Goal: Information Seeking & Learning: Learn about a topic

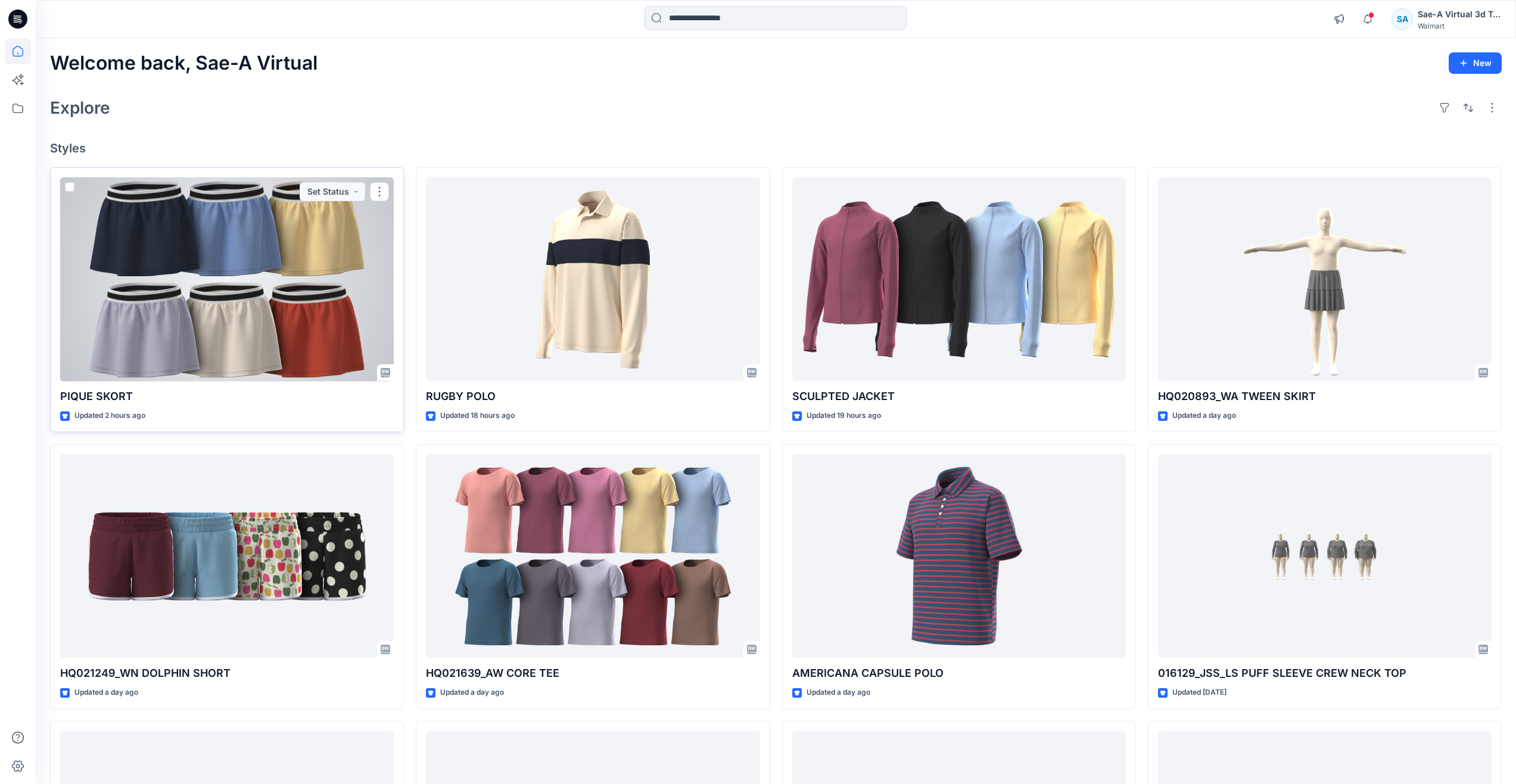
click at [296, 329] on div at bounding box center [227, 279] width 334 height 204
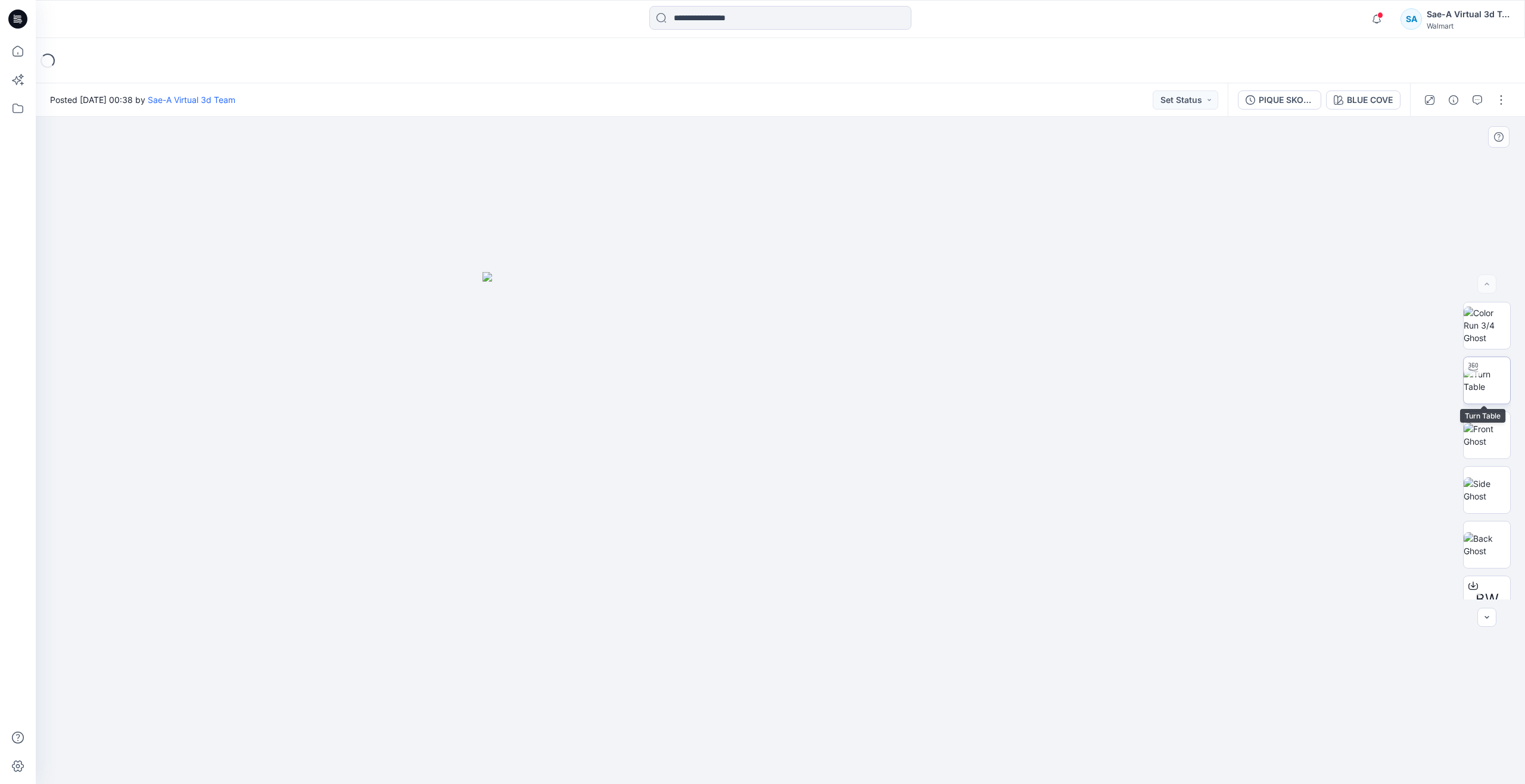
click at [1481, 387] on img at bounding box center [1486, 381] width 47 height 25
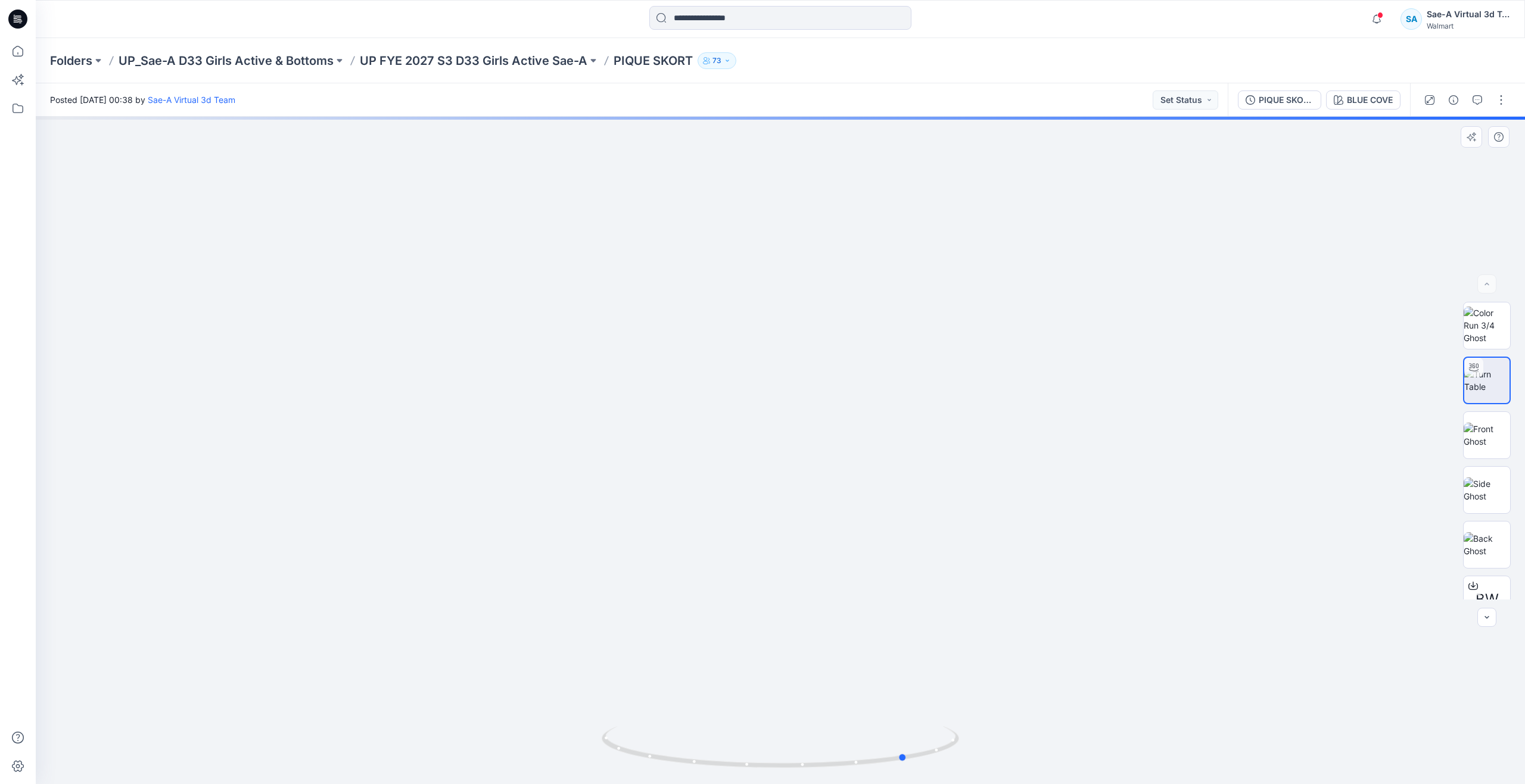
drag, startPoint x: 738, startPoint y: 761, endPoint x: 544, endPoint y: 725, distance: 197.3
click at [544, 725] on div at bounding box center [780, 450] width 1489 height 668
click at [1445, 96] on button "button" at bounding box center [1453, 100] width 19 height 19
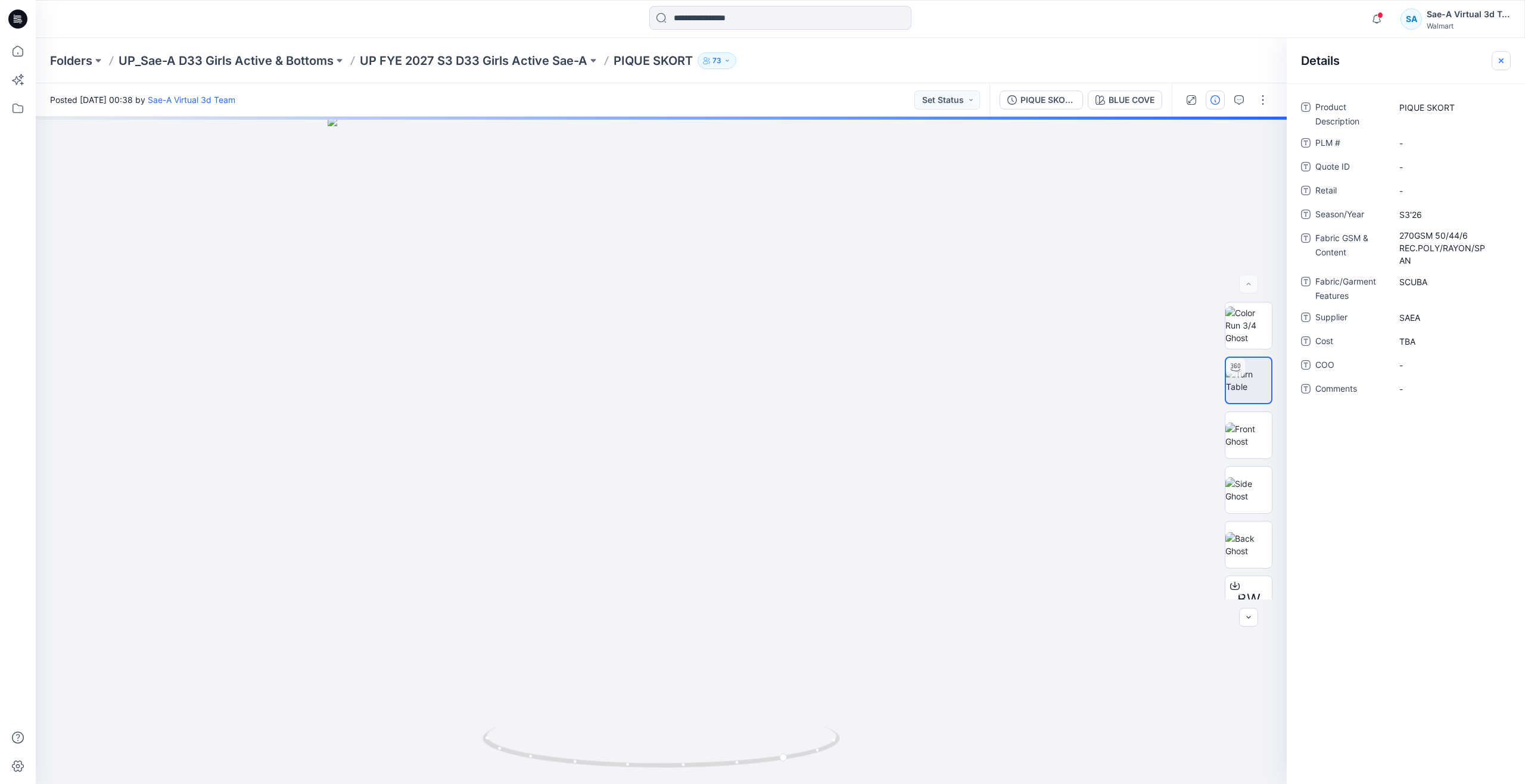
click at [1499, 56] on icon "button" at bounding box center [1500, 60] width 9 height 9
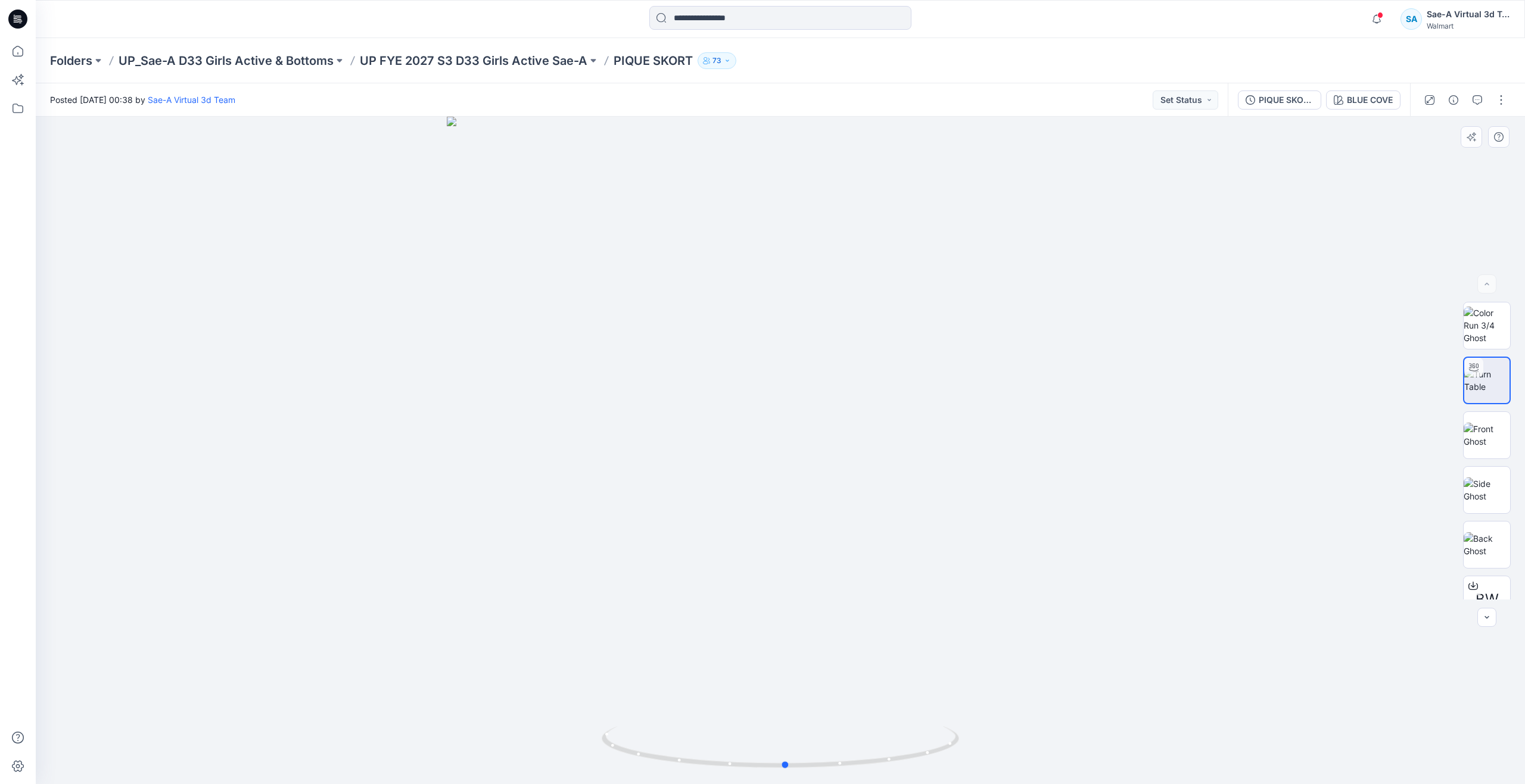
drag, startPoint x: 910, startPoint y: 760, endPoint x: 788, endPoint y: 696, distance: 137.8
click at [788, 696] on div at bounding box center [780, 450] width 1489 height 668
click at [1264, 108] on button "PIQUE SKORT_Full Colorways" at bounding box center [1279, 100] width 83 height 19
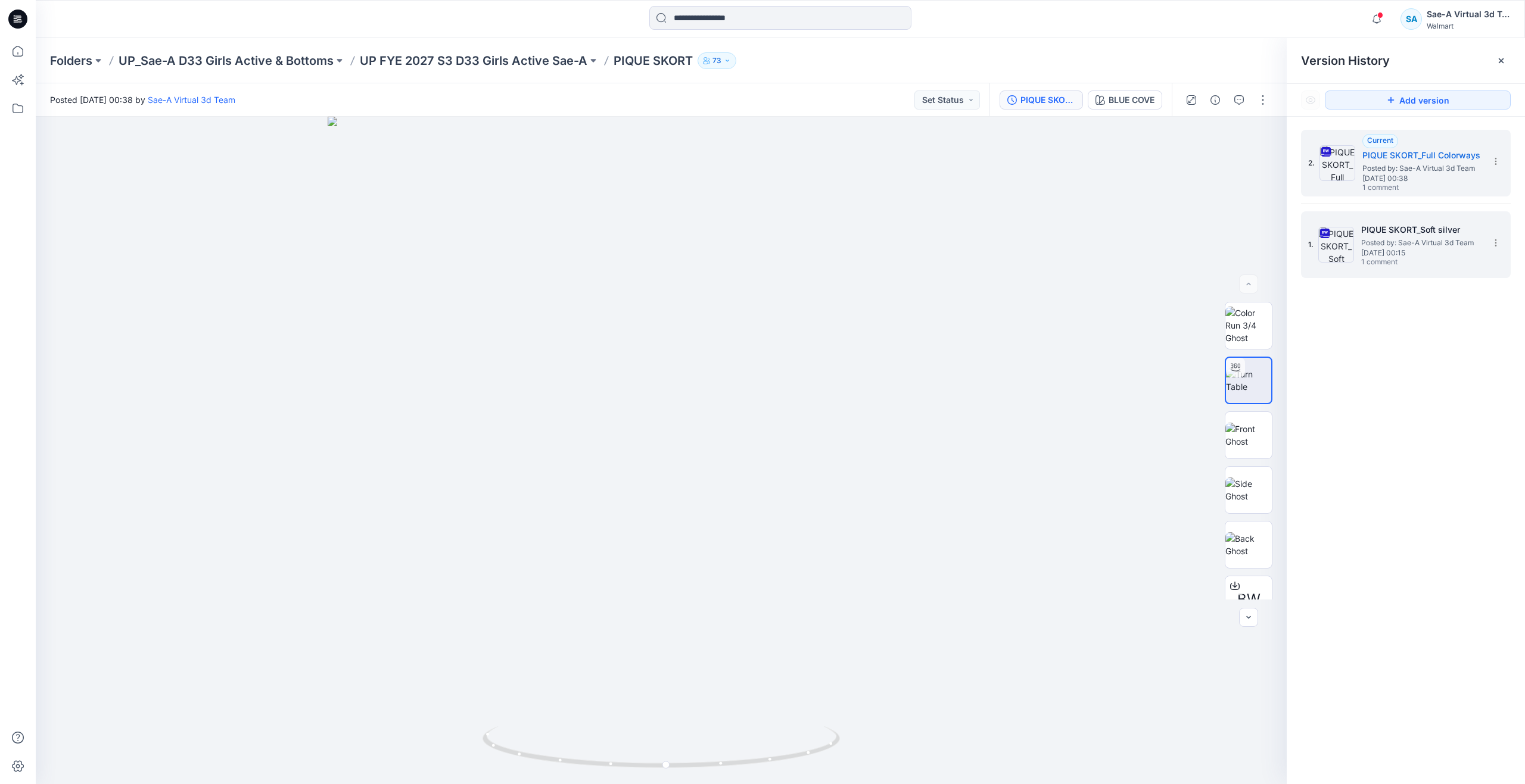
click at [1372, 240] on span "Posted by: Sae-A Virtual 3d Team" at bounding box center [1420, 243] width 119 height 12
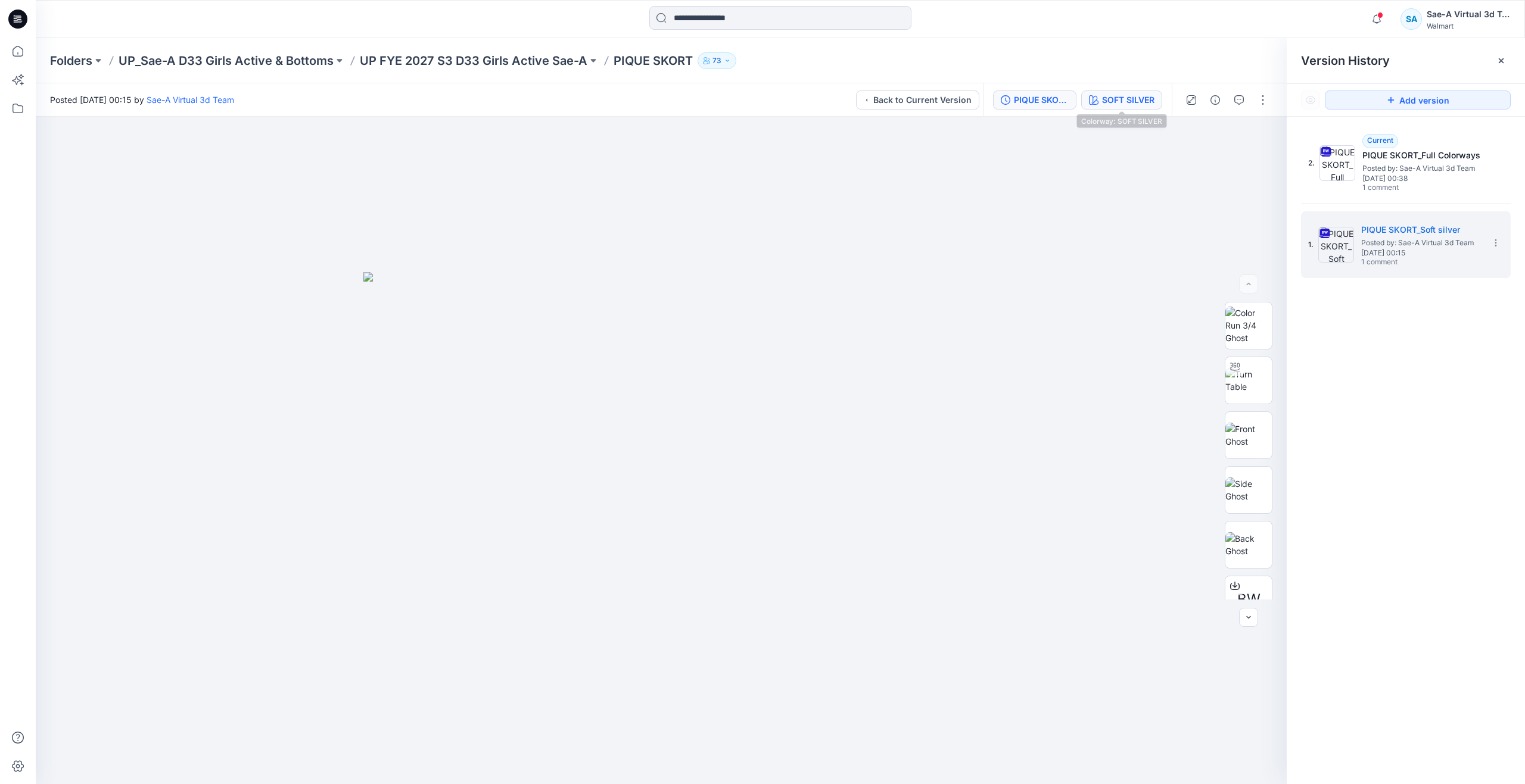
click at [1128, 100] on div "SOFT SILVER" at bounding box center [1128, 99] width 52 height 13
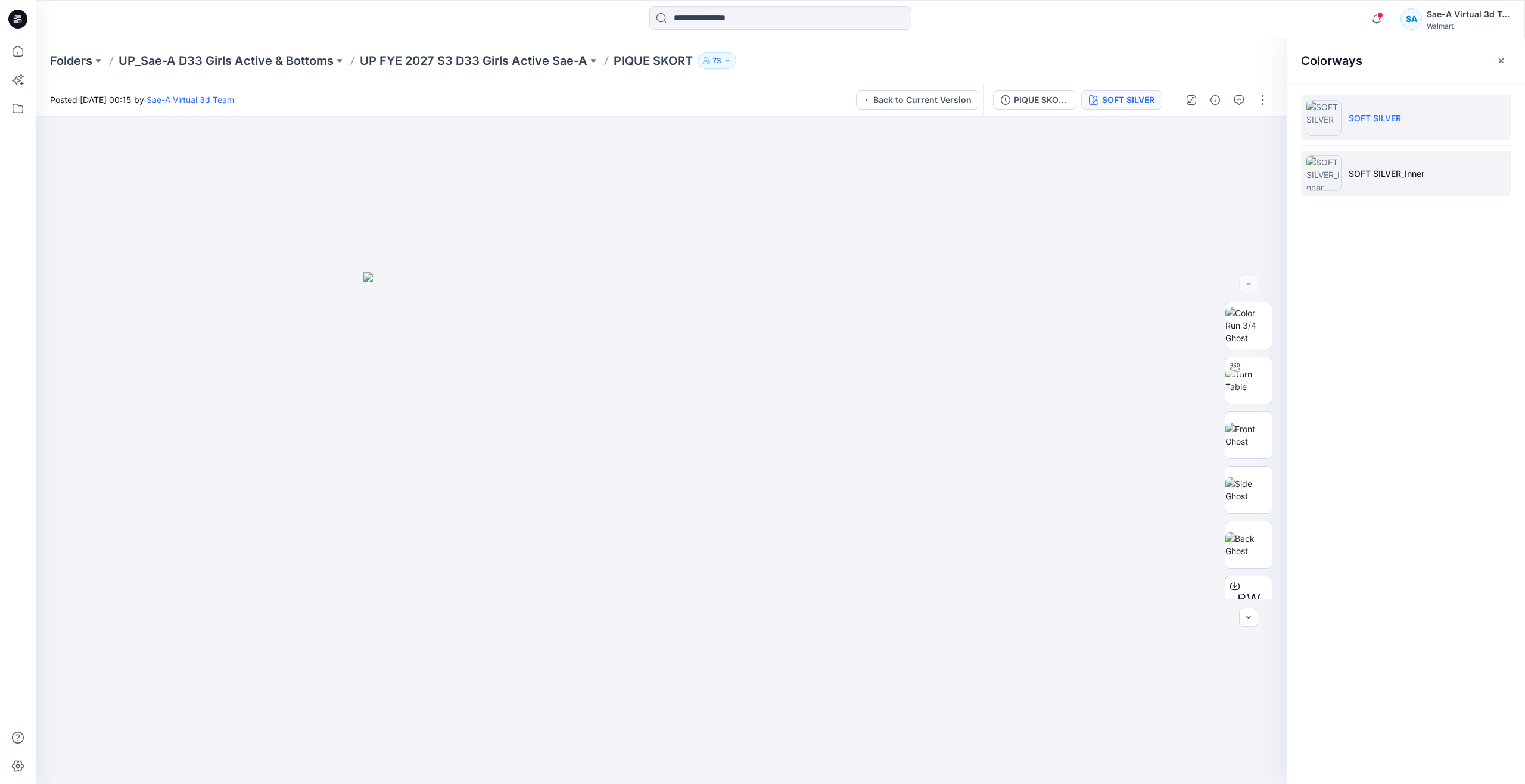
click at [1340, 173] on img at bounding box center [1323, 174] width 36 height 36
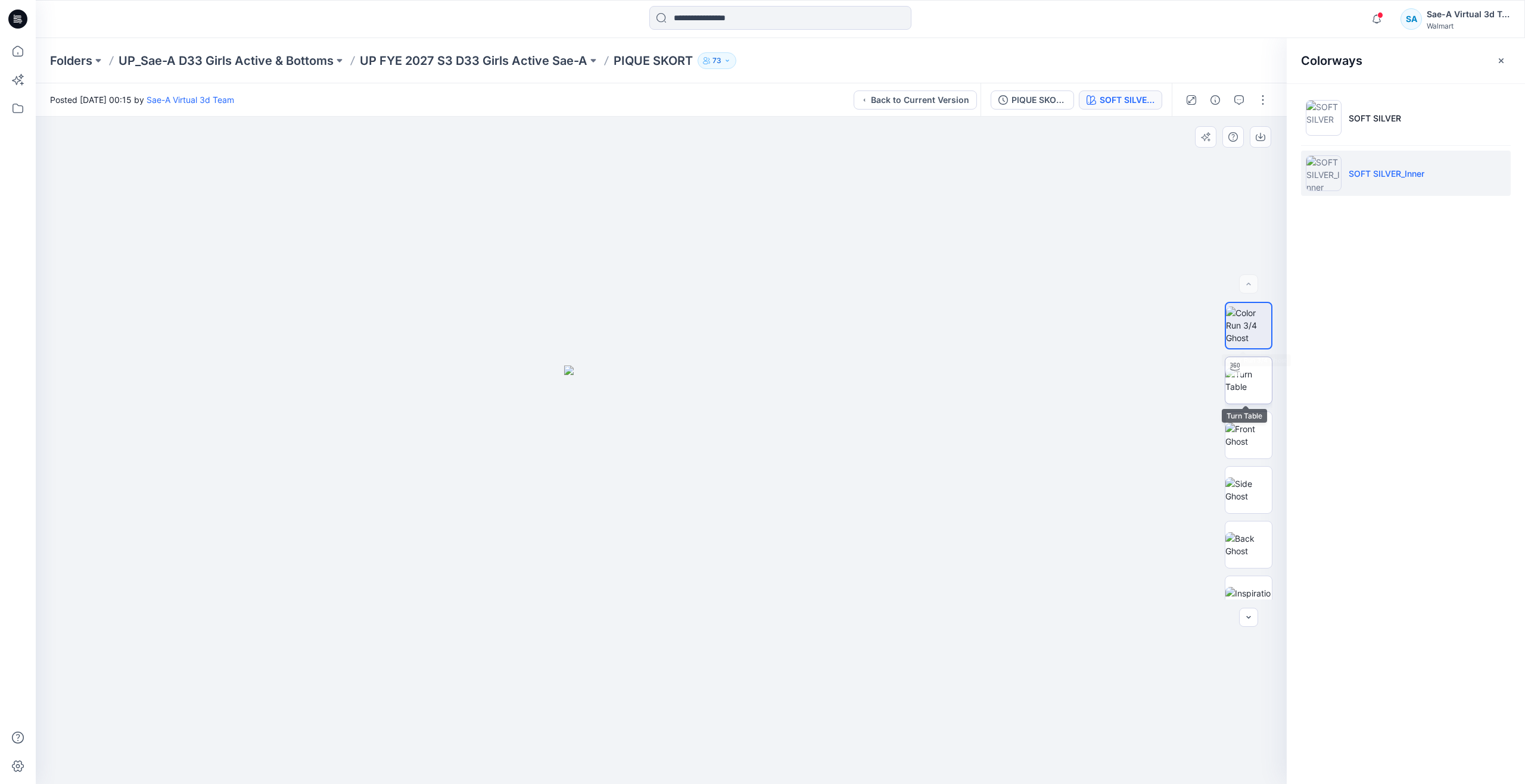
click at [1241, 369] on img at bounding box center [1248, 381] width 47 height 25
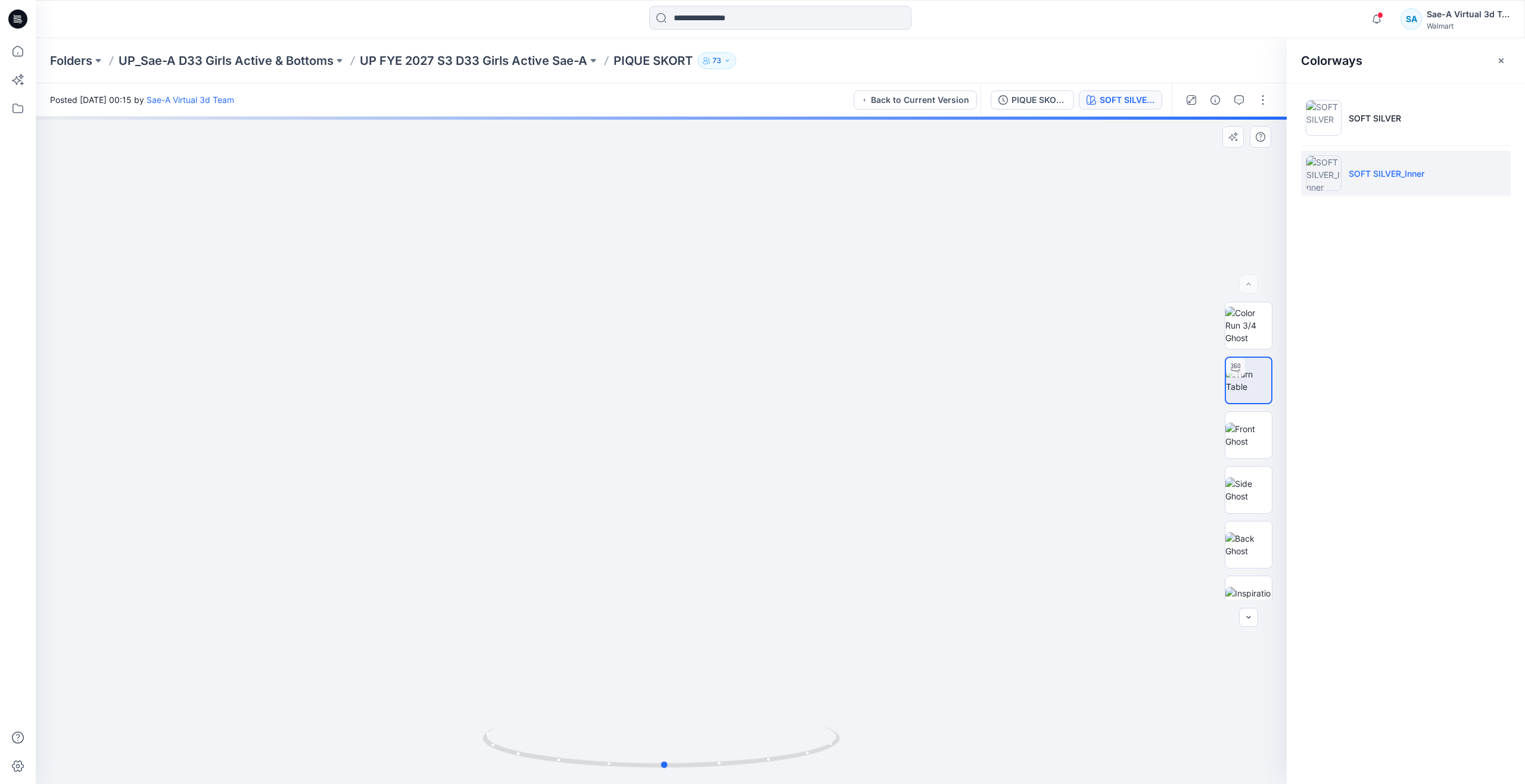
drag, startPoint x: 670, startPoint y: 769, endPoint x: 1031, endPoint y: 680, distance: 371.8
click at [1031, 680] on div at bounding box center [660, 450] width 1251 height 668
drag, startPoint x: 722, startPoint y: 570, endPoint x: 722, endPoint y: 470, distance: 100.0
drag, startPoint x: 657, startPoint y: 766, endPoint x: 352, endPoint y: 662, distance: 322.2
click at [352, 662] on div at bounding box center [660, 450] width 1251 height 668
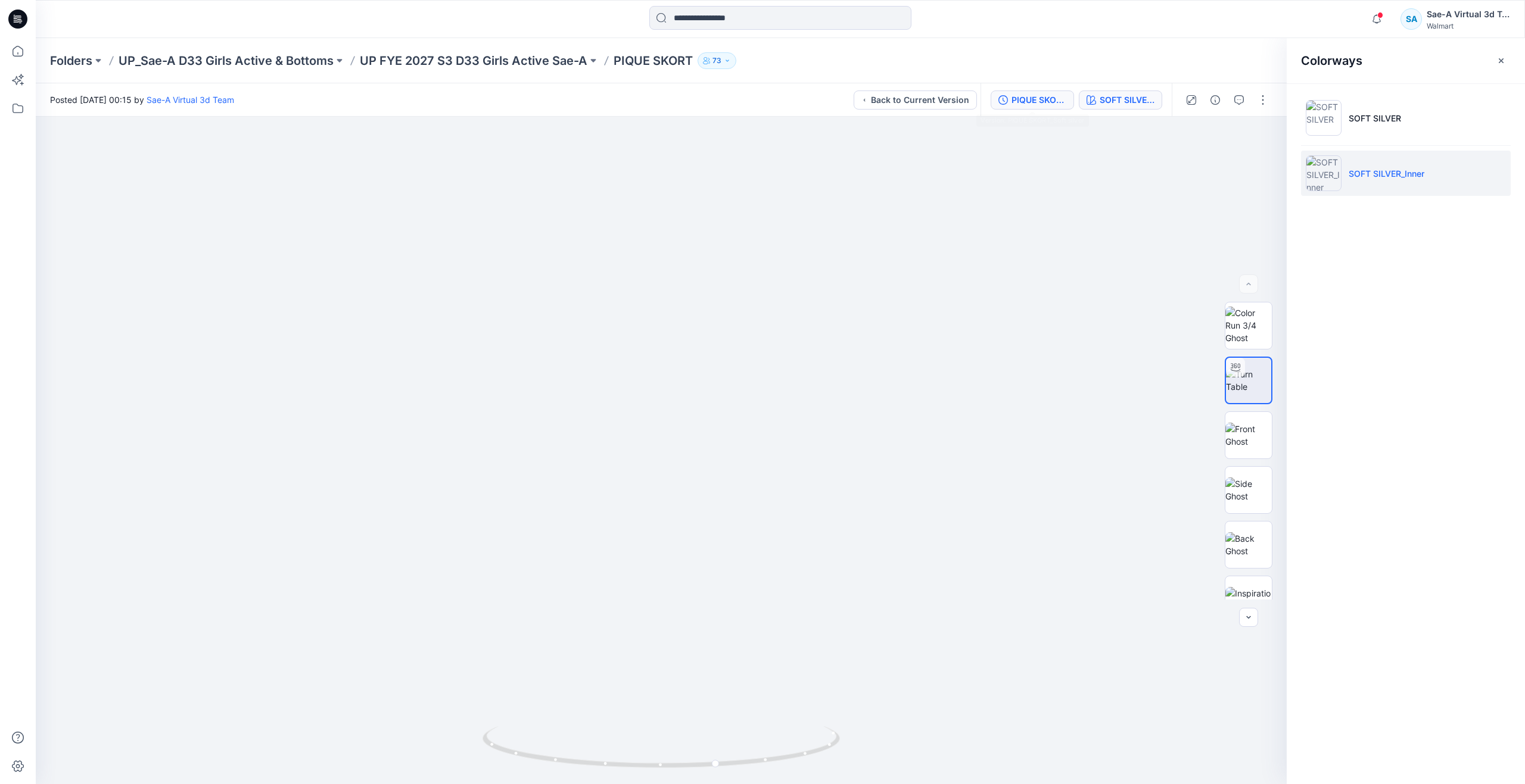
click at [1049, 106] on div "PIQUE SKORT_Soft silver" at bounding box center [1038, 99] width 55 height 13
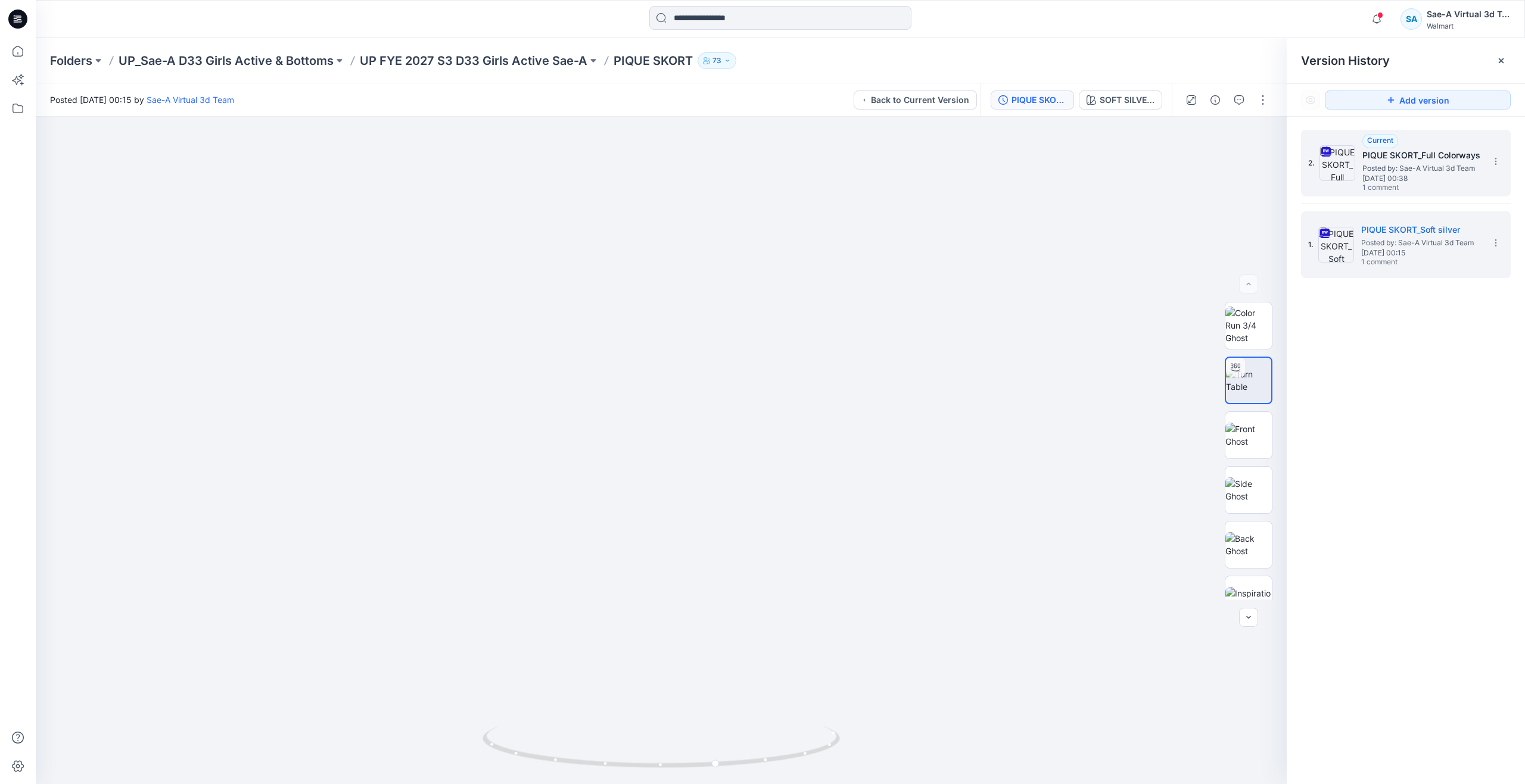
click at [1339, 178] on img at bounding box center [1337, 163] width 36 height 36
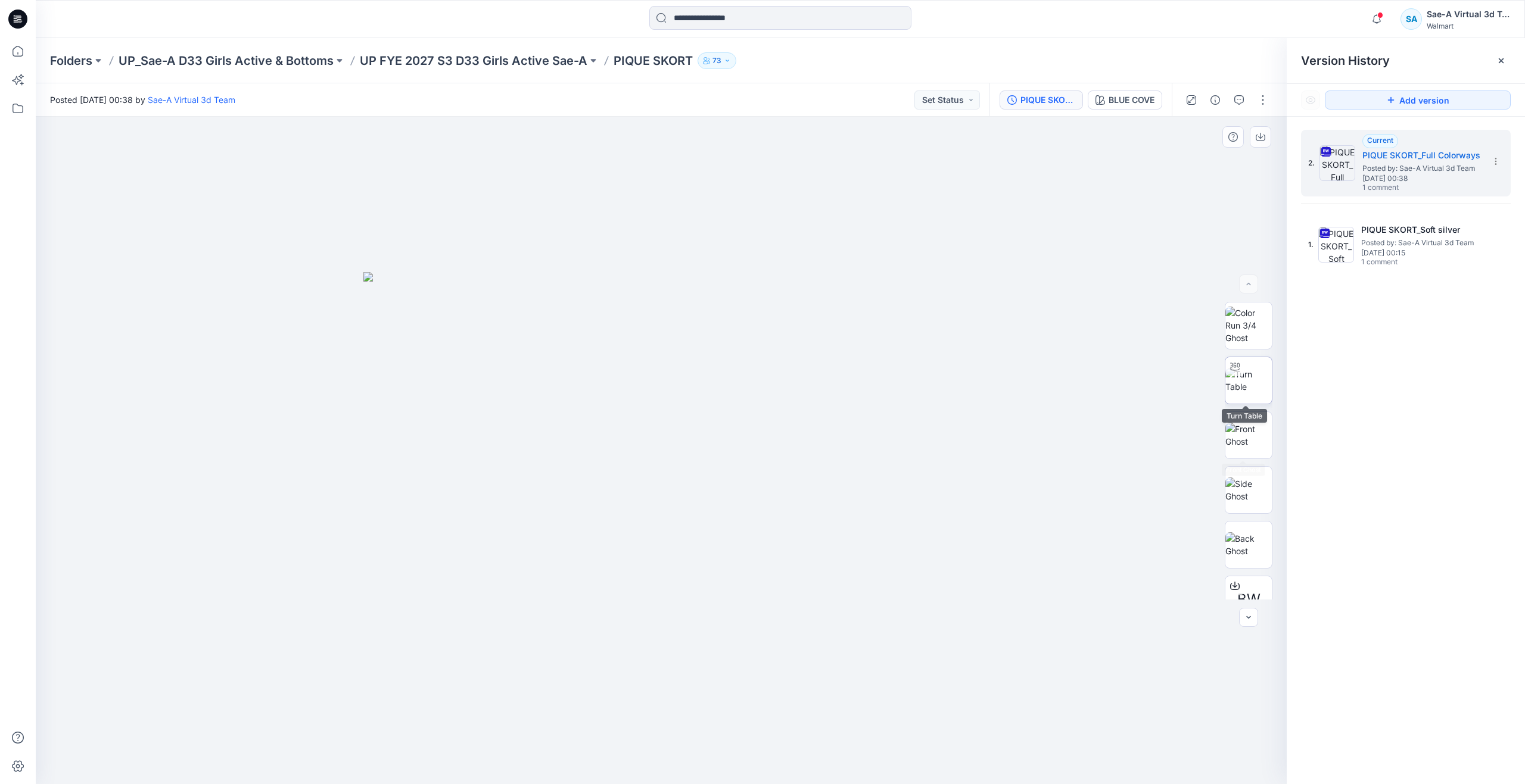
click at [1246, 393] on img at bounding box center [1248, 381] width 47 height 25
click at [1135, 97] on div "BLUE COVE" at bounding box center [1131, 99] width 46 height 13
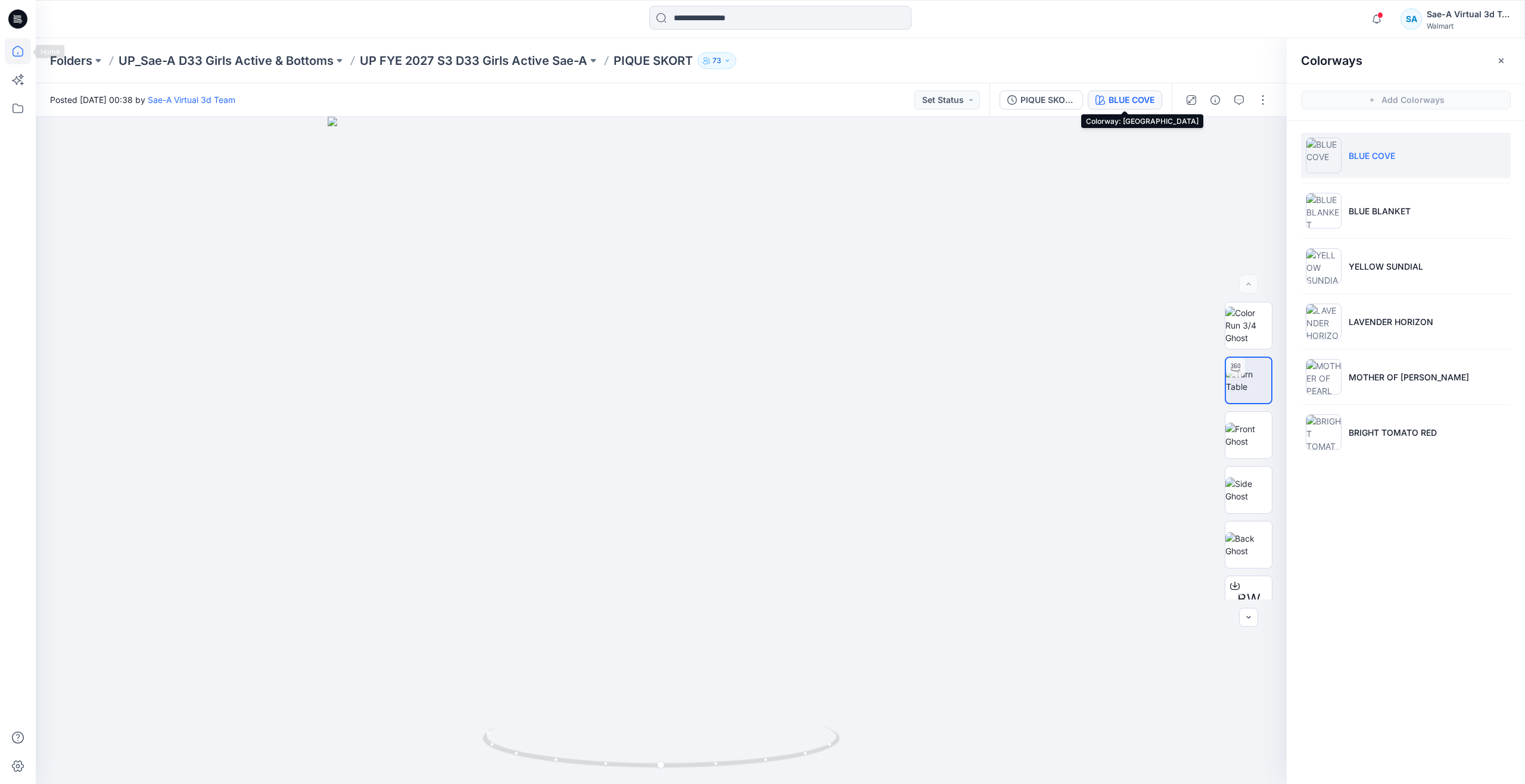
click at [26, 51] on icon at bounding box center [18, 51] width 26 height 26
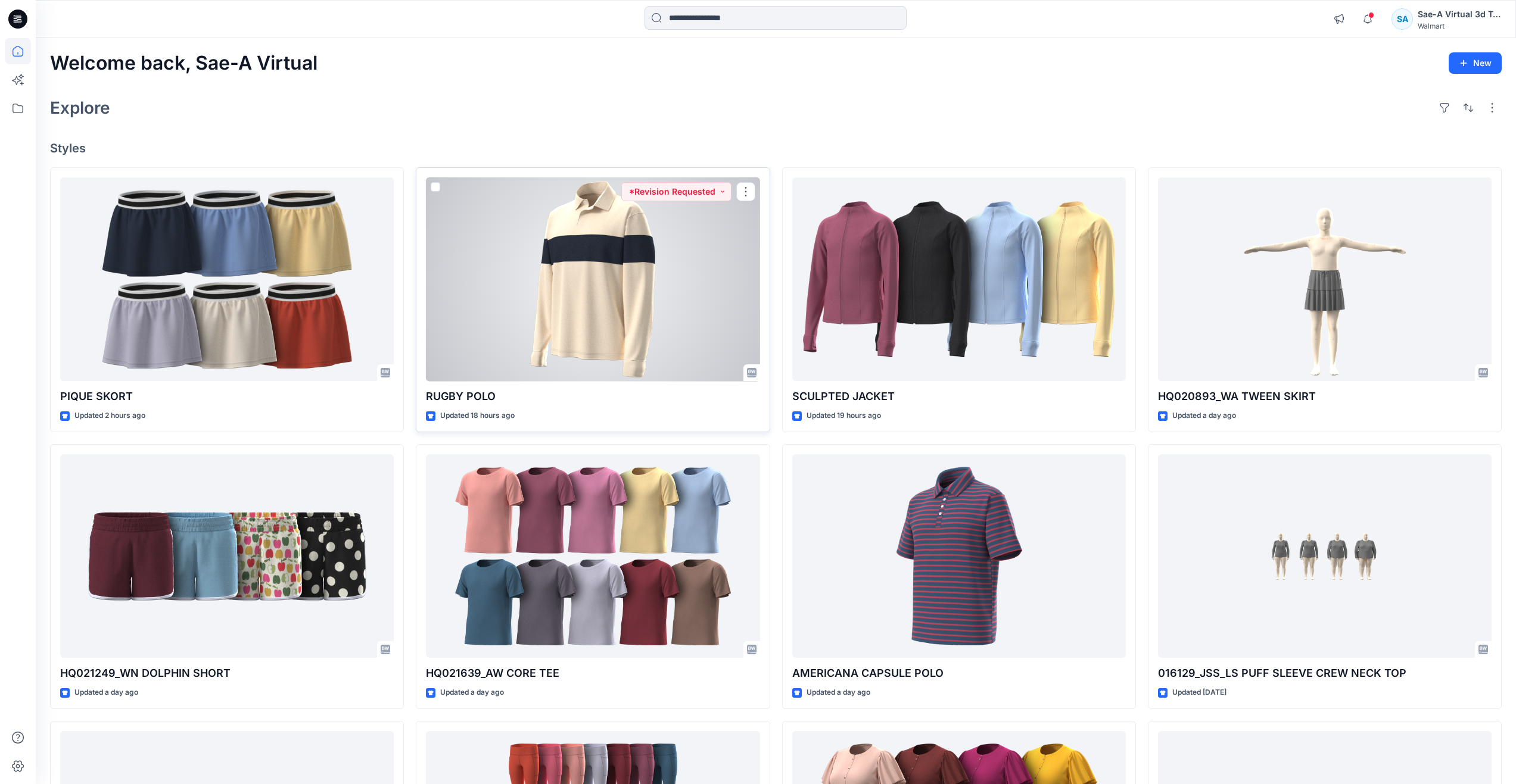
click at [700, 333] on div at bounding box center [593, 279] width 334 height 204
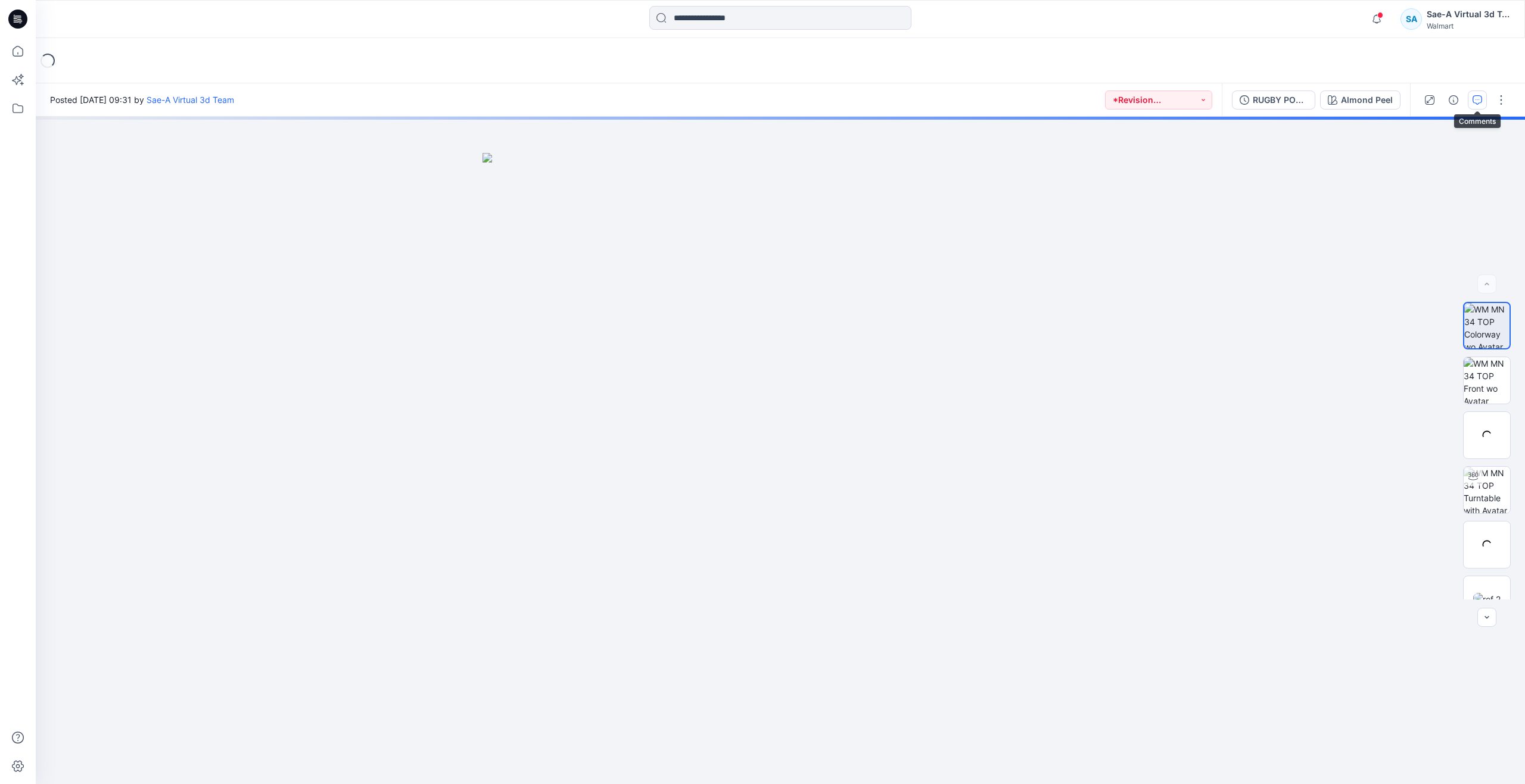
click at [1478, 102] on icon "button" at bounding box center [1477, 100] width 9 height 9
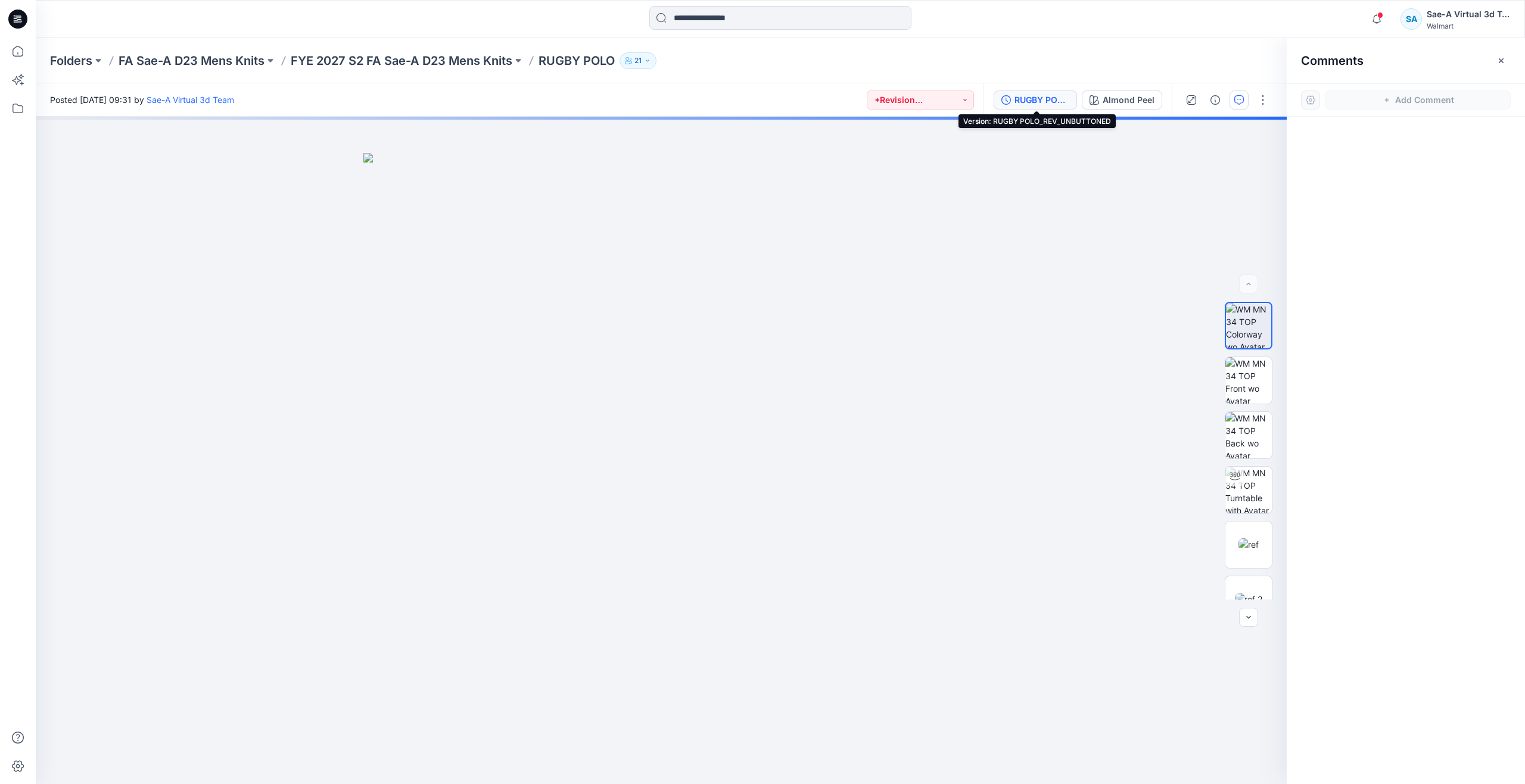
click at [1032, 105] on div "RUGBY POLO_REV_UNBUTTONED" at bounding box center [1042, 99] width 55 height 13
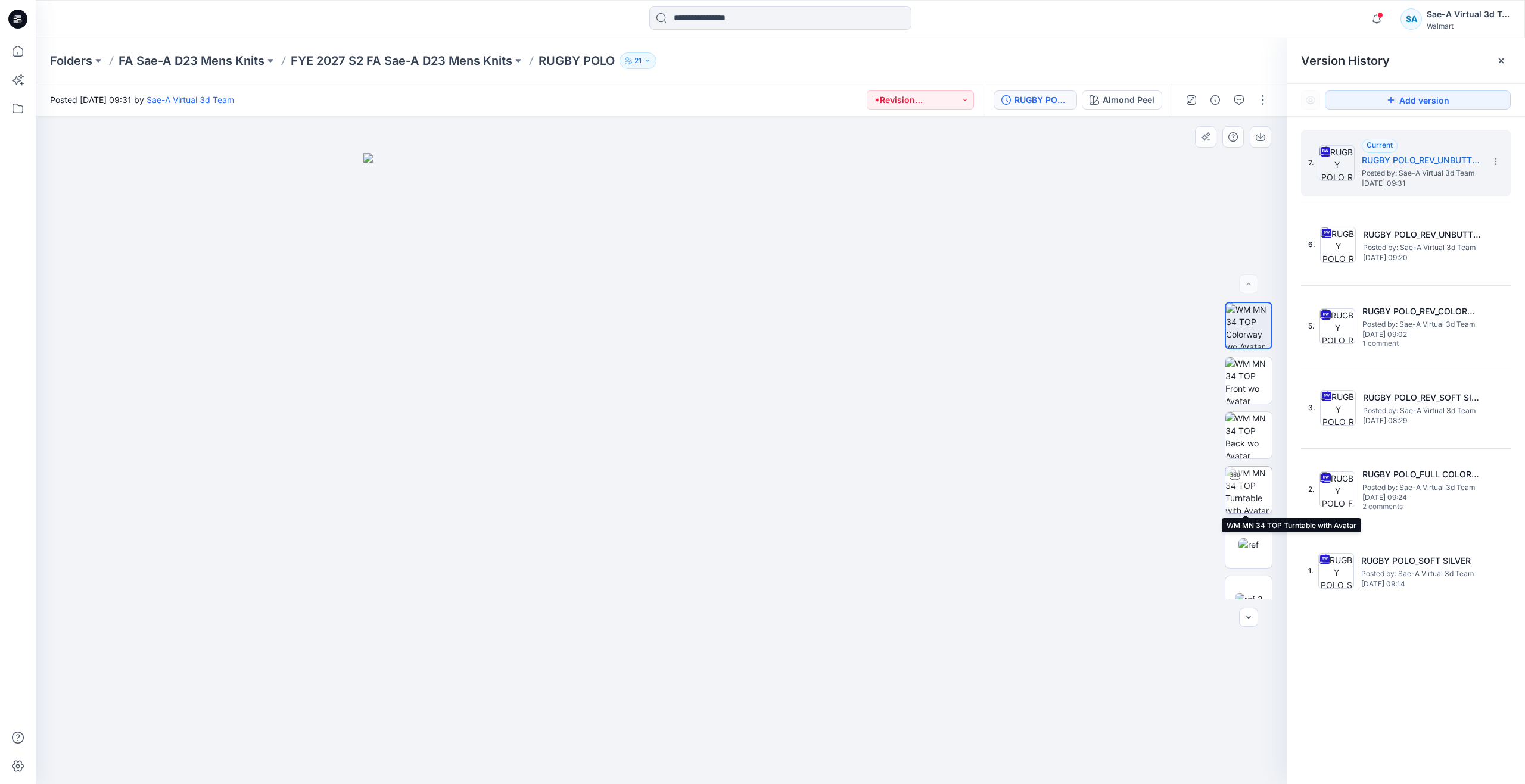
click at [1250, 478] on img at bounding box center [1248, 489] width 47 height 47
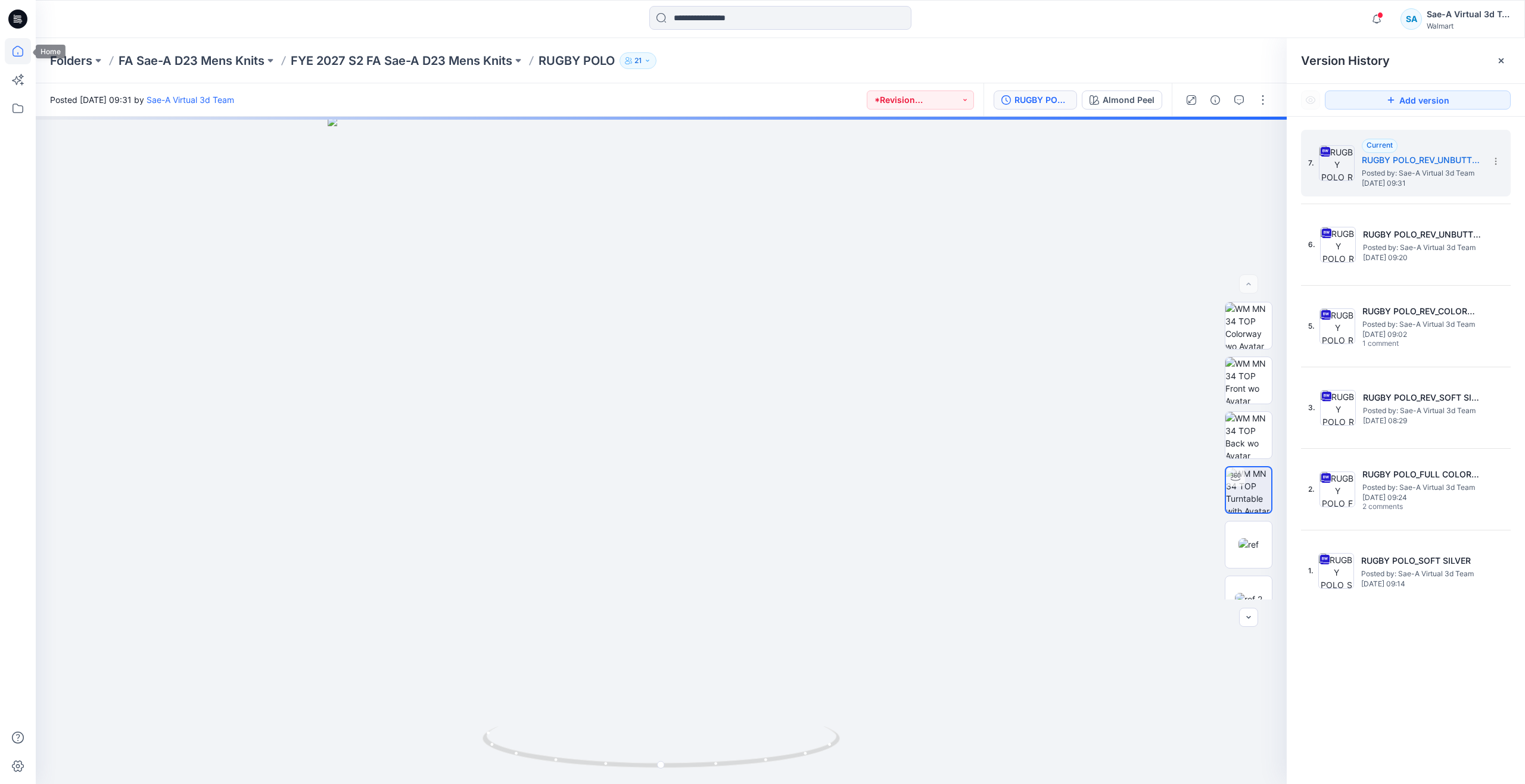
click at [24, 56] on icon at bounding box center [18, 51] width 26 height 26
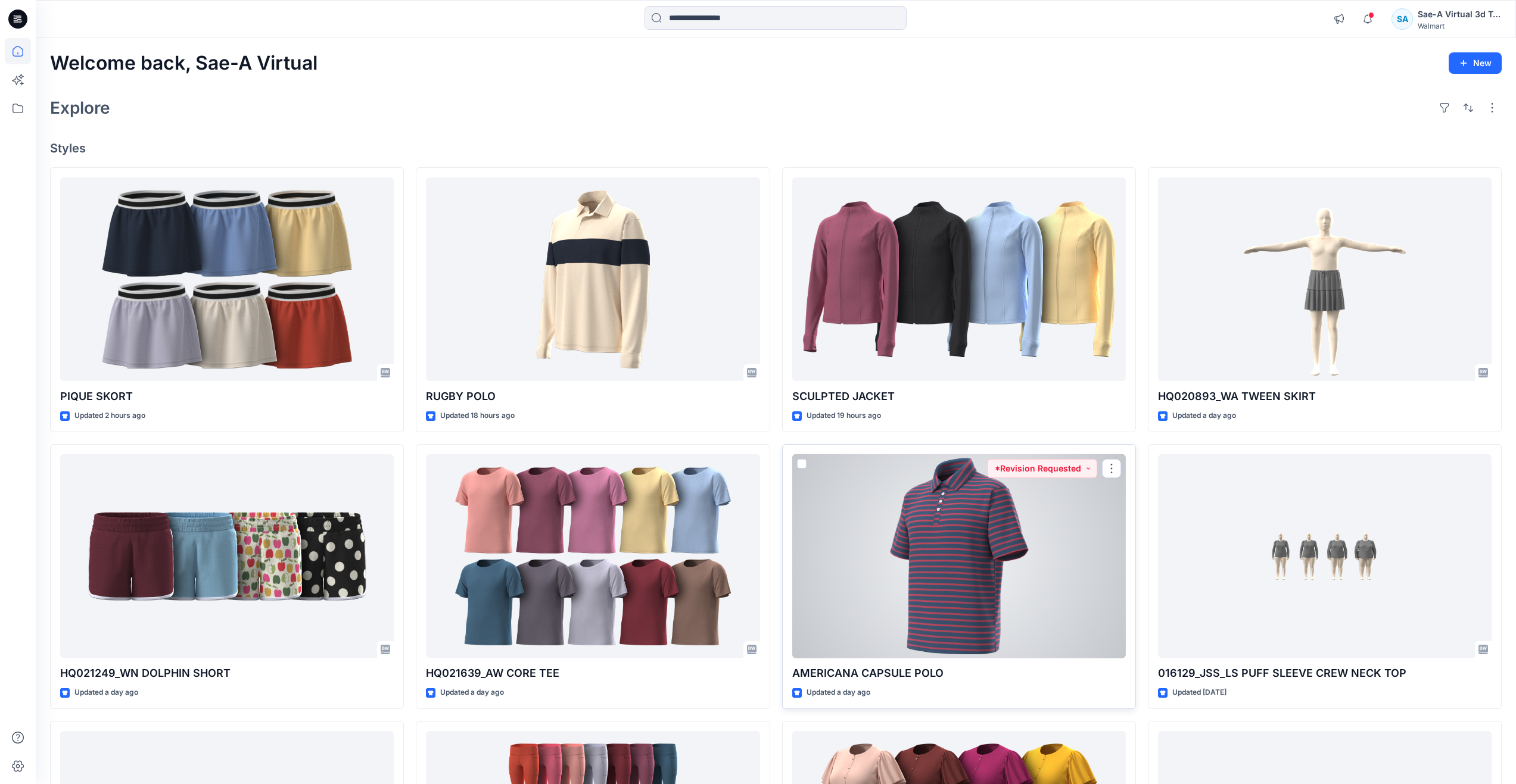
click at [952, 553] on div at bounding box center [960, 556] width 334 height 204
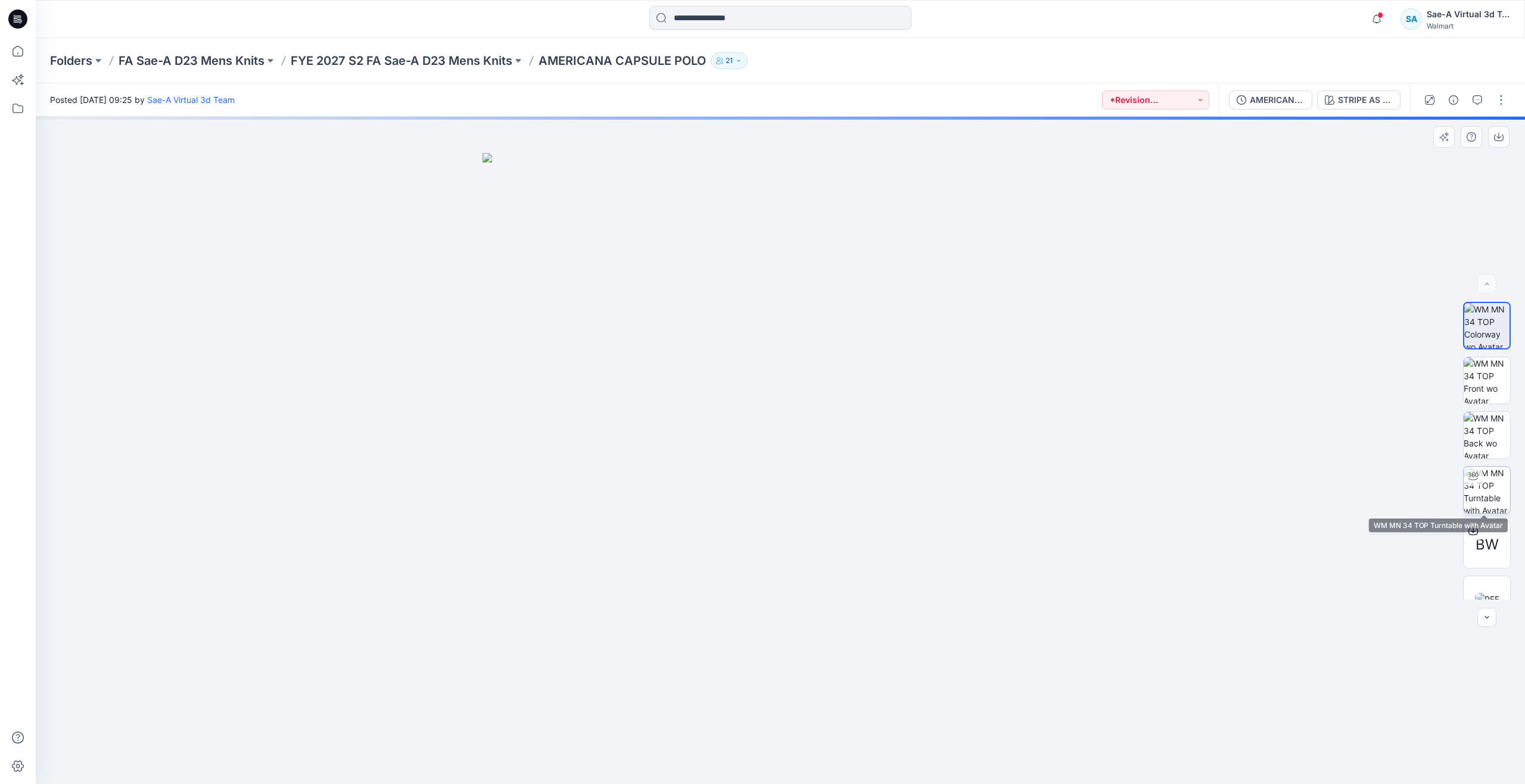
click at [1481, 468] on img at bounding box center [1486, 489] width 47 height 47
click at [1371, 25] on icon "button" at bounding box center [1376, 19] width 23 height 24
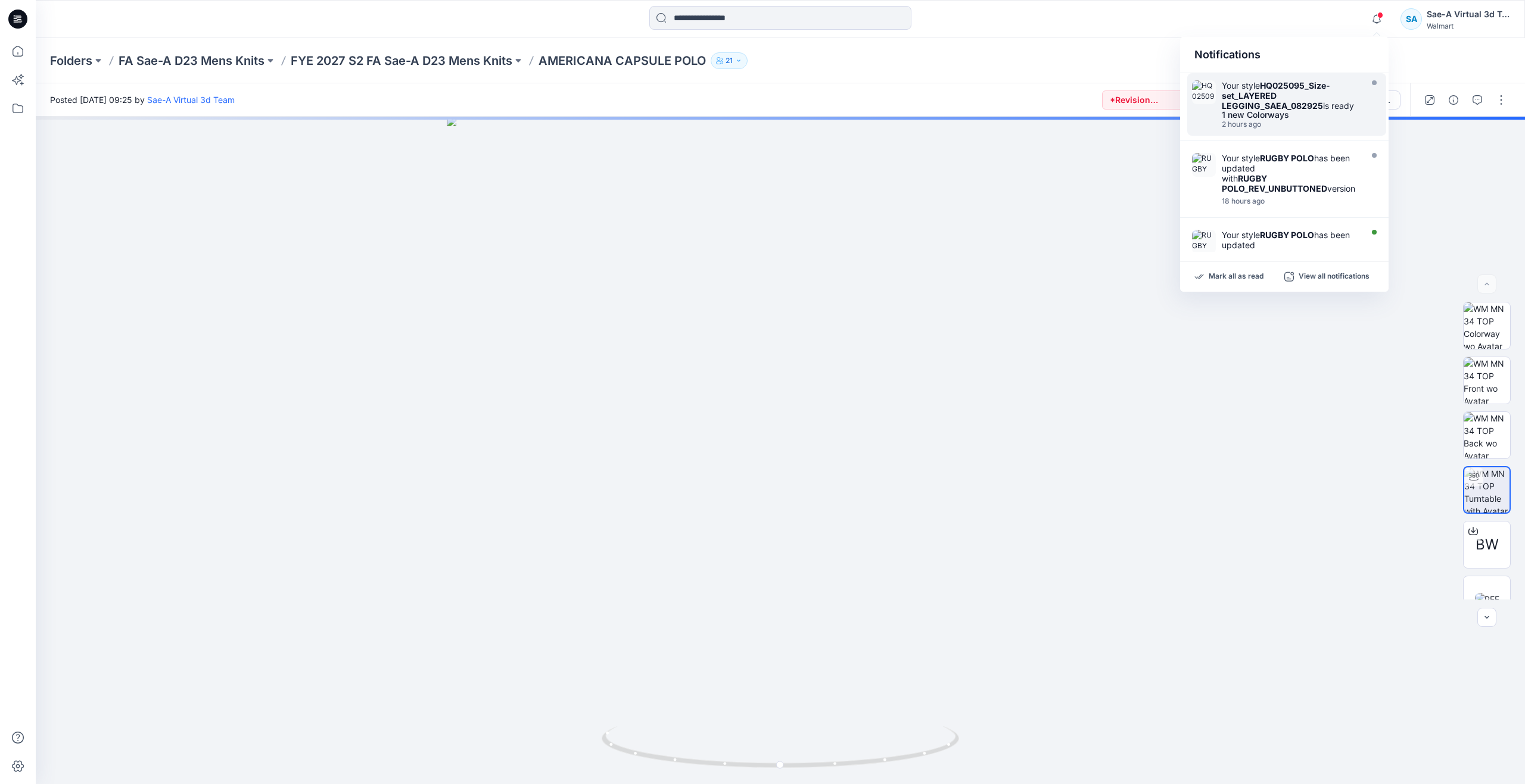
click at [1339, 120] on div "2 hours ago" at bounding box center [1290, 124] width 137 height 8
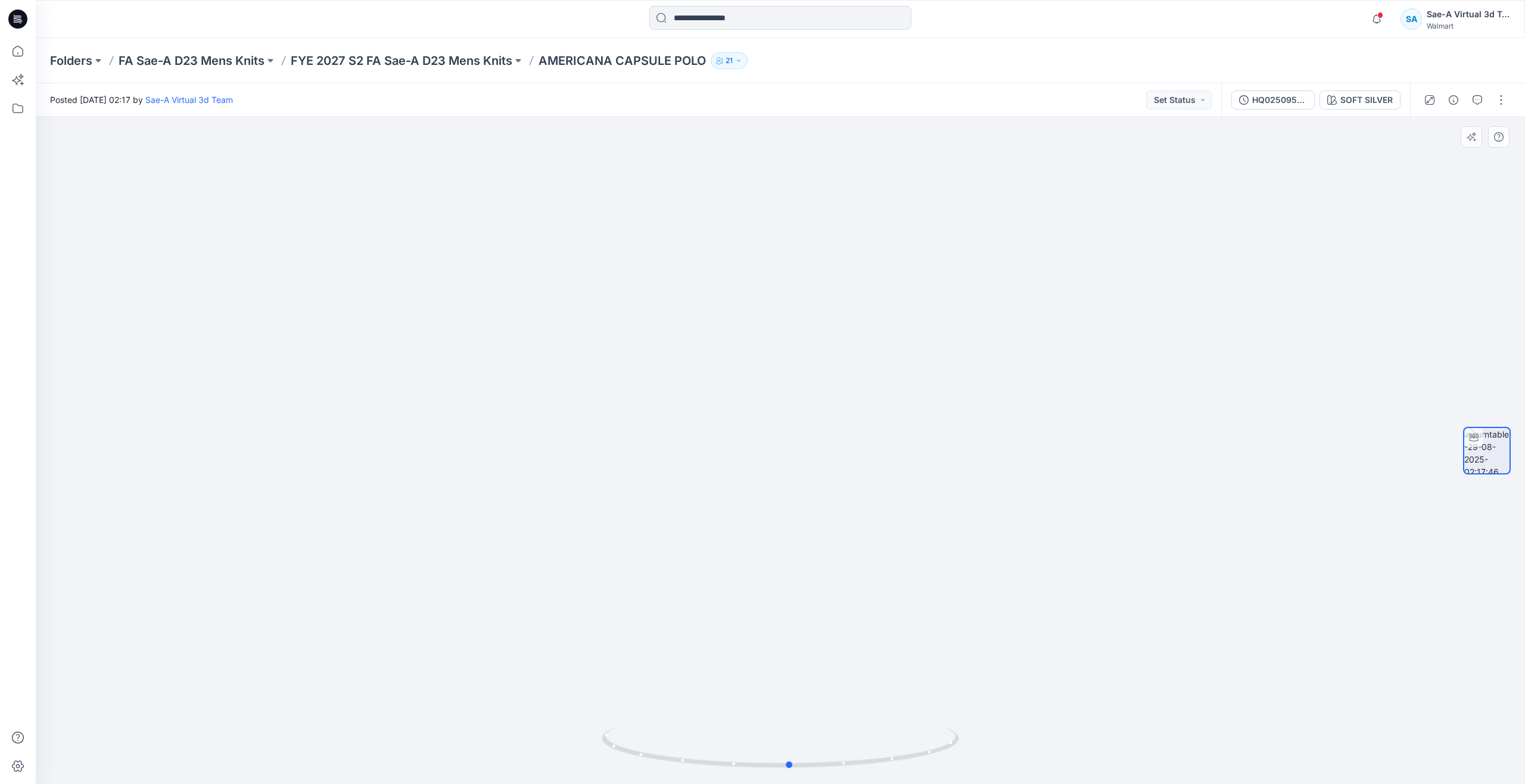
drag, startPoint x: 785, startPoint y: 768, endPoint x: 437, endPoint y: 676, distance: 360.0
click at [437, 676] on div at bounding box center [780, 450] width 1489 height 668
click at [475, 61] on p "FYE 2027 S2 FA Sae-A D23 Mens Knits" at bounding box center [401, 61] width 222 height 17
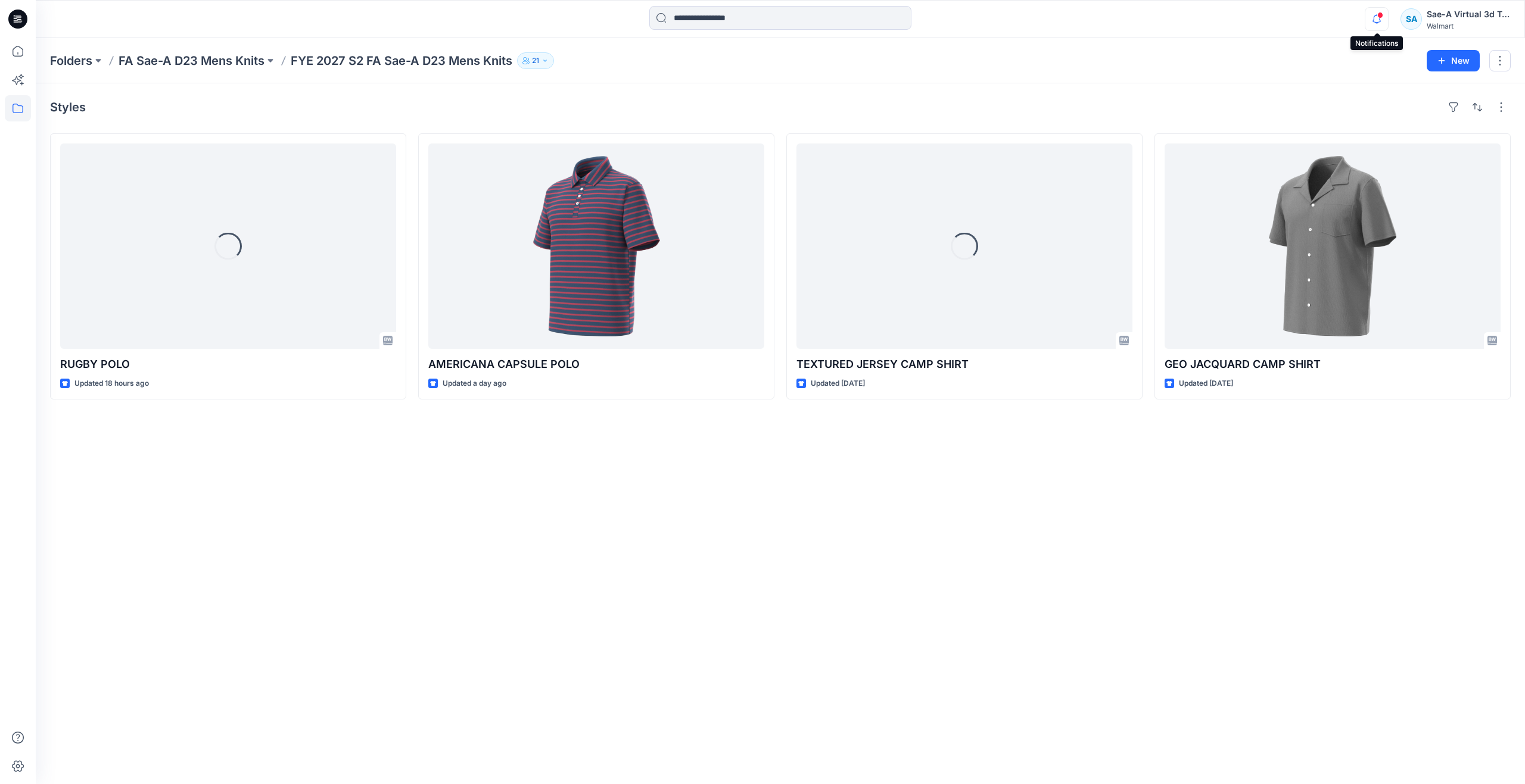
click at [1385, 17] on icon "button" at bounding box center [1376, 19] width 23 height 24
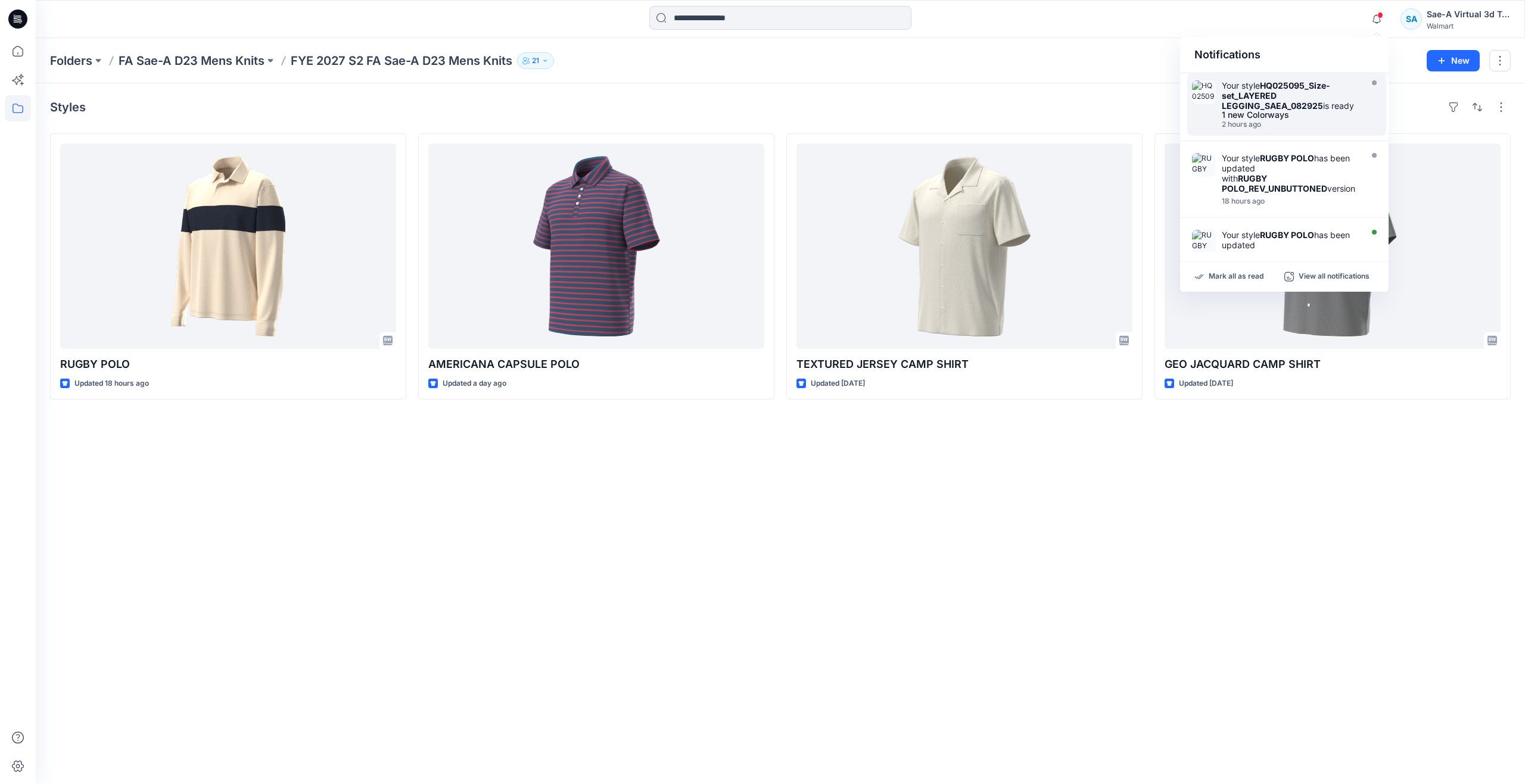
click at [1258, 97] on strong "HQ025095_Size-set_LAYERED LEGGING_SAEA_082925" at bounding box center [1276, 96] width 108 height 30
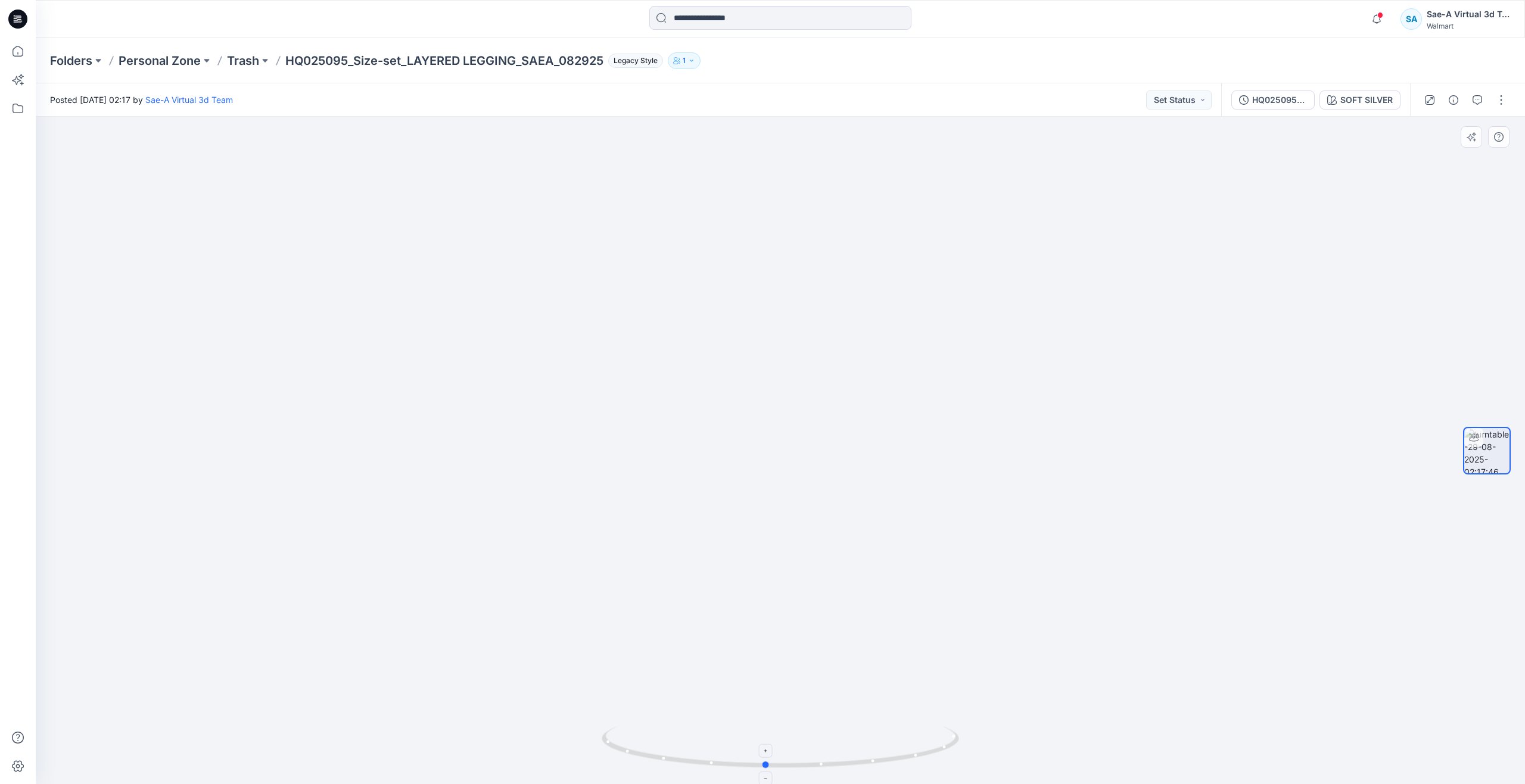
drag, startPoint x: 787, startPoint y: 768, endPoint x: 772, endPoint y: 737, distance: 34.4
click at [772, 737] on icon at bounding box center [782, 748] width 361 height 45
drag, startPoint x: 765, startPoint y: 765, endPoint x: 693, endPoint y: 746, distance: 74.5
click at [693, 746] on icon at bounding box center [782, 748] width 361 height 45
click at [22, 49] on icon at bounding box center [18, 51] width 11 height 11
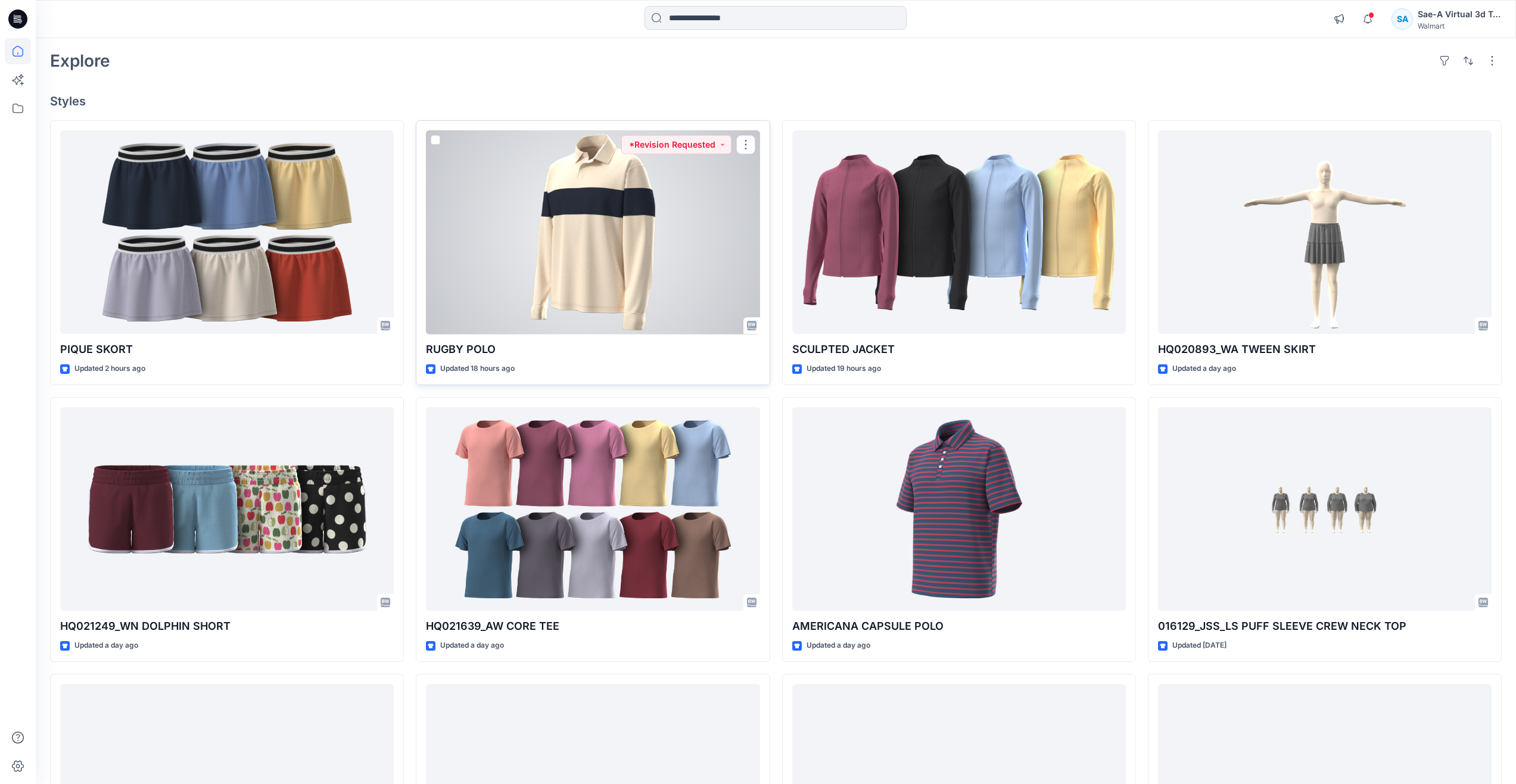
scroll to position [119, 0]
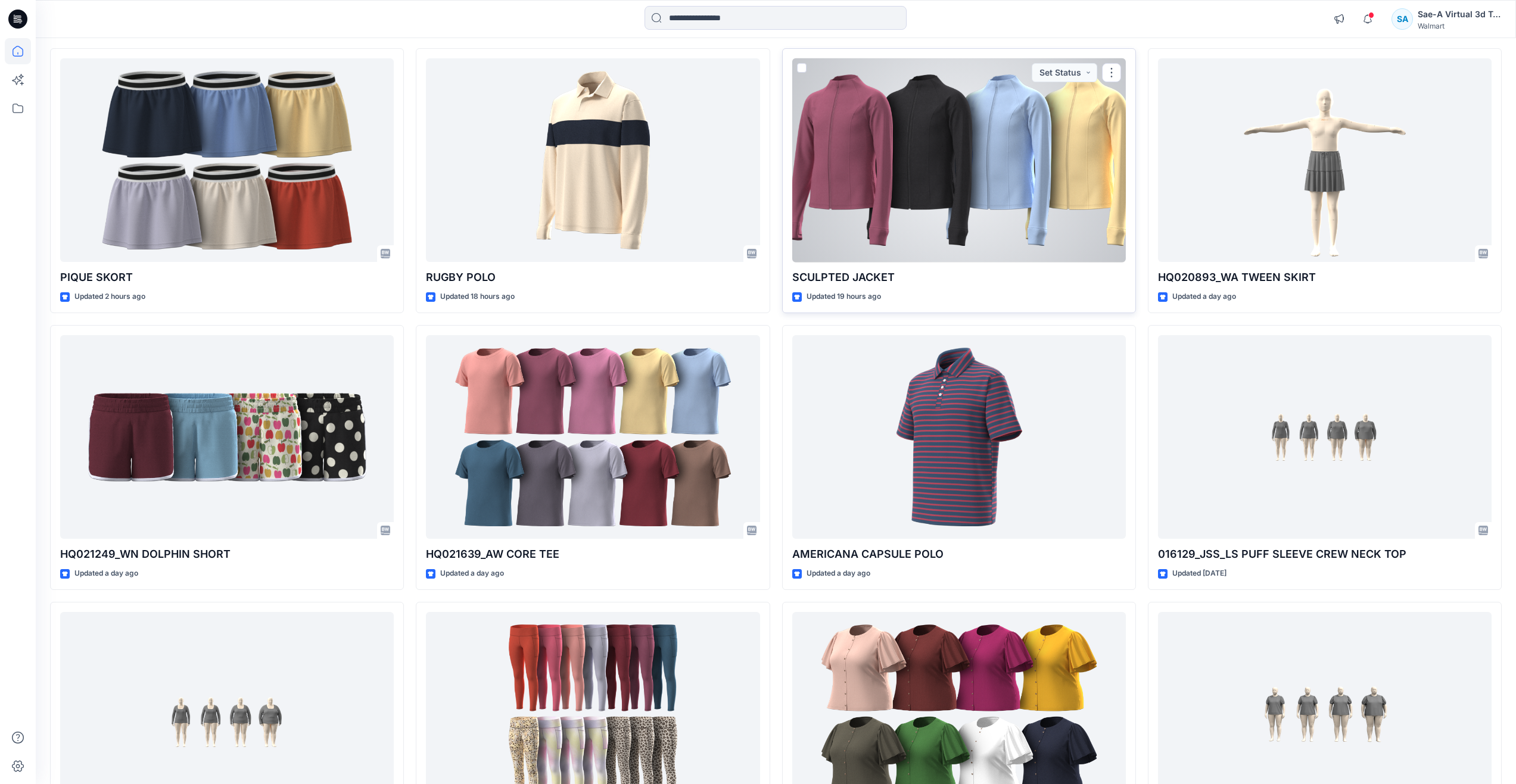
click at [885, 229] on div at bounding box center [960, 160] width 334 height 204
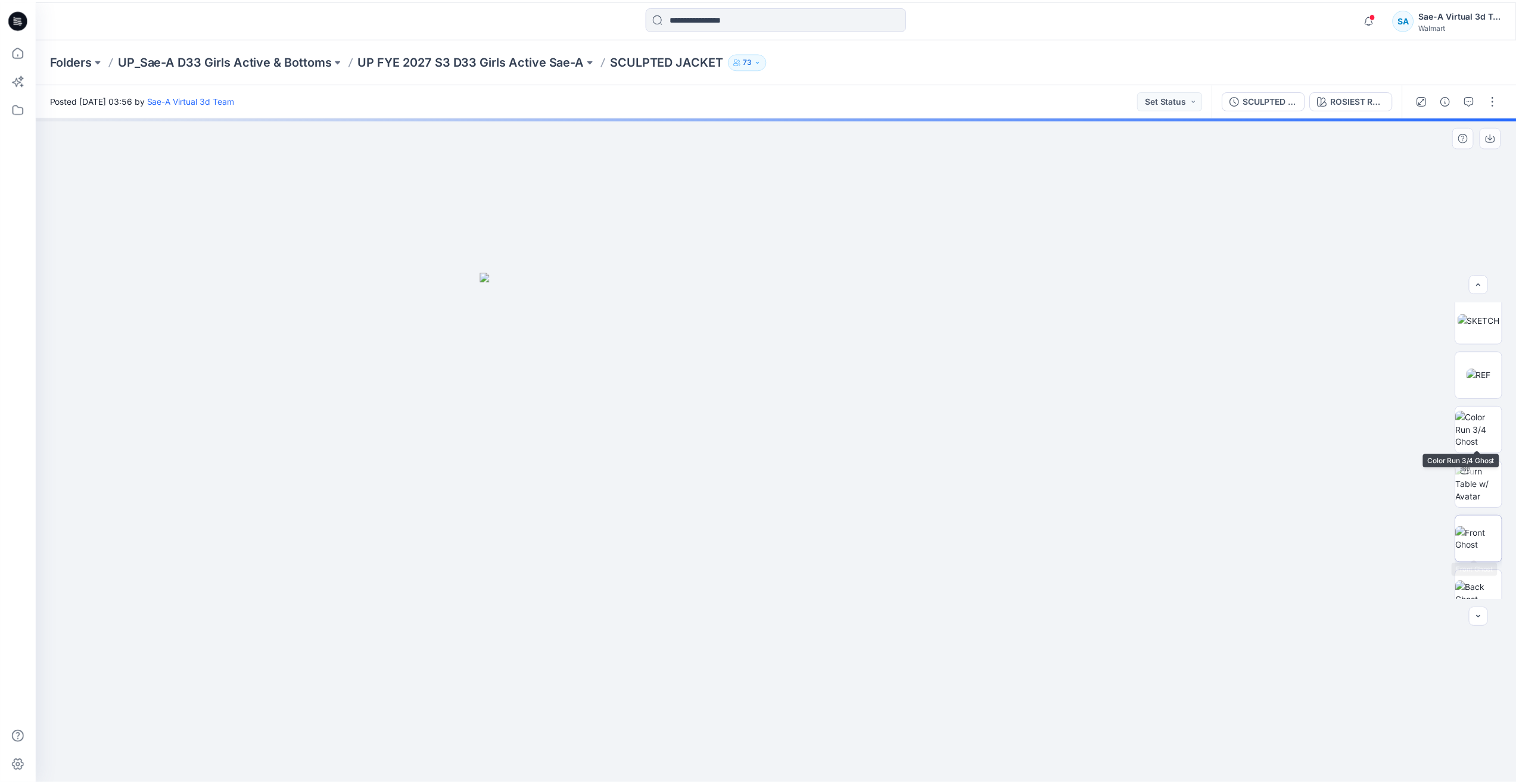
scroll to position [119, 0]
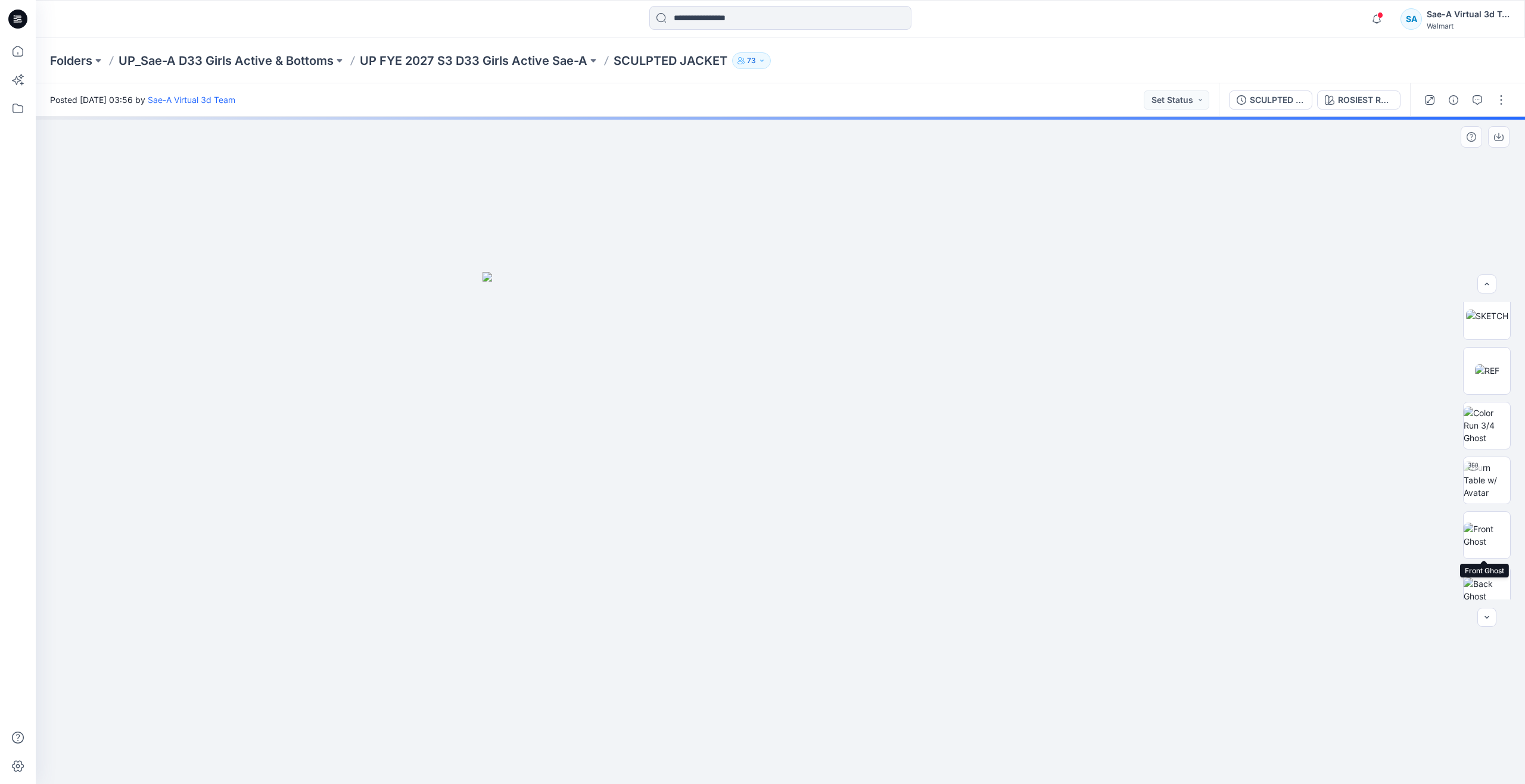
click at [1484, 506] on div "XLSX BW" at bounding box center [1487, 451] width 47 height 298
click at [1484, 479] on img at bounding box center [1486, 480] width 47 height 37
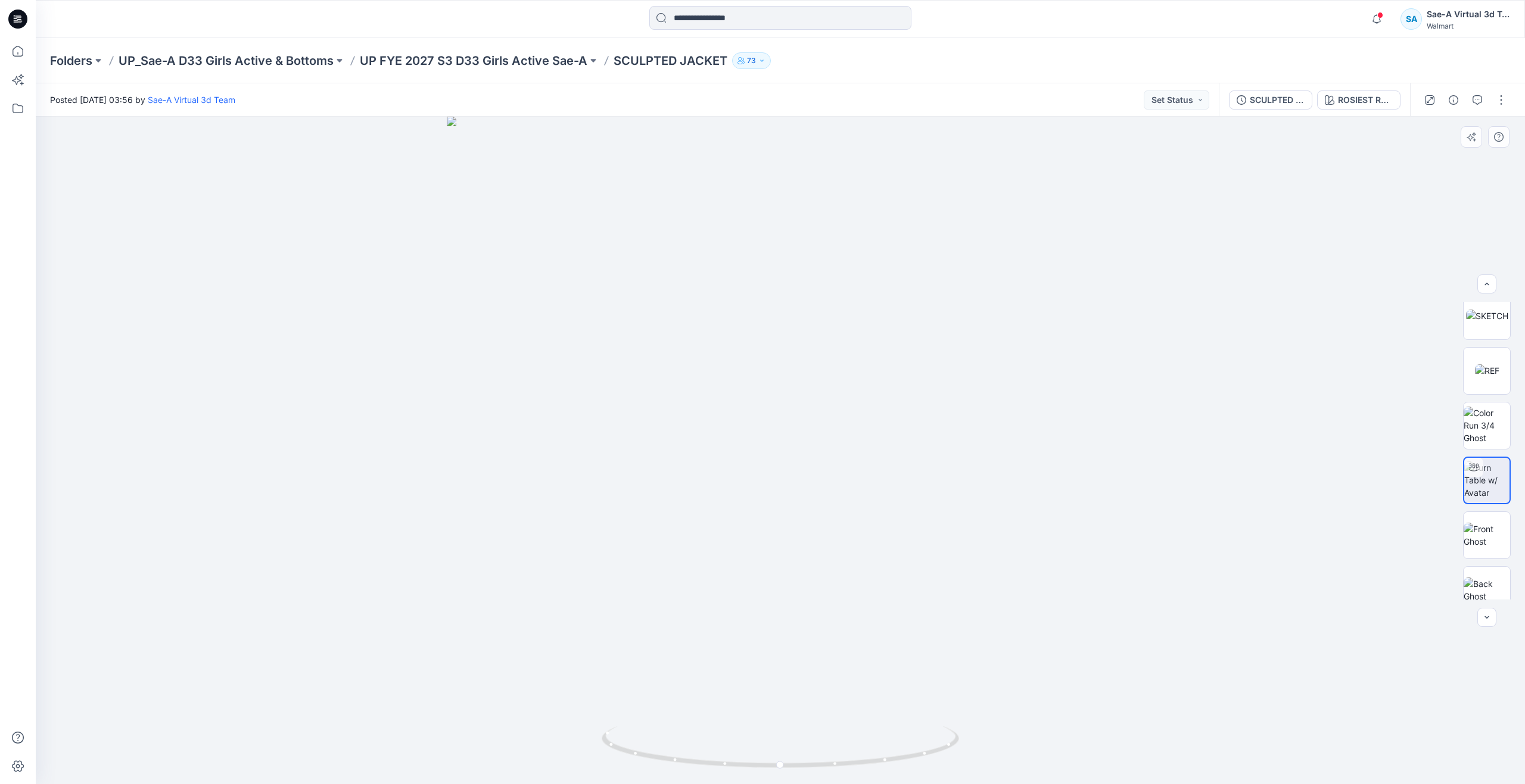
click at [1093, 572] on div at bounding box center [780, 450] width 1489 height 668
drag, startPoint x: 1093, startPoint y: 572, endPoint x: 1094, endPoint y: 611, distance: 39.0
drag, startPoint x: 789, startPoint y: 768, endPoint x: 803, endPoint y: 676, distance: 93.1
click at [803, 676] on div at bounding box center [780, 450] width 1489 height 668
click at [1274, 102] on div "SCULPTED JACKET_FULL COLORWAYS" at bounding box center [1277, 99] width 55 height 13
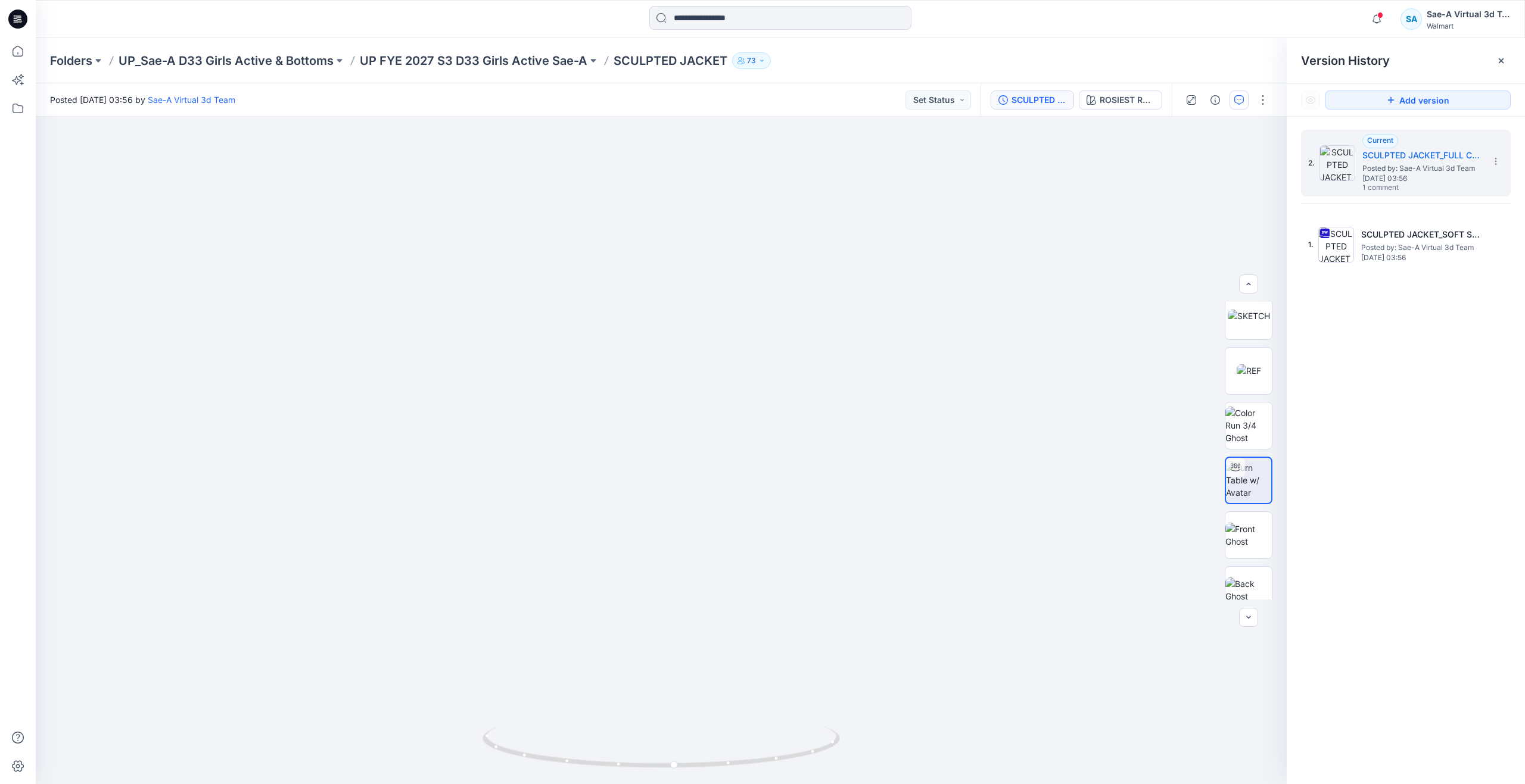
click at [1238, 97] on icon "button" at bounding box center [1238, 100] width 9 height 9
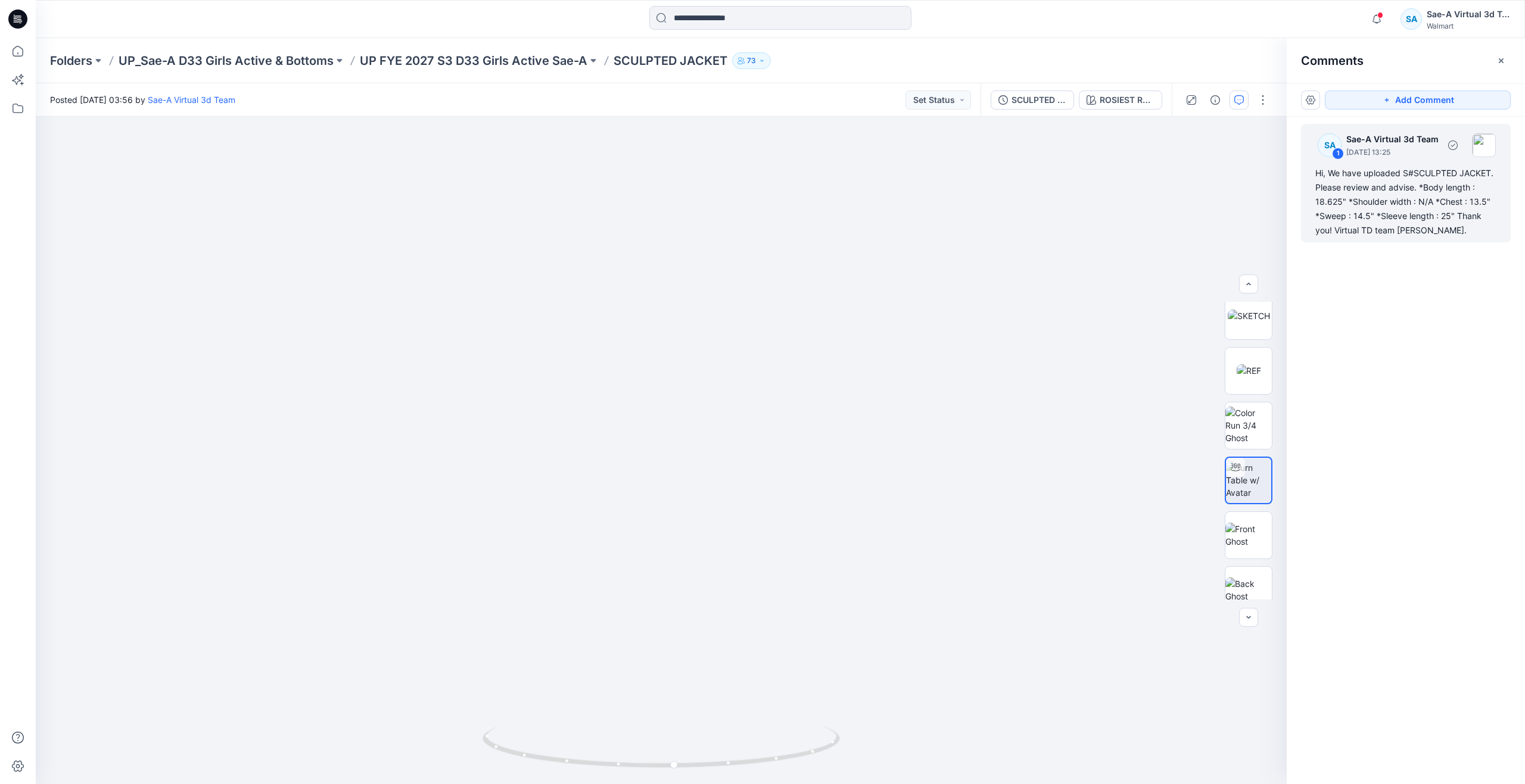
click at [1351, 204] on div "Hi, We have uploaded S#SCULPTED JACKET. Please review and advise. *Body length …" at bounding box center [1406, 202] width 181 height 71
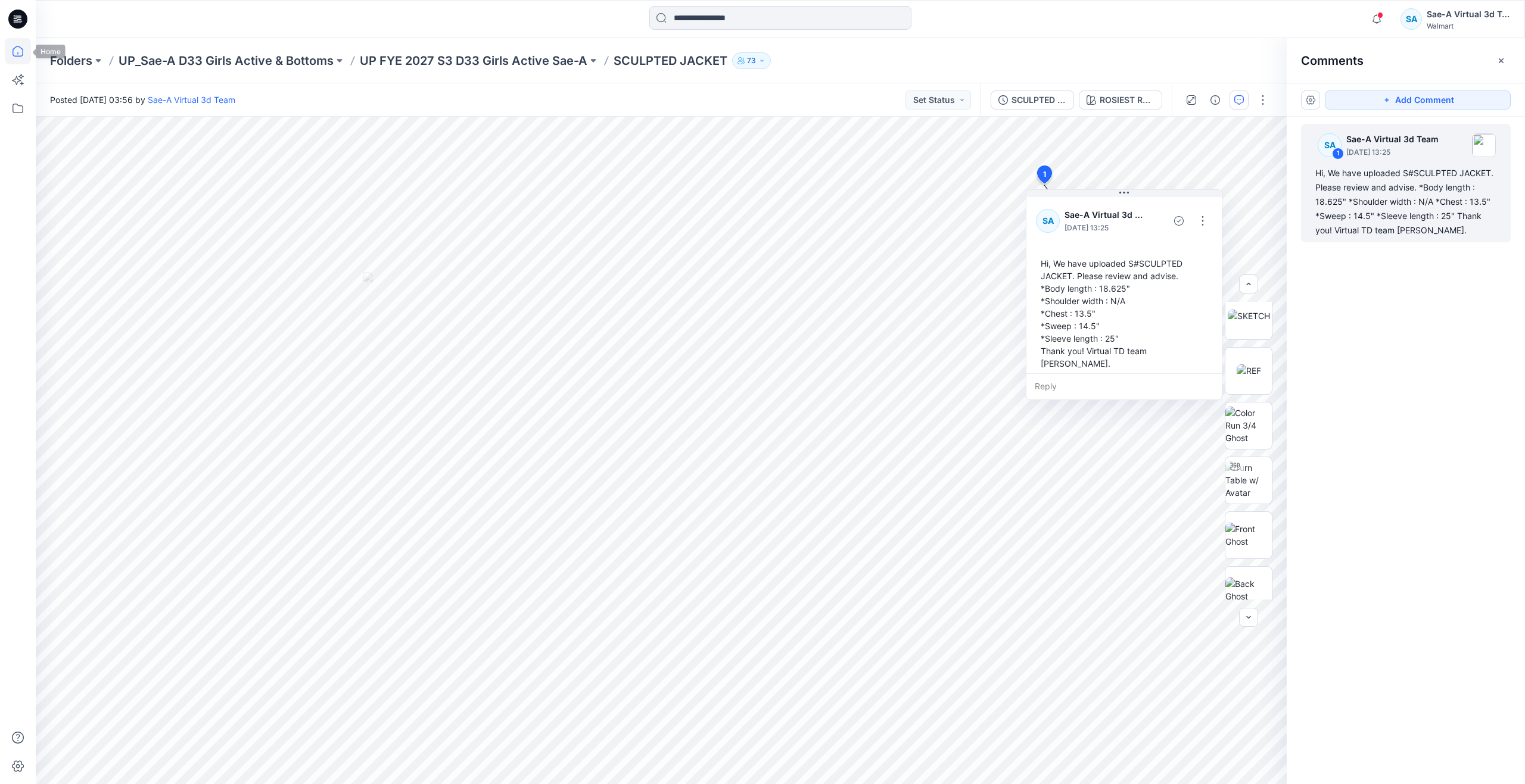
click at [28, 52] on icon at bounding box center [18, 51] width 26 height 26
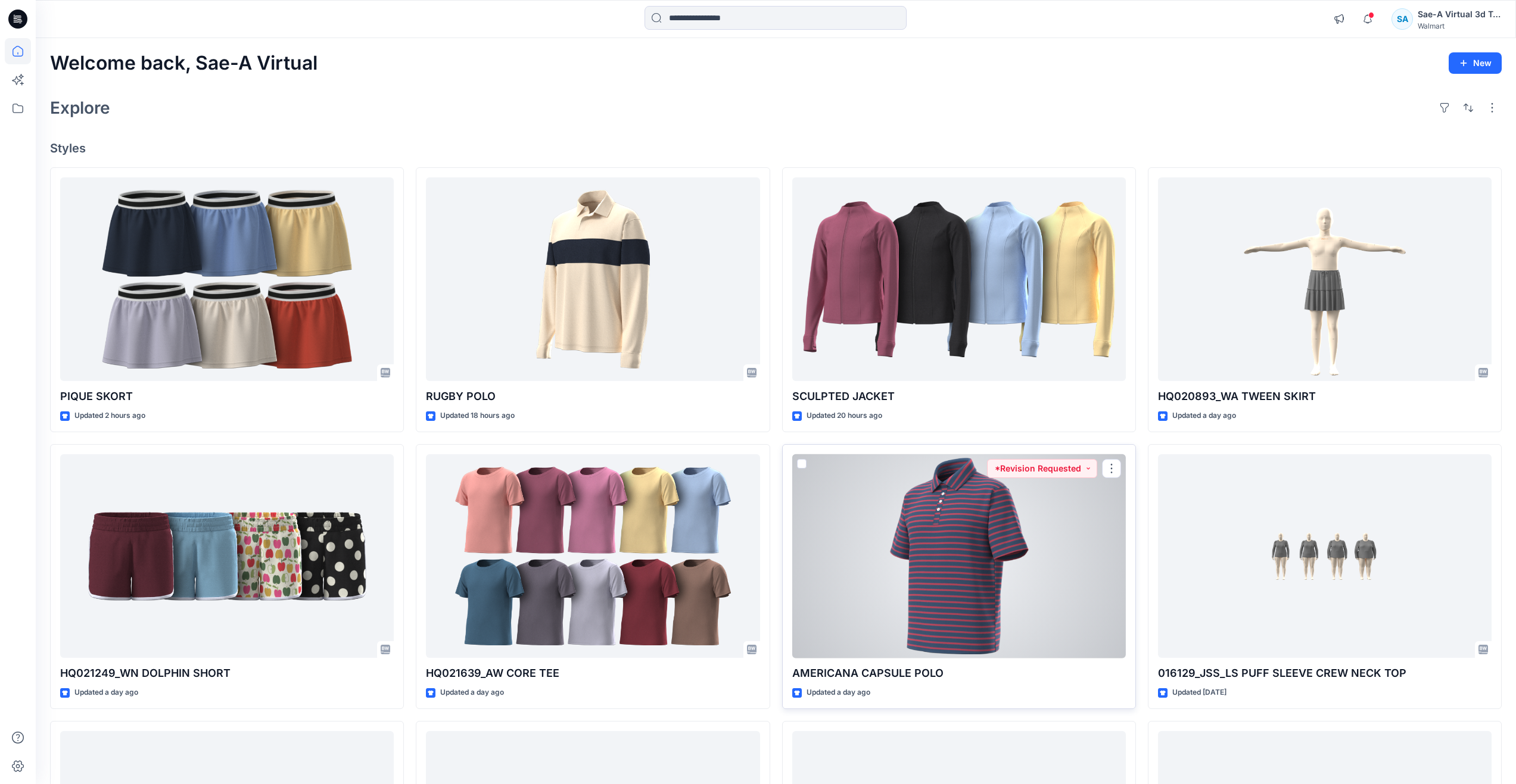
click at [873, 494] on div at bounding box center [960, 556] width 334 height 204
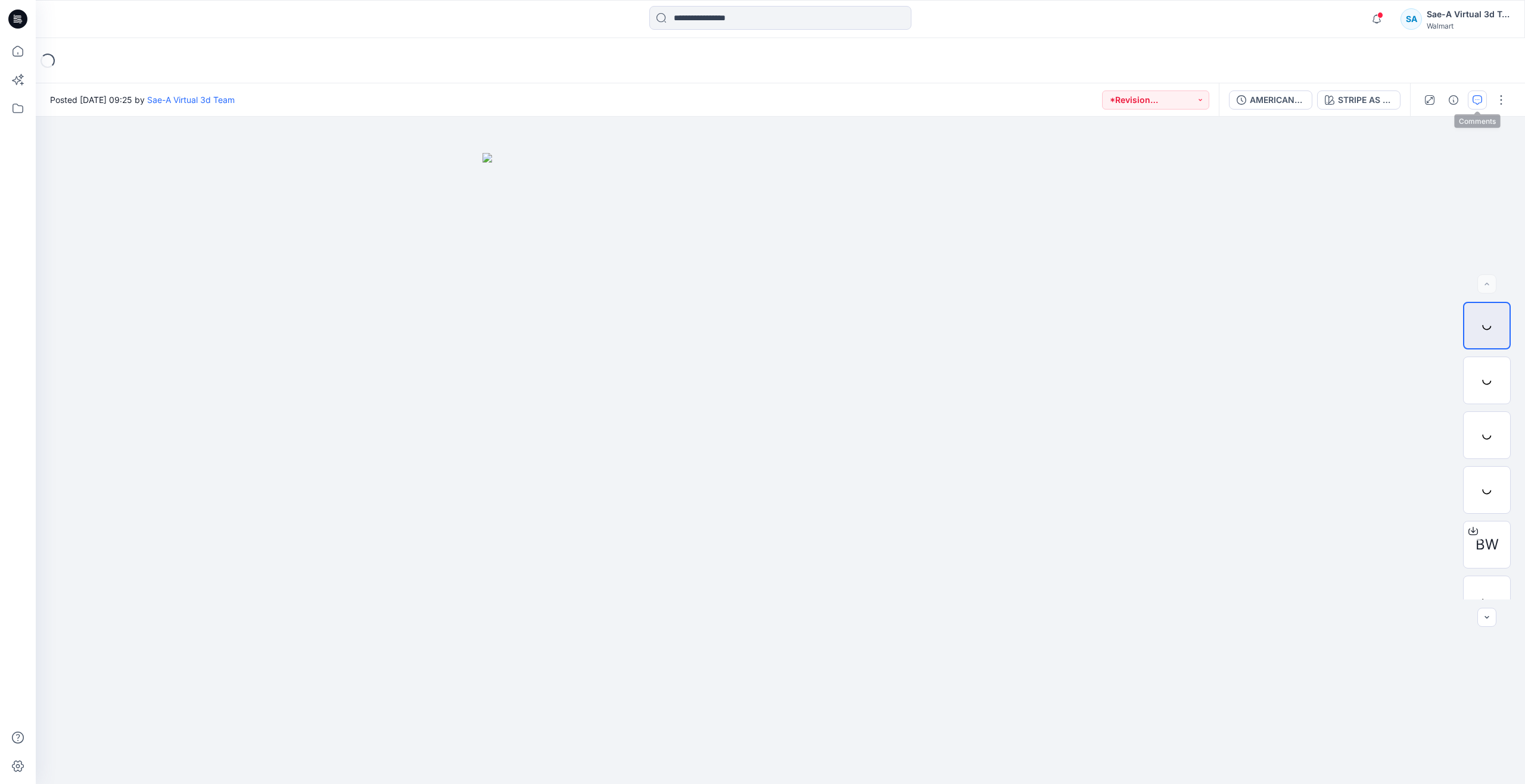
click at [1475, 101] on icon "button" at bounding box center [1477, 100] width 9 height 9
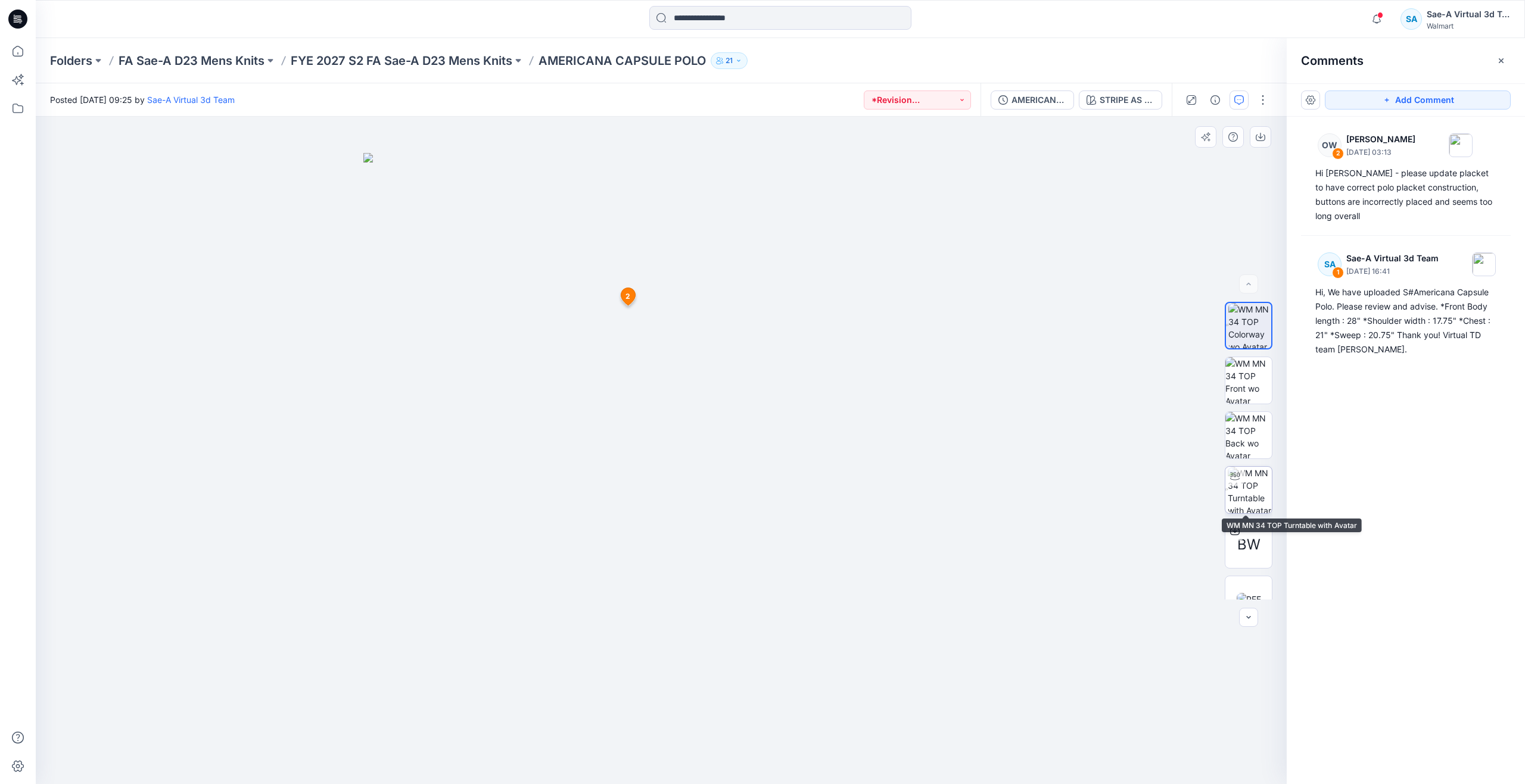
click at [1236, 487] on img at bounding box center [1250, 489] width 44 height 47
drag, startPoint x: 838, startPoint y: 265, endPoint x: 842, endPoint y: 400, distance: 135.1
click at [24, 54] on icon at bounding box center [18, 51] width 26 height 26
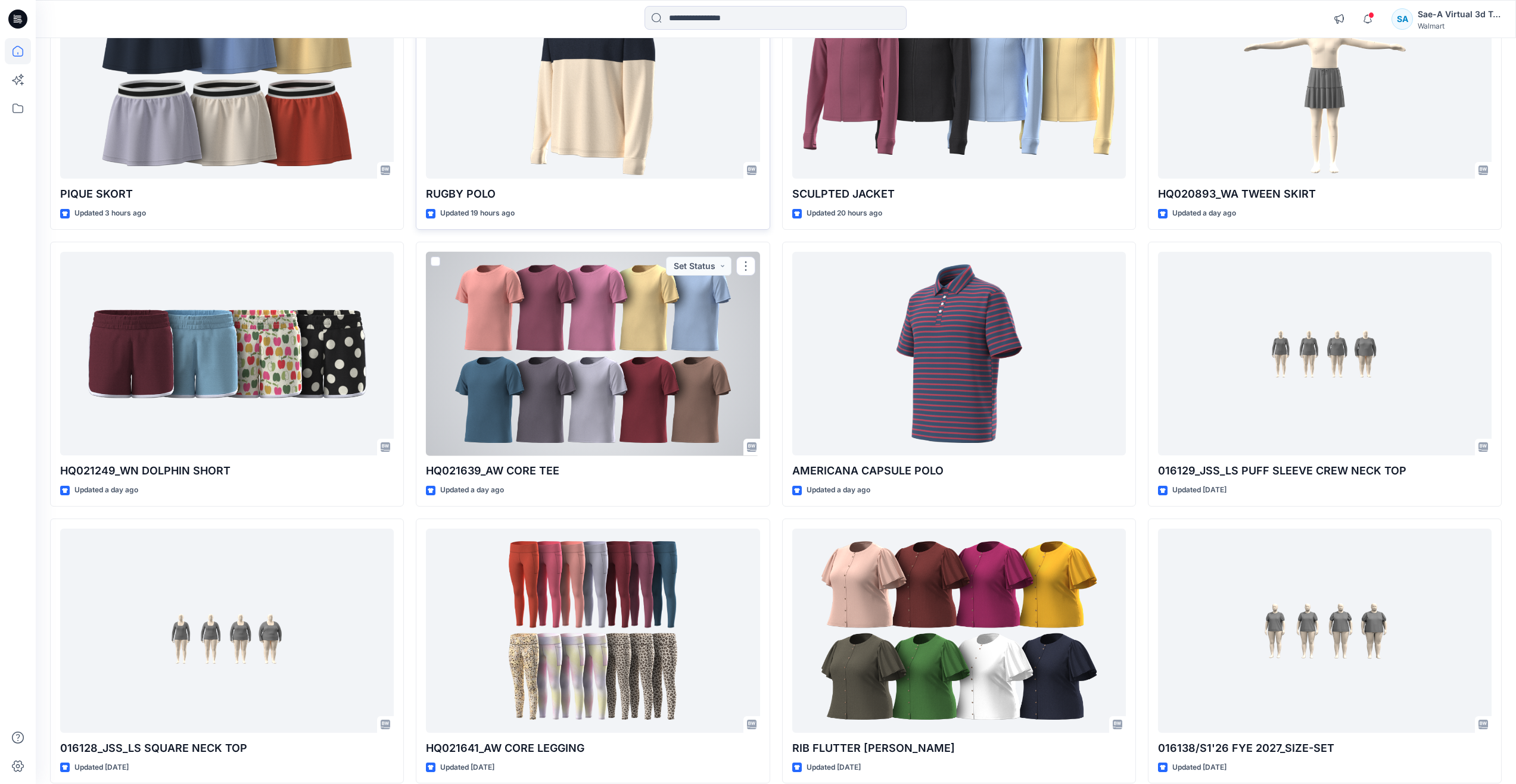
scroll to position [259, 0]
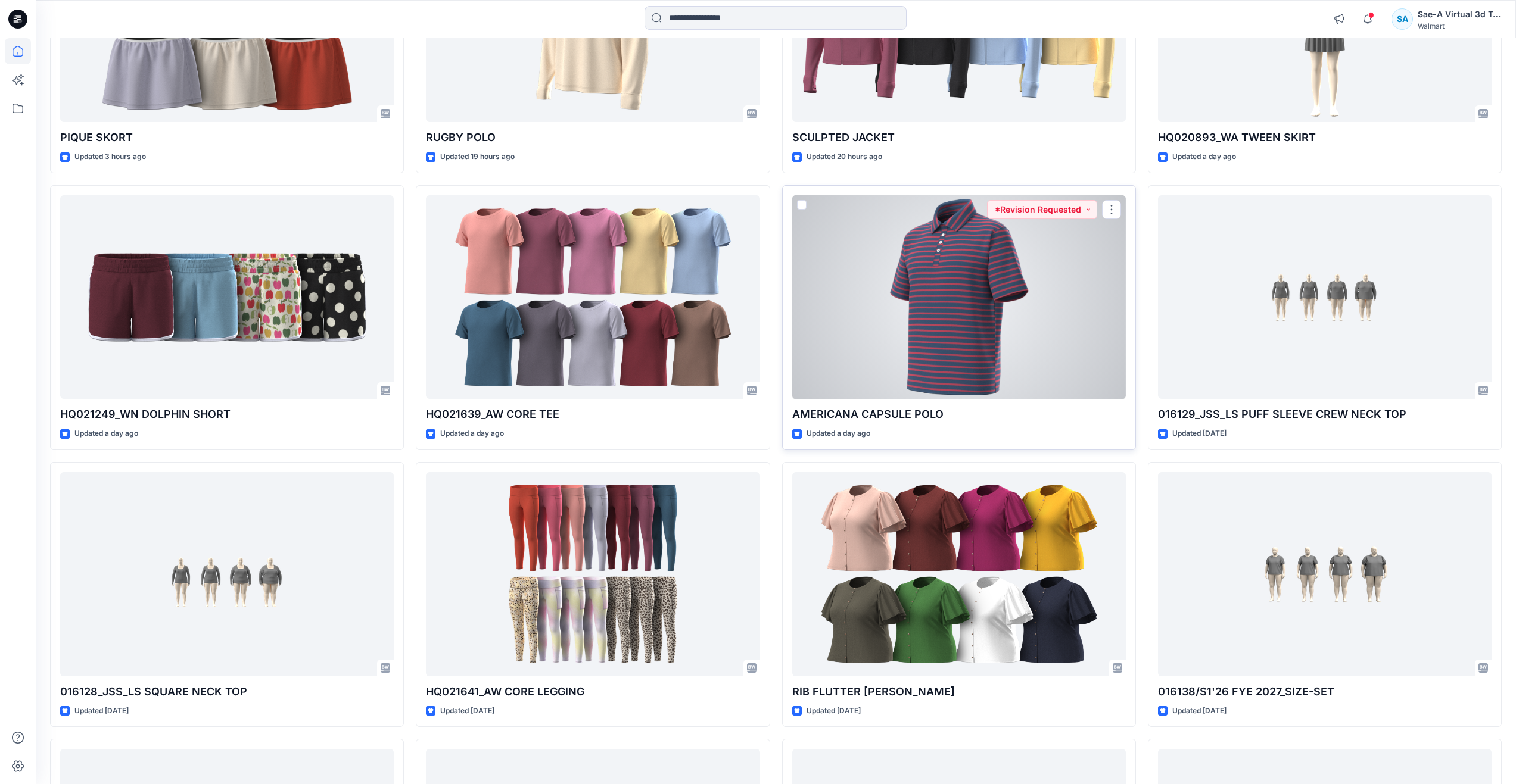
click at [922, 294] on div at bounding box center [960, 297] width 334 height 204
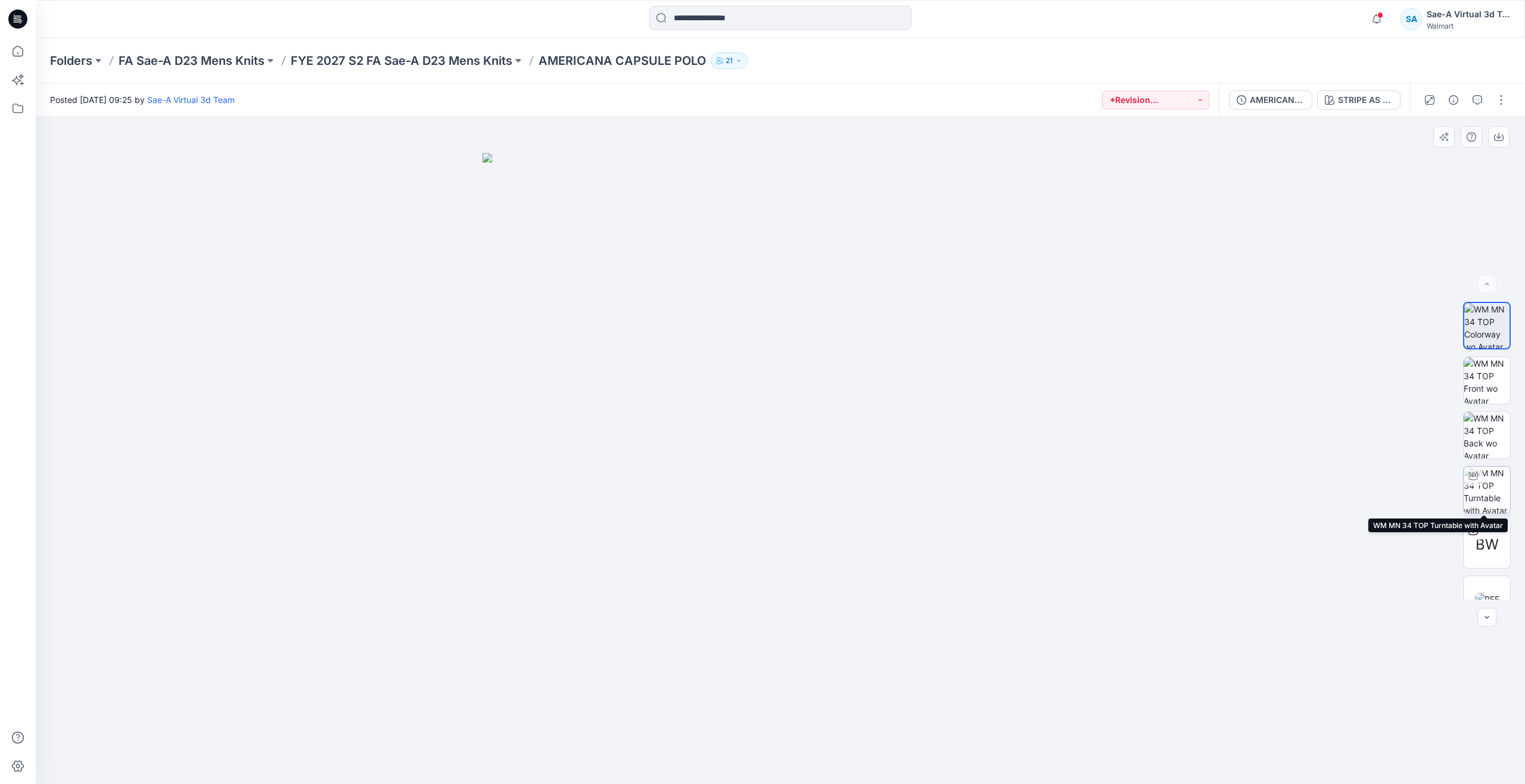
click at [1485, 490] on img at bounding box center [1486, 489] width 47 height 47
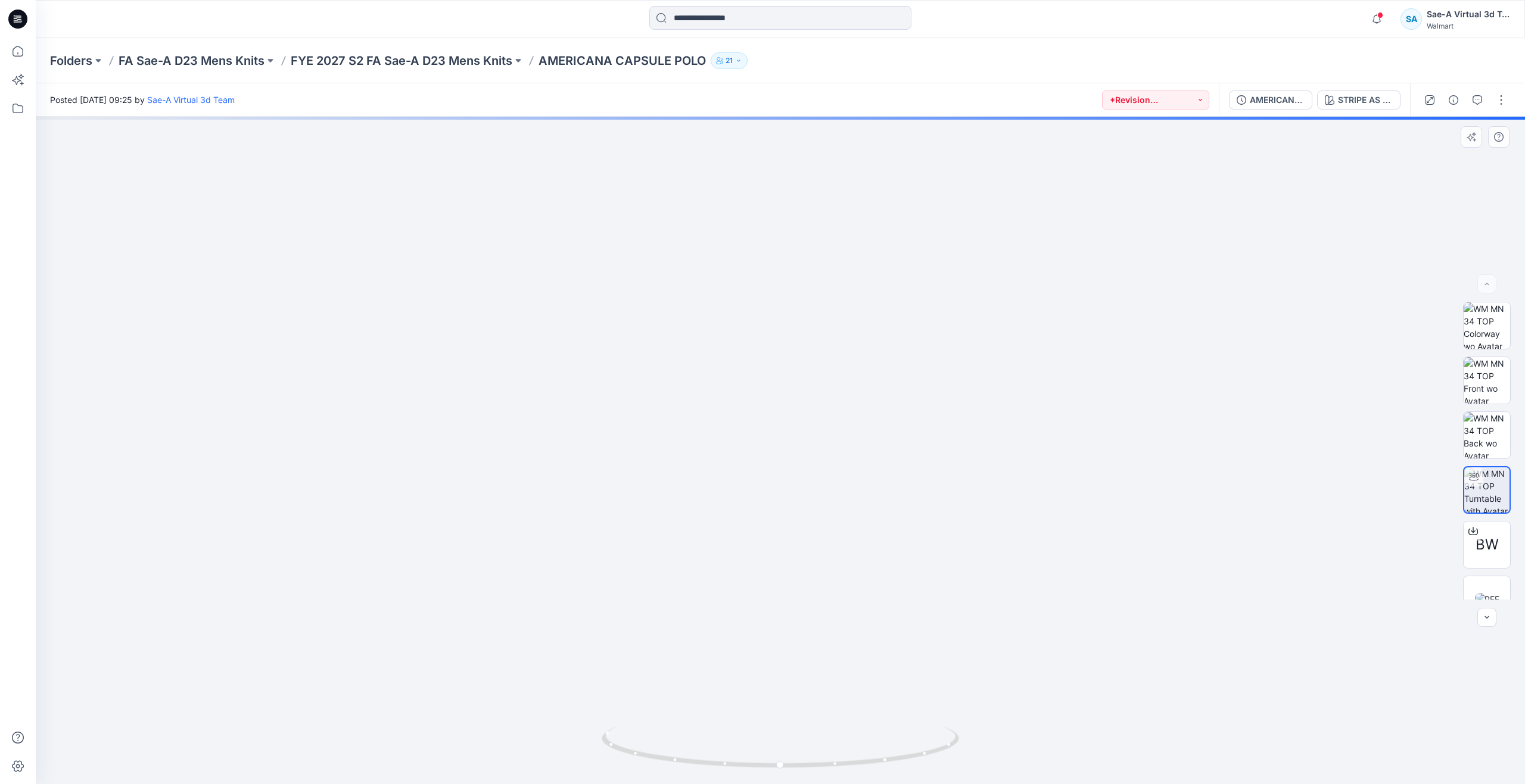
drag, startPoint x: 835, startPoint y: 292, endPoint x: 843, endPoint y: 528, distance: 236.1
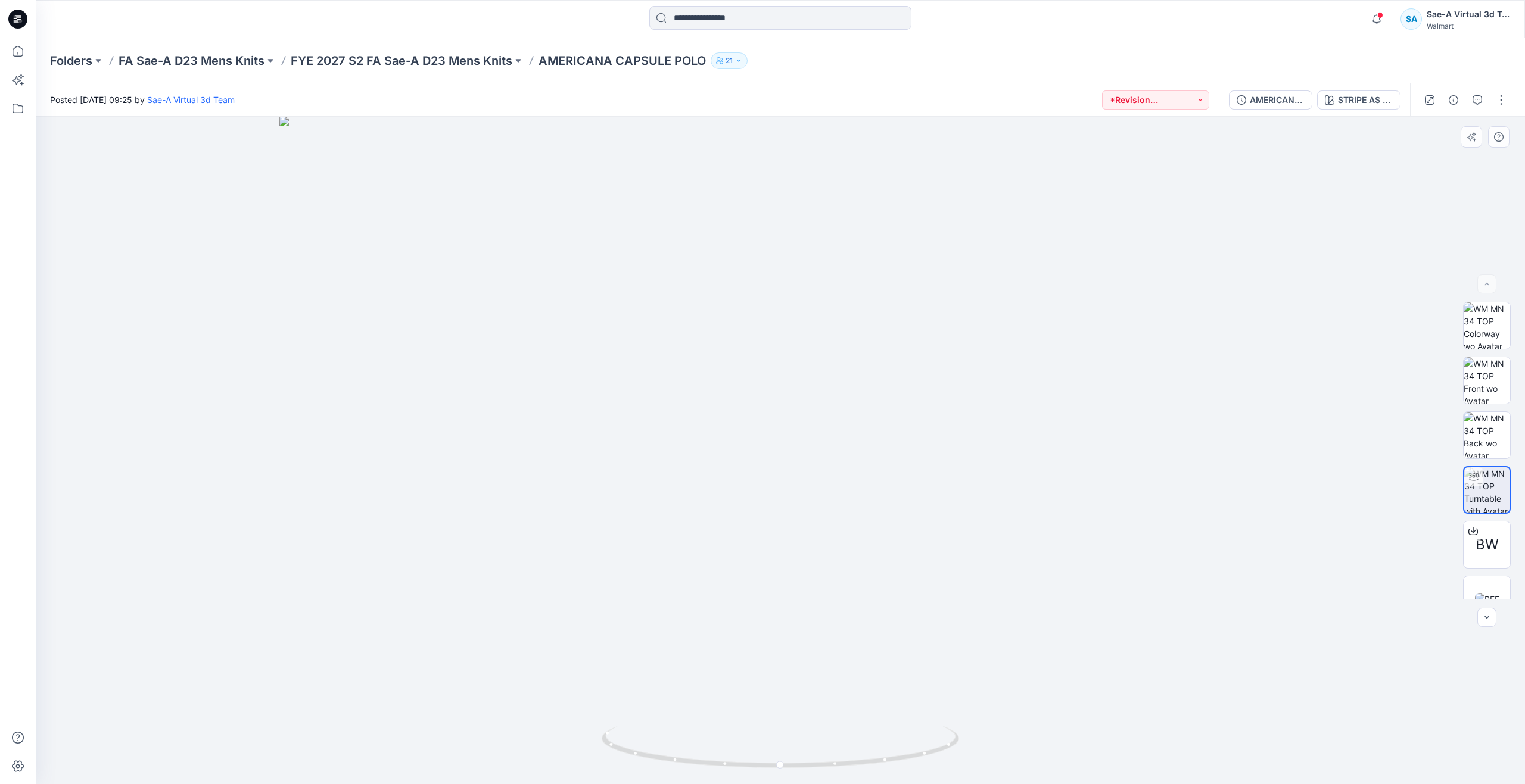
drag, startPoint x: 816, startPoint y: 417, endPoint x: 806, endPoint y: 491, distance: 74.7
drag, startPoint x: 789, startPoint y: 767, endPoint x: 469, endPoint y: 704, distance: 326.1
click at [469, 704] on div at bounding box center [780, 450] width 1489 height 668
click at [7, 57] on icon at bounding box center [18, 51] width 26 height 26
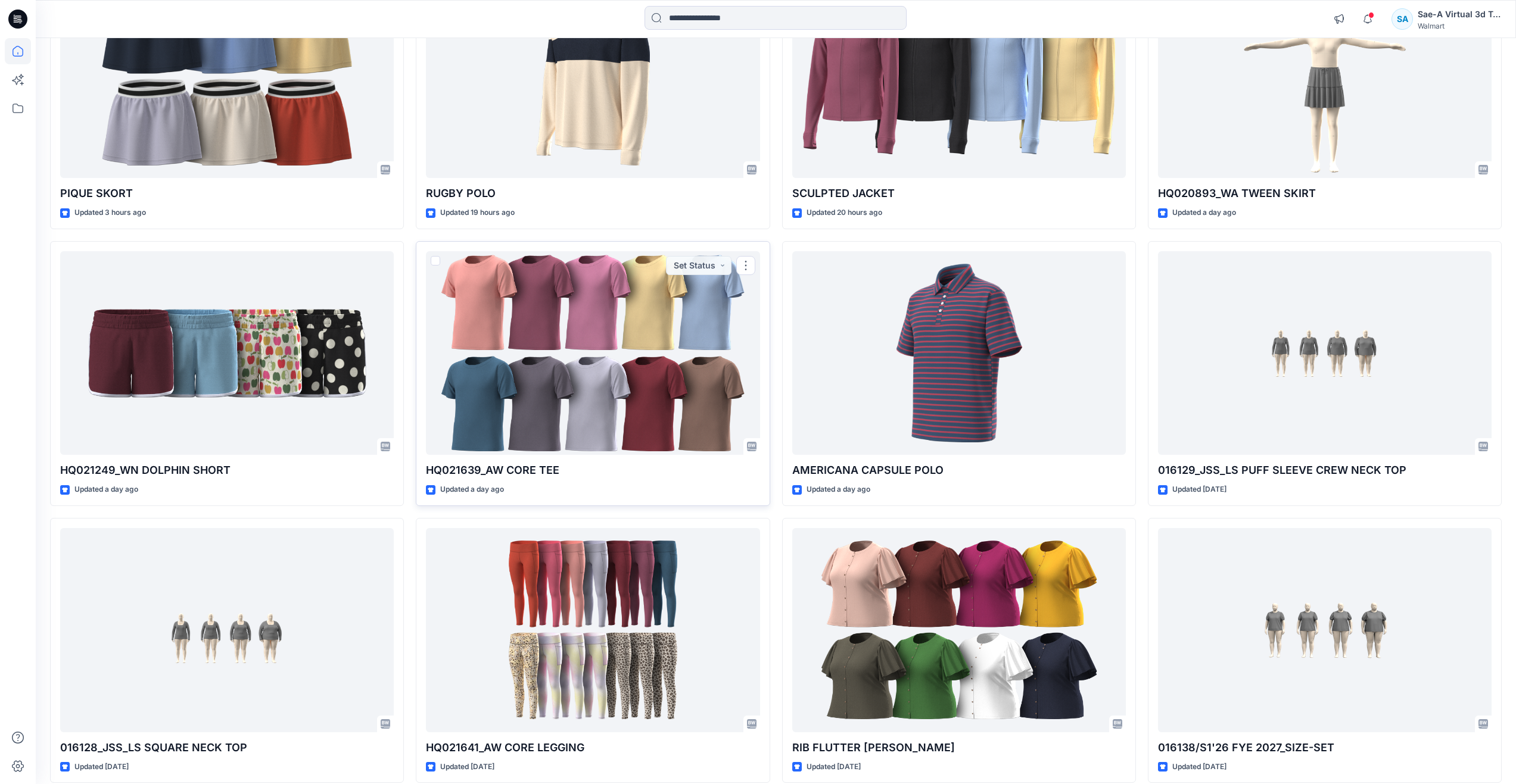
scroll to position [238, 0]
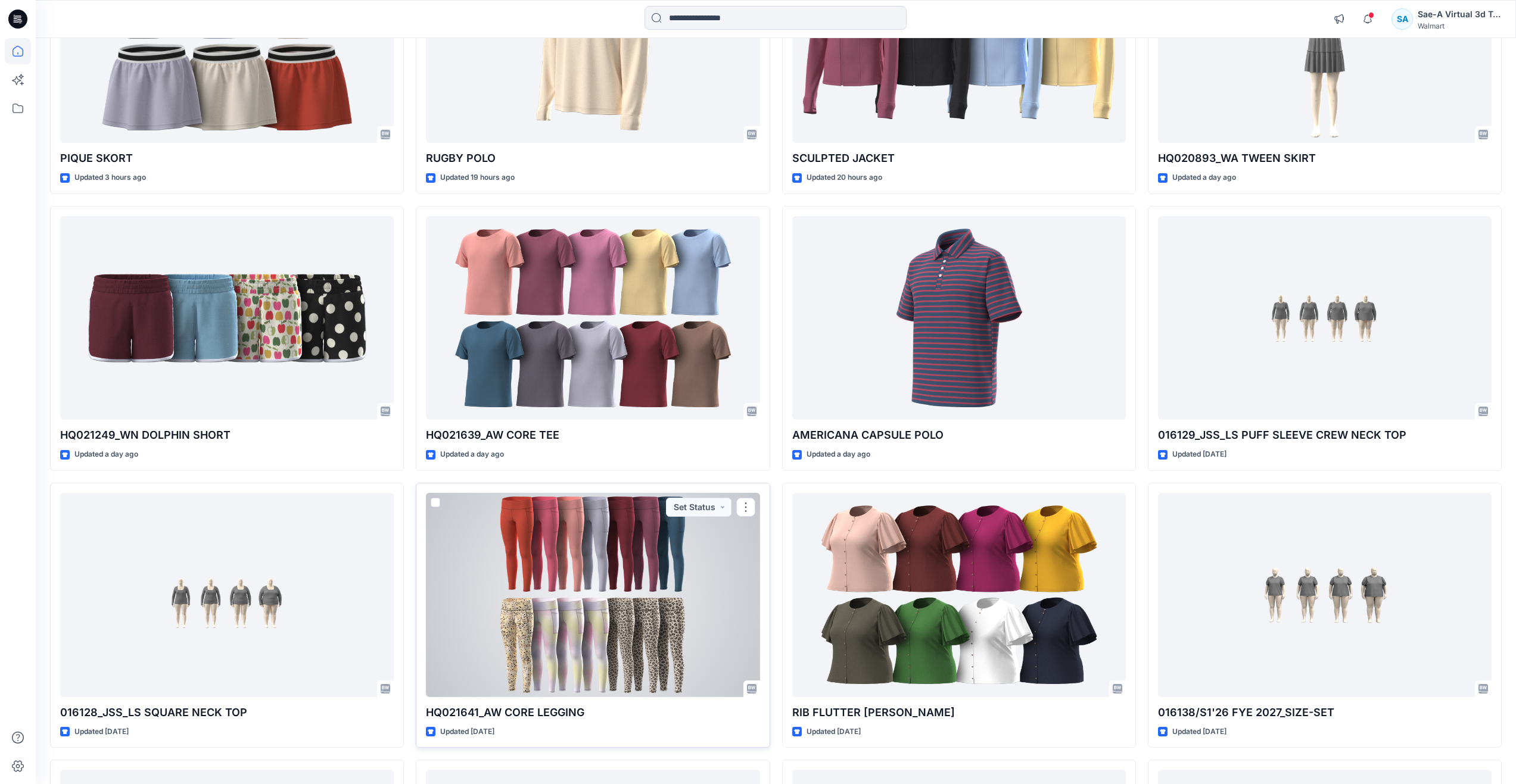
click at [595, 614] on div at bounding box center [593, 594] width 334 height 204
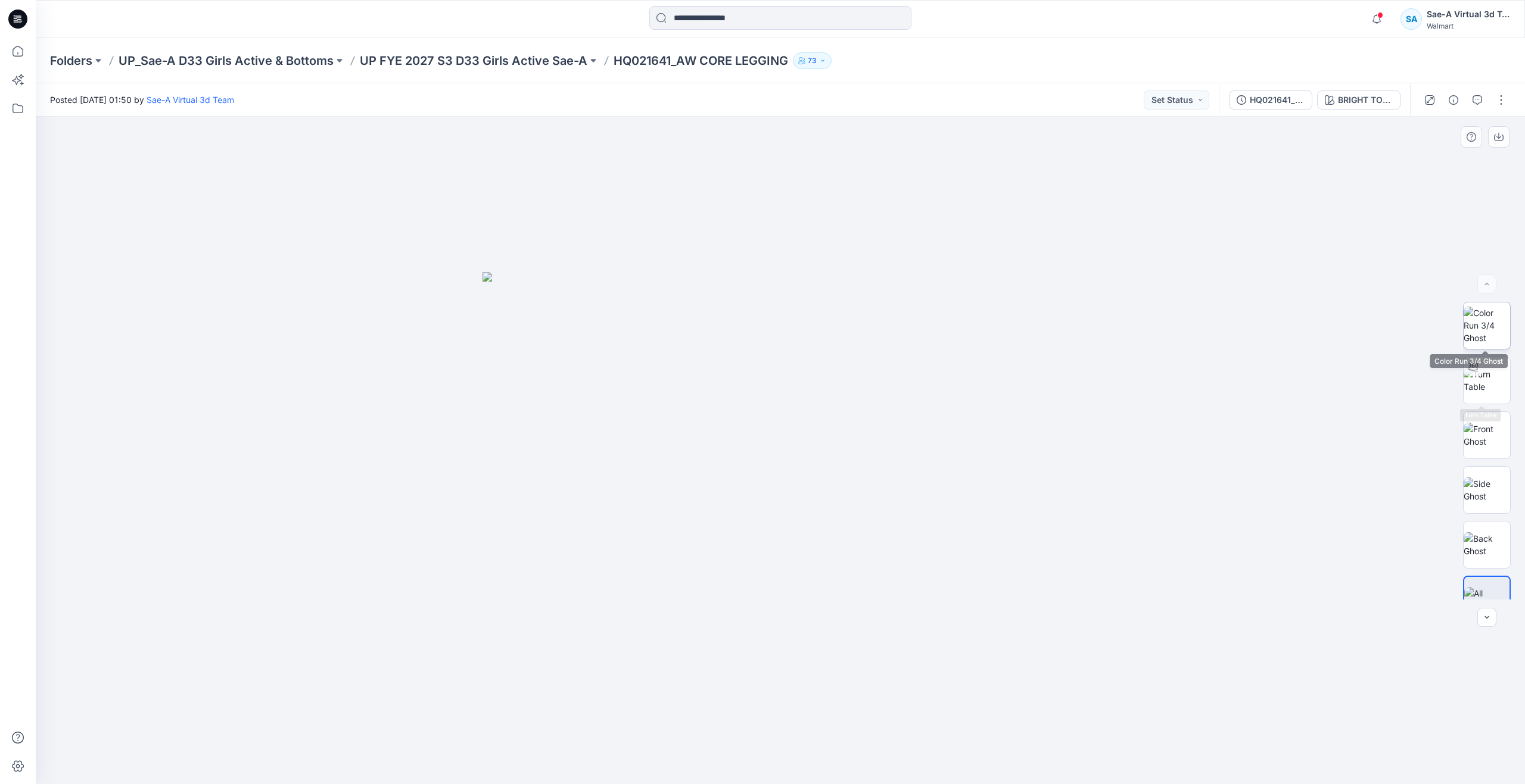
click at [1495, 328] on img at bounding box center [1486, 325] width 47 height 37
click at [1471, 380] on img at bounding box center [1486, 381] width 47 height 25
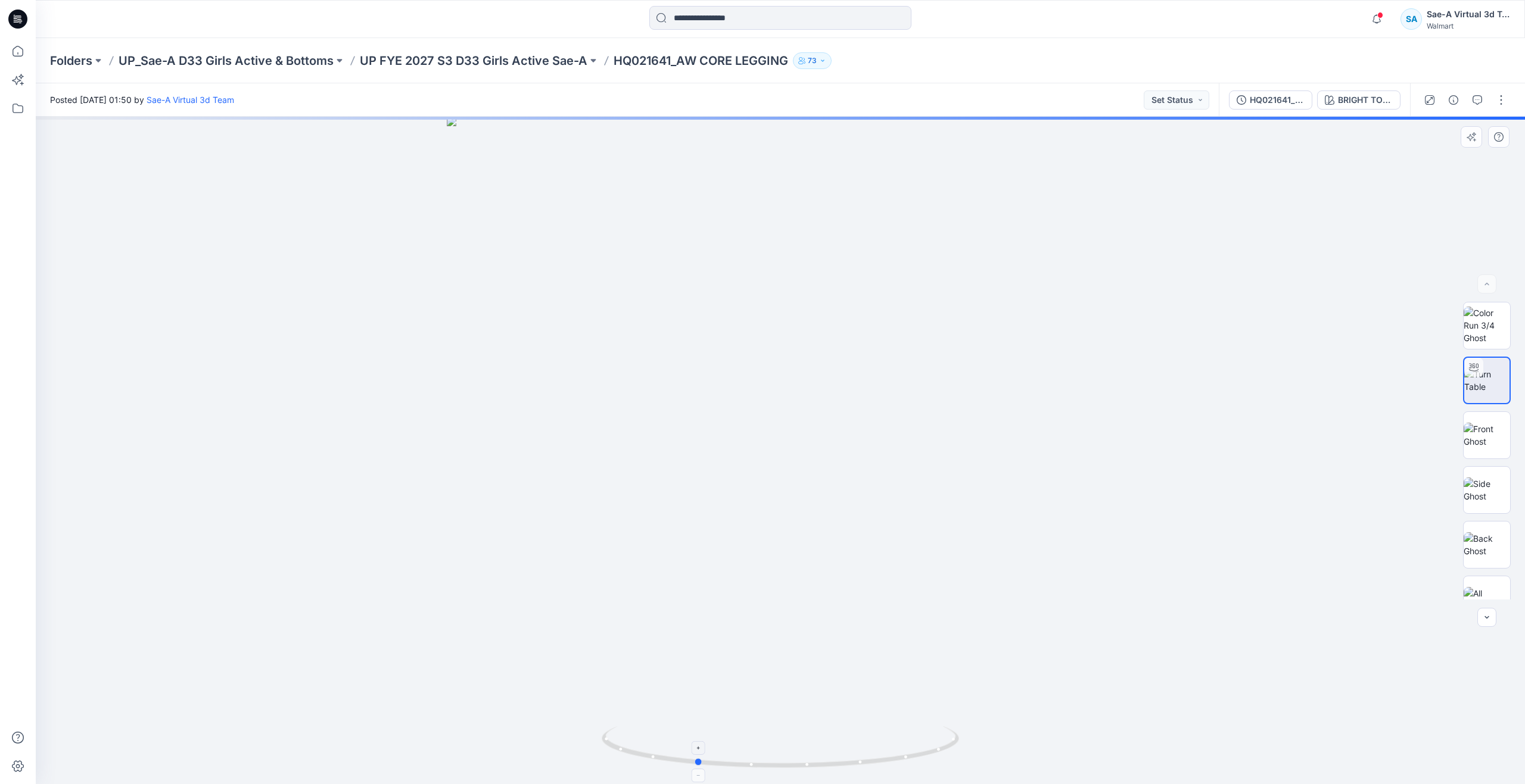
drag, startPoint x: 790, startPoint y: 770, endPoint x: 706, endPoint y: 753, distance: 85.7
click at [706, 753] on icon at bounding box center [782, 748] width 361 height 45
click at [19, 53] on icon at bounding box center [18, 51] width 26 height 26
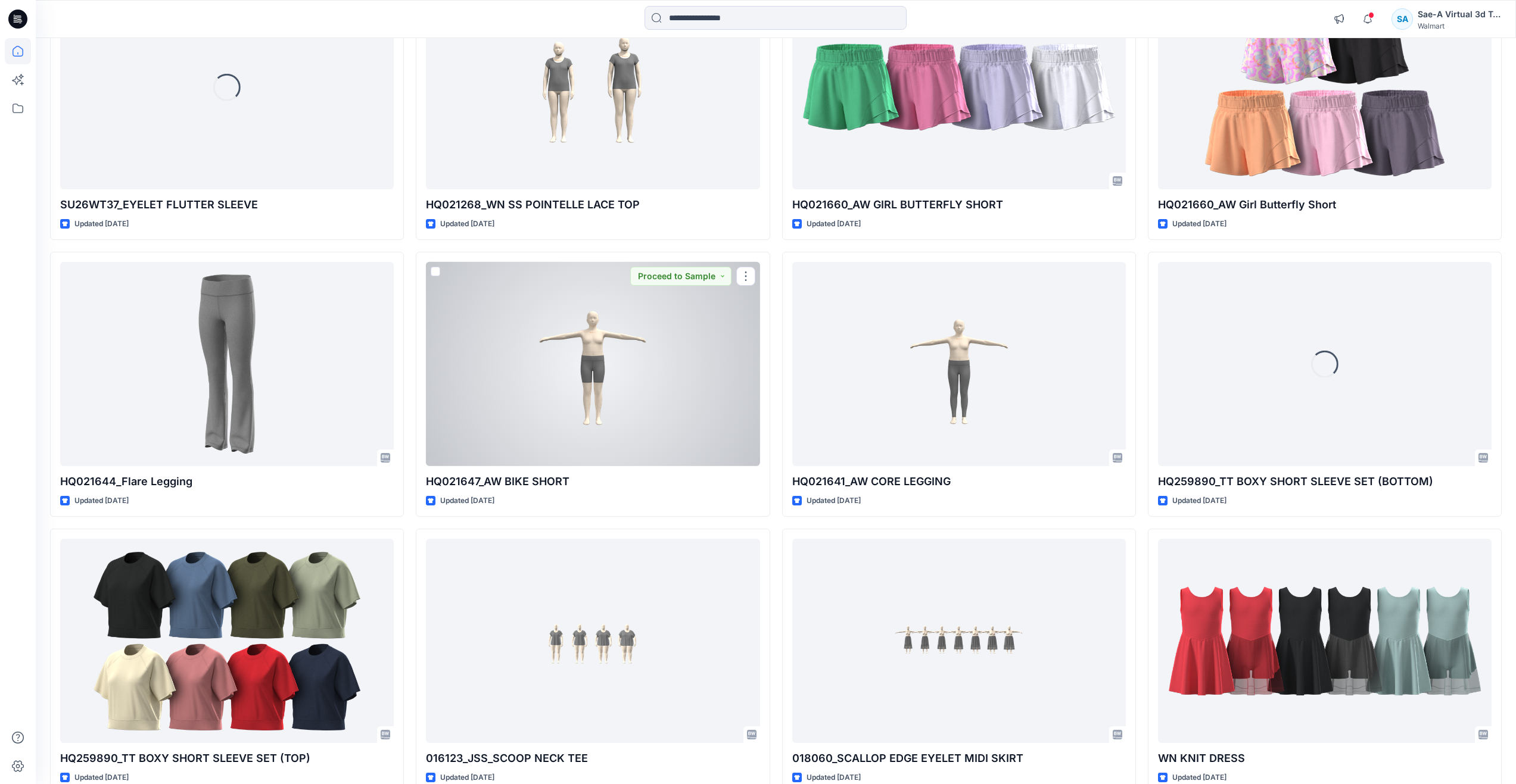
scroll to position [1922, 0]
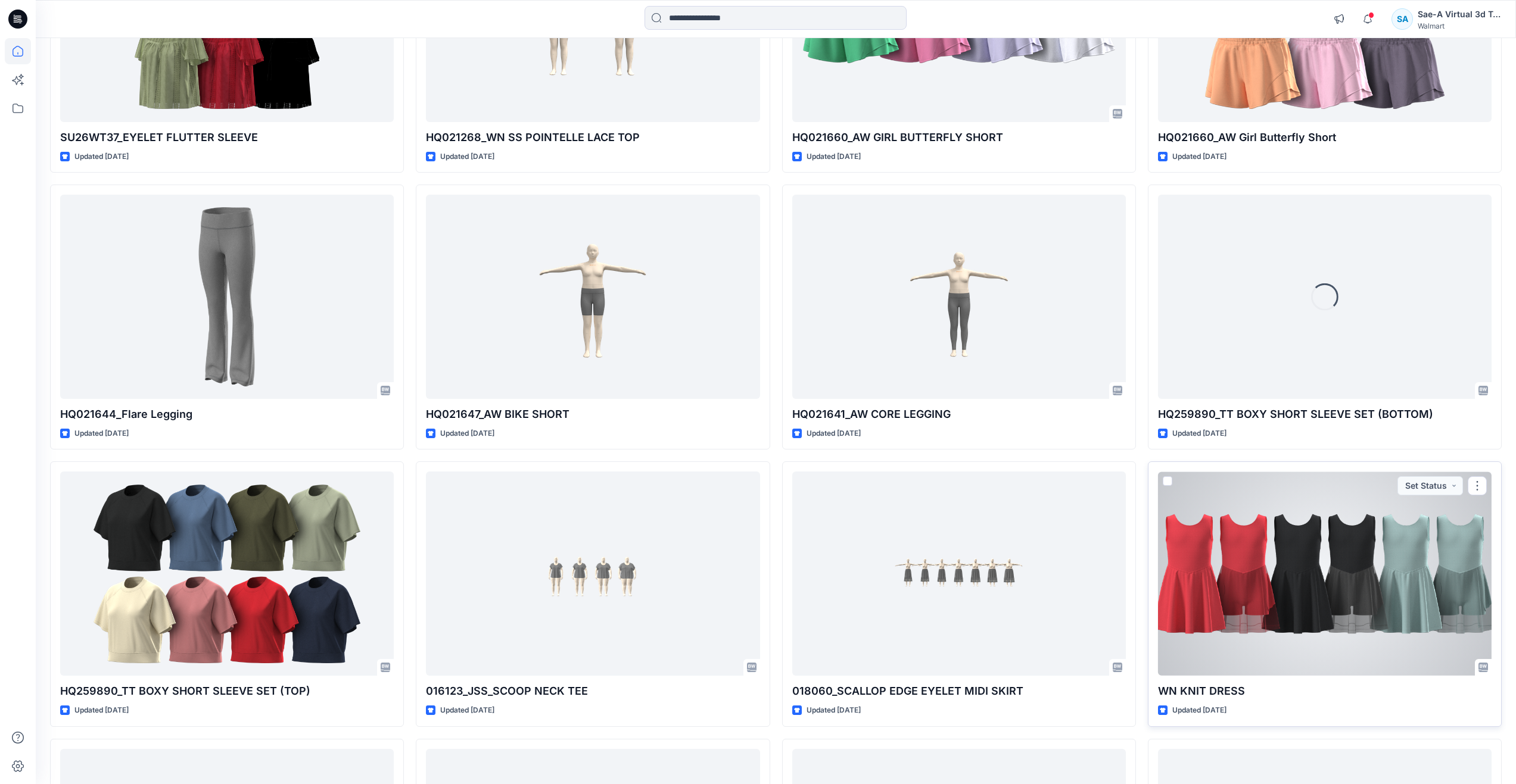
click at [1232, 544] on div at bounding box center [1325, 573] width 334 height 204
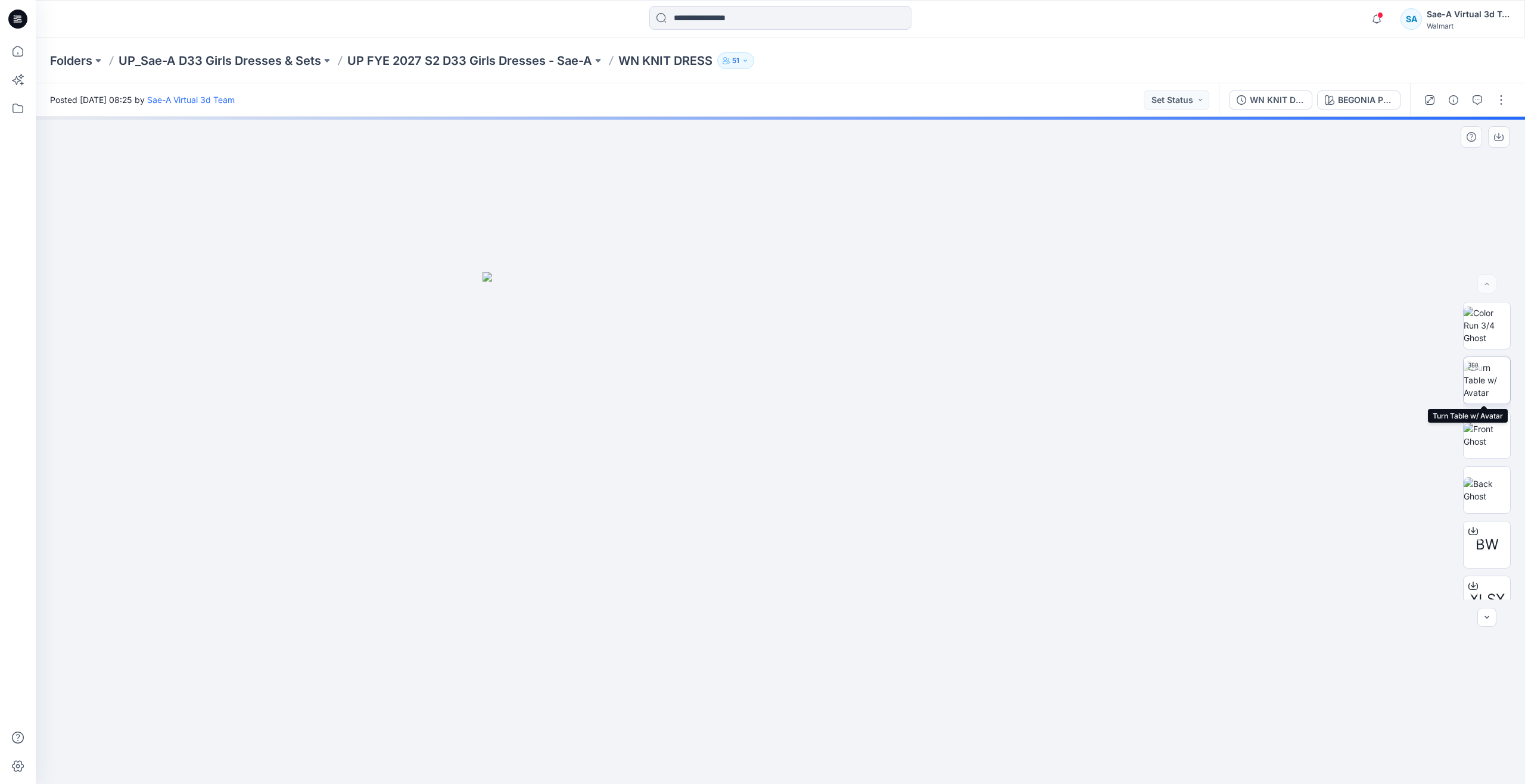
click at [1474, 373] on div at bounding box center [1473, 367] width 19 height 19
click at [497, 58] on p "UP FYE 2027 S2 D33 Girls Dresses - Sae-A" at bounding box center [469, 61] width 245 height 17
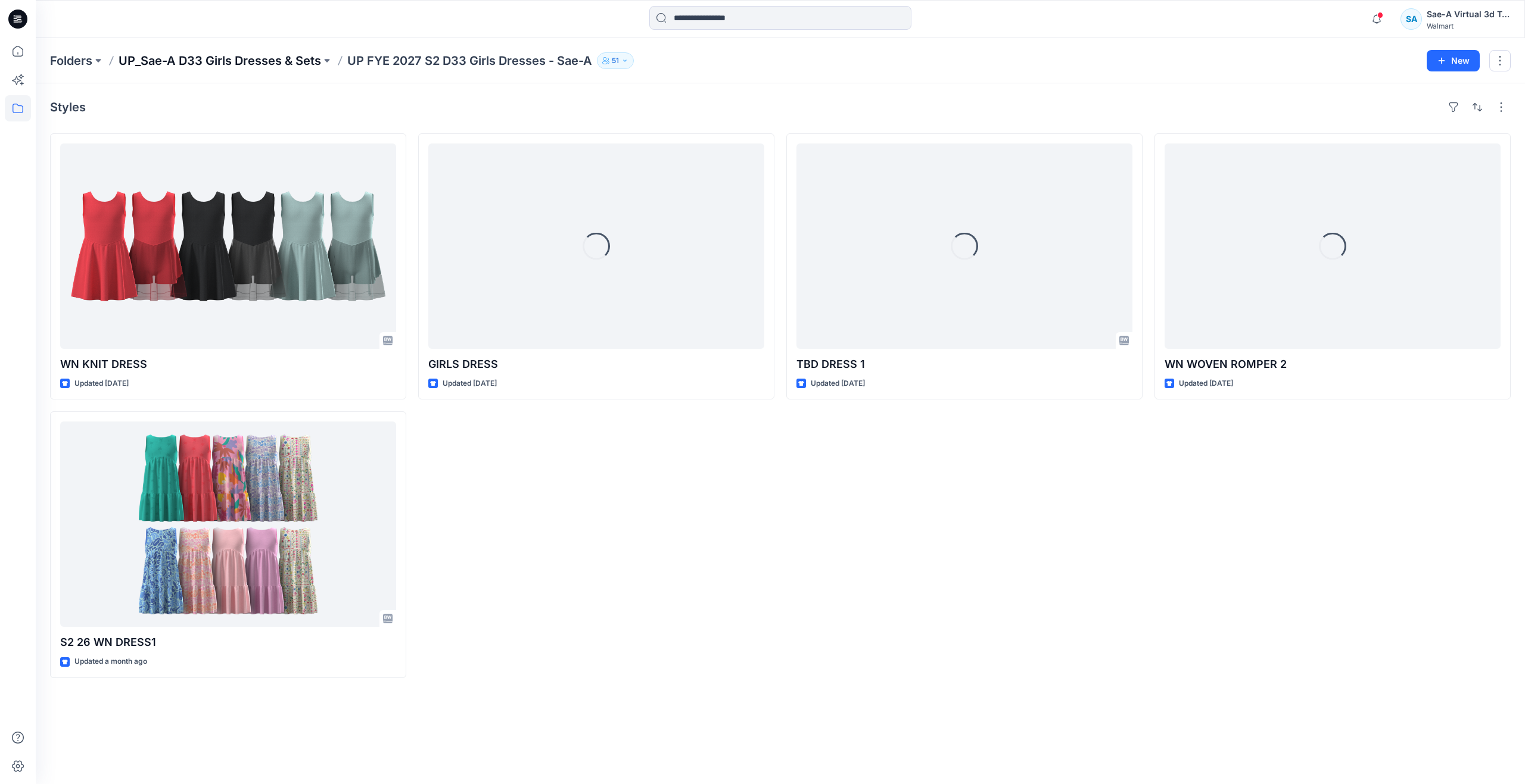
click at [264, 57] on p "UP_Sae-A D33 Girls Dresses & Sets" at bounding box center [219, 61] width 202 height 17
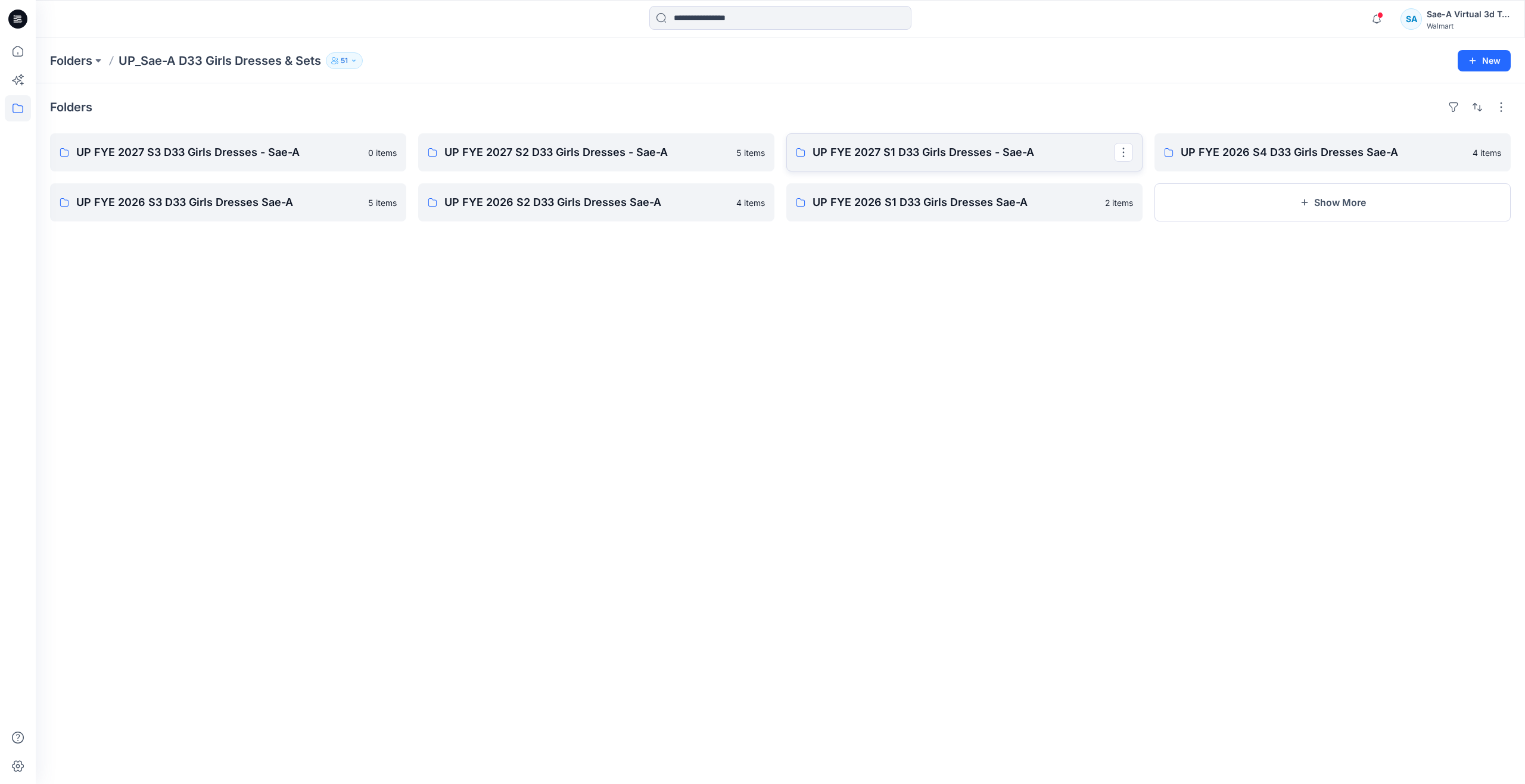
click at [896, 152] on p "UP FYE 2027 S1 D33 Girls Dresses - Sae-A" at bounding box center [963, 152] width 301 height 17
click at [18, 57] on icon at bounding box center [18, 51] width 11 height 11
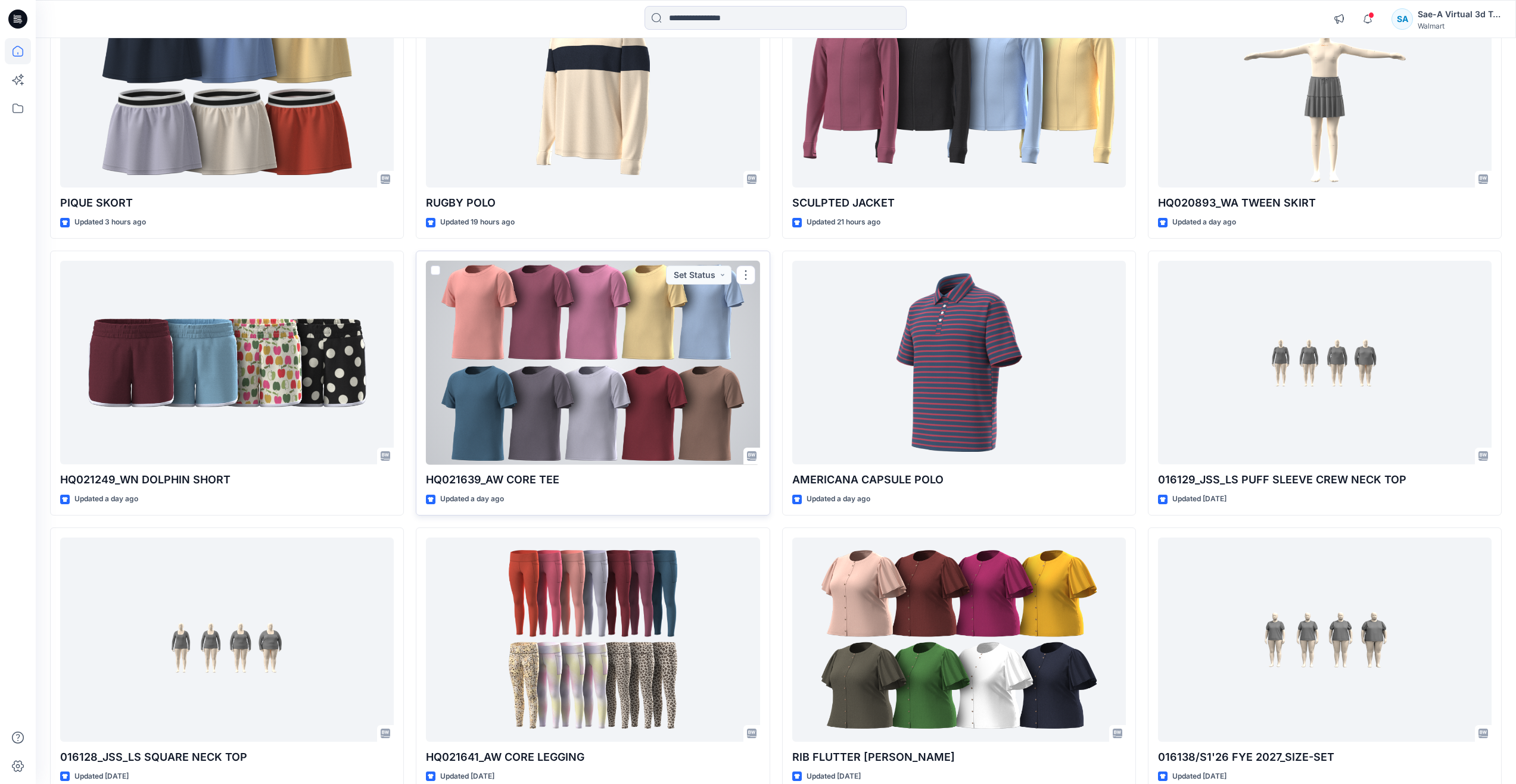
scroll to position [298, 0]
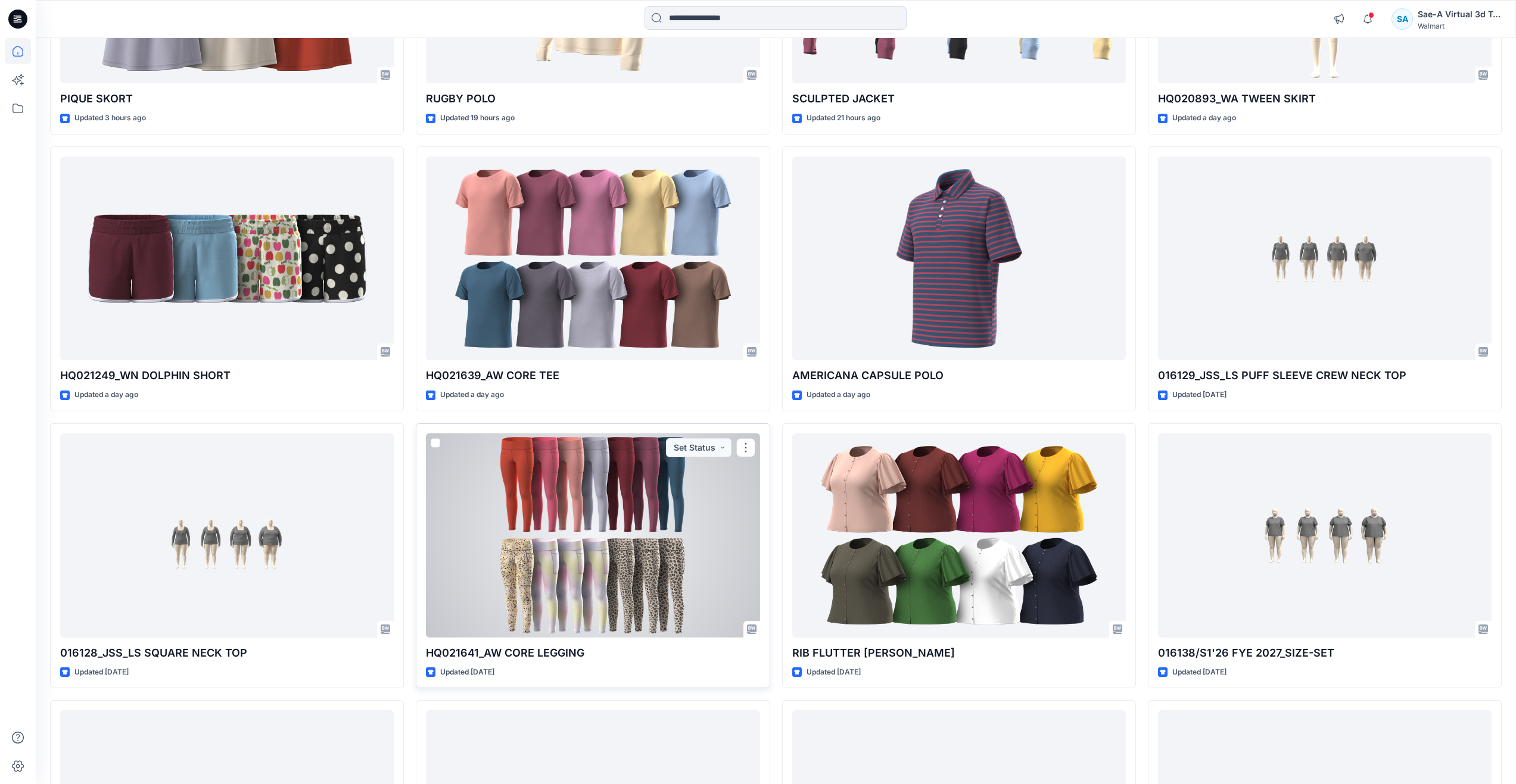
click at [539, 571] on div at bounding box center [593, 535] width 334 height 204
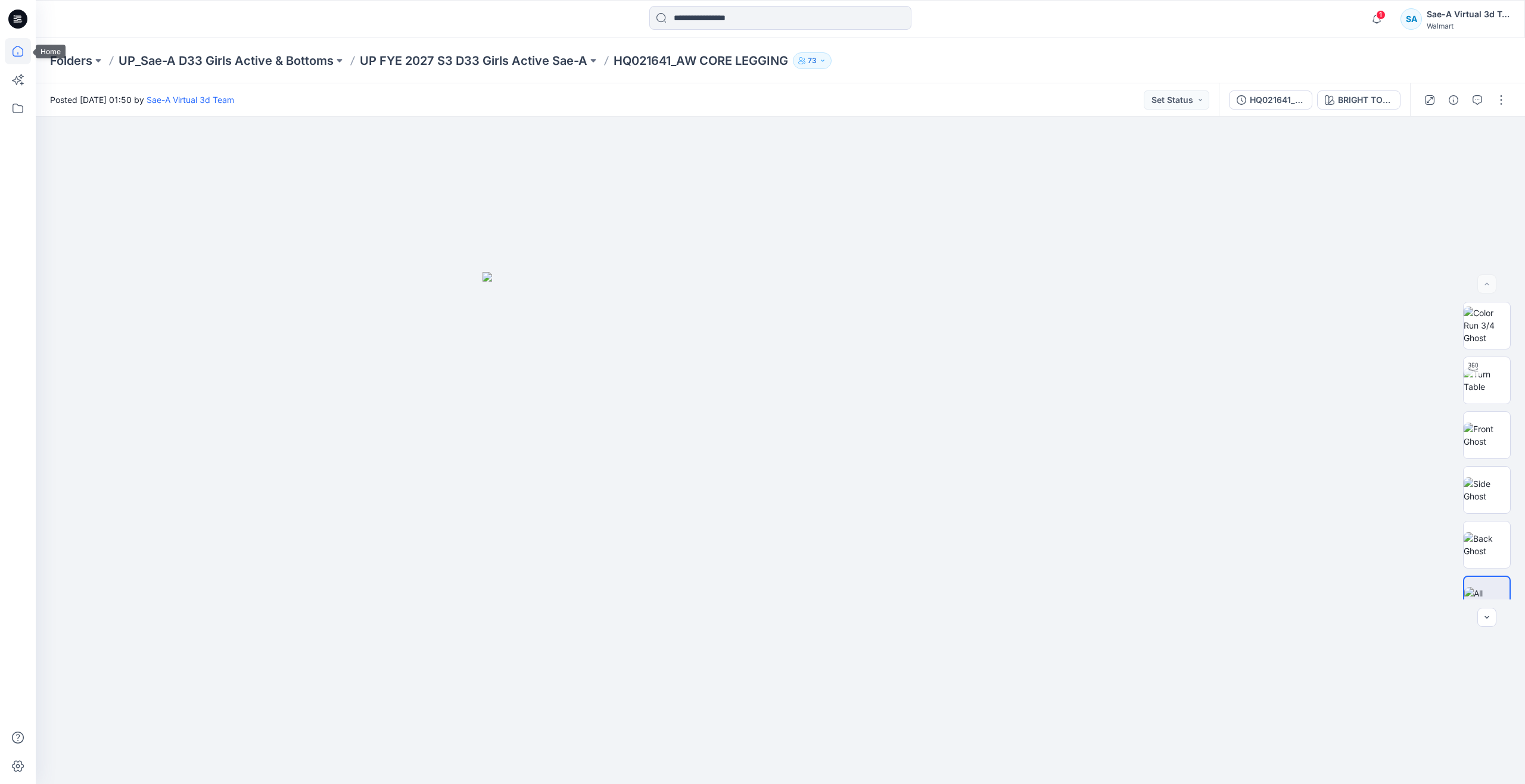
click at [15, 54] on icon at bounding box center [18, 51] width 26 height 26
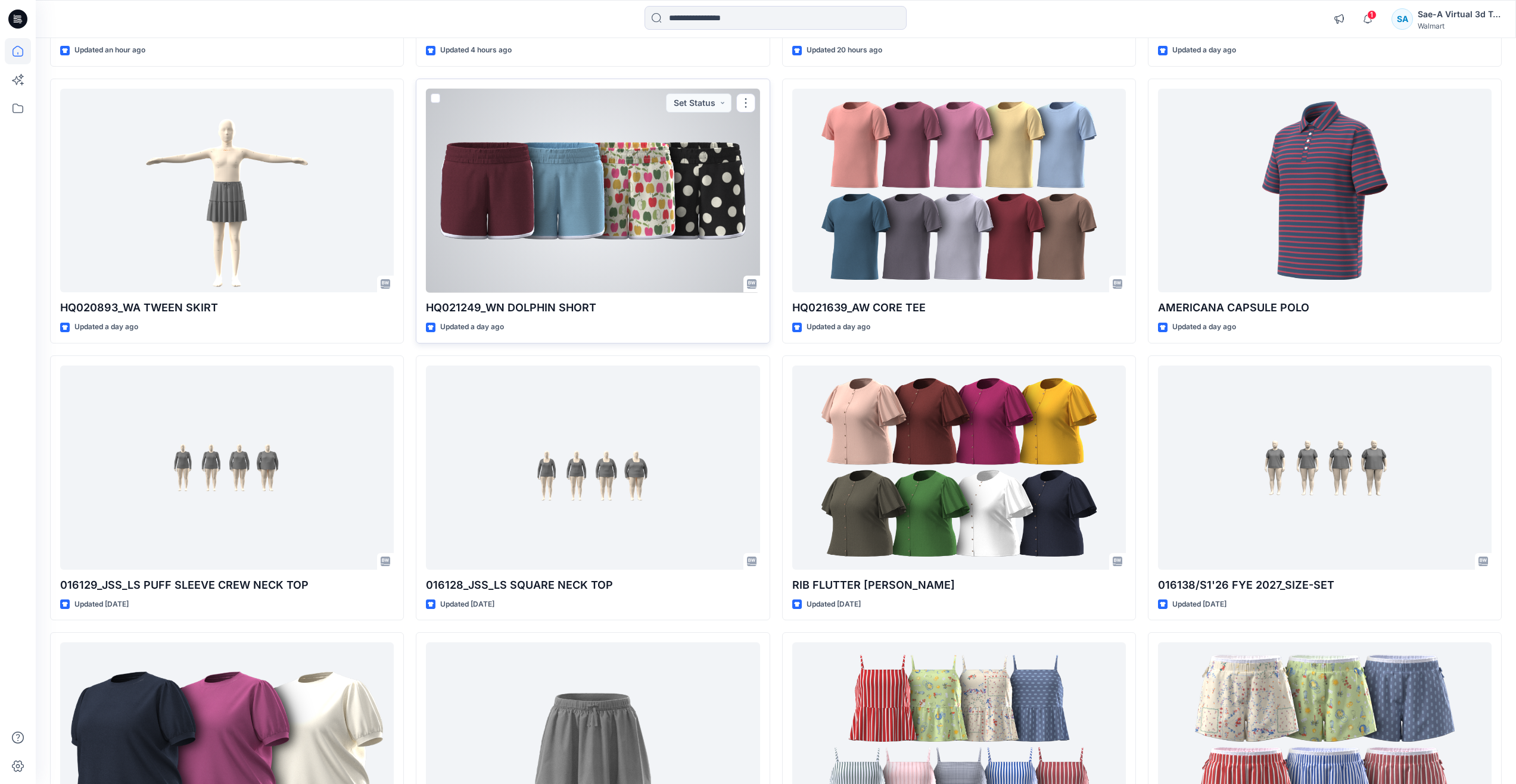
scroll to position [536, 0]
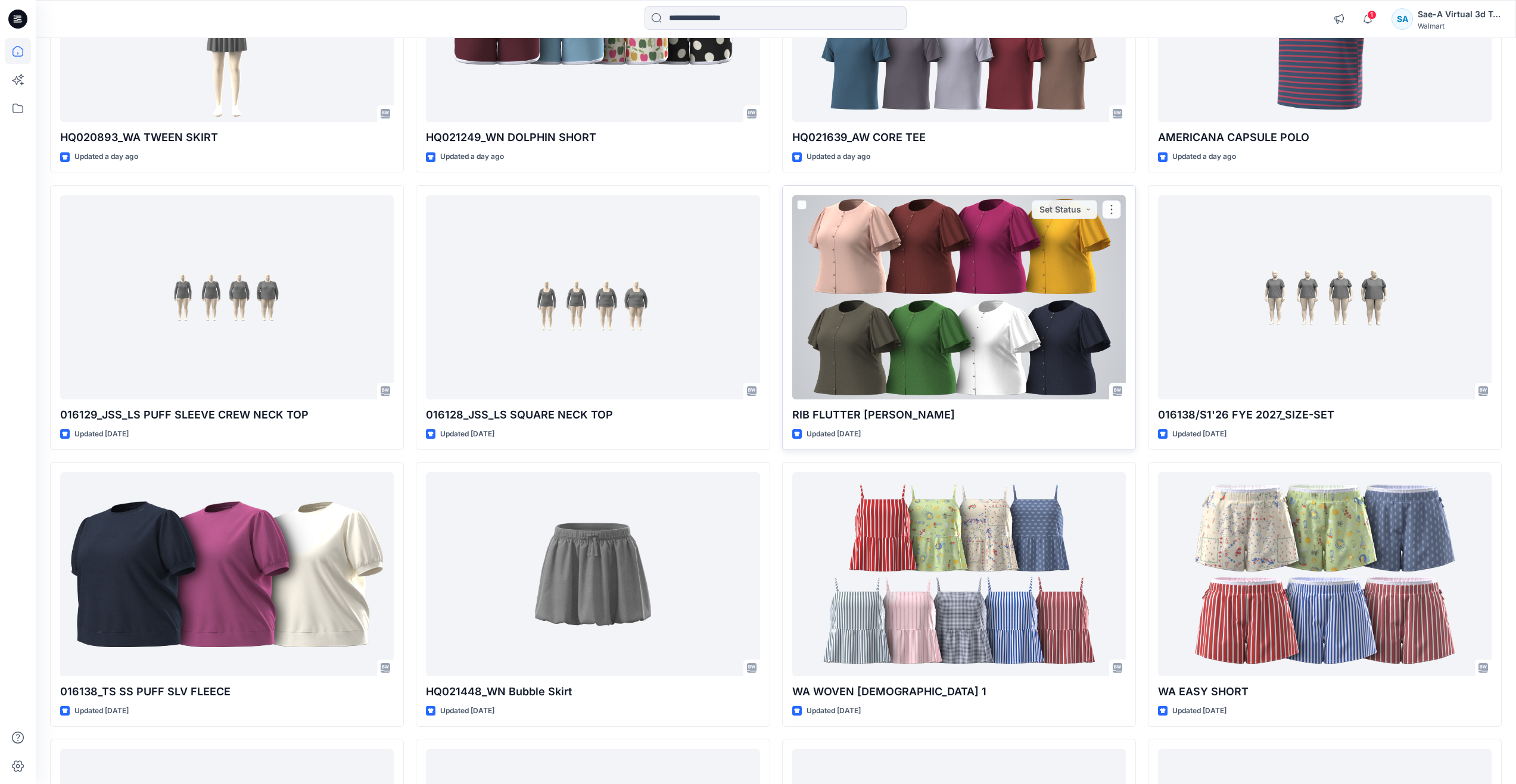
click at [868, 268] on div at bounding box center [960, 297] width 334 height 204
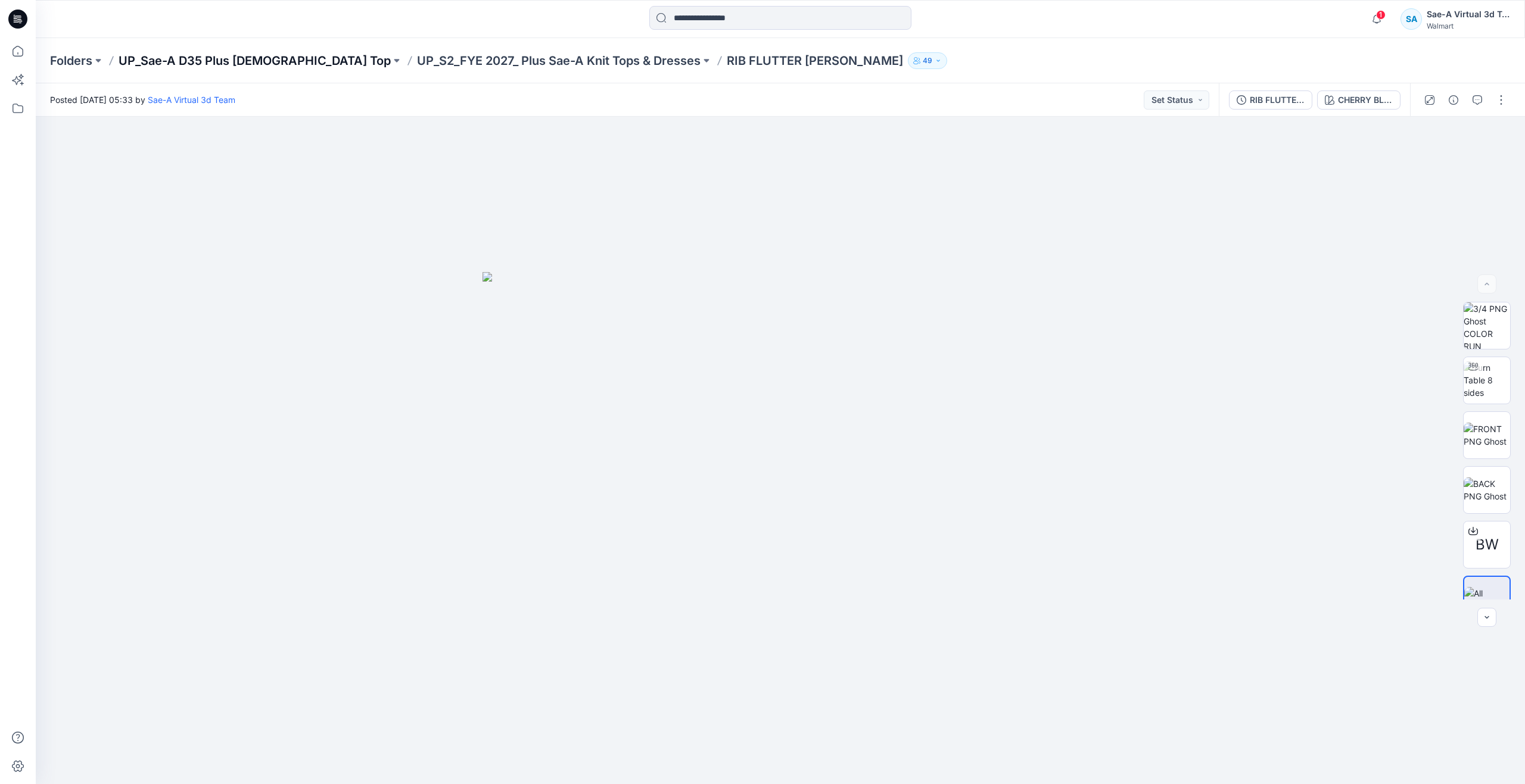
click at [252, 56] on p "UP_Sae-A D35 Plus [DEMOGRAPHIC_DATA] Top" at bounding box center [254, 61] width 272 height 17
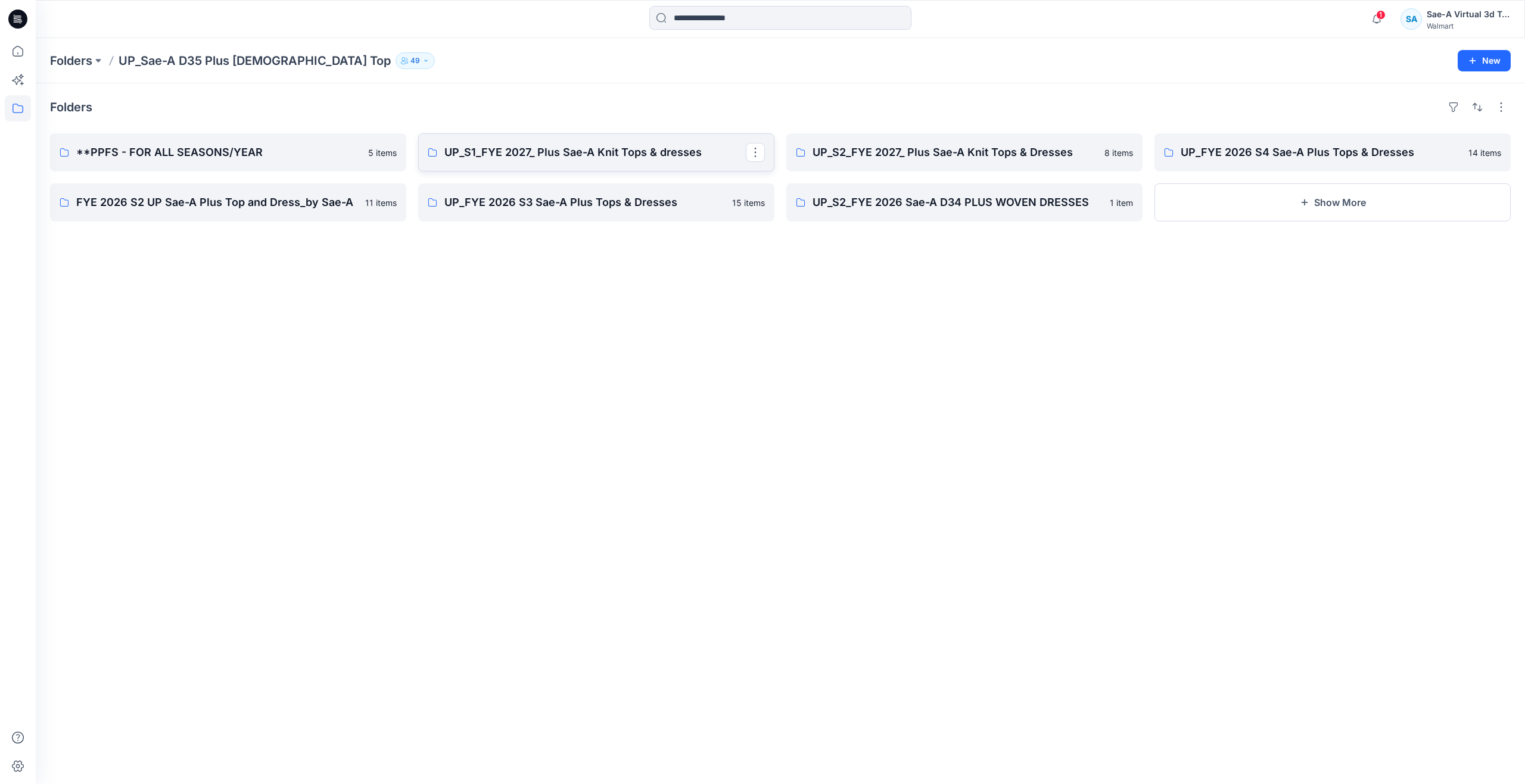
click at [517, 153] on p "UP_S1_FYE 2027_ Plus Sae-A Knit Tops & dresses" at bounding box center [595, 152] width 301 height 17
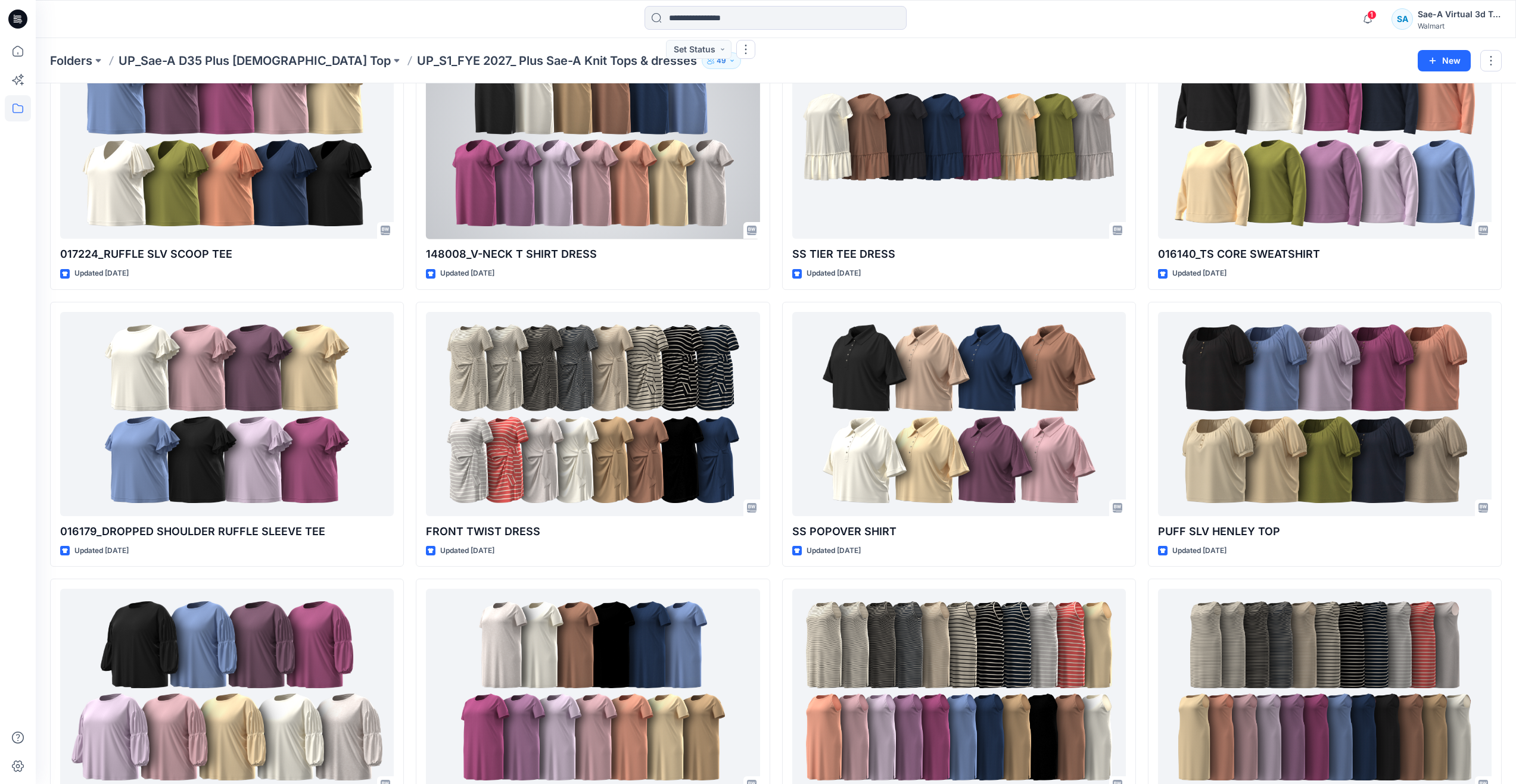
scroll to position [941, 0]
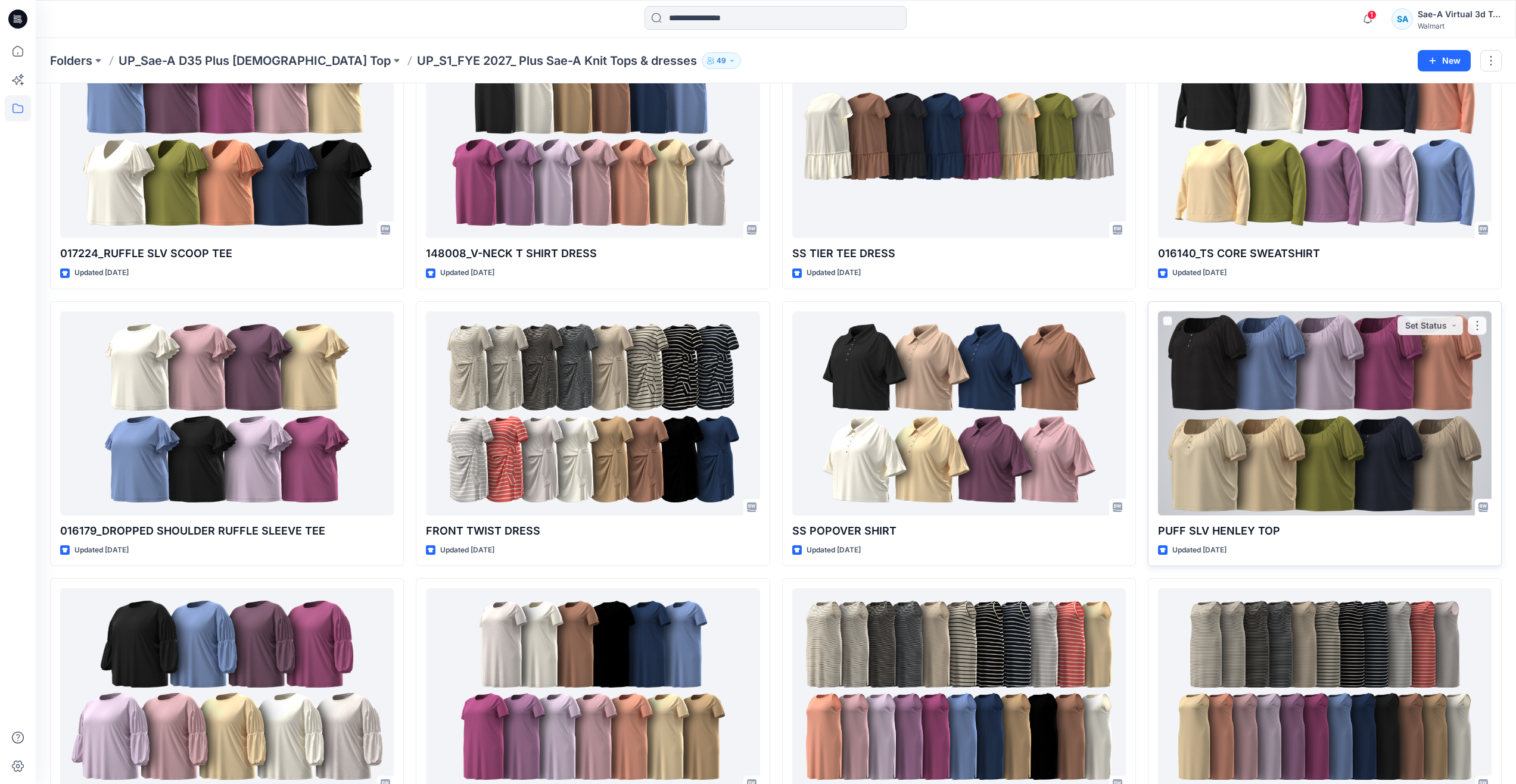
click at [1226, 420] on div at bounding box center [1325, 413] width 334 height 204
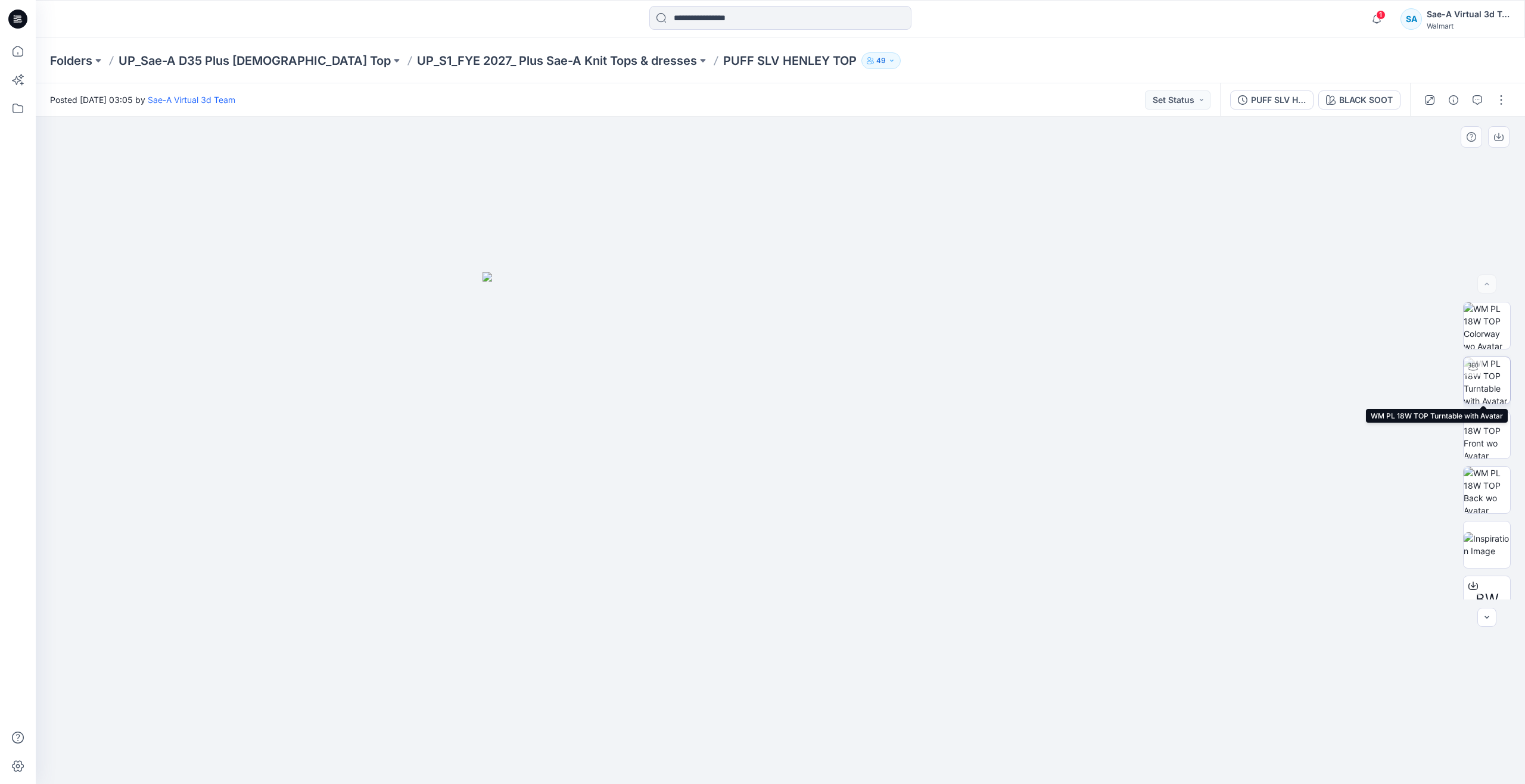
click at [1479, 378] on img at bounding box center [1486, 380] width 47 height 47
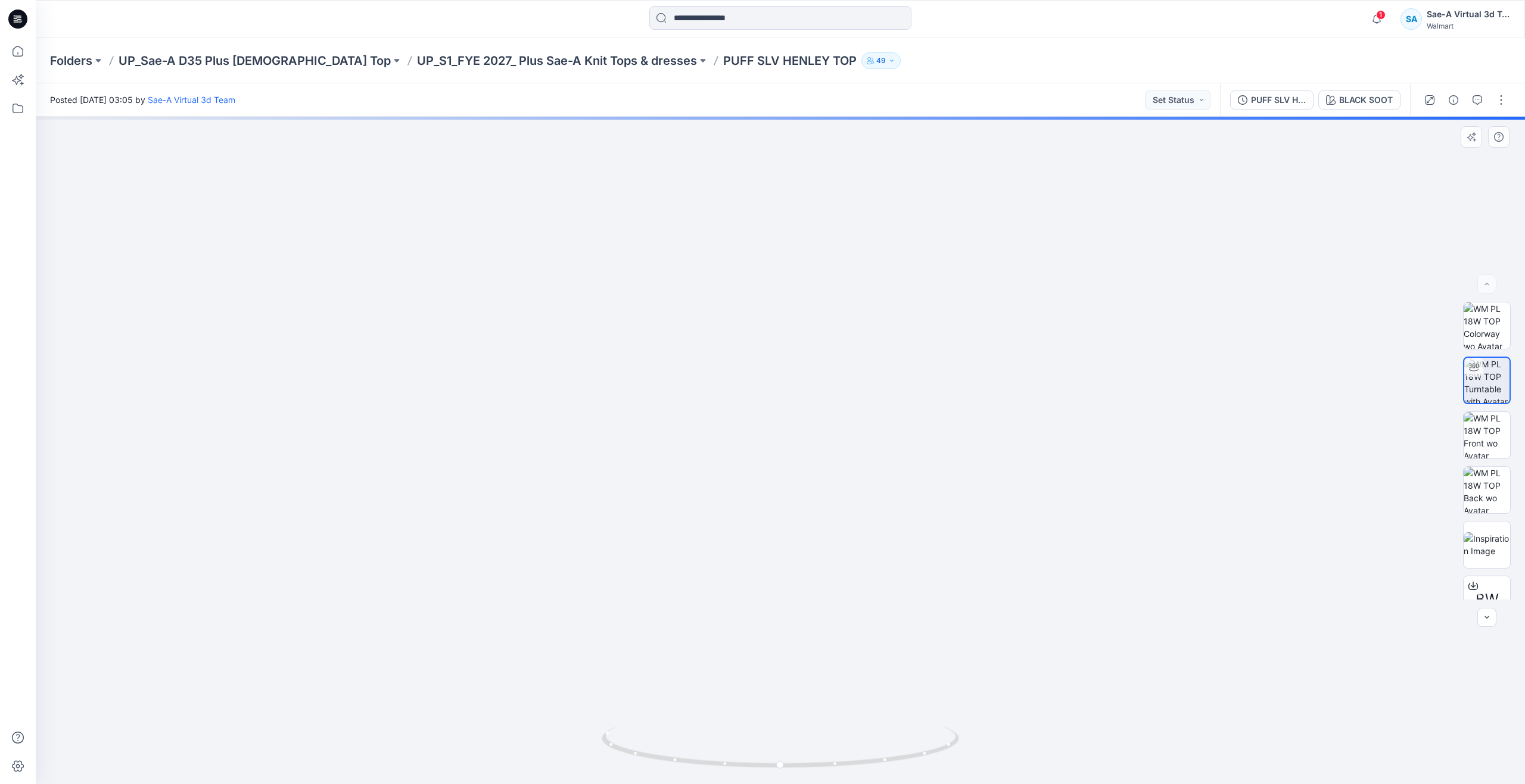
drag, startPoint x: 934, startPoint y: 443, endPoint x: 937, endPoint y: 613, distance: 170.0
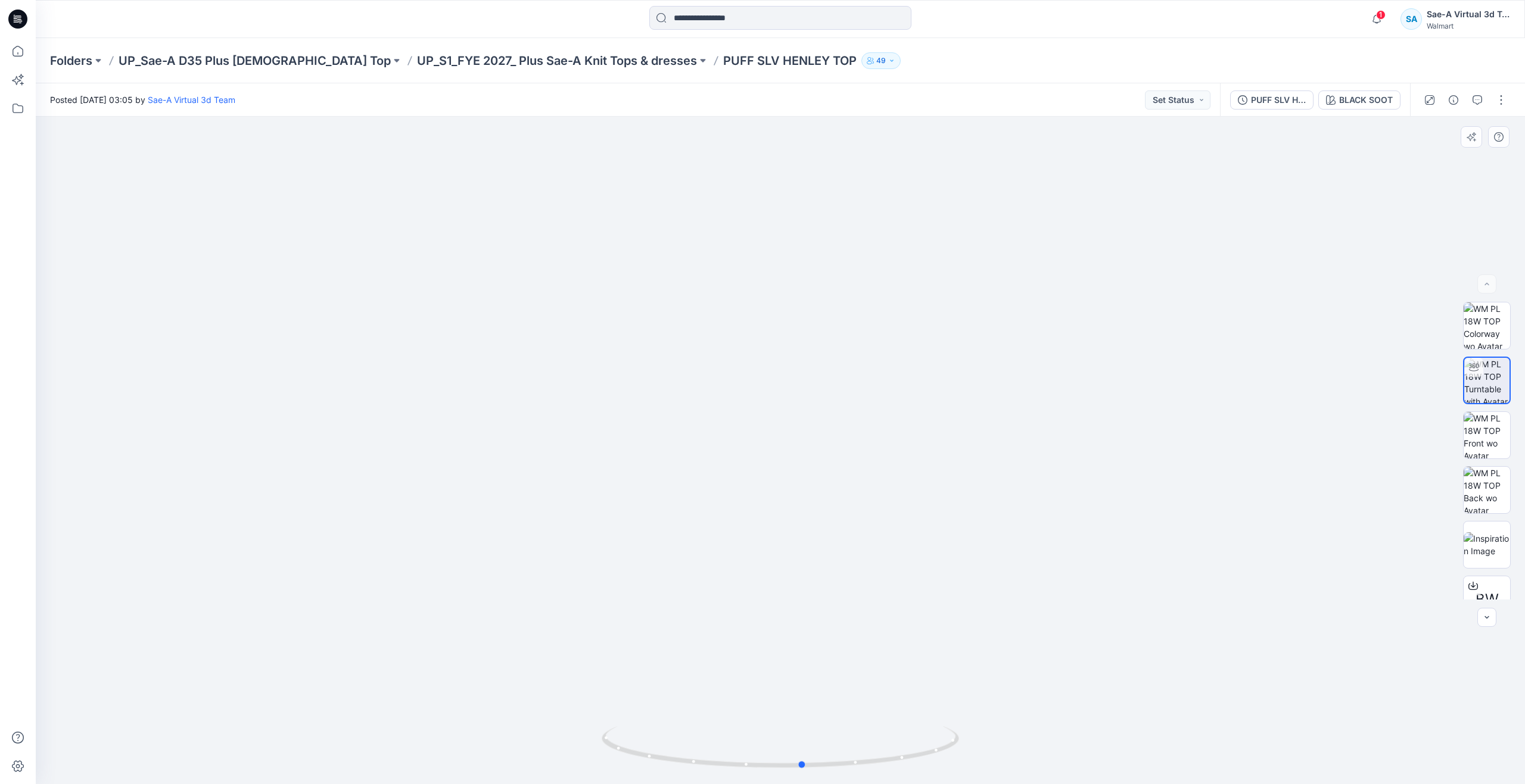
drag, startPoint x: 784, startPoint y: 764, endPoint x: 450, endPoint y: 687, distance: 342.8
click at [450, 687] on div at bounding box center [780, 450] width 1489 height 668
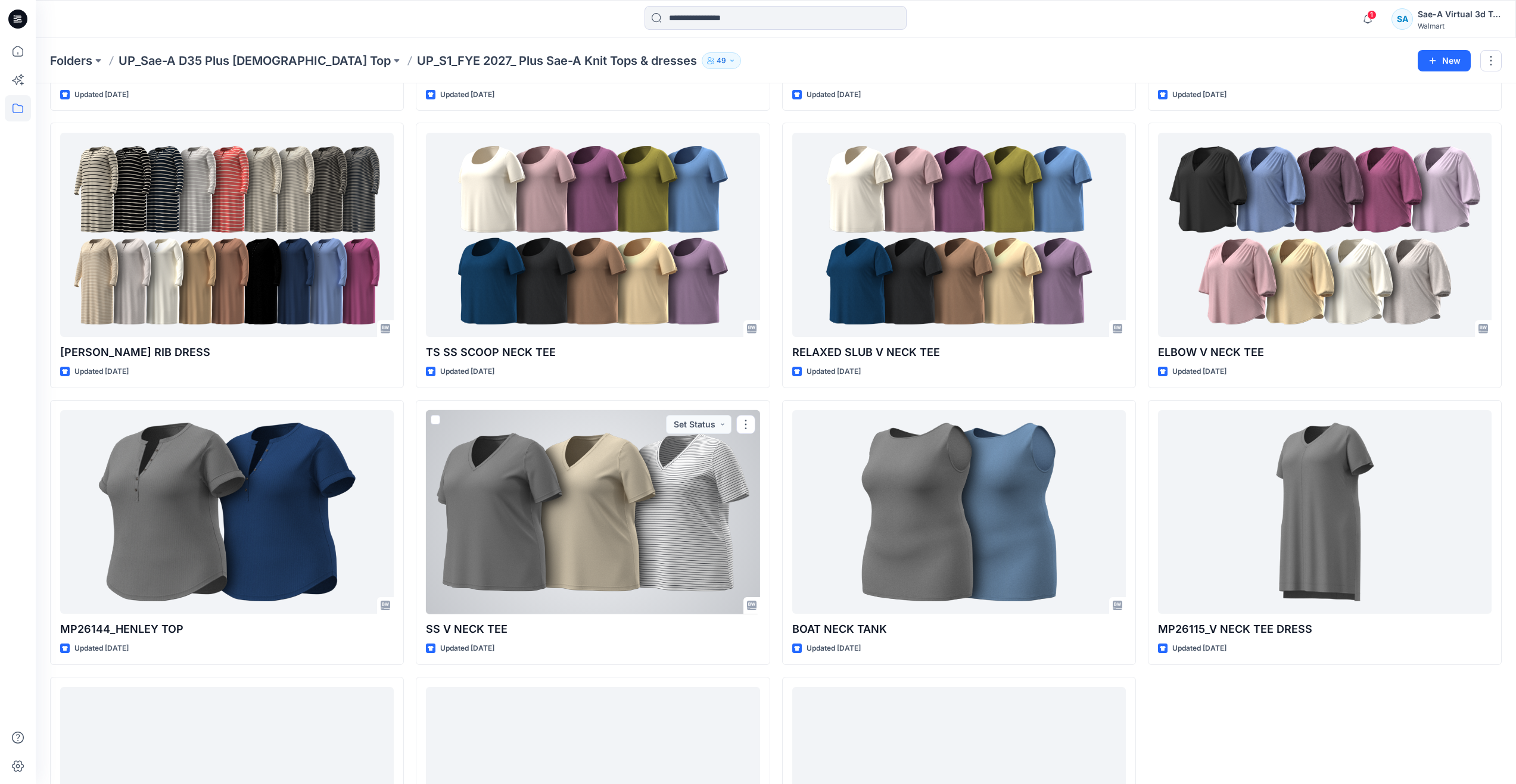
scroll to position [1652, 0]
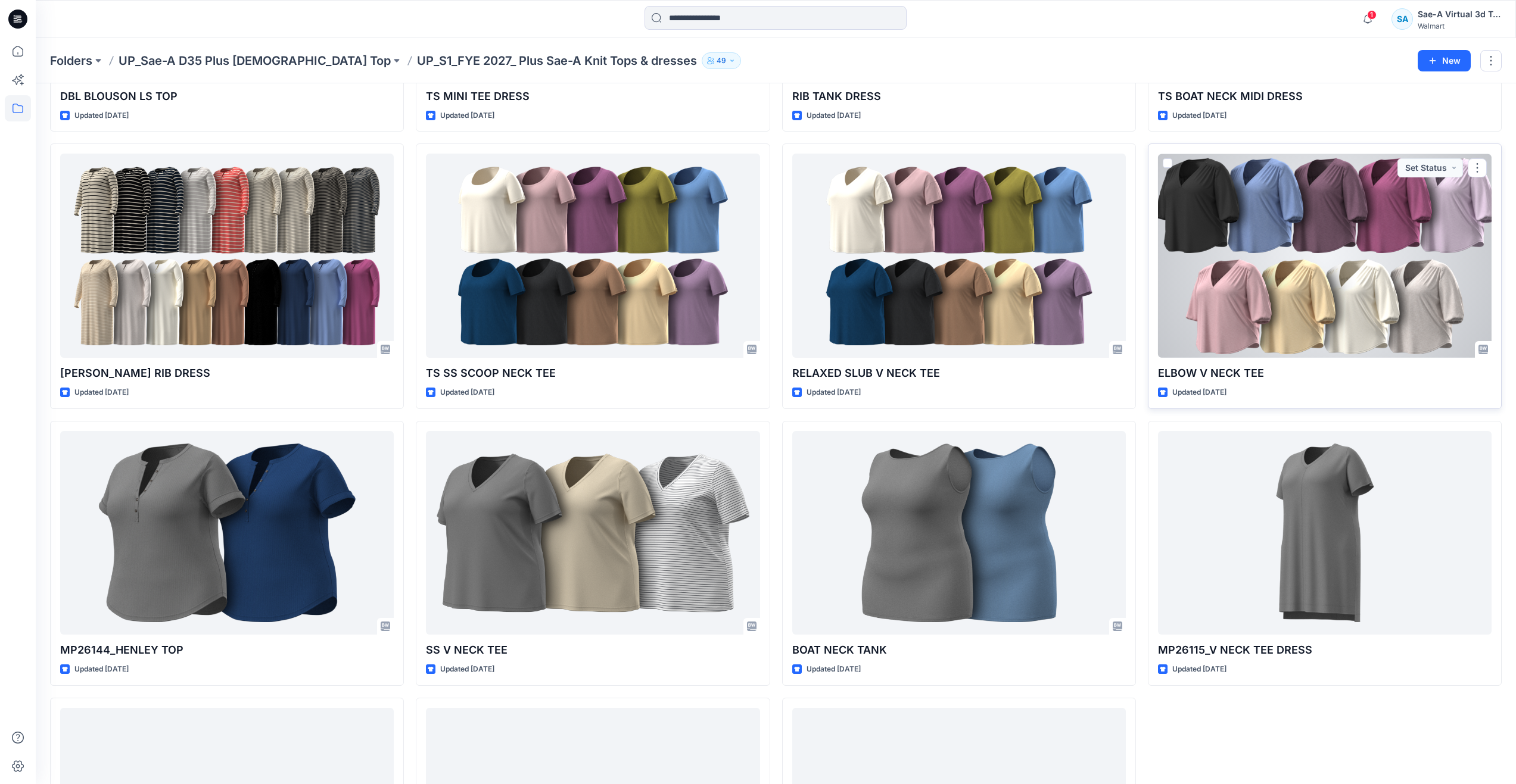
click at [1201, 309] on div at bounding box center [1325, 255] width 334 height 204
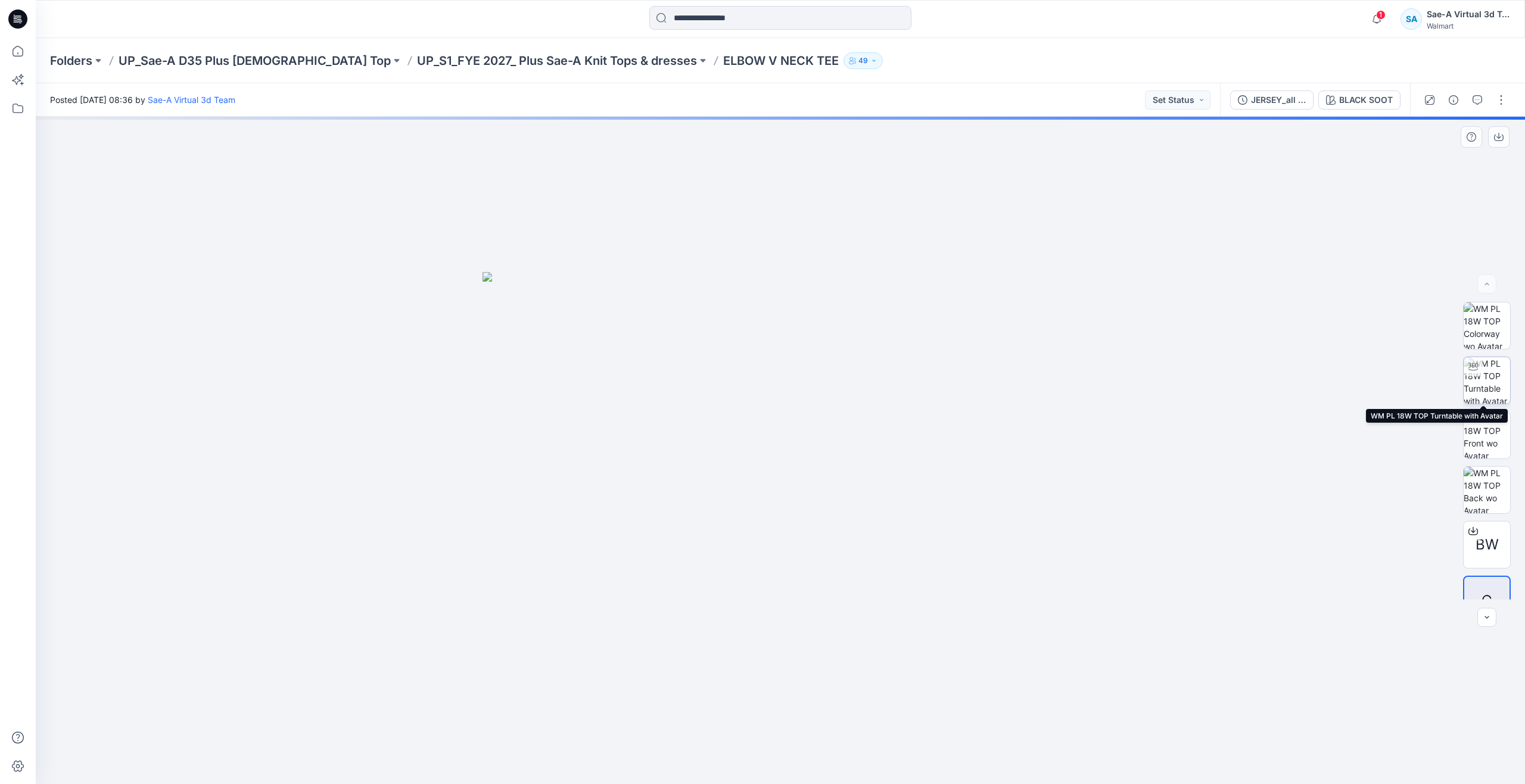
click at [1487, 383] on img at bounding box center [1486, 380] width 47 height 47
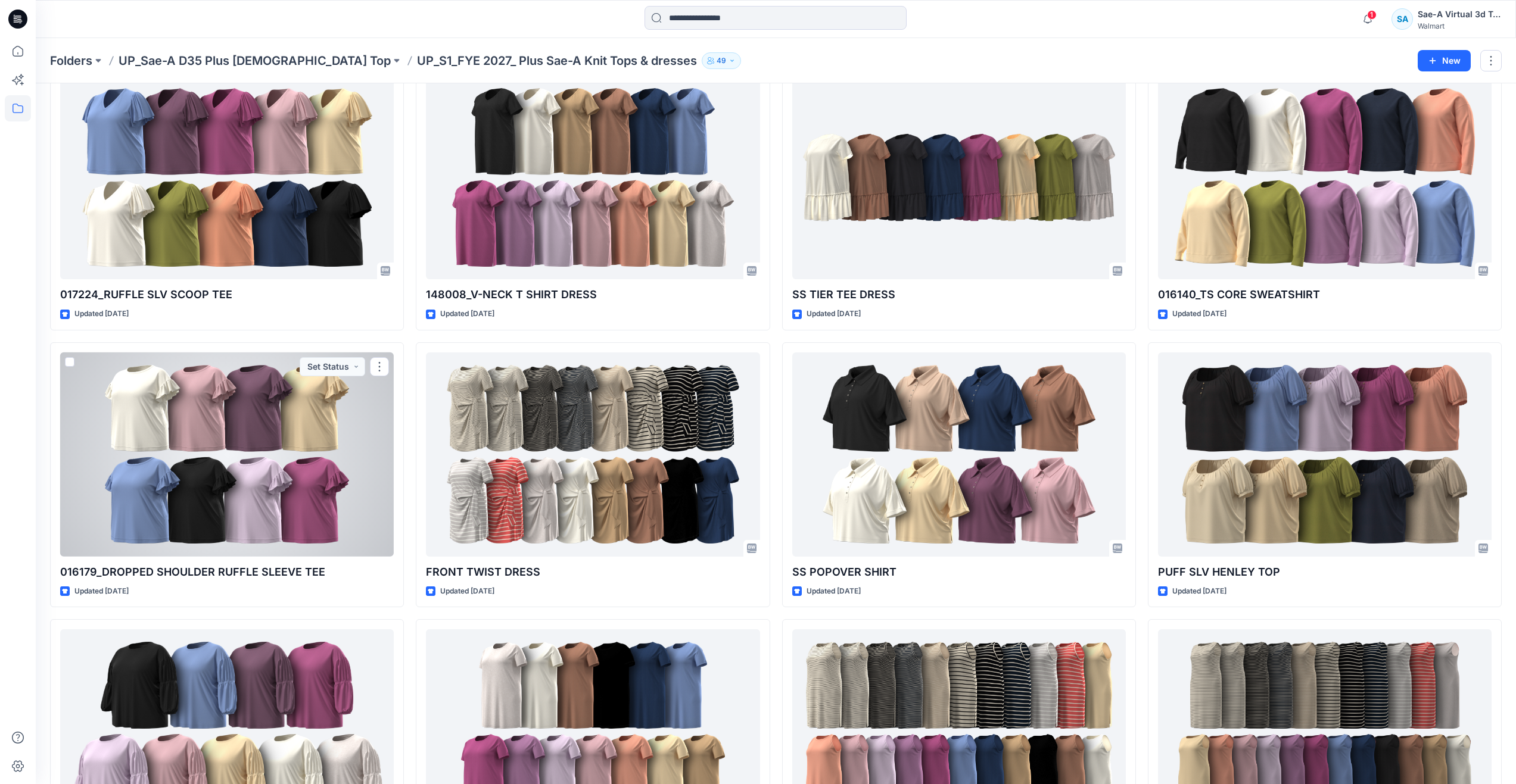
scroll to position [878, 0]
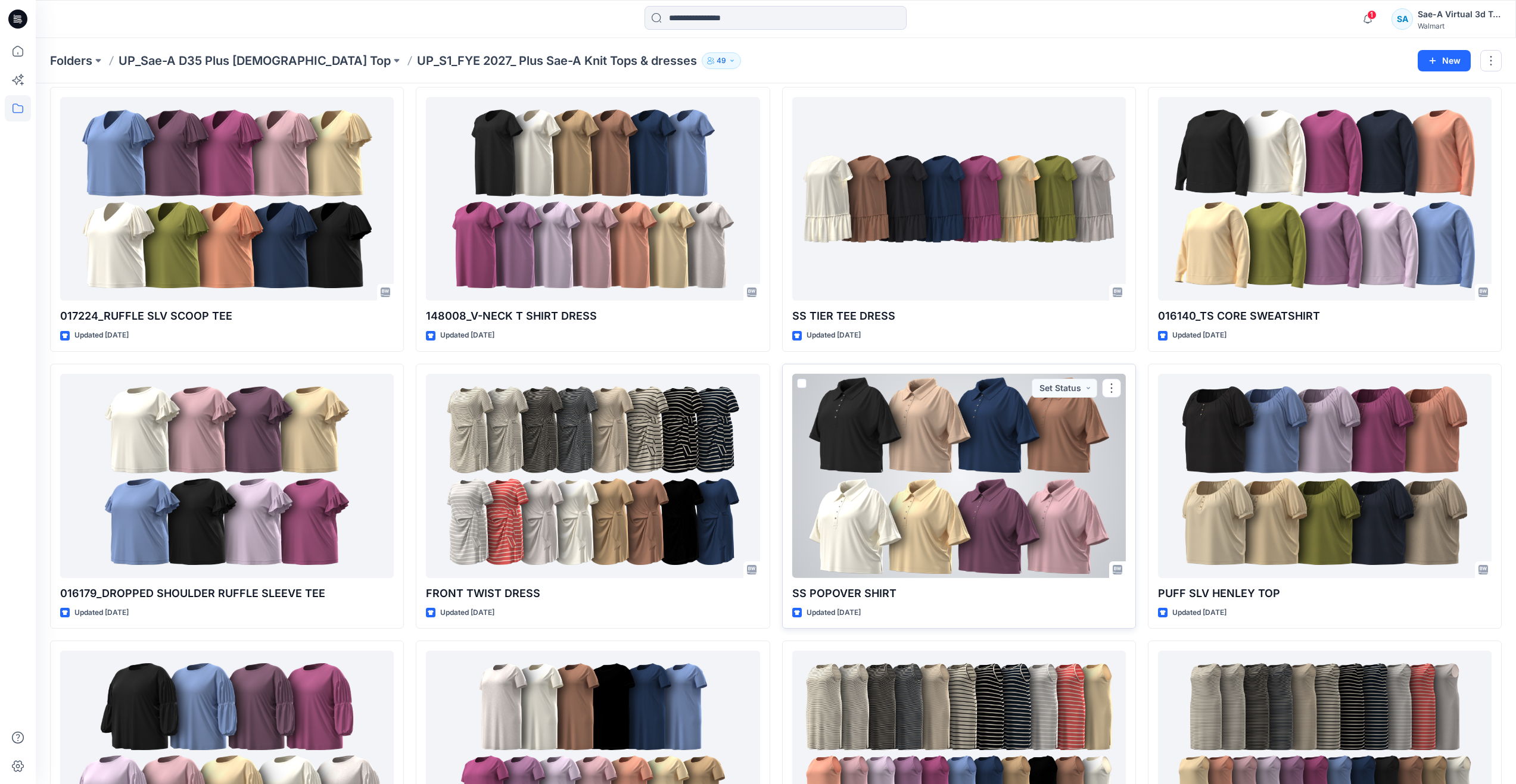
click at [864, 525] on div at bounding box center [960, 476] width 334 height 204
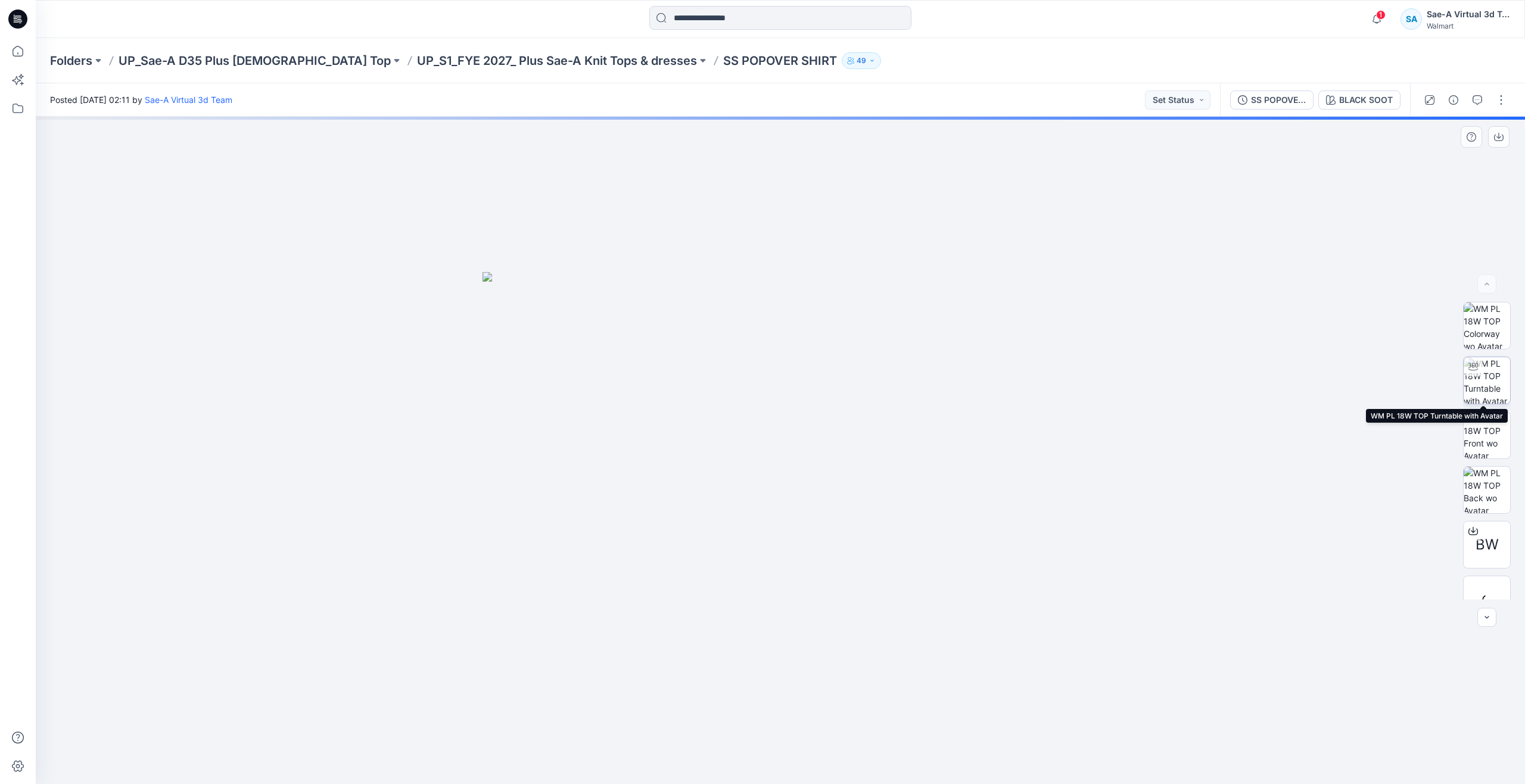
click at [1478, 387] on img at bounding box center [1486, 380] width 47 height 47
click at [1474, 109] on button "button" at bounding box center [1477, 100] width 19 height 19
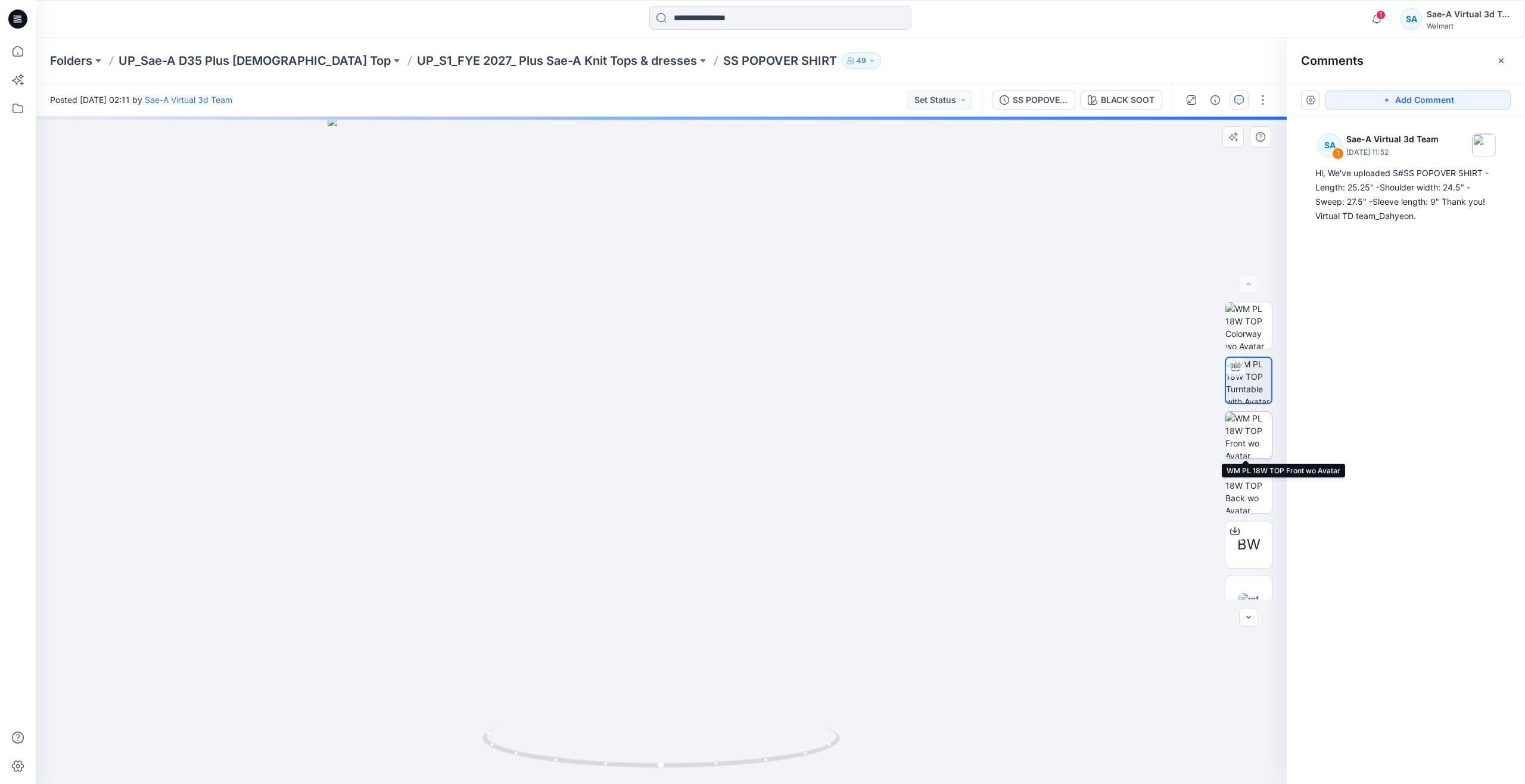
click at [1255, 420] on img at bounding box center [1248, 435] width 47 height 47
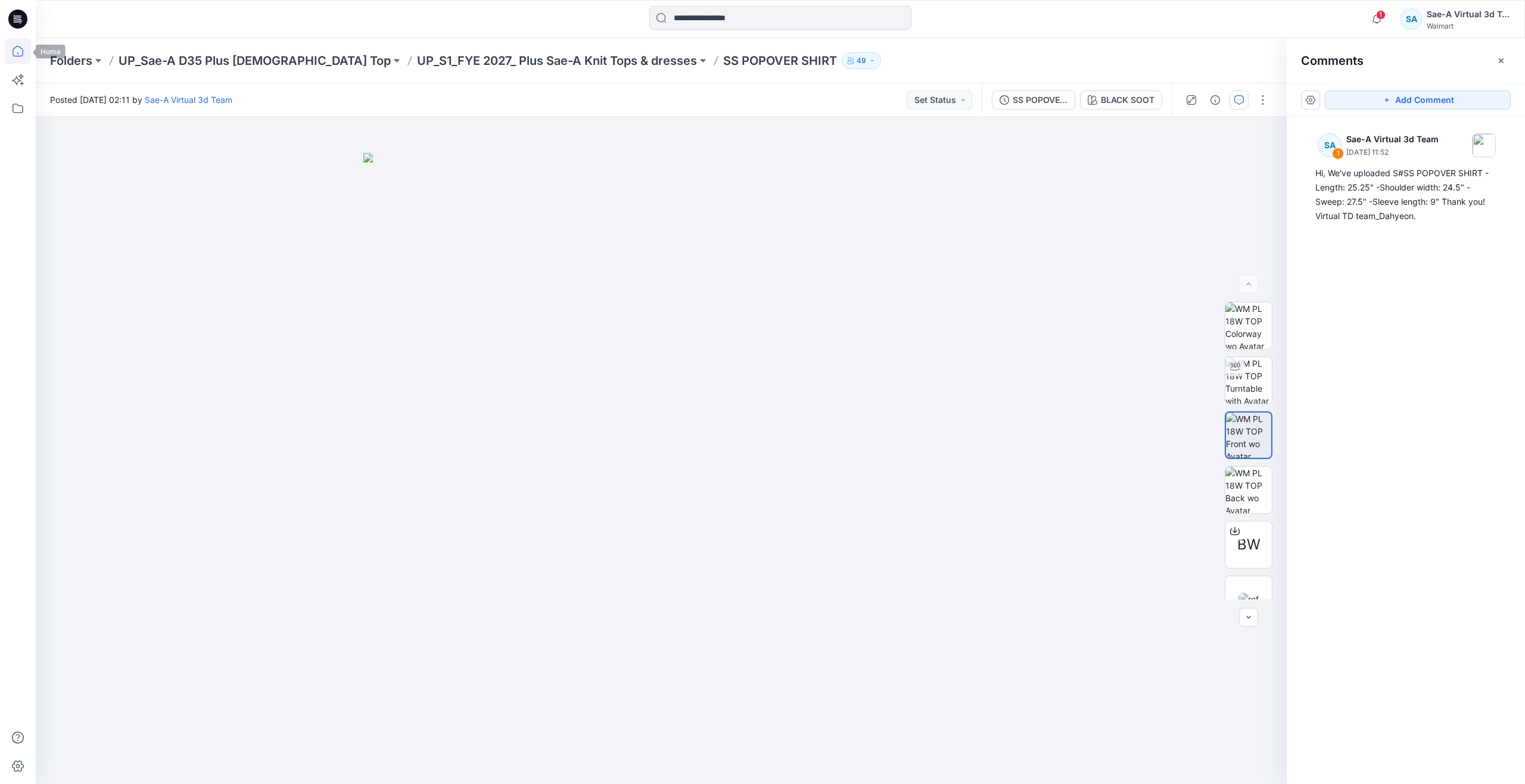
click at [25, 52] on icon at bounding box center [18, 51] width 26 height 26
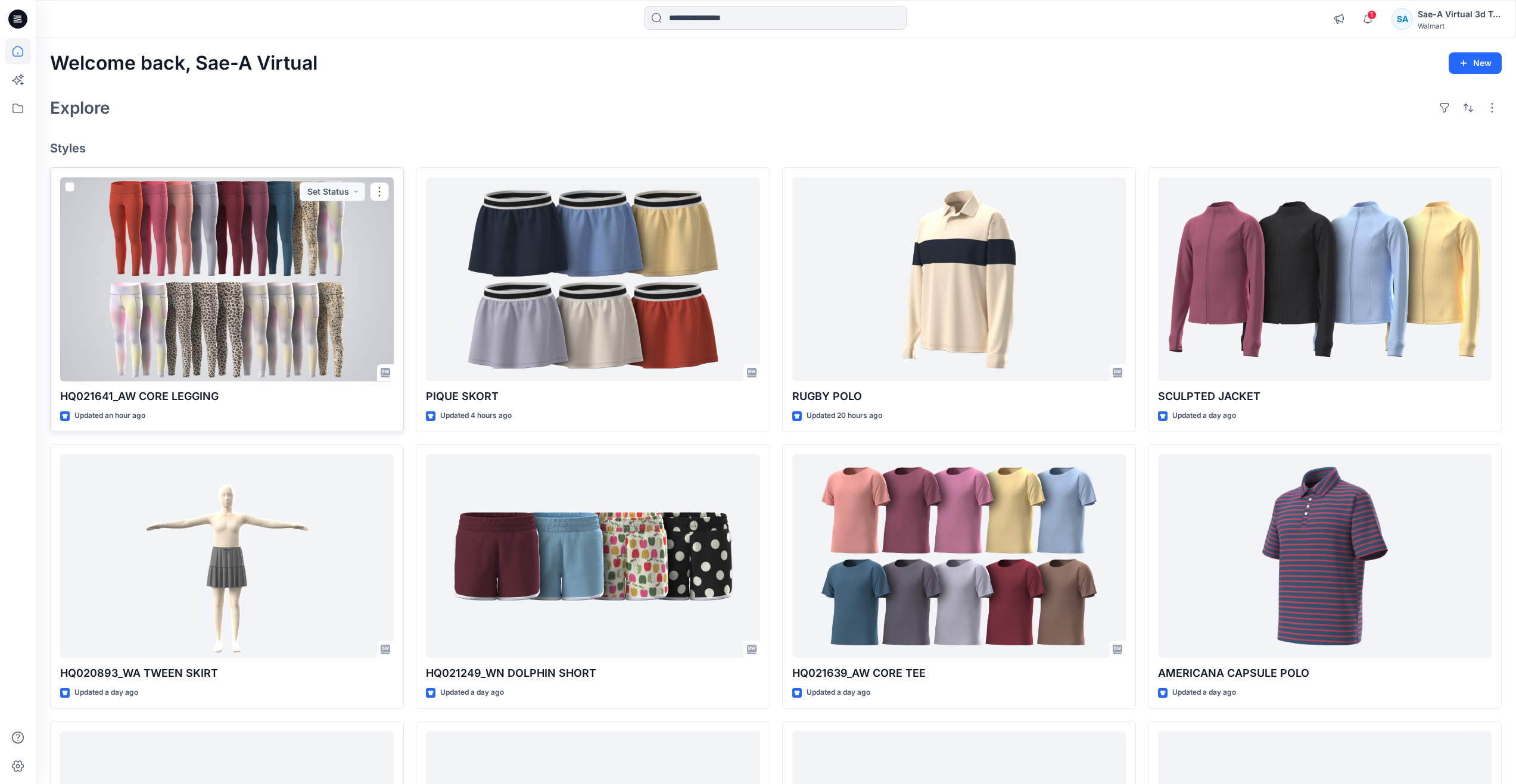
click at [256, 271] on div at bounding box center [227, 279] width 334 height 204
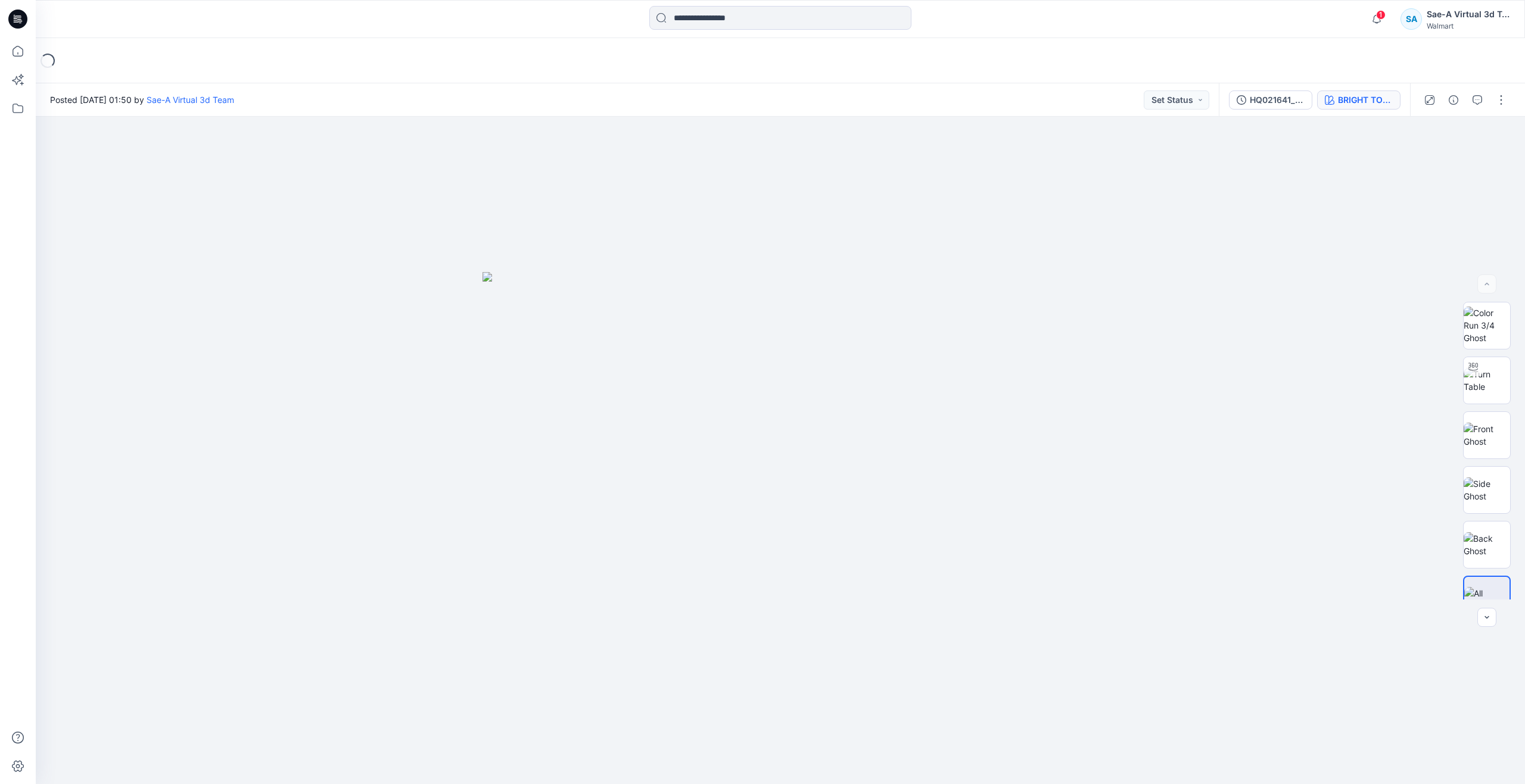
click at [1343, 102] on div "BRIGHT TOMATE RED 2033772" at bounding box center [1365, 99] width 55 height 13
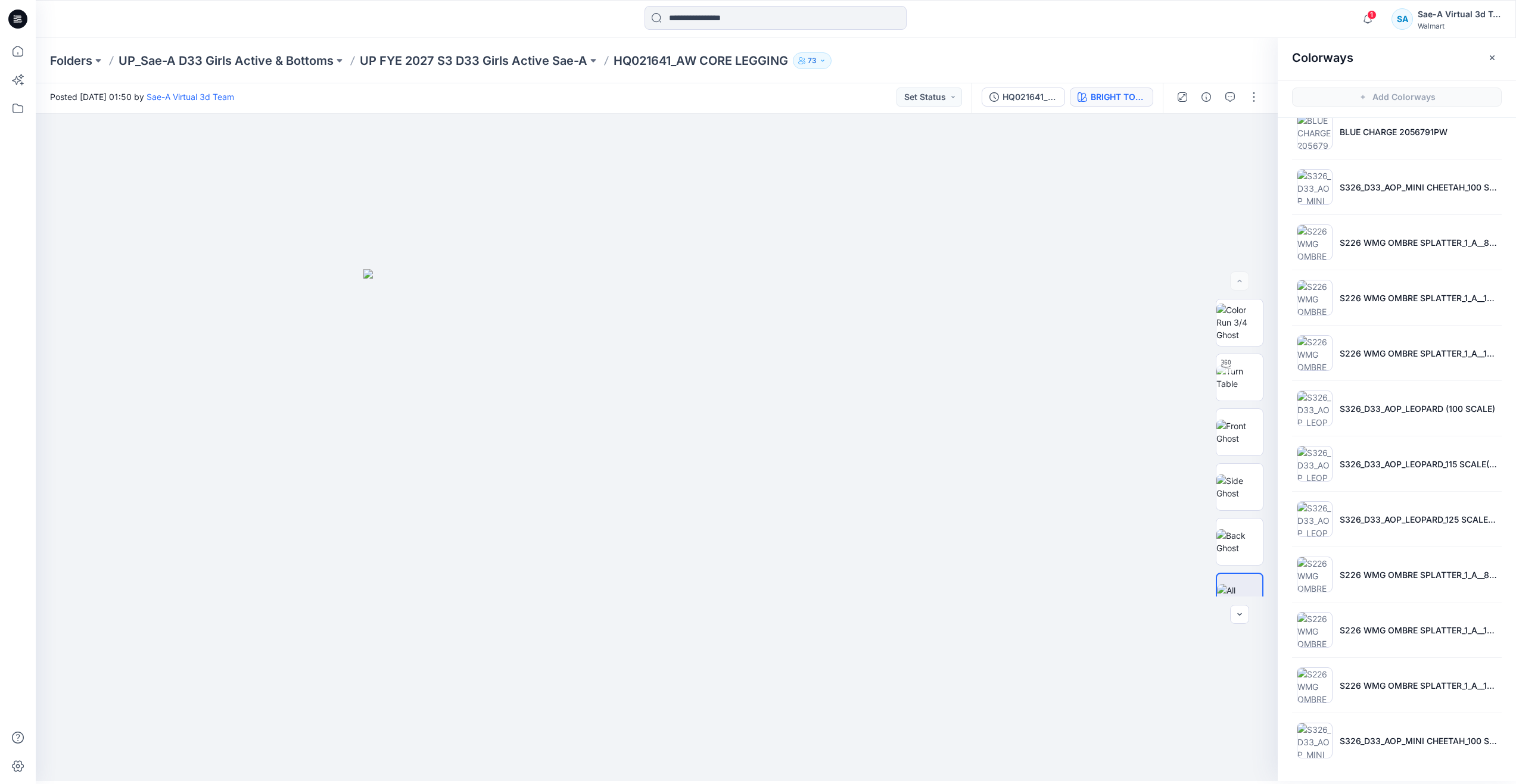
scroll to position [3, 0]
click at [1392, 690] on p "S226 WMG OMBRE SPLATTER_1_A__110 SCALE(0829)" at bounding box center [1419, 685] width 158 height 13
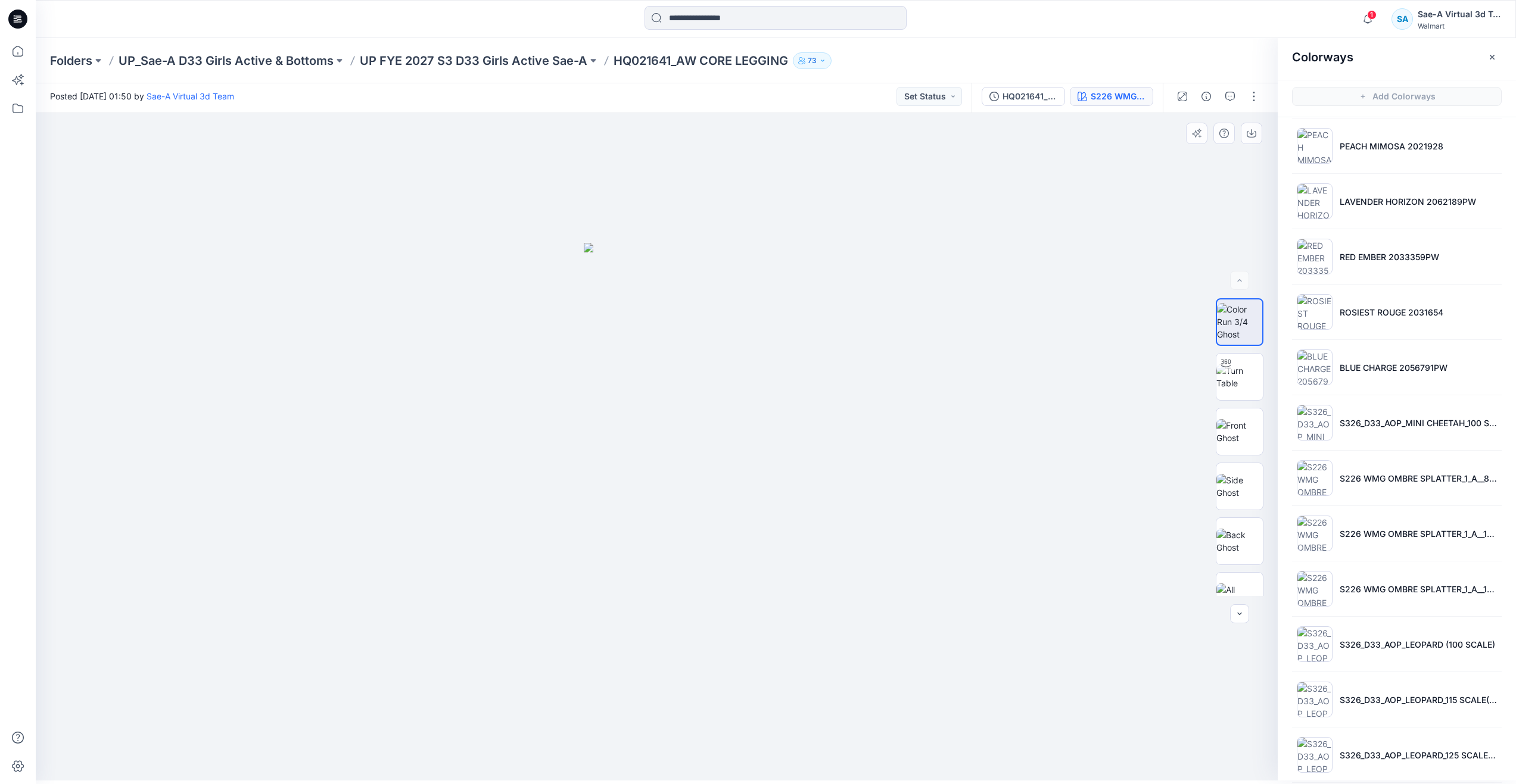
scroll to position [115, 0]
click at [15, 51] on icon at bounding box center [18, 51] width 26 height 26
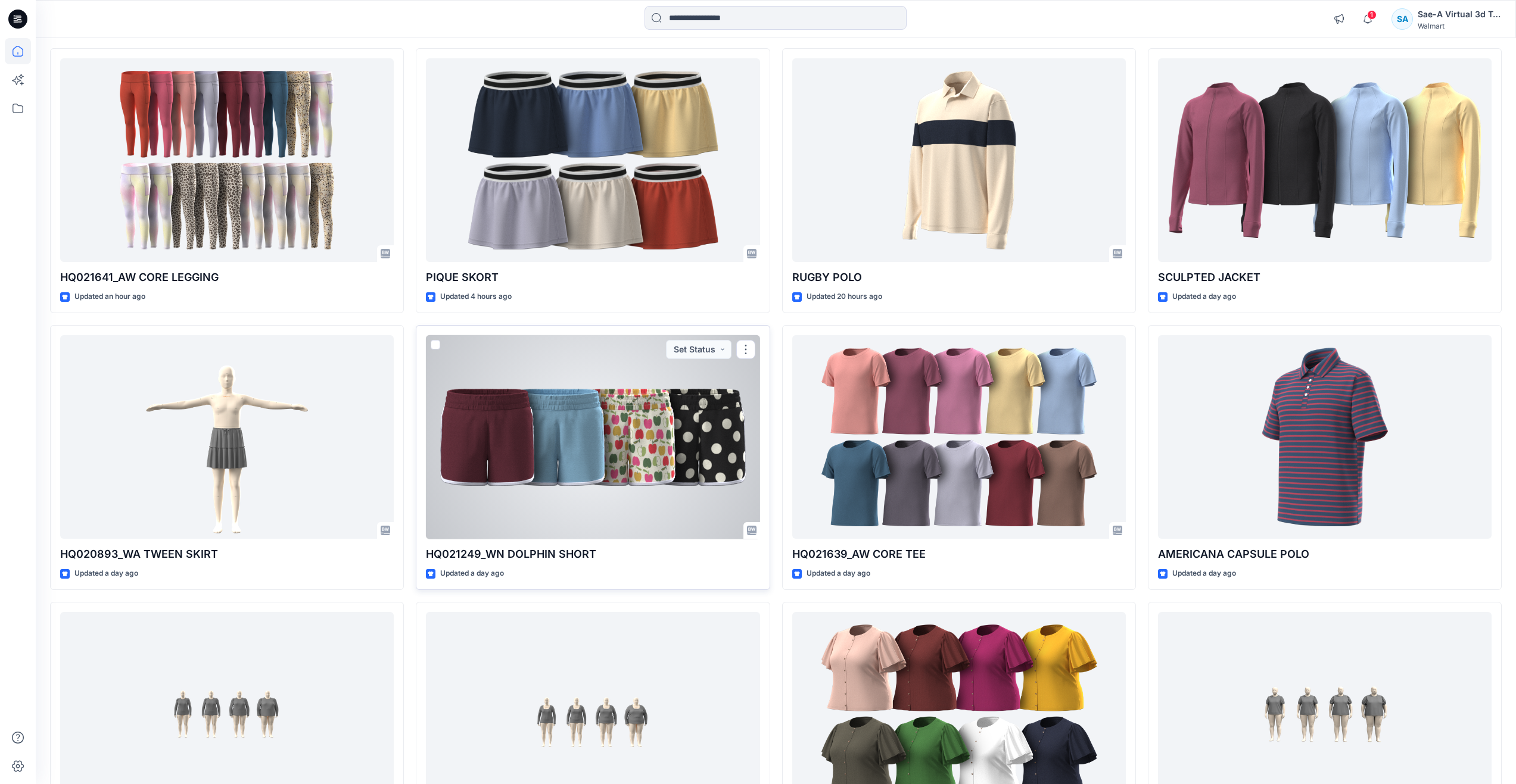
scroll to position [123, 0]
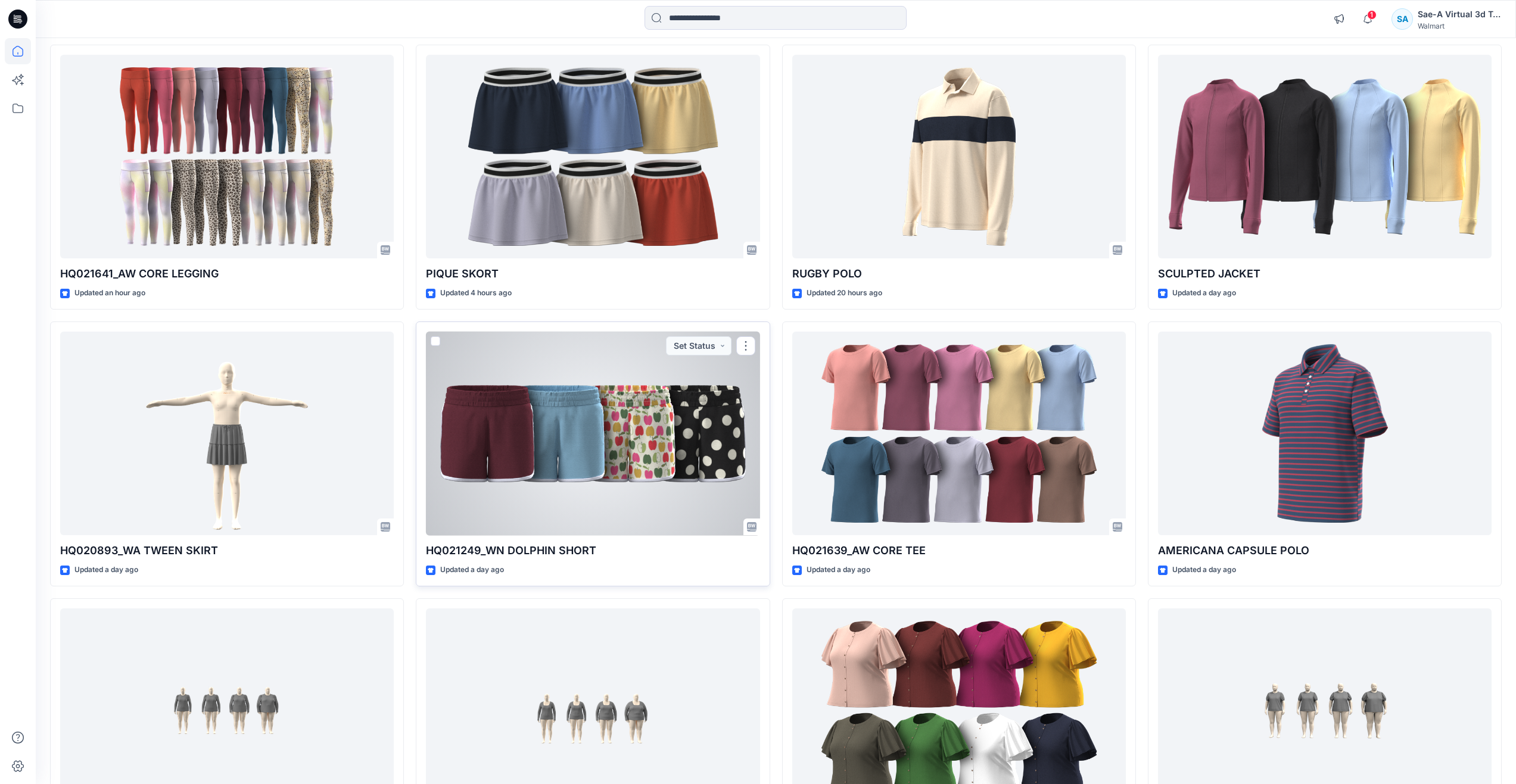
click at [512, 463] on div at bounding box center [593, 433] width 334 height 204
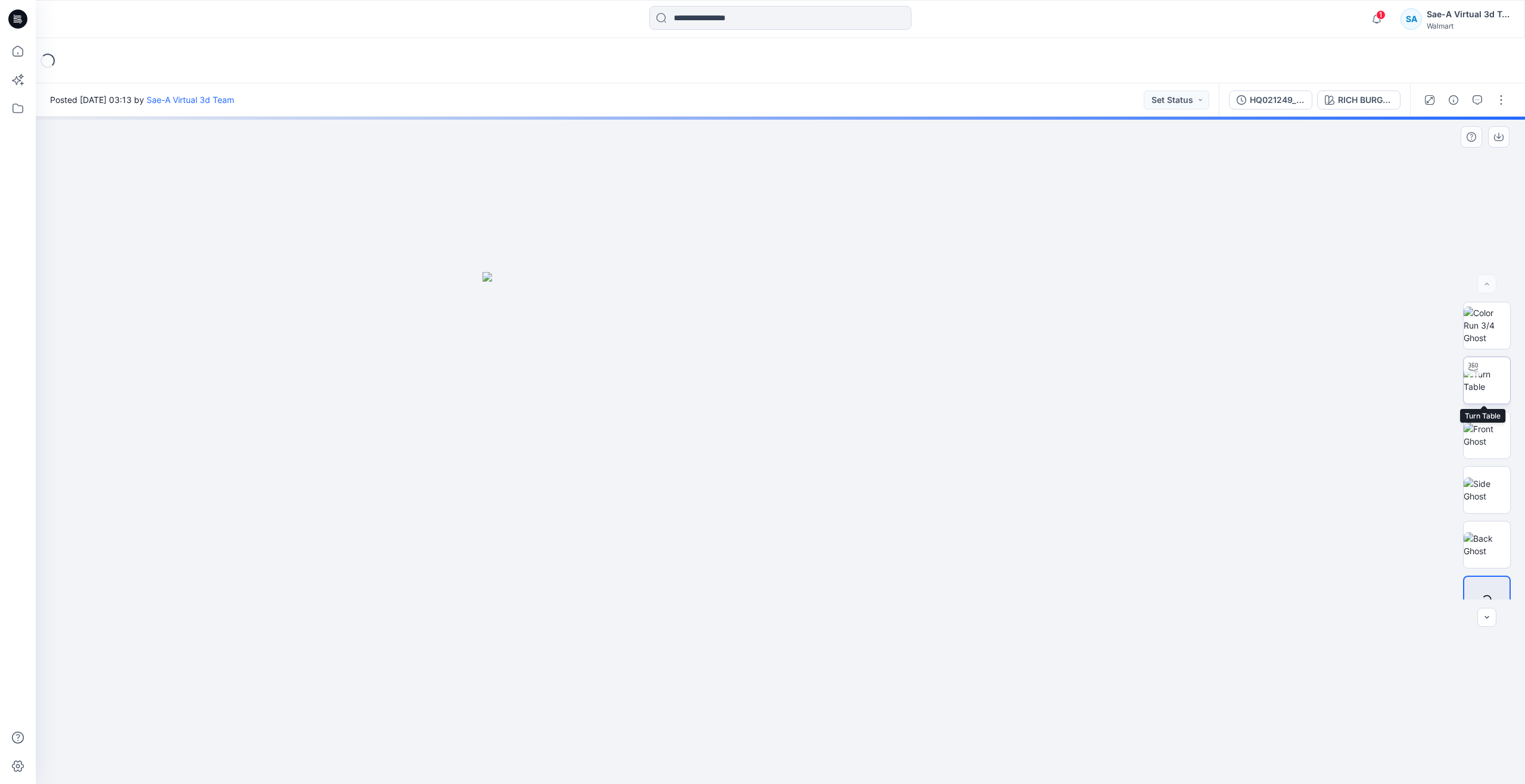
click at [1471, 379] on img at bounding box center [1486, 381] width 47 height 25
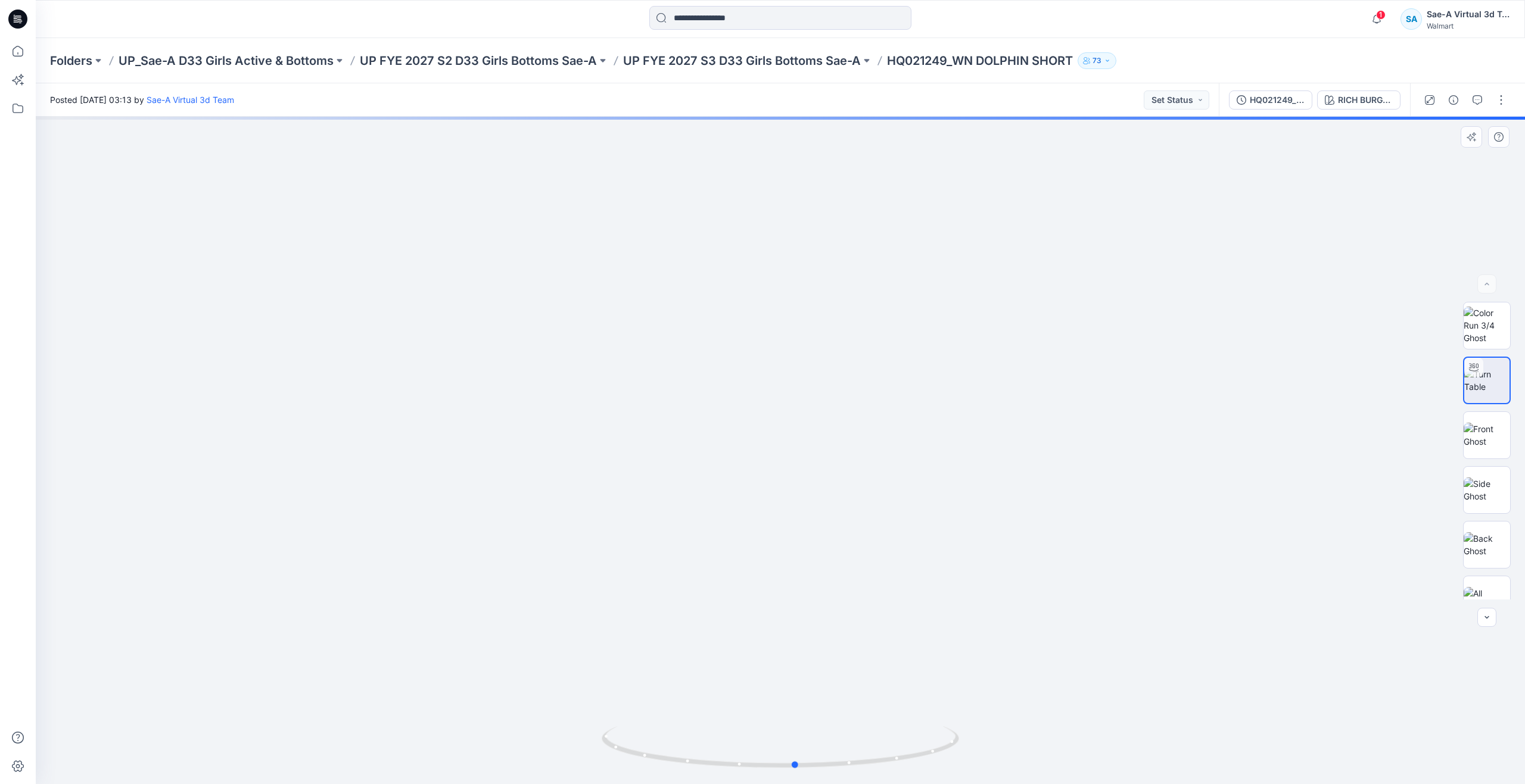
drag, startPoint x: 787, startPoint y: 766, endPoint x: 445, endPoint y: 682, distance: 352.2
click at [445, 682] on div at bounding box center [780, 450] width 1489 height 668
click at [17, 47] on icon at bounding box center [18, 51] width 26 height 26
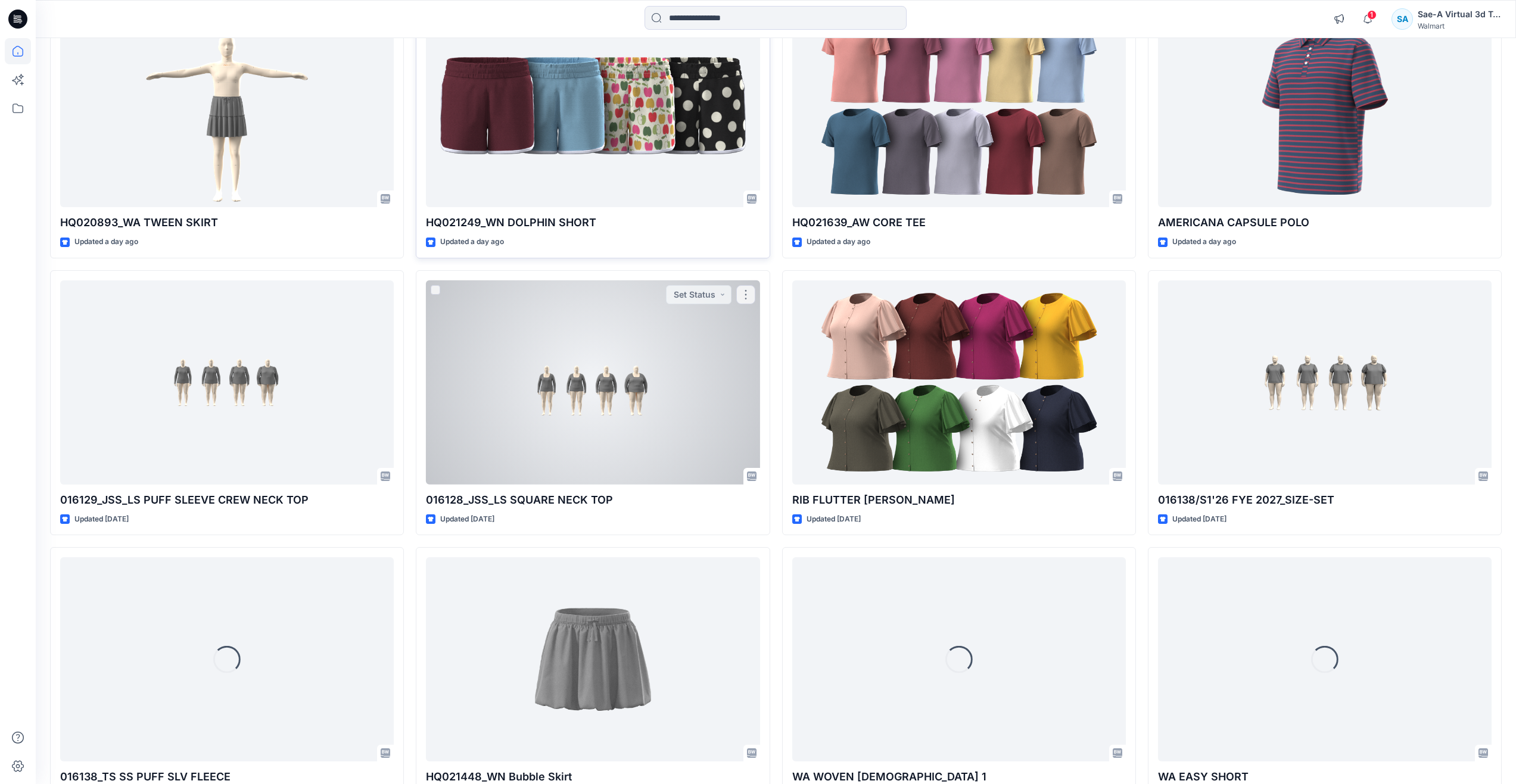
scroll to position [497, 0]
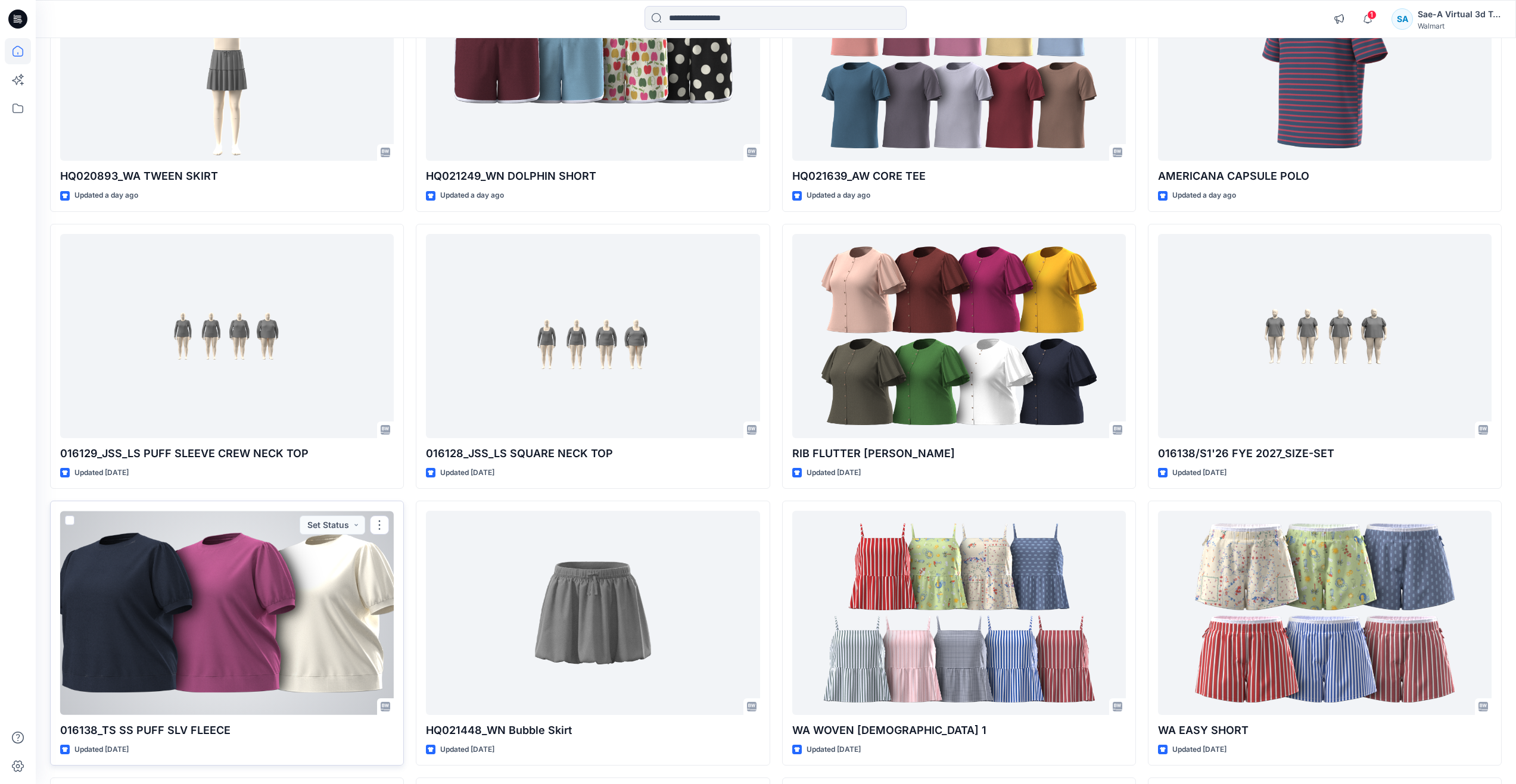
click at [207, 607] on div at bounding box center [227, 613] width 334 height 204
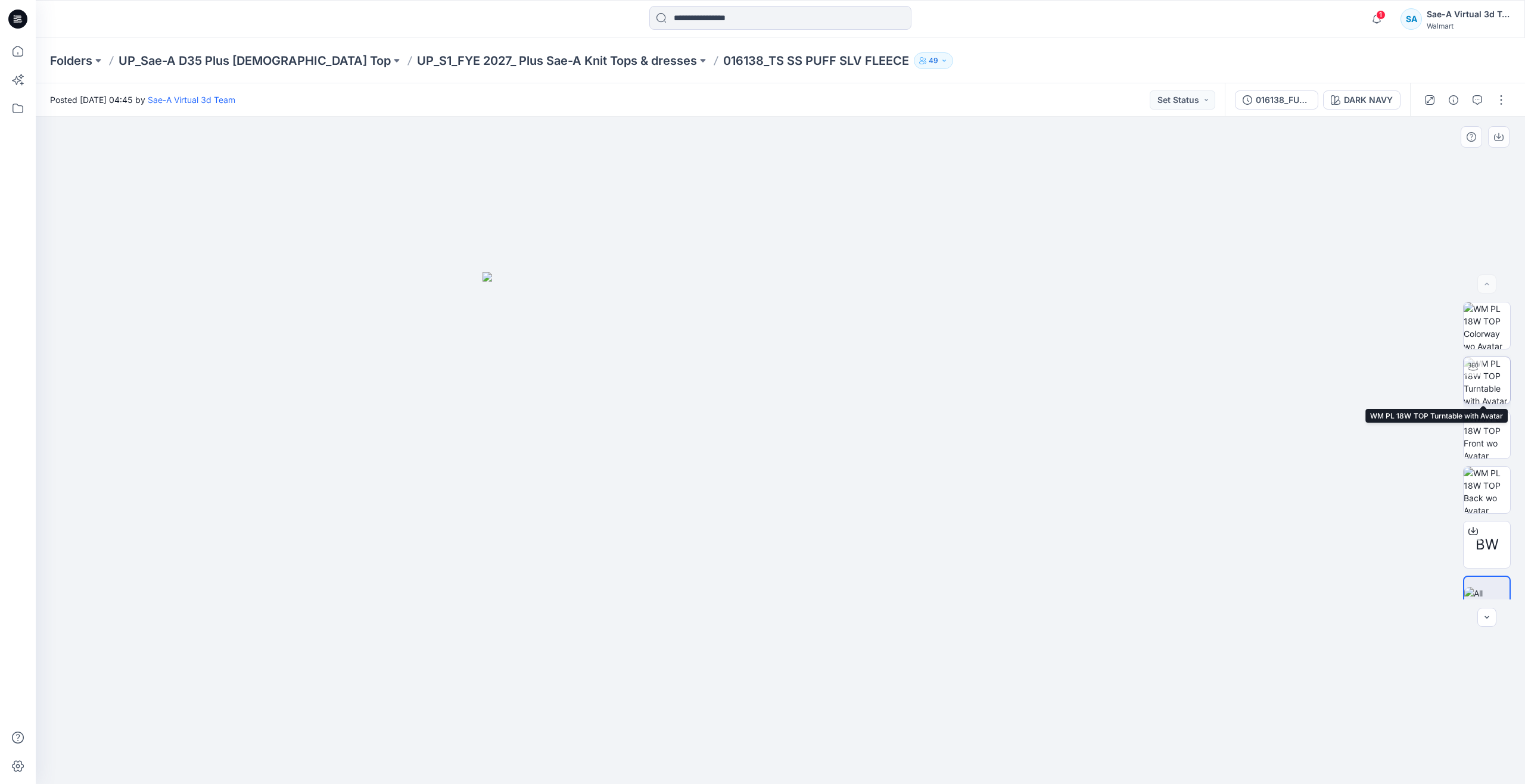
click at [1487, 391] on img at bounding box center [1486, 380] width 47 height 47
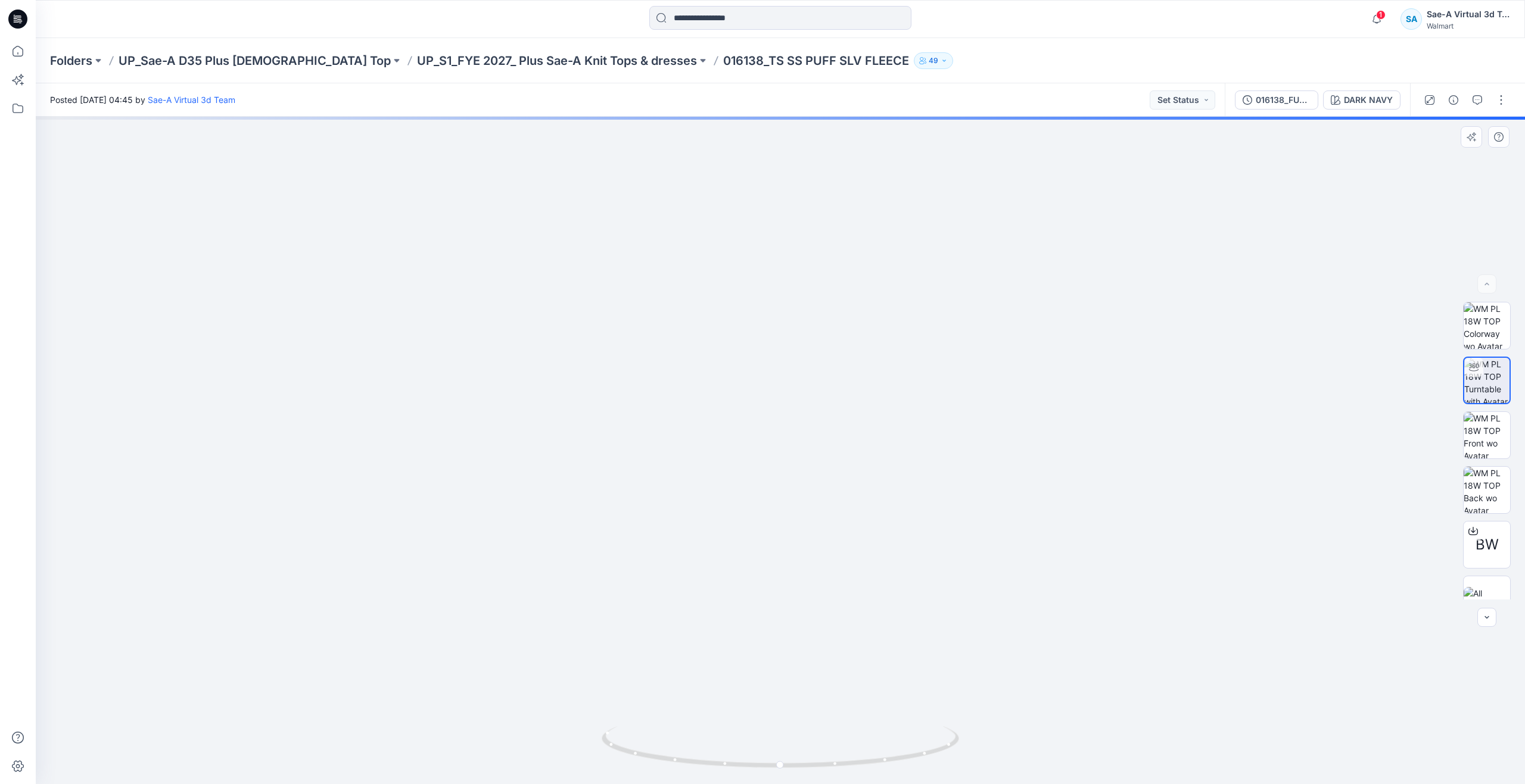
drag, startPoint x: 914, startPoint y: 348, endPoint x: 937, endPoint y: 574, distance: 227.2
drag, startPoint x: 784, startPoint y: 767, endPoint x: 1169, endPoint y: 636, distance: 406.7
click at [1169, 636] on div at bounding box center [780, 450] width 1489 height 668
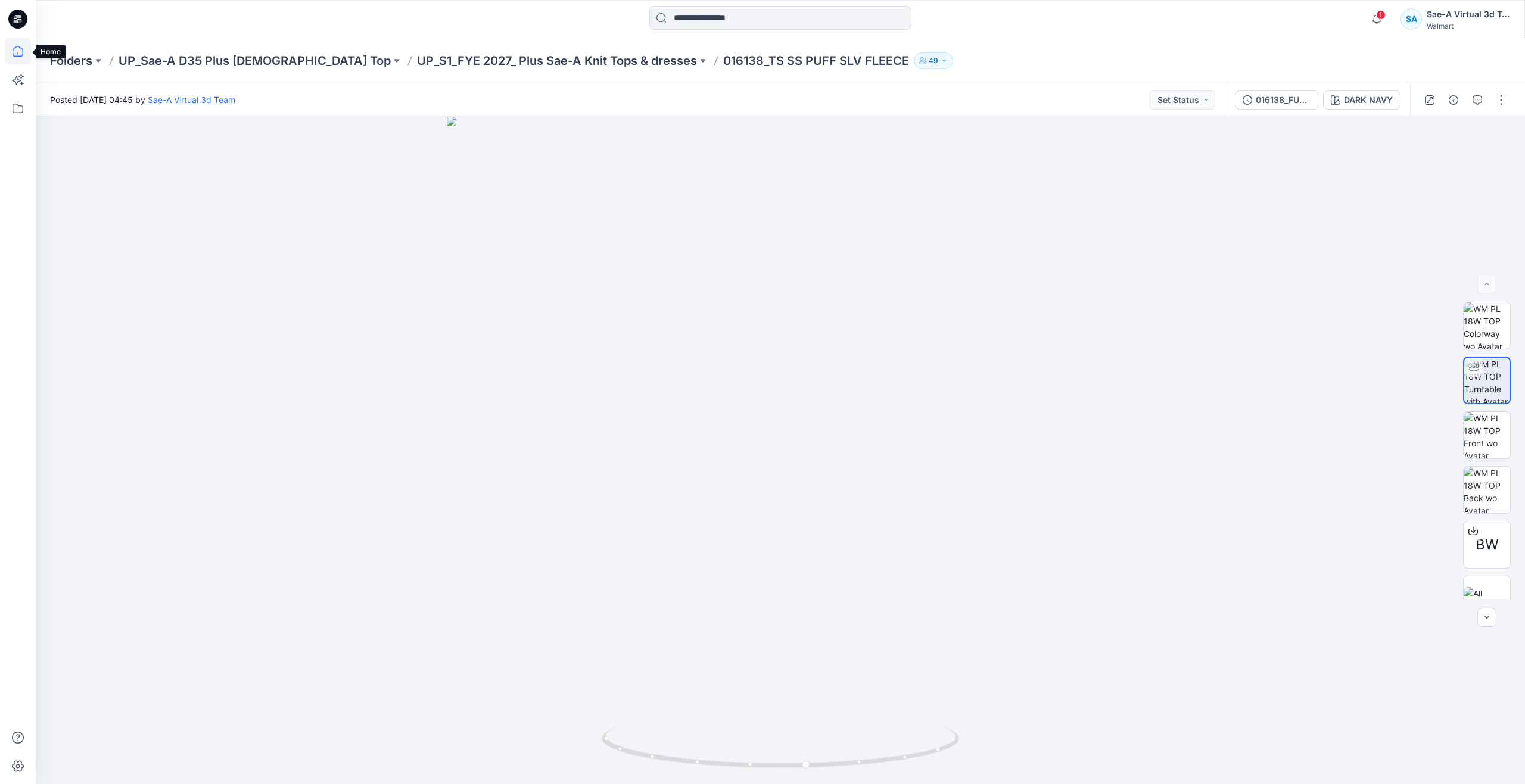
click at [17, 55] on icon at bounding box center [18, 51] width 26 height 26
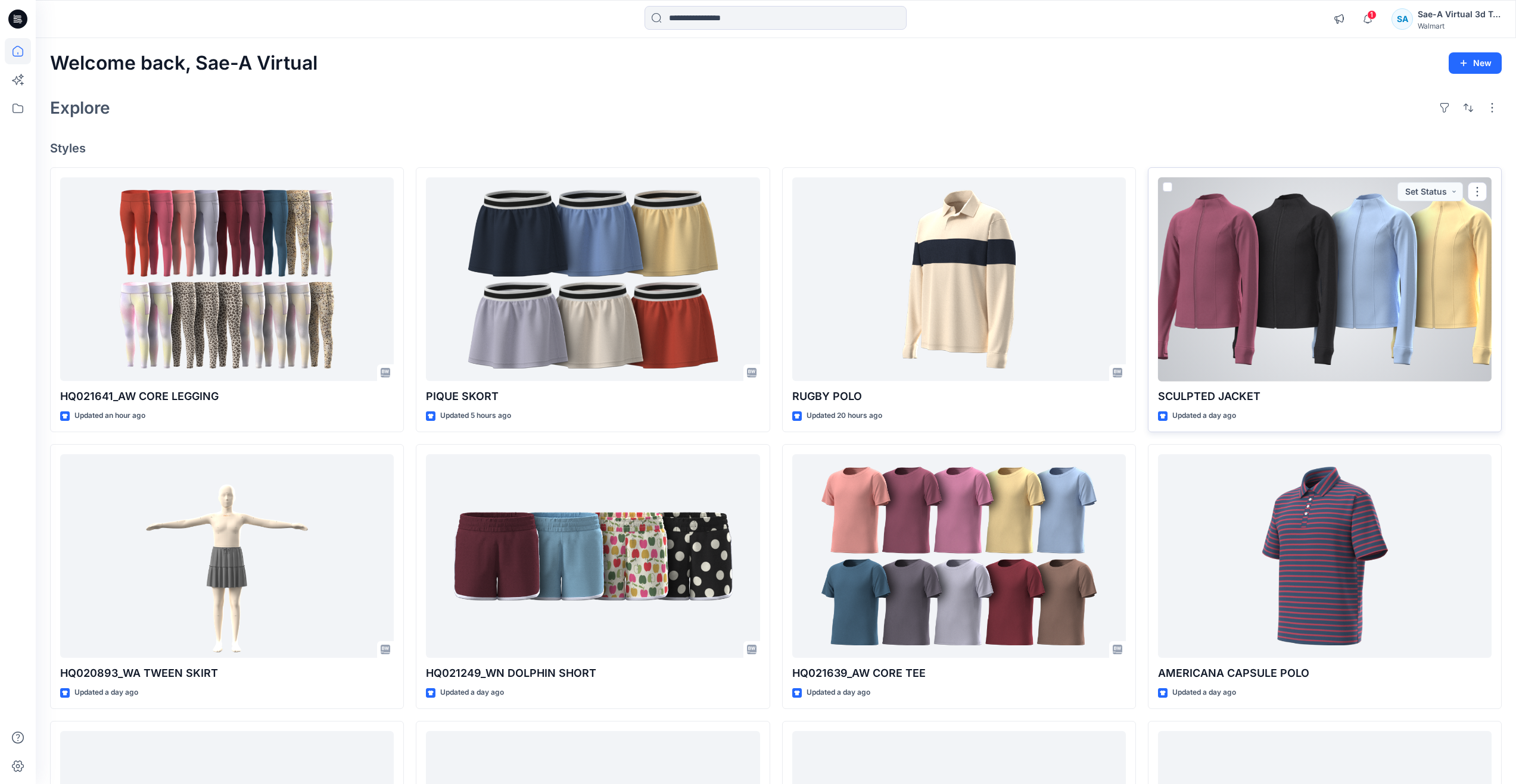
click at [1248, 330] on div at bounding box center [1325, 279] width 334 height 204
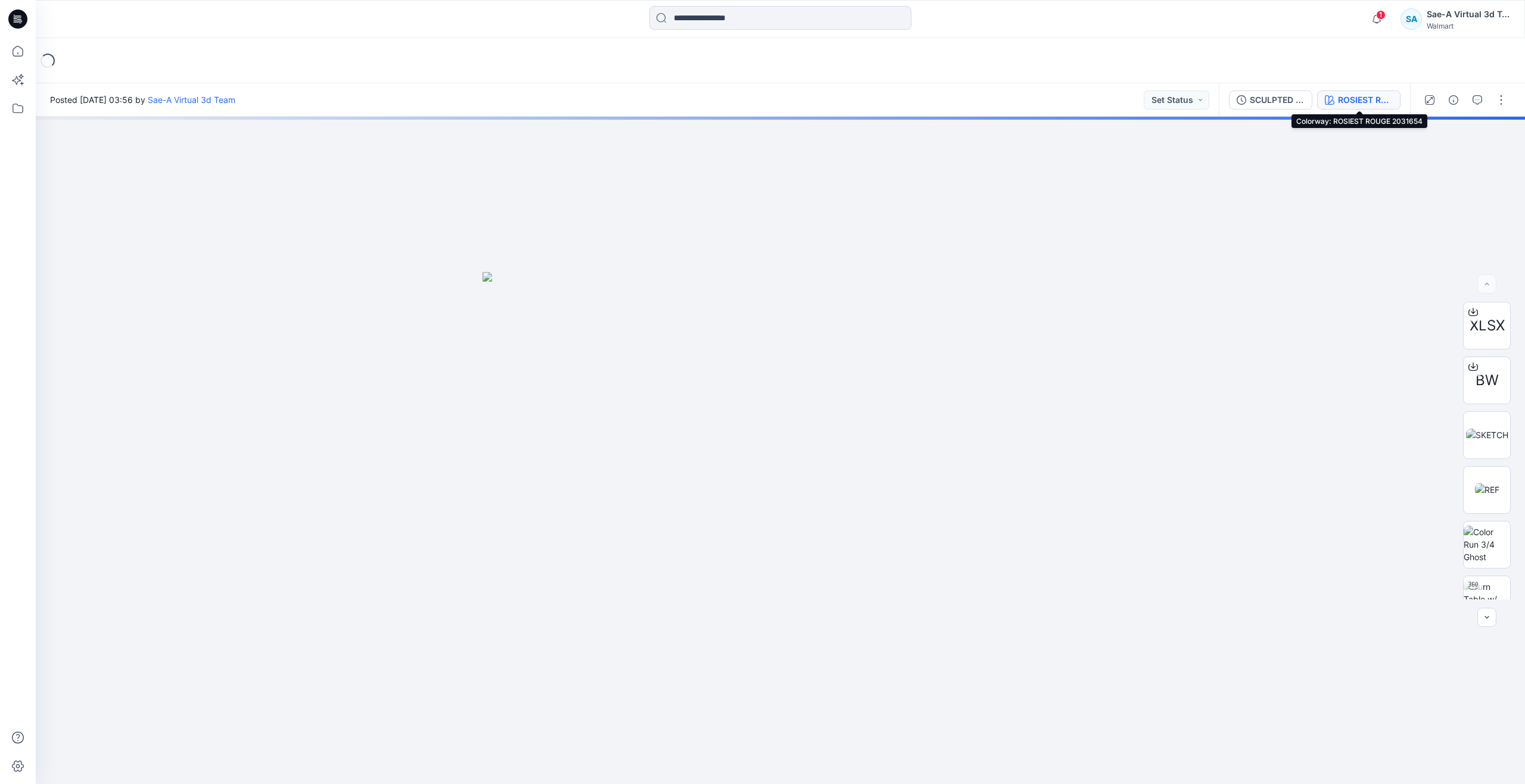
click at [1351, 92] on button "ROSIEST ROUGE 2031654" at bounding box center [1358, 100] width 83 height 19
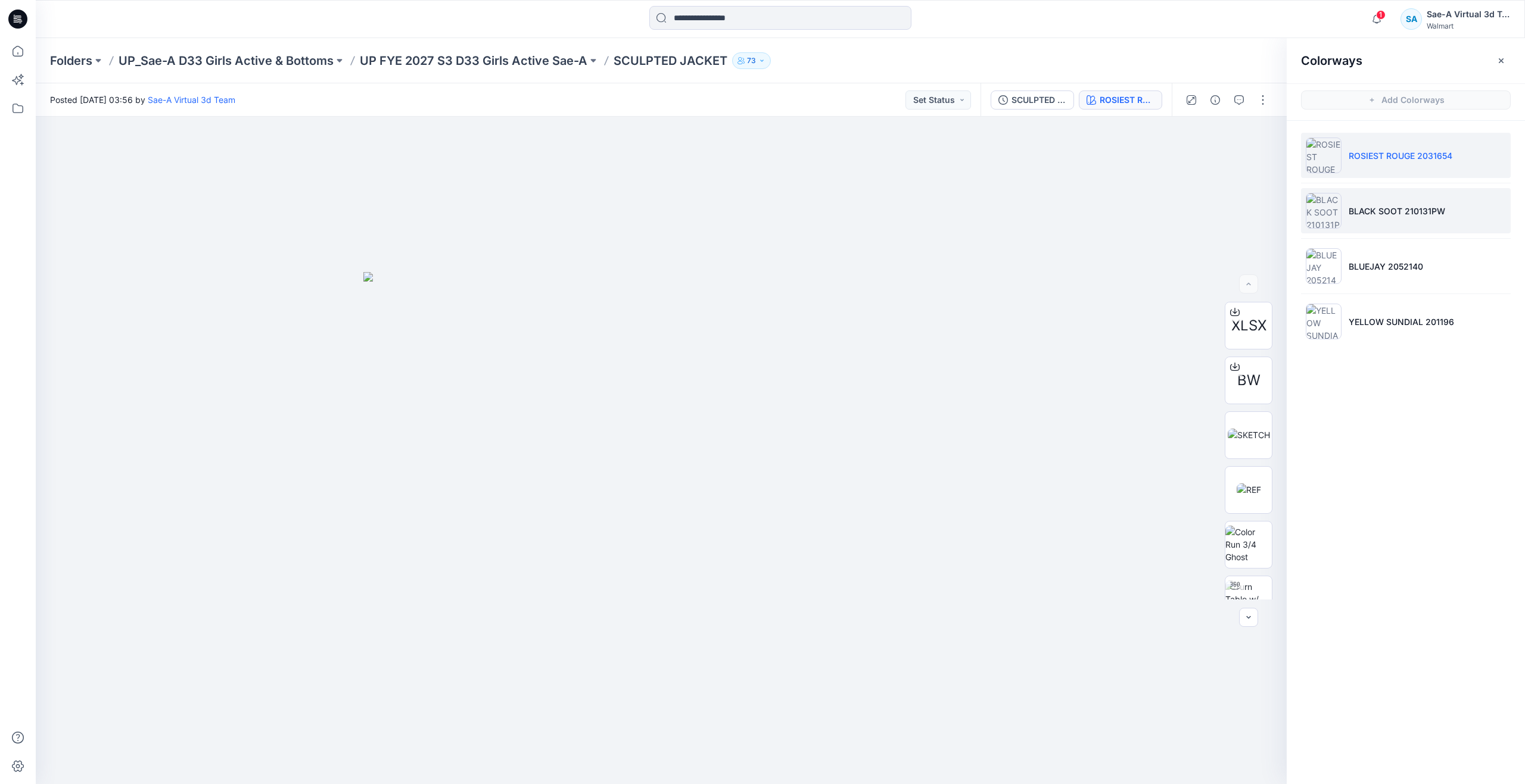
click at [1392, 206] on p "BLACK SOOT 210131PW" at bounding box center [1397, 211] width 97 height 13
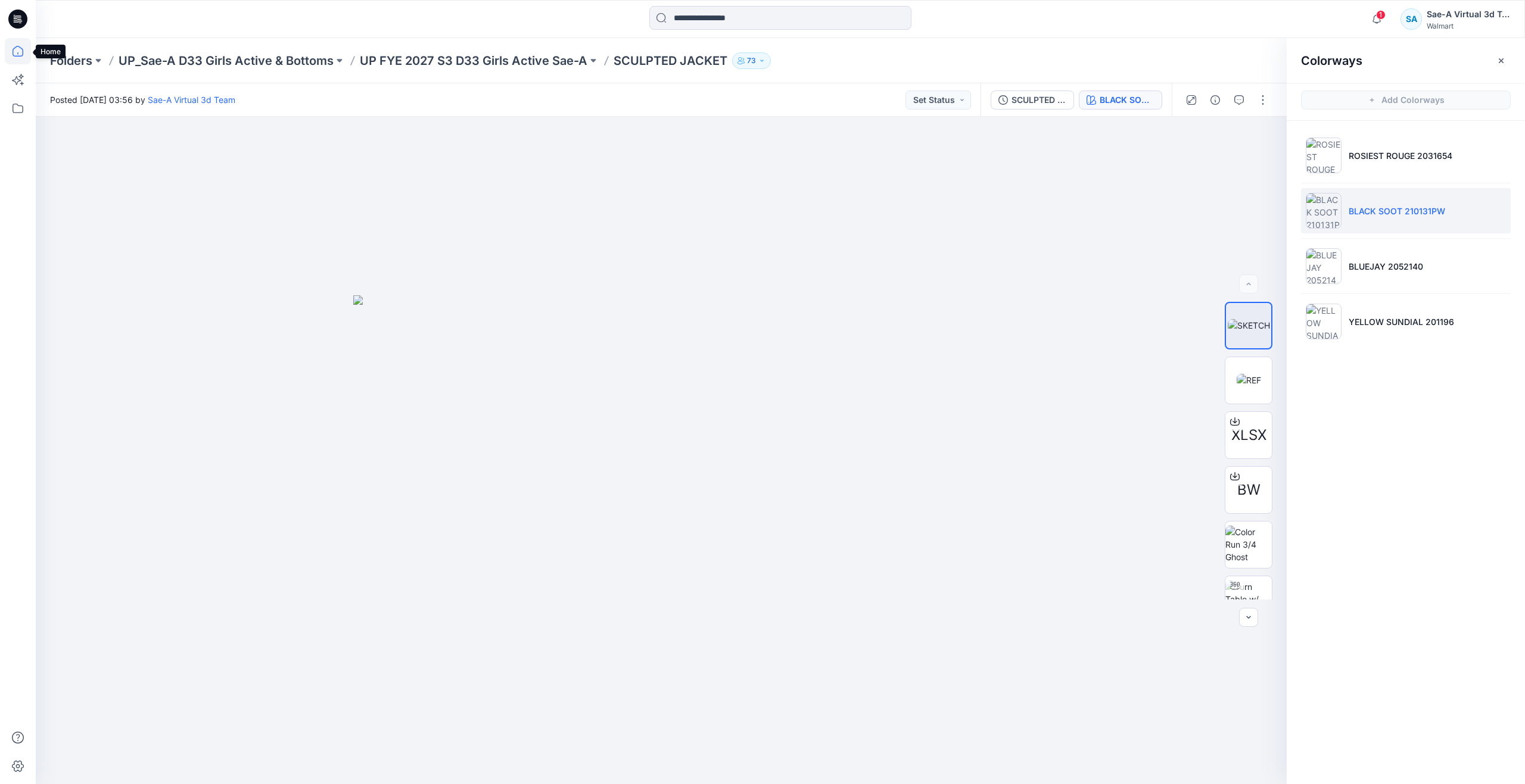
click at [19, 51] on icon at bounding box center [18, 51] width 26 height 26
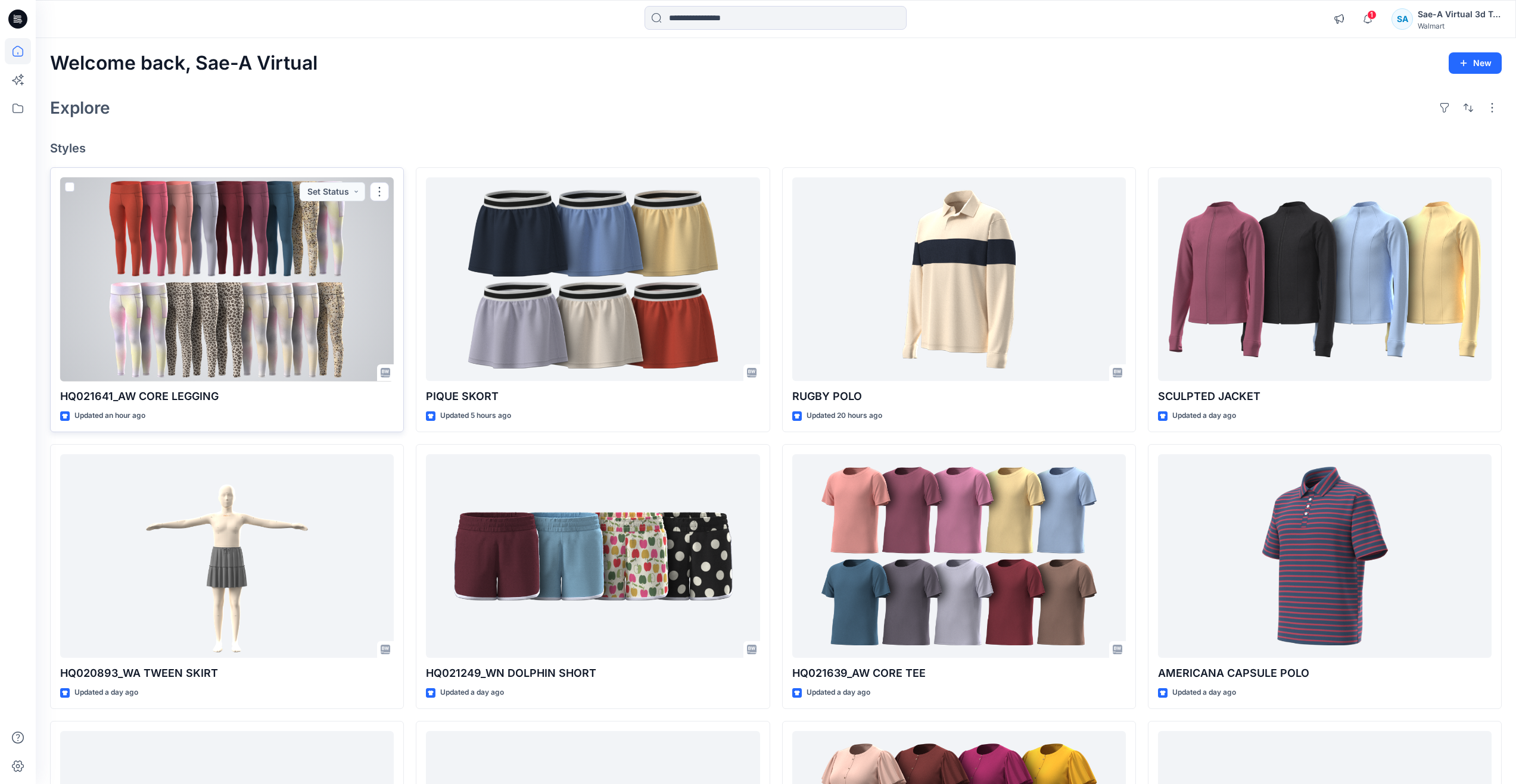
click at [270, 304] on div at bounding box center [227, 279] width 334 height 204
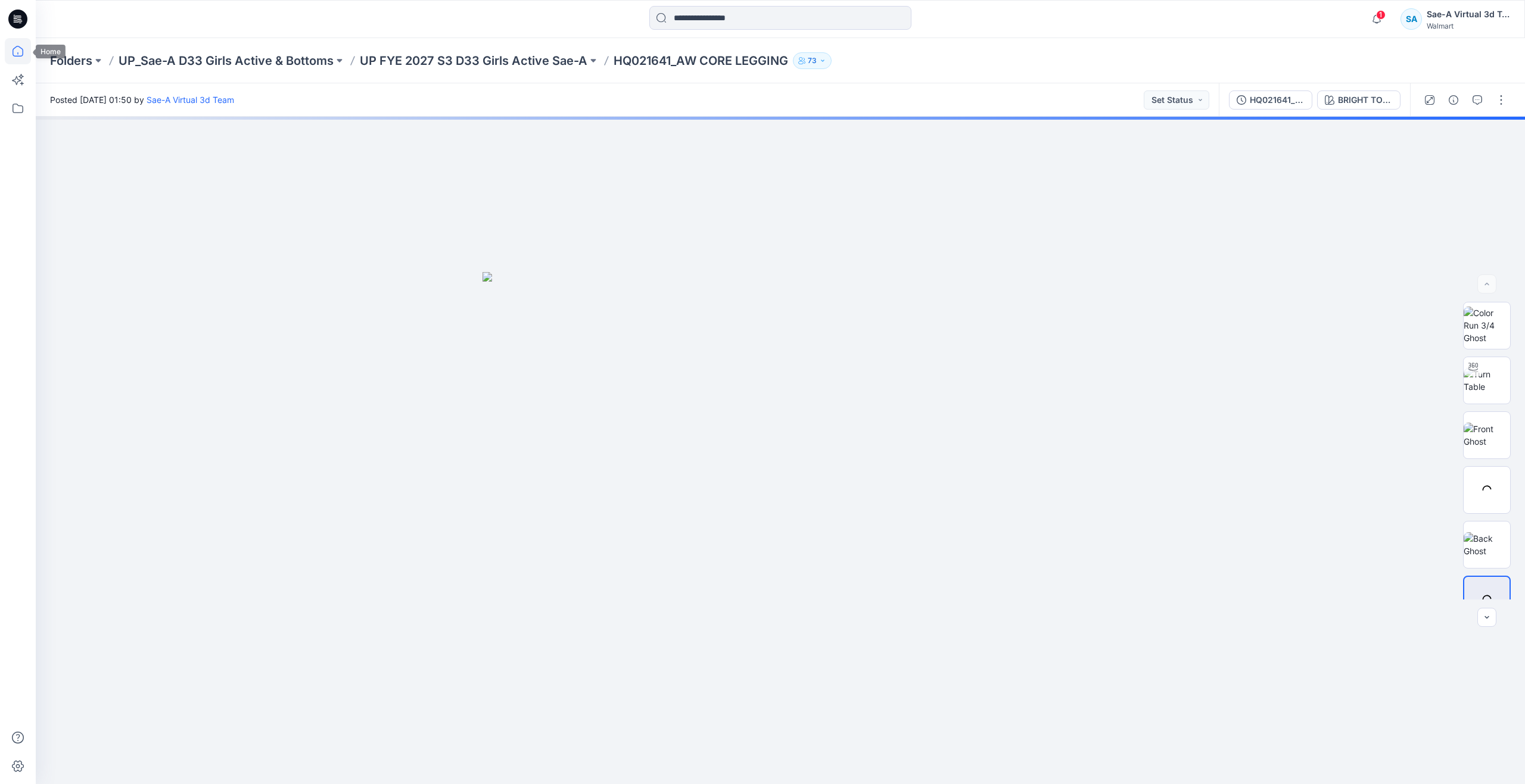
click at [21, 52] on icon at bounding box center [18, 51] width 26 height 26
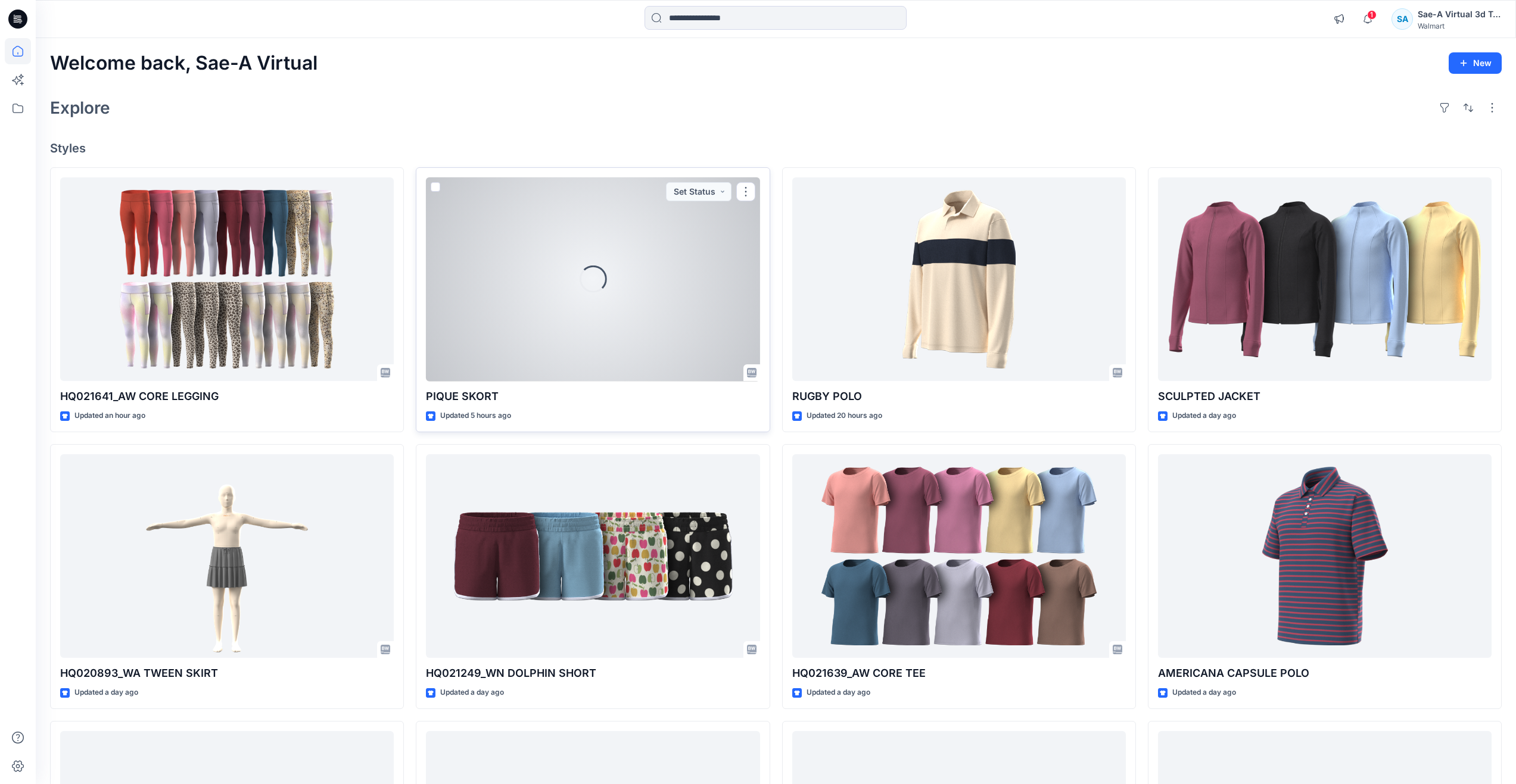
click at [512, 346] on div "Loading..." at bounding box center [593, 279] width 334 height 204
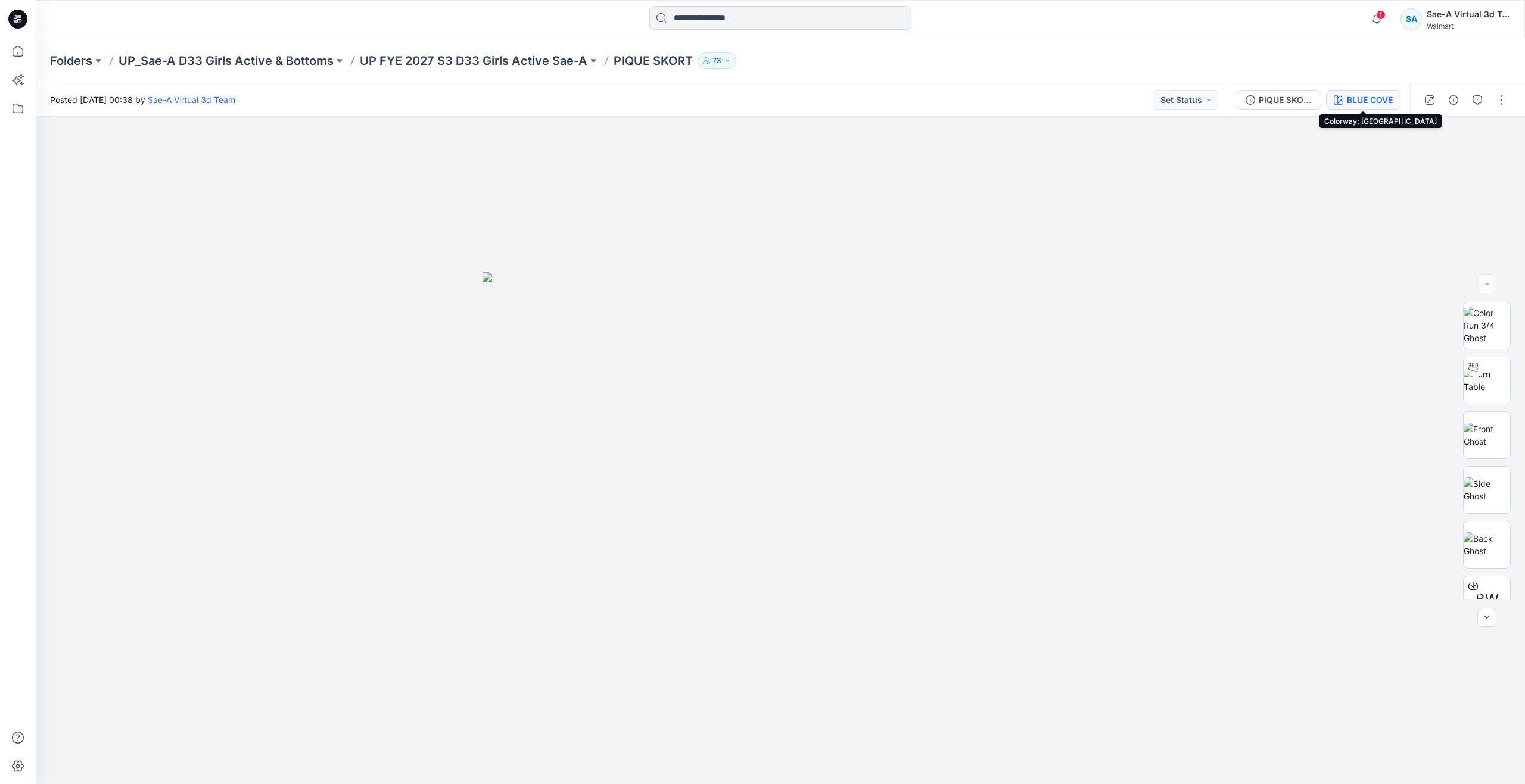
click at [1362, 99] on div "BLUE COVE" at bounding box center [1369, 99] width 46 height 13
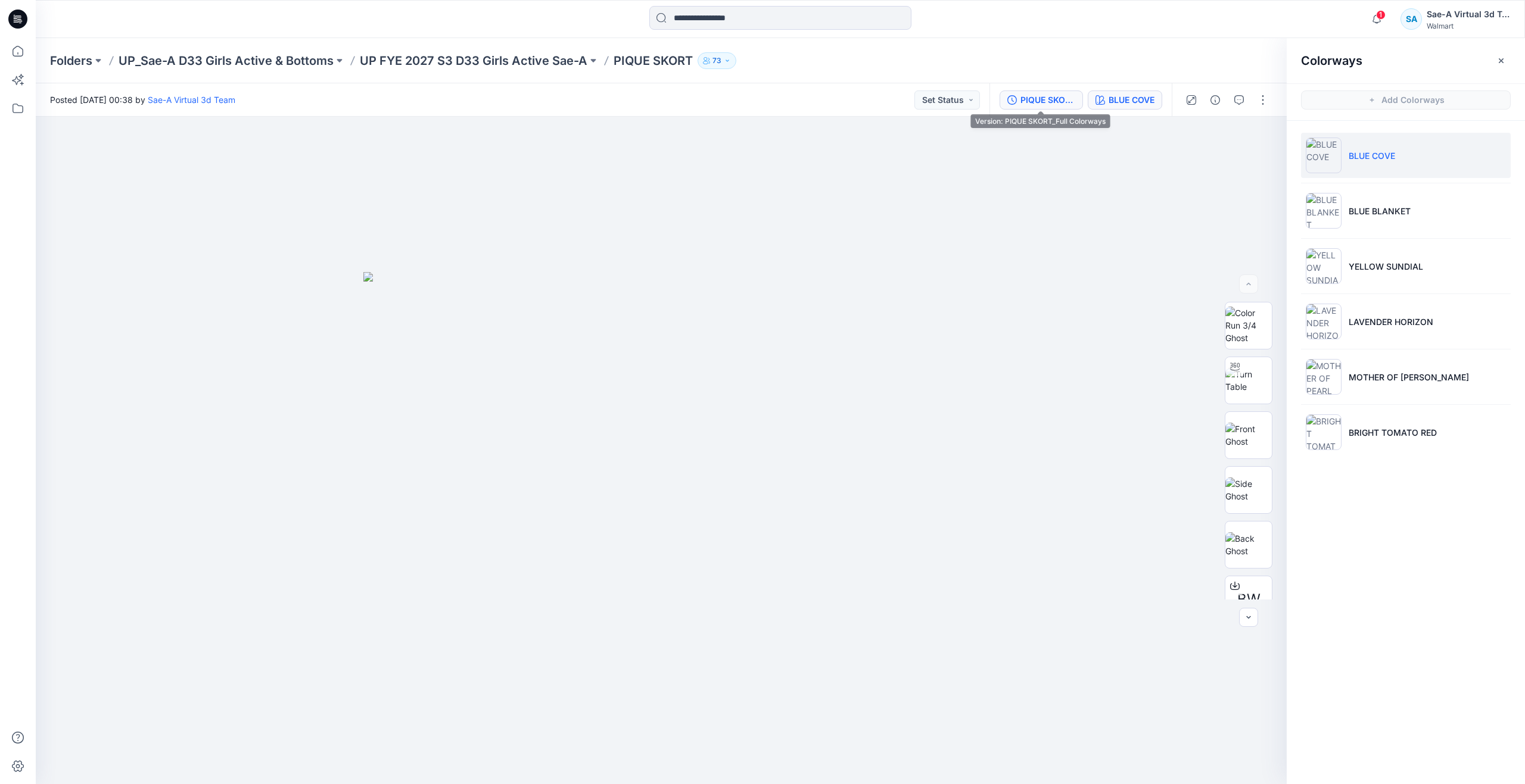
click at [1064, 103] on div "PIQUE SKORT_Full Colorways" at bounding box center [1047, 99] width 55 height 13
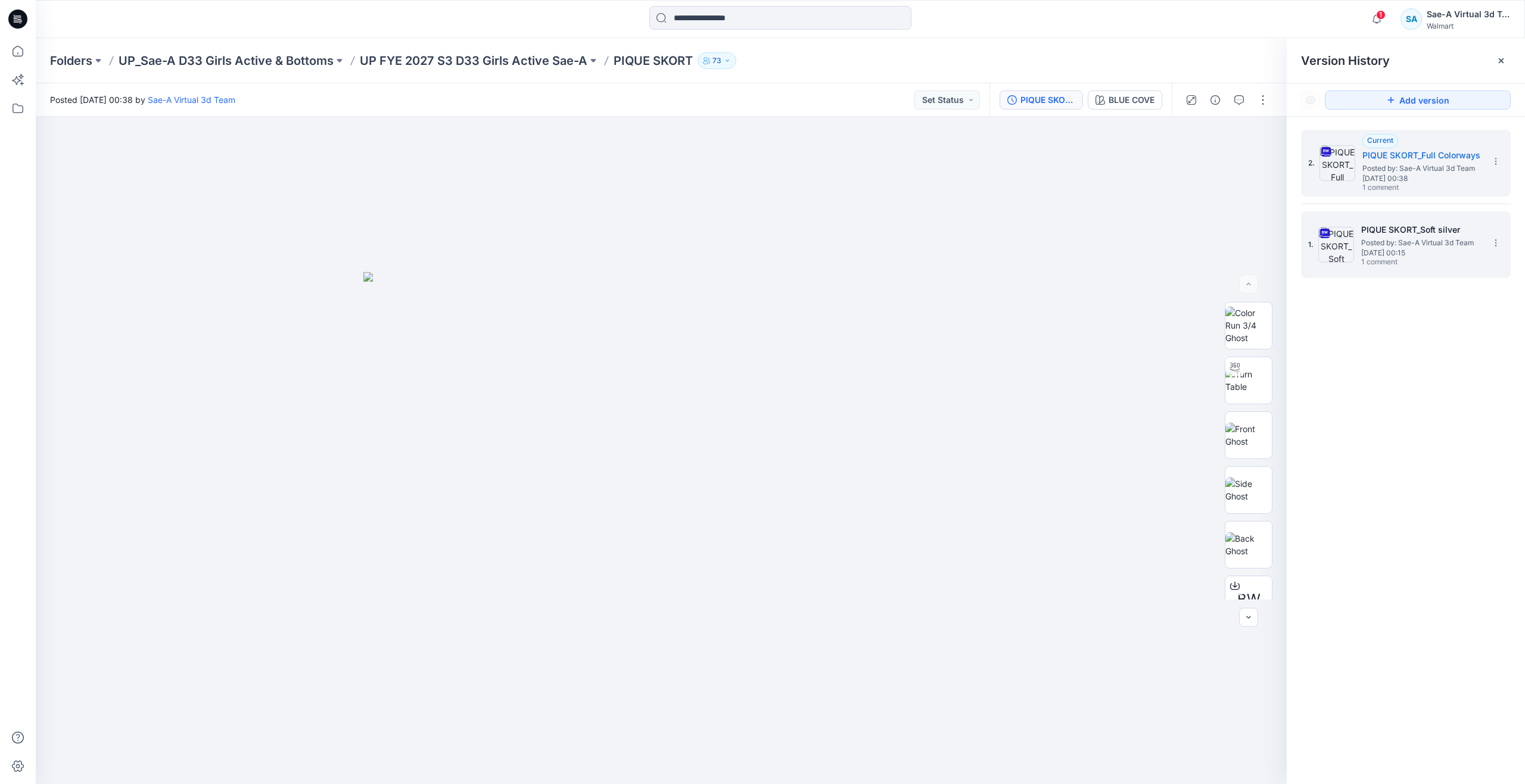
click at [1358, 238] on div "1. PIQUE SKORT_Soft silver Posted by: Sae-A Virtual 3d Team Friday, August 29, …" at bounding box center [1397, 245] width 179 height 58
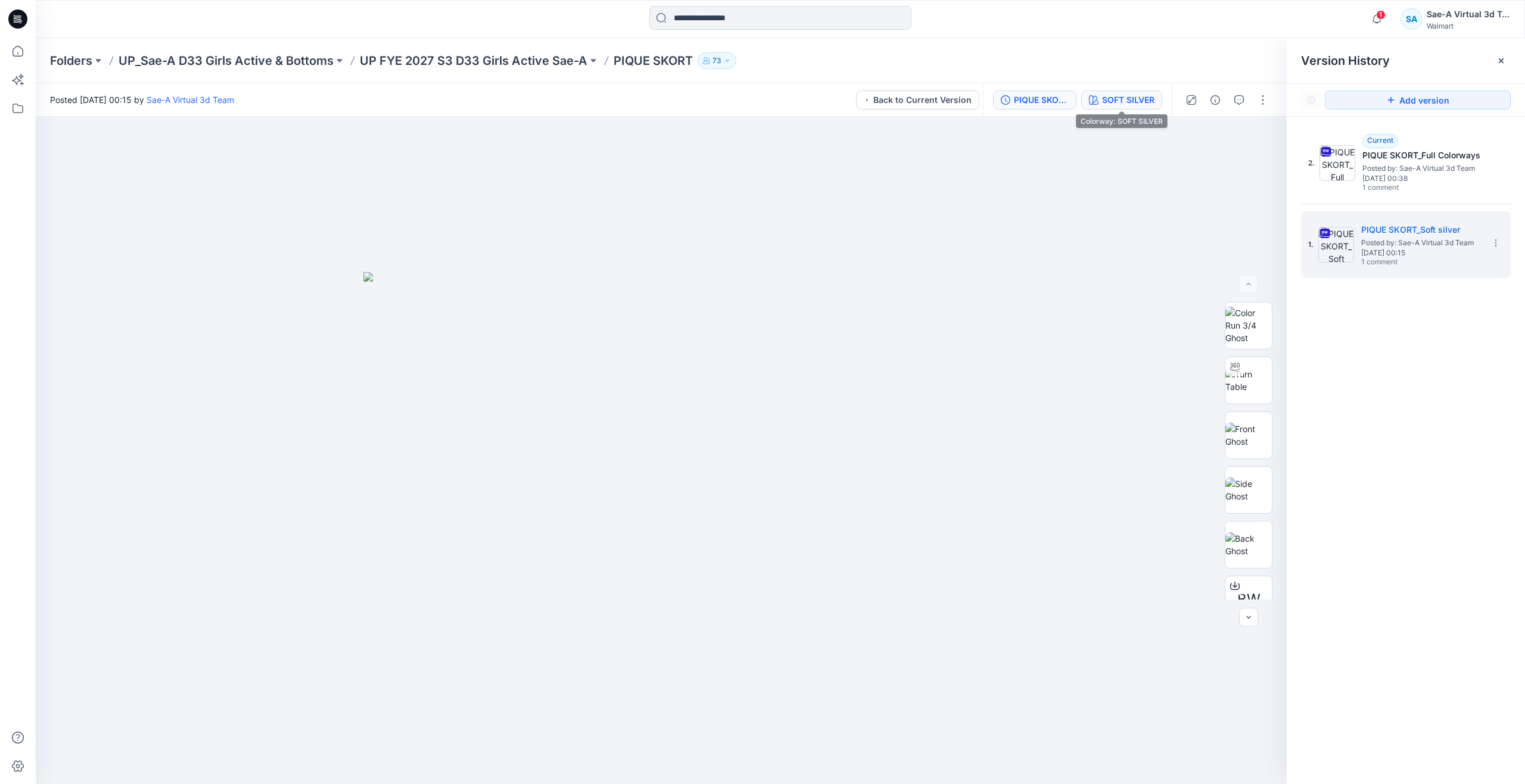
click at [1132, 104] on div "SOFT SILVER" at bounding box center [1128, 99] width 52 height 13
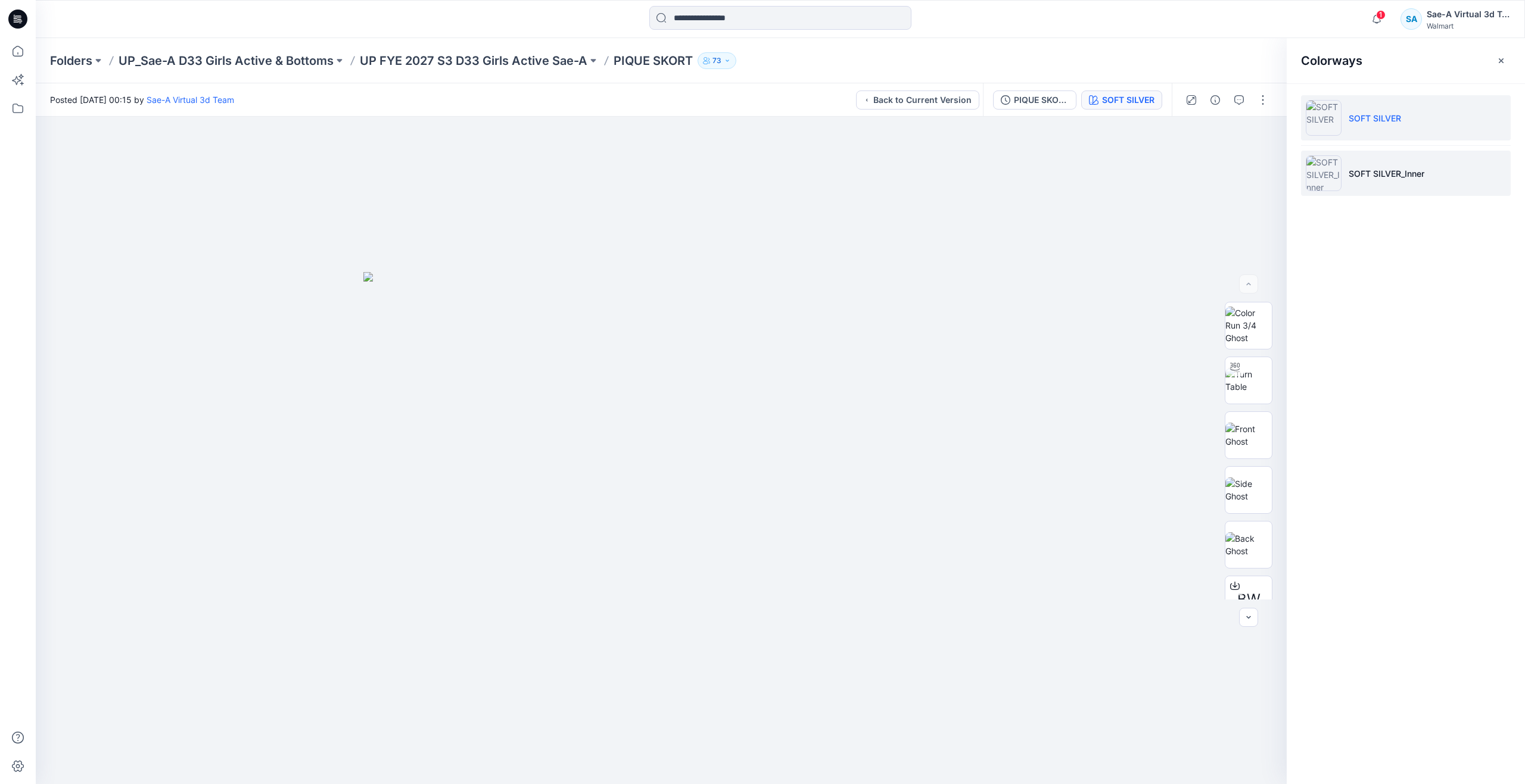
click at [1335, 175] on img at bounding box center [1323, 174] width 36 height 36
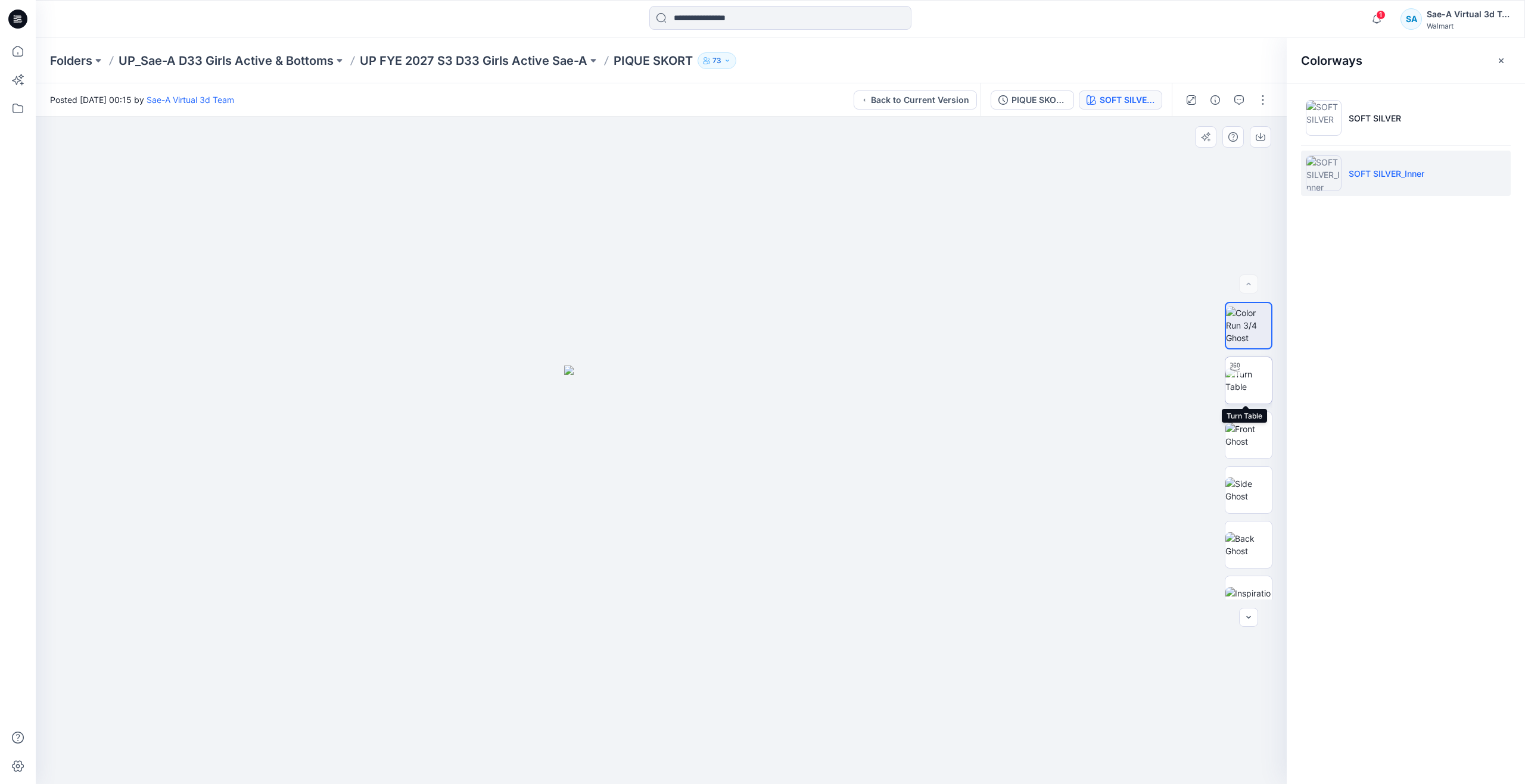
click at [1240, 385] on img at bounding box center [1248, 381] width 47 height 25
drag, startPoint x: 667, startPoint y: 762, endPoint x: 362, endPoint y: 609, distance: 341.2
click at [362, 609] on div at bounding box center [660, 450] width 1251 height 668
drag, startPoint x: 616, startPoint y: 427, endPoint x: 622, endPoint y: 272, distance: 155.1
click at [1039, 110] on div "PIQUE SKORT_Soft silver SOFT SILVER_Inner" at bounding box center [1076, 99] width 191 height 33
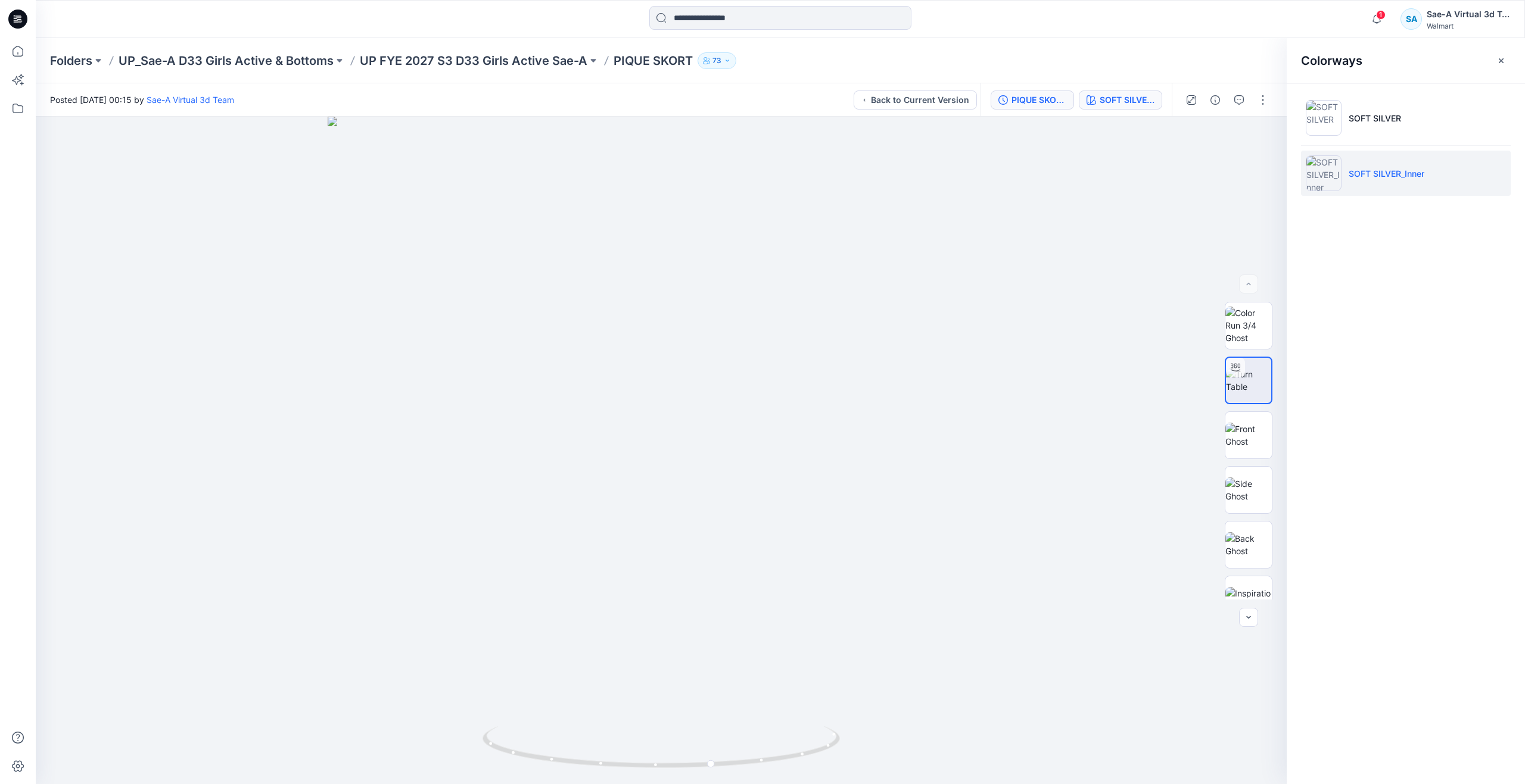
click at [1039, 103] on div "PIQUE SKORT_Soft silver" at bounding box center [1038, 99] width 55 height 13
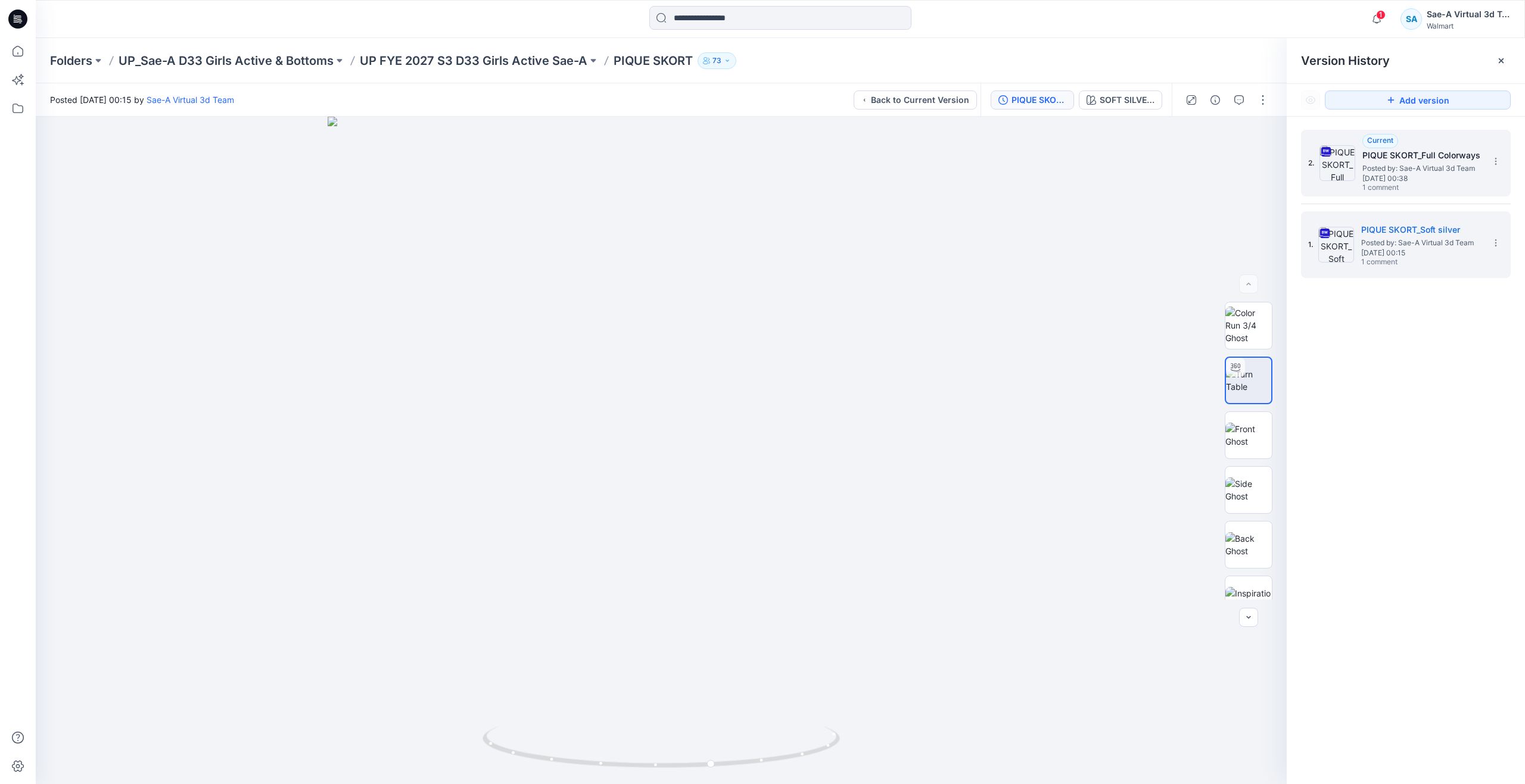
click at [1351, 169] on img at bounding box center [1337, 163] width 36 height 36
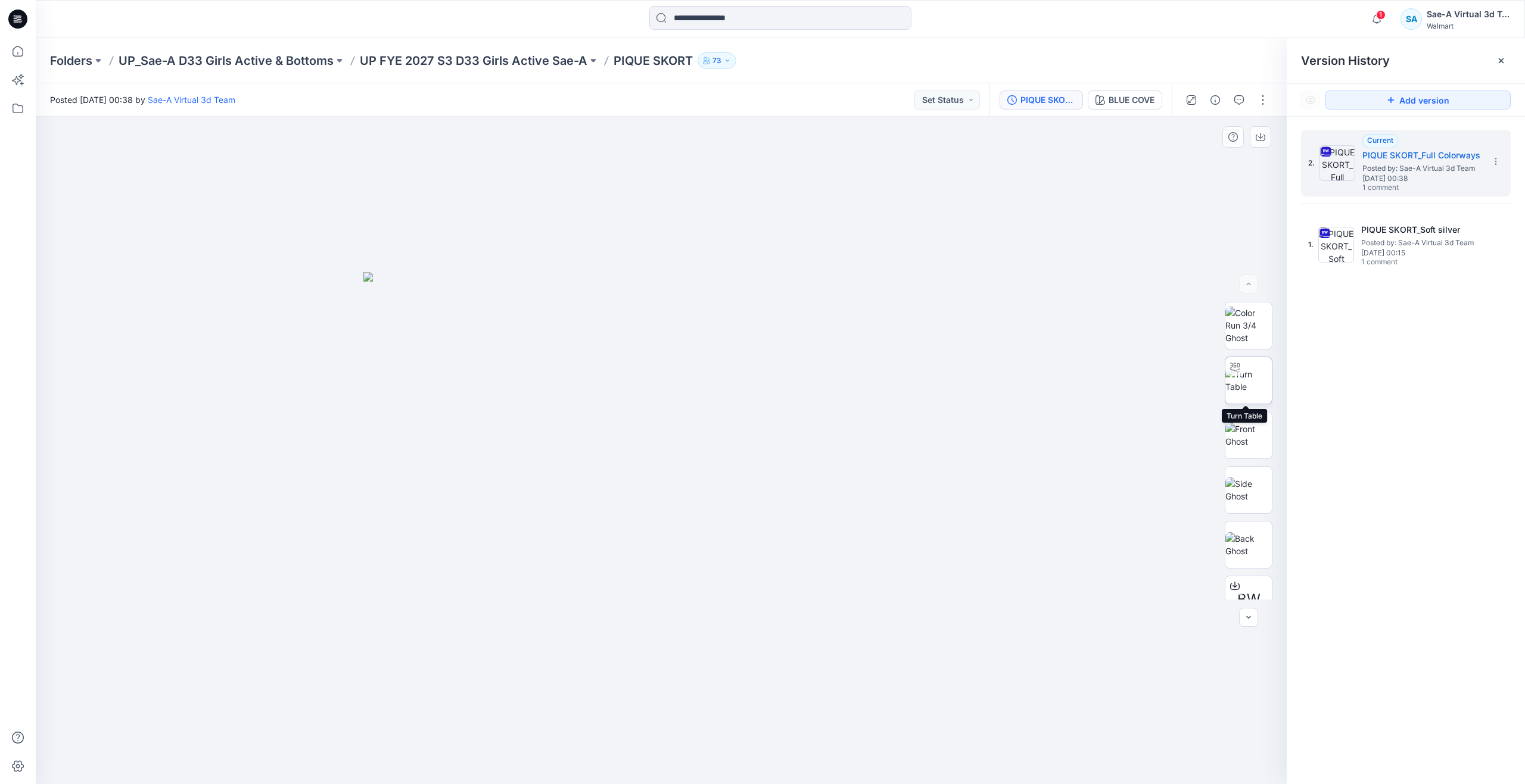
click at [1245, 384] on img at bounding box center [1248, 381] width 47 height 25
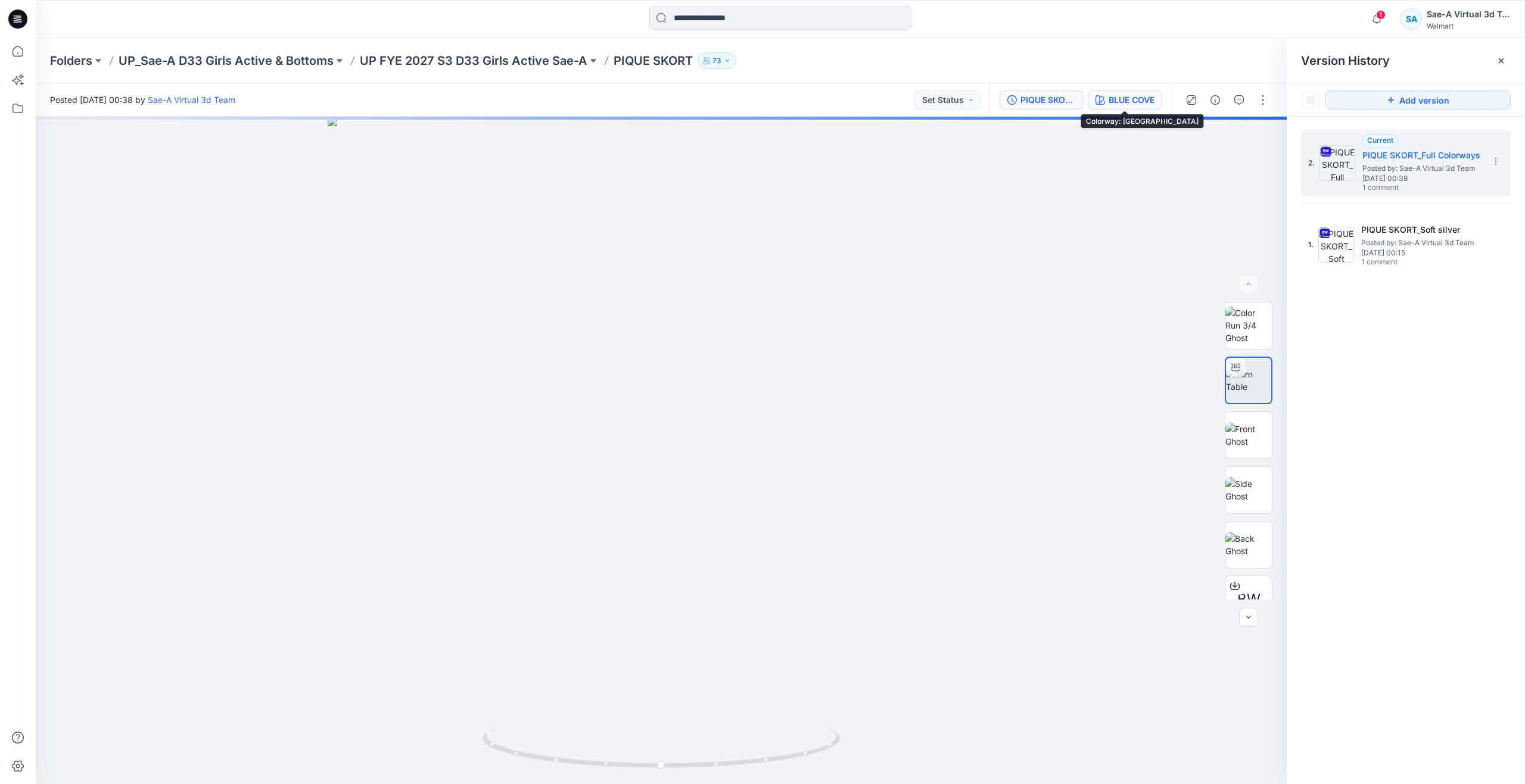
click at [1134, 104] on div "BLUE COVE" at bounding box center [1131, 99] width 46 height 13
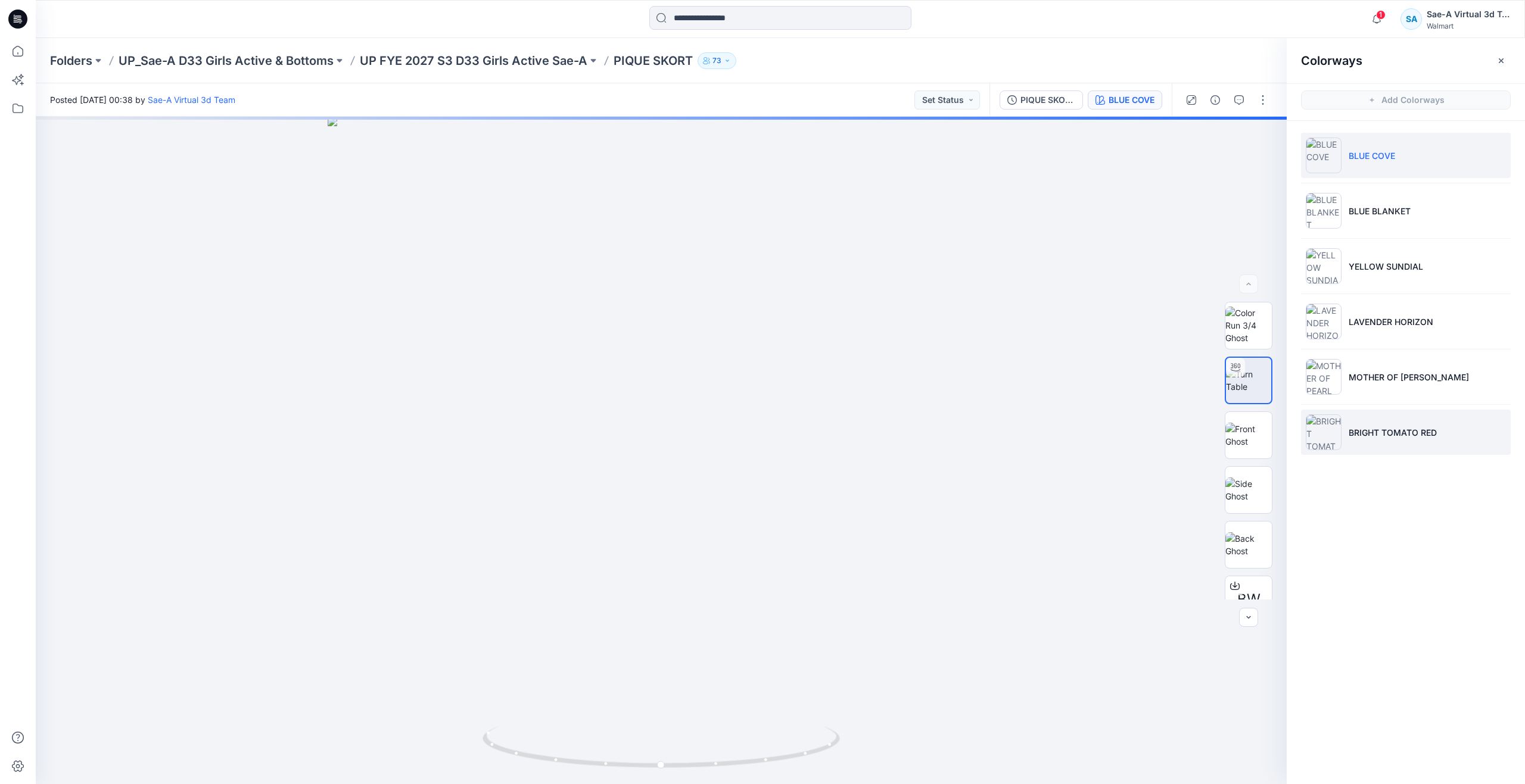
click at [1379, 425] on li "BRIGHT TOMATO RED" at bounding box center [1406, 432] width 210 height 45
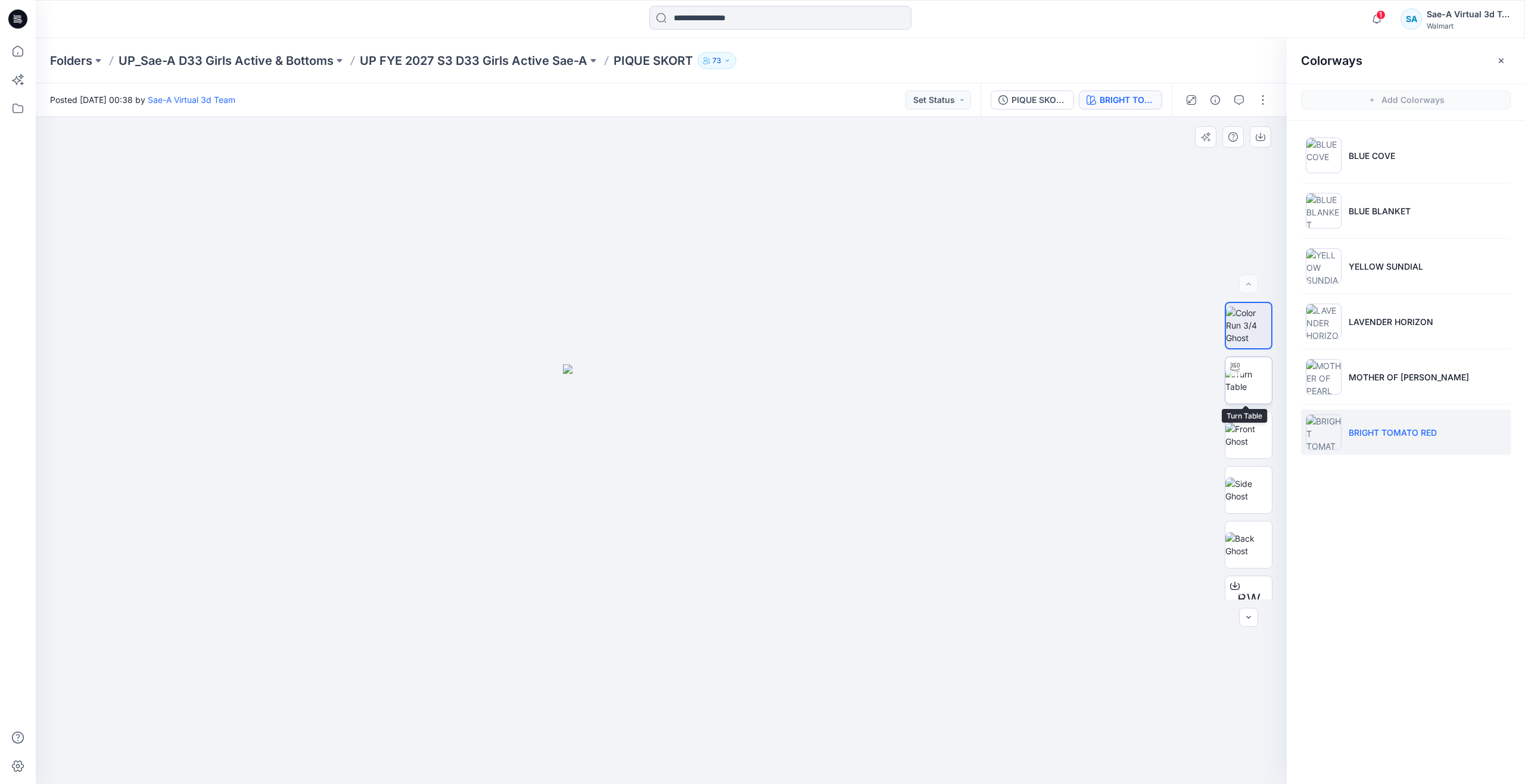
click at [1240, 390] on img at bounding box center [1248, 381] width 47 height 25
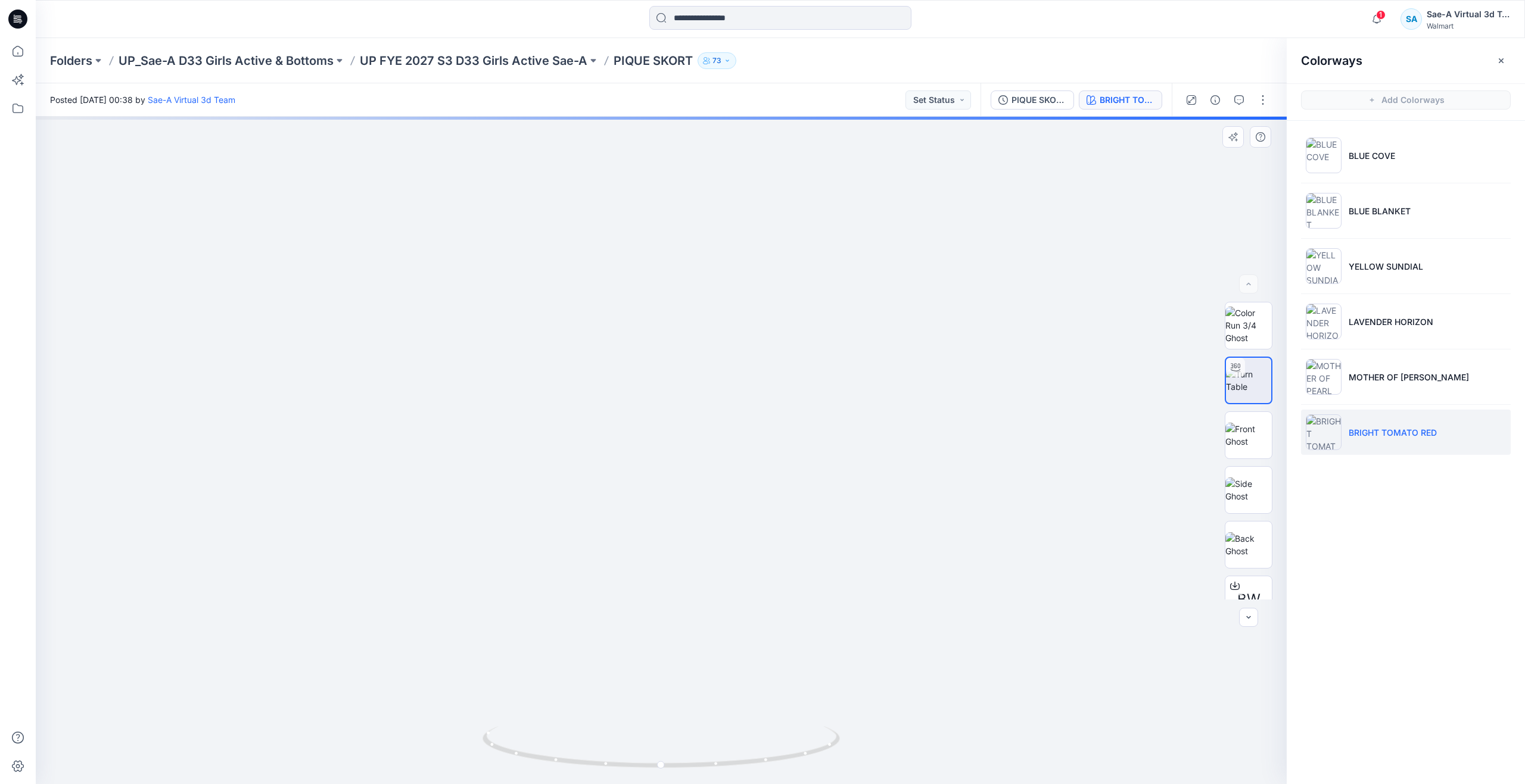
drag, startPoint x: 701, startPoint y: 715, endPoint x: 692, endPoint y: 409, distance: 306.1
drag, startPoint x: 701, startPoint y: 489, endPoint x: 686, endPoint y: 374, distance: 116.0
drag, startPoint x: 669, startPoint y: 761, endPoint x: 353, endPoint y: 690, distance: 323.9
click at [353, 690] on div at bounding box center [660, 450] width 1251 height 668
click at [24, 52] on icon at bounding box center [18, 51] width 26 height 26
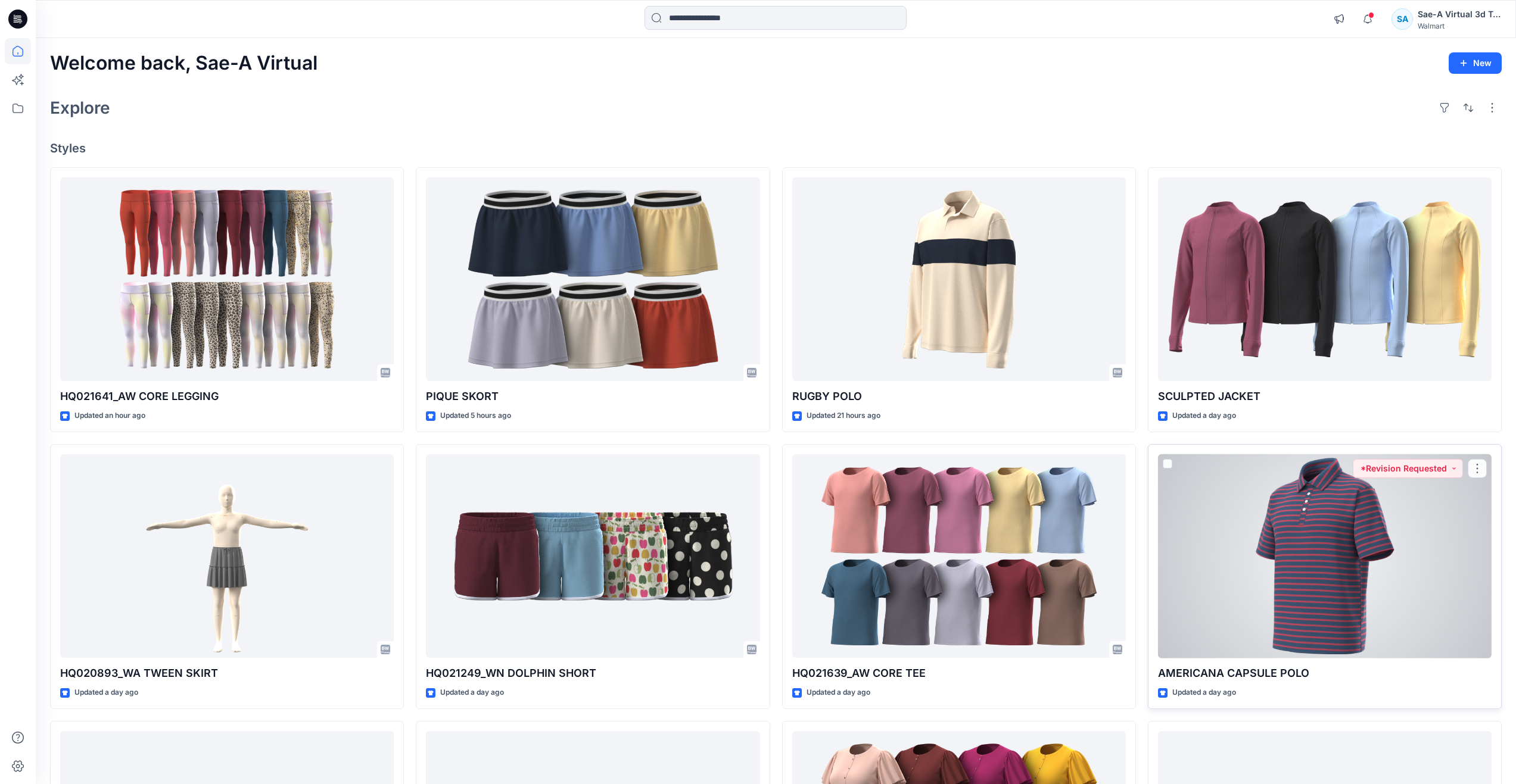
click at [1216, 519] on div at bounding box center [1325, 556] width 334 height 204
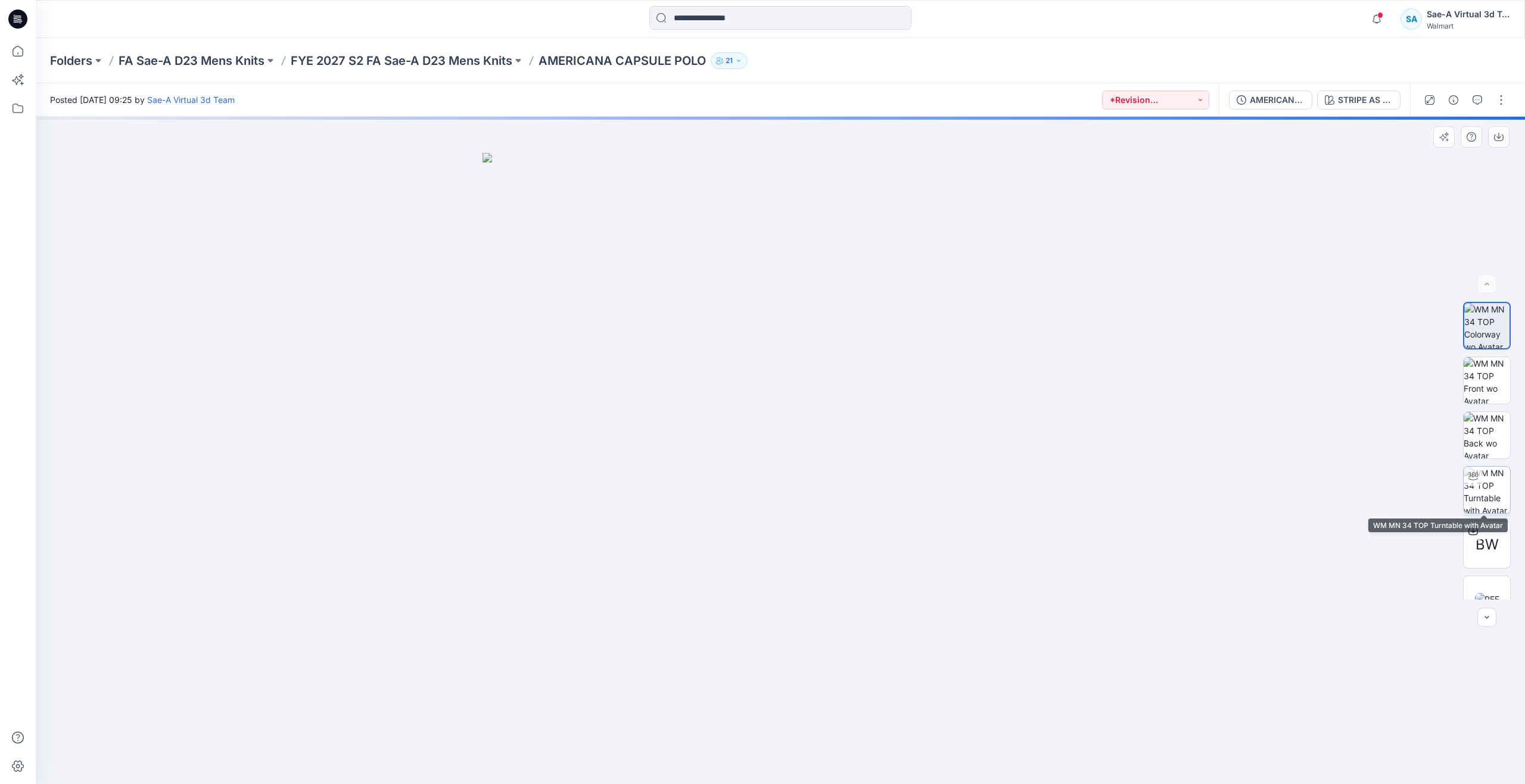
click at [1493, 483] on img at bounding box center [1486, 489] width 47 height 47
drag, startPoint x: 809, startPoint y: 437, endPoint x: 791, endPoint y: 634, distance: 197.8
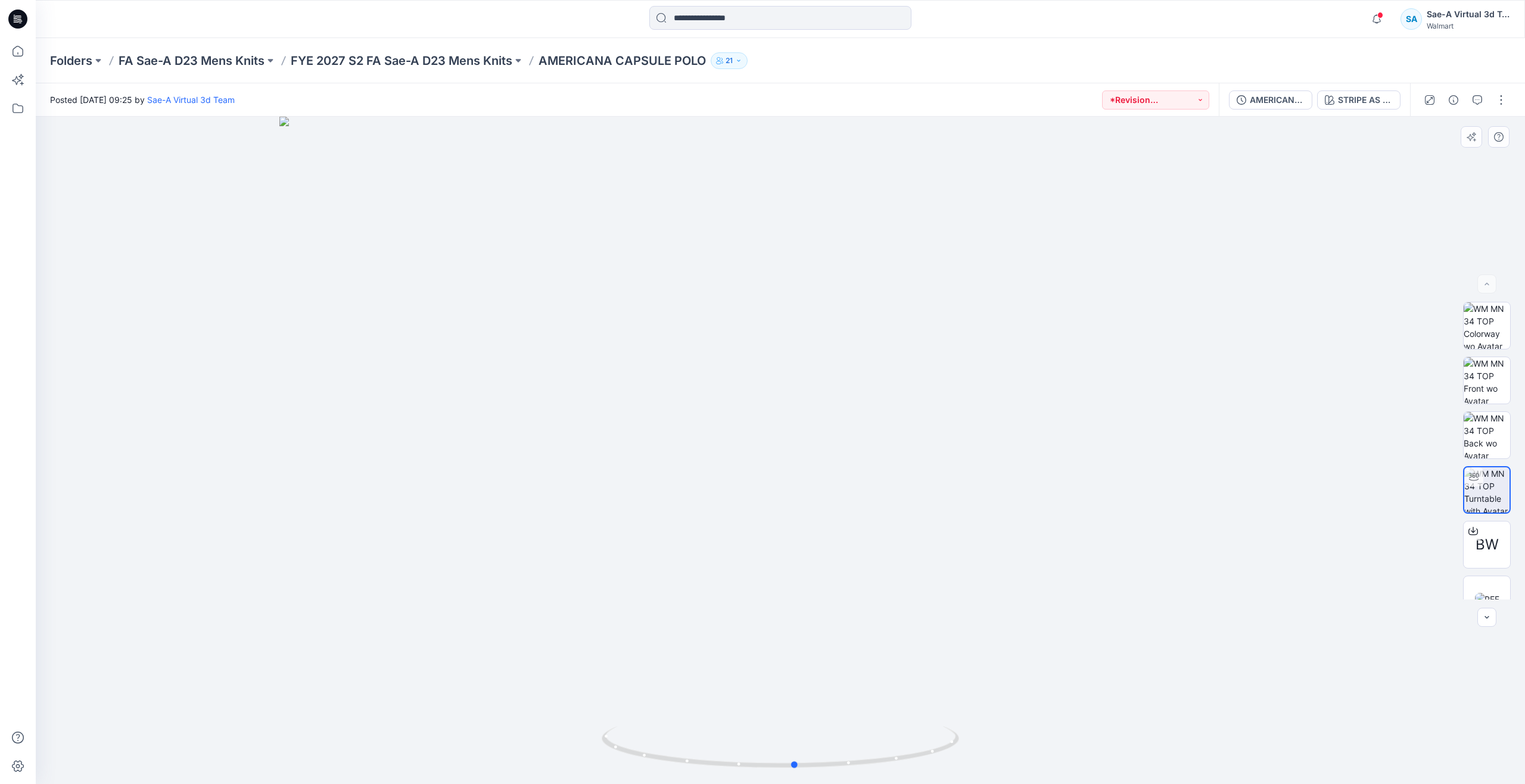
drag, startPoint x: 780, startPoint y: 762, endPoint x: 438, endPoint y: 684, distance: 350.8
click at [438, 684] on div at bounding box center [780, 450] width 1489 height 668
click at [13, 59] on icon at bounding box center [18, 51] width 26 height 26
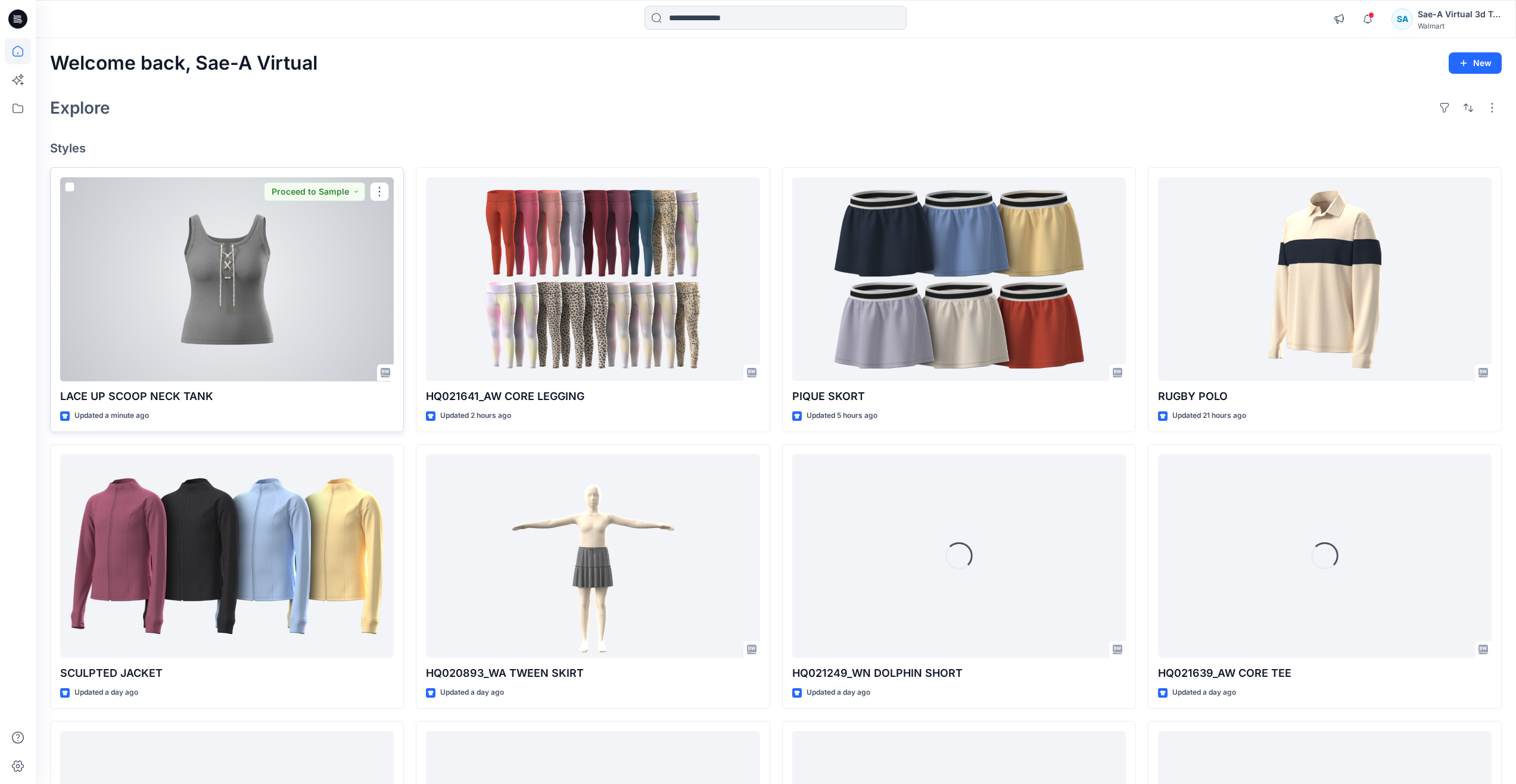
click at [191, 295] on div at bounding box center [227, 279] width 334 height 204
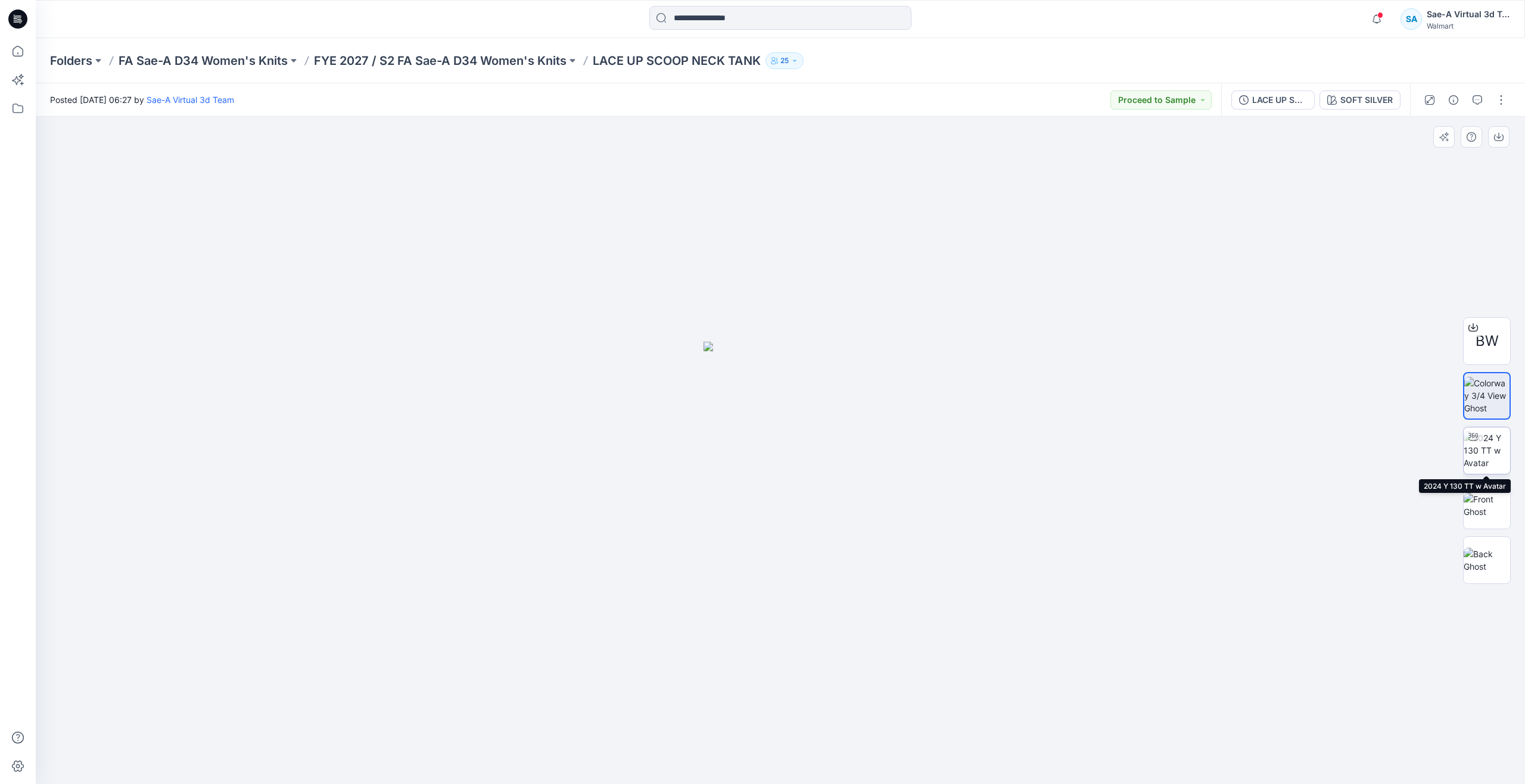
click at [1493, 447] on img at bounding box center [1486, 450] width 47 height 37
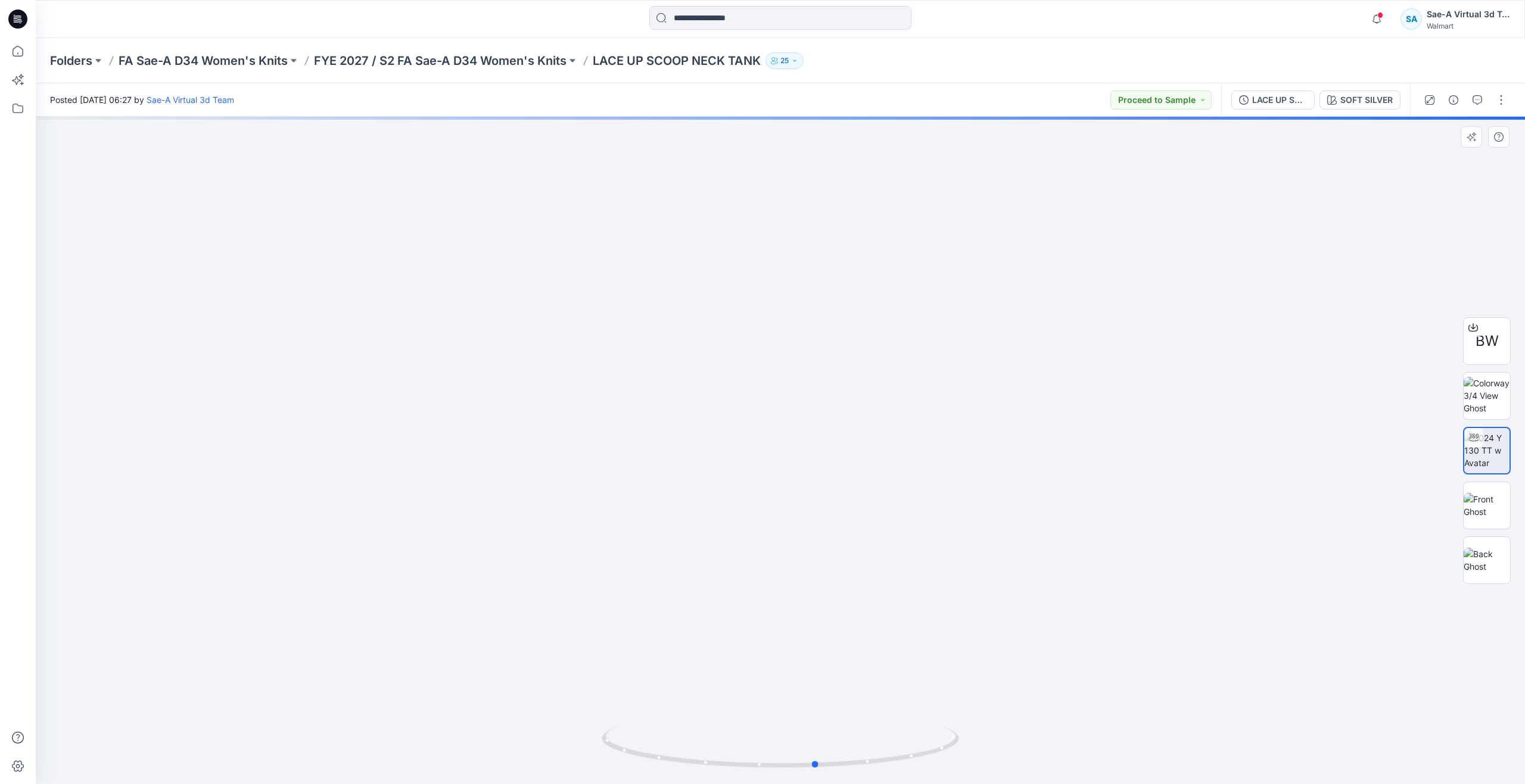
drag, startPoint x: 786, startPoint y: 760, endPoint x: 465, endPoint y: 686, distance: 329.4
click at [465, 686] on div at bounding box center [780, 450] width 1489 height 668
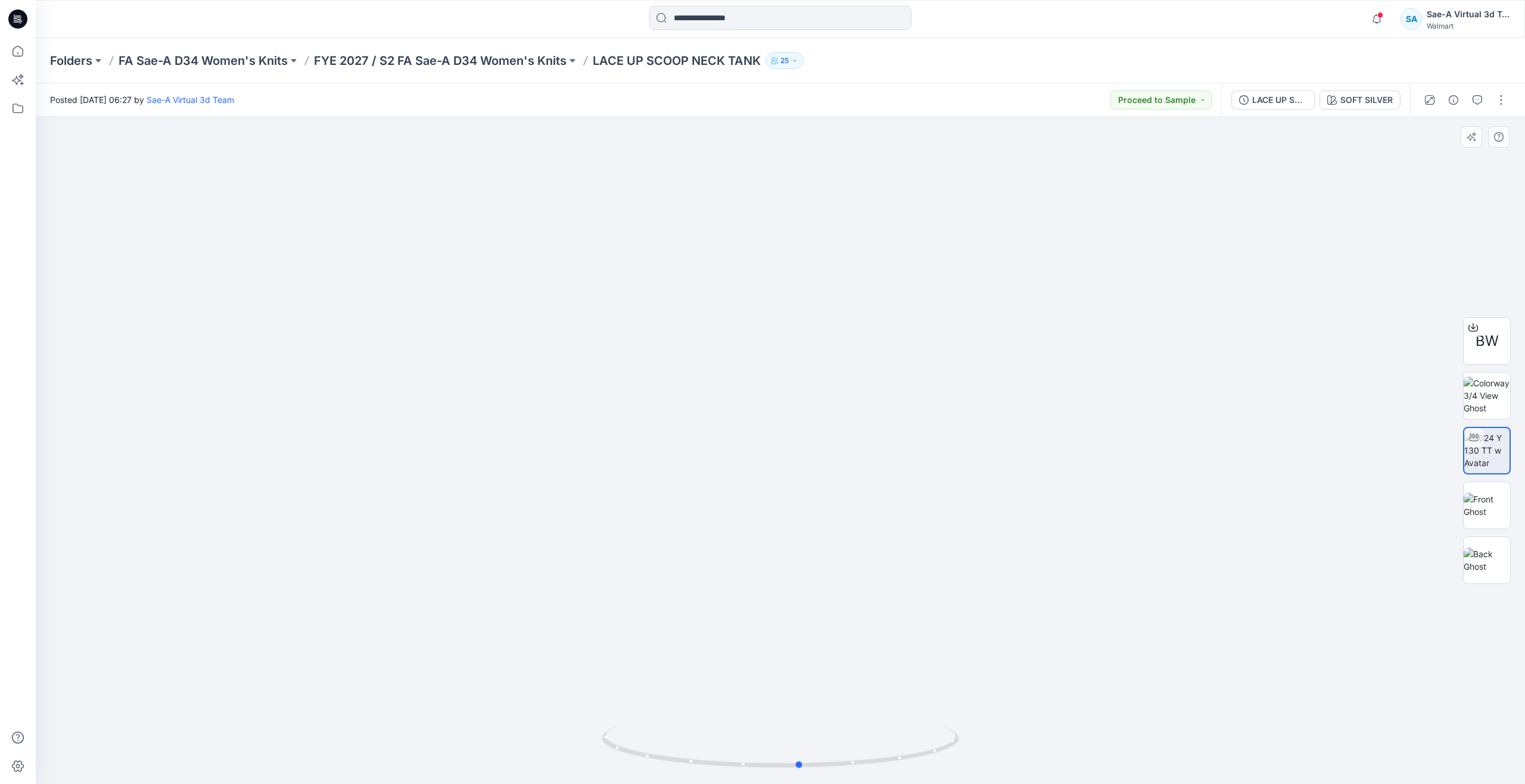
drag, startPoint x: 822, startPoint y: 766, endPoint x: 805, endPoint y: 724, distance: 45.3
click at [805, 724] on div at bounding box center [780, 450] width 1489 height 668
drag, startPoint x: 803, startPoint y: 765, endPoint x: 448, endPoint y: 693, distance: 362.2
click at [448, 693] on div at bounding box center [780, 450] width 1489 height 668
click at [1485, 506] on img at bounding box center [1486, 505] width 47 height 25
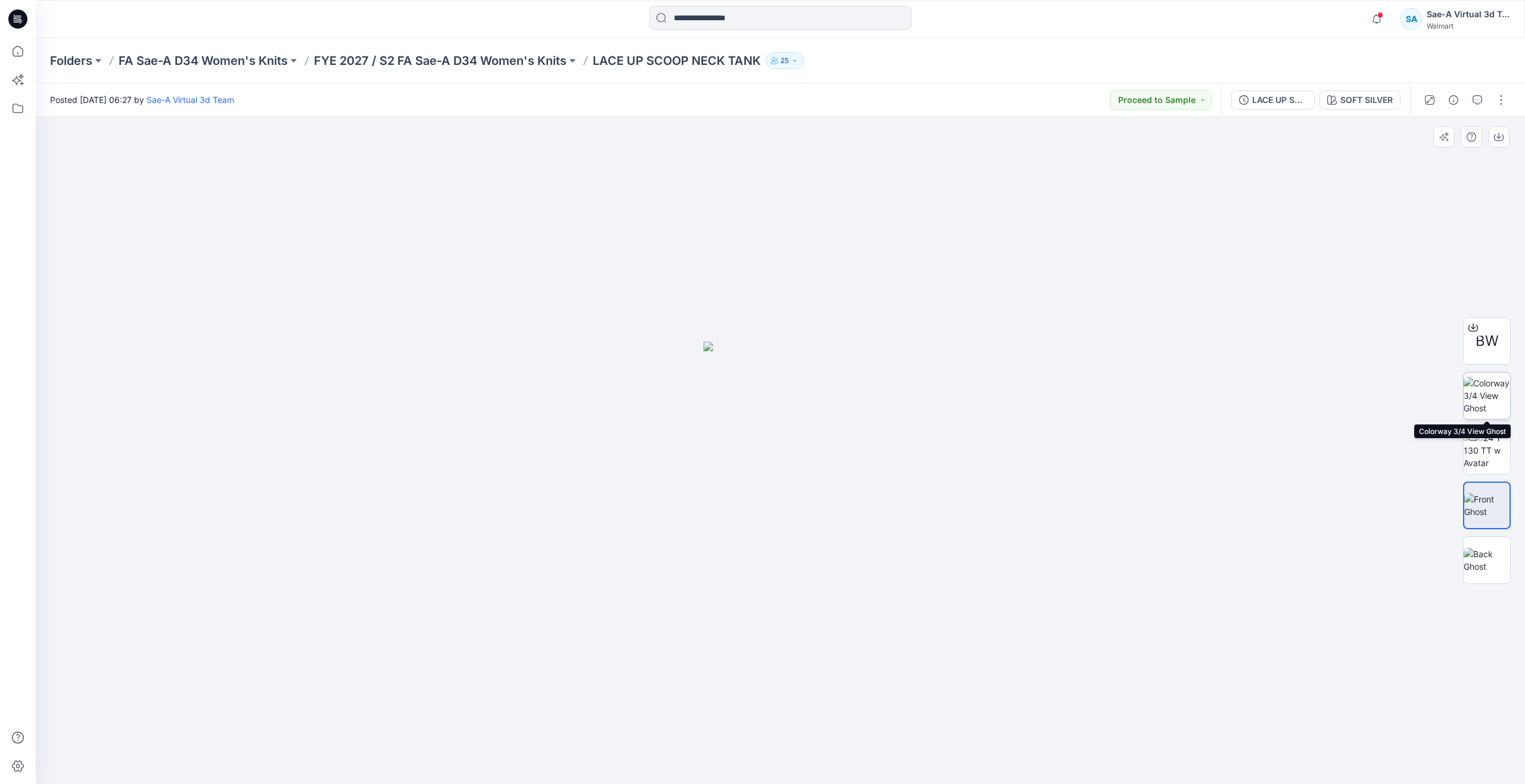
click at [1489, 395] on img at bounding box center [1486, 395] width 47 height 37
click at [1490, 448] on img at bounding box center [1486, 450] width 47 height 37
drag, startPoint x: 784, startPoint y: 764, endPoint x: 440, endPoint y: 677, distance: 354.8
click at [440, 677] on div at bounding box center [780, 450] width 1489 height 668
click at [29, 56] on icon at bounding box center [18, 51] width 26 height 26
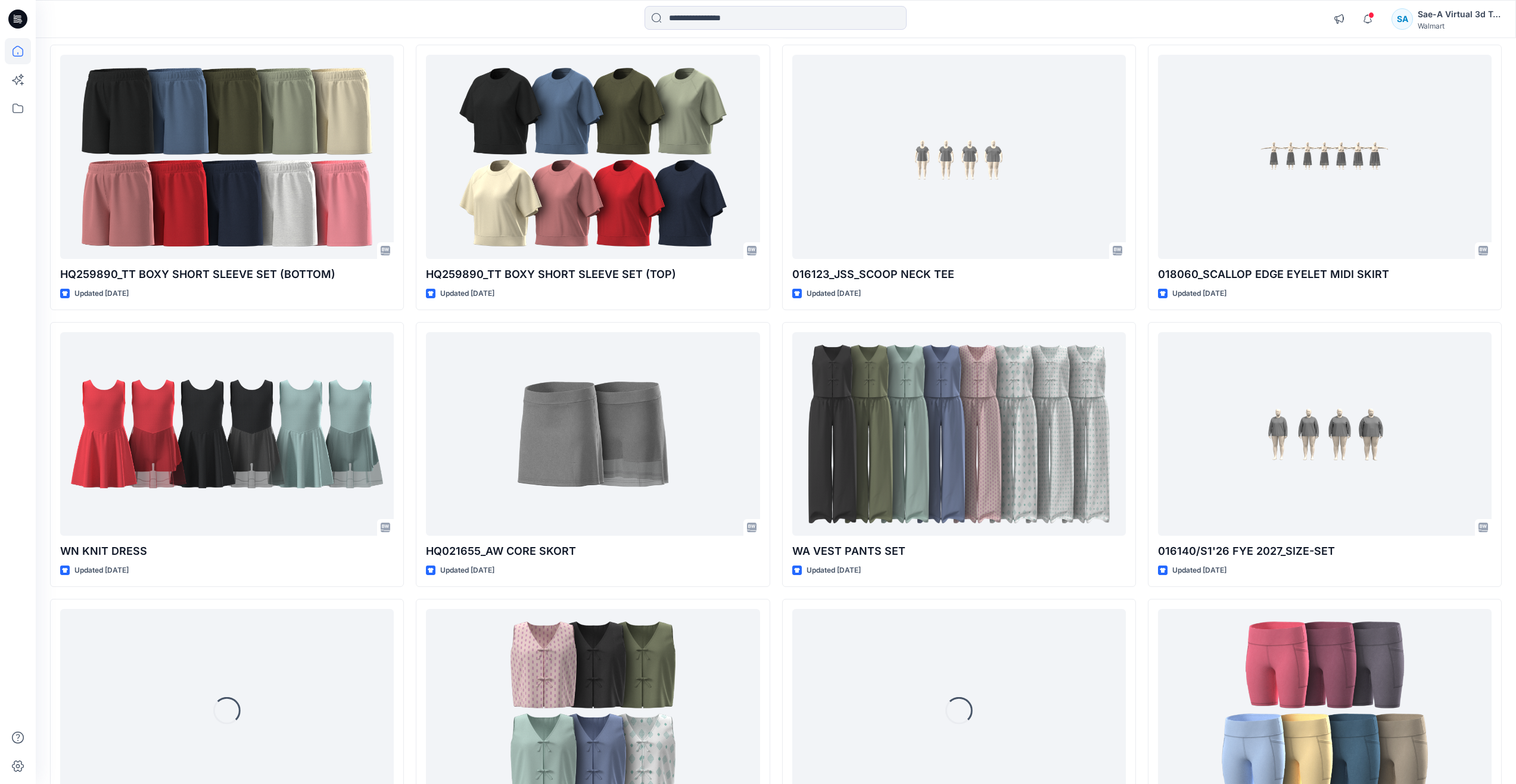
scroll to position [2458, 0]
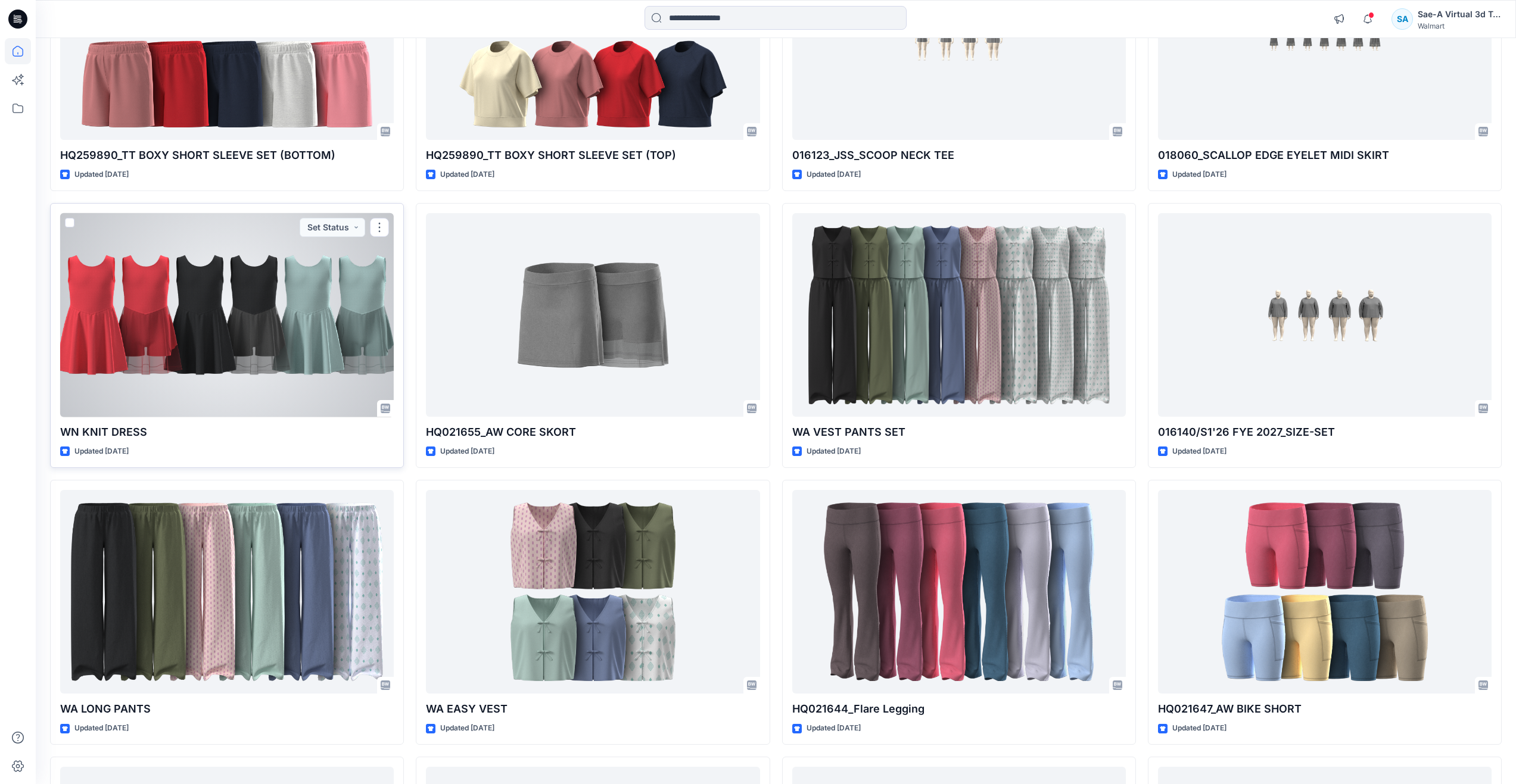
click at [229, 327] on div at bounding box center [227, 315] width 334 height 204
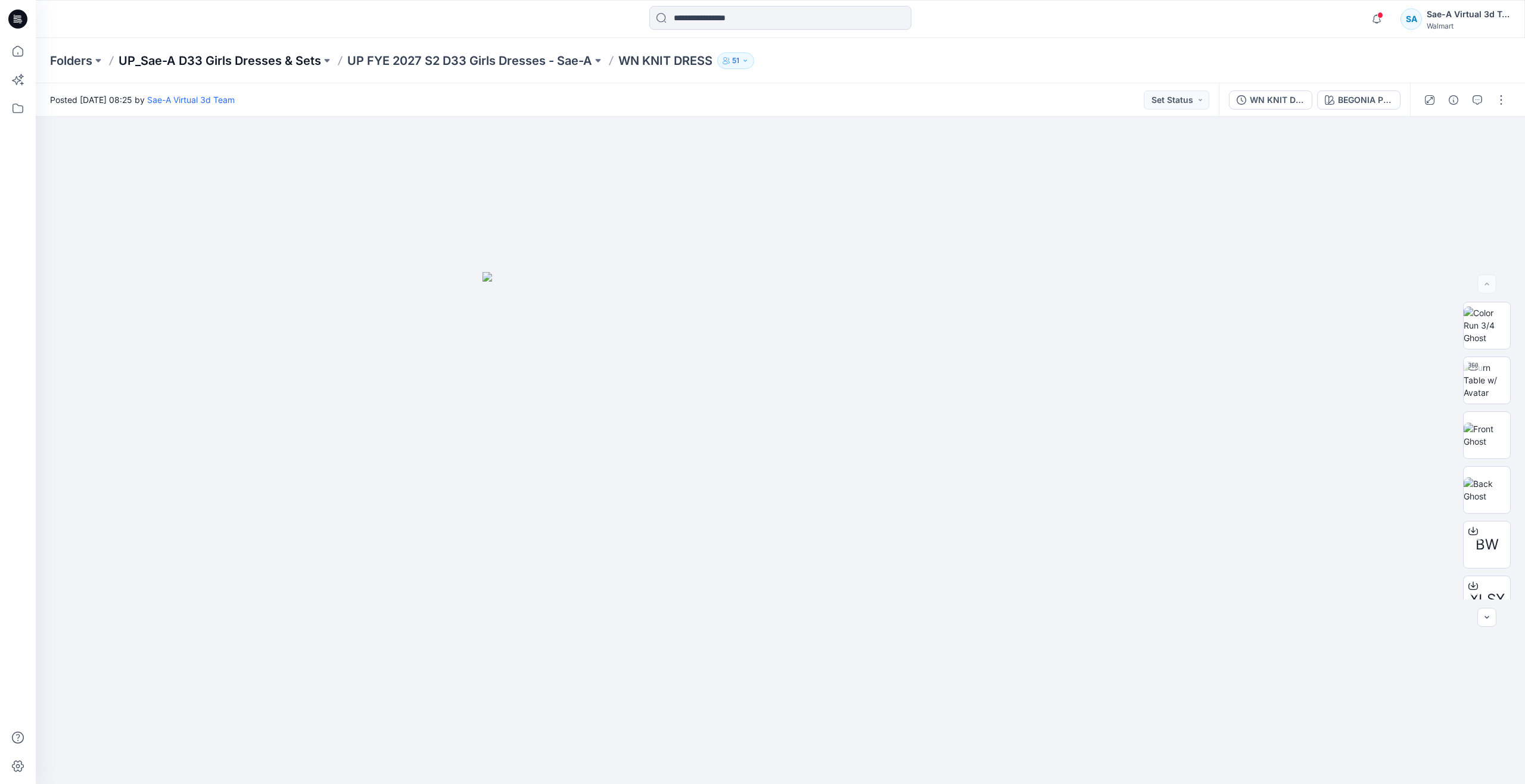
click at [276, 56] on p "UP_Sae-A D33 Girls Dresses & Sets" at bounding box center [219, 61] width 202 height 17
click at [525, 57] on p "UP FYE 2027 S2 D33 Girls Dresses - Sae-A" at bounding box center [469, 61] width 245 height 17
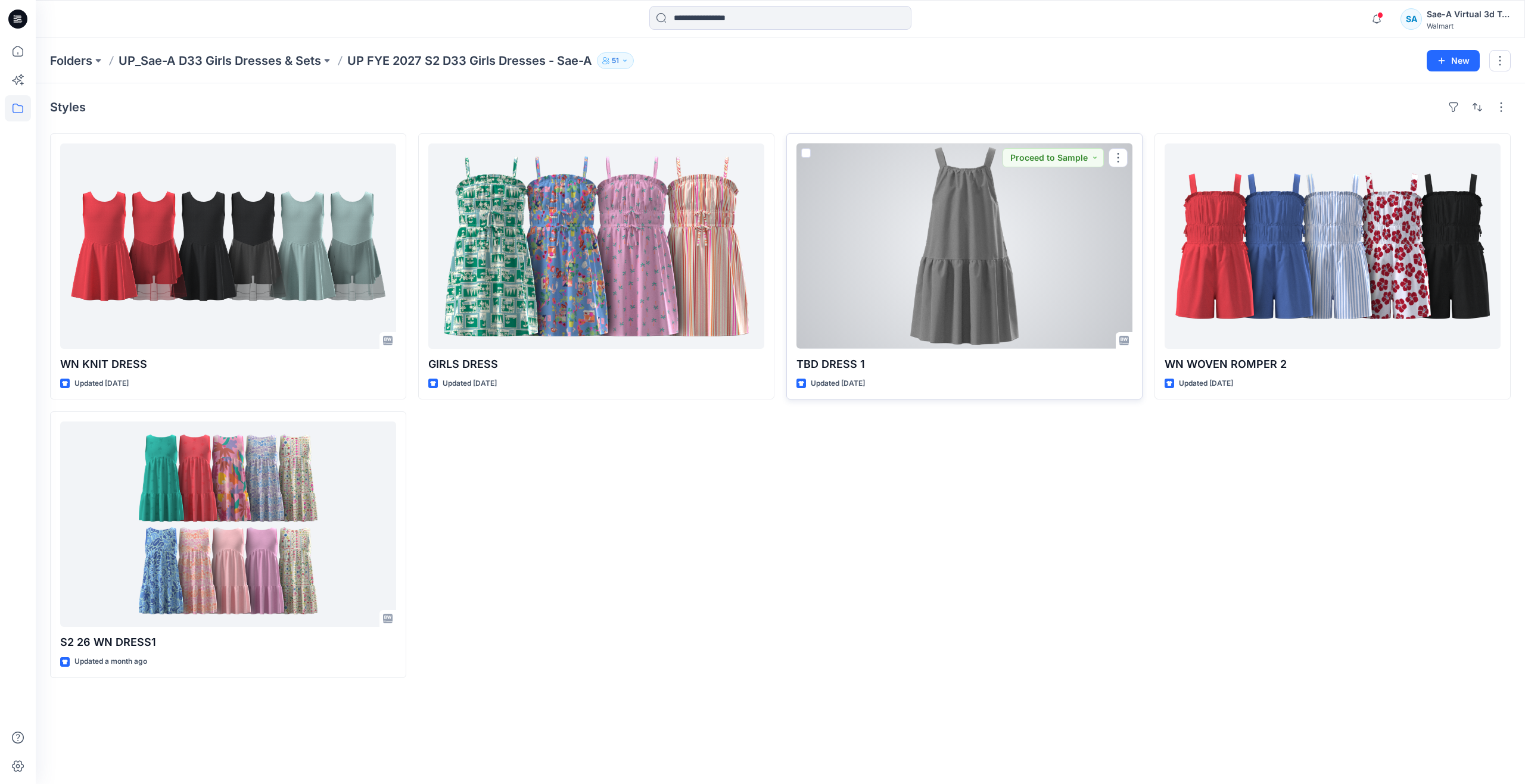
click at [1019, 283] on div at bounding box center [964, 246] width 336 height 206
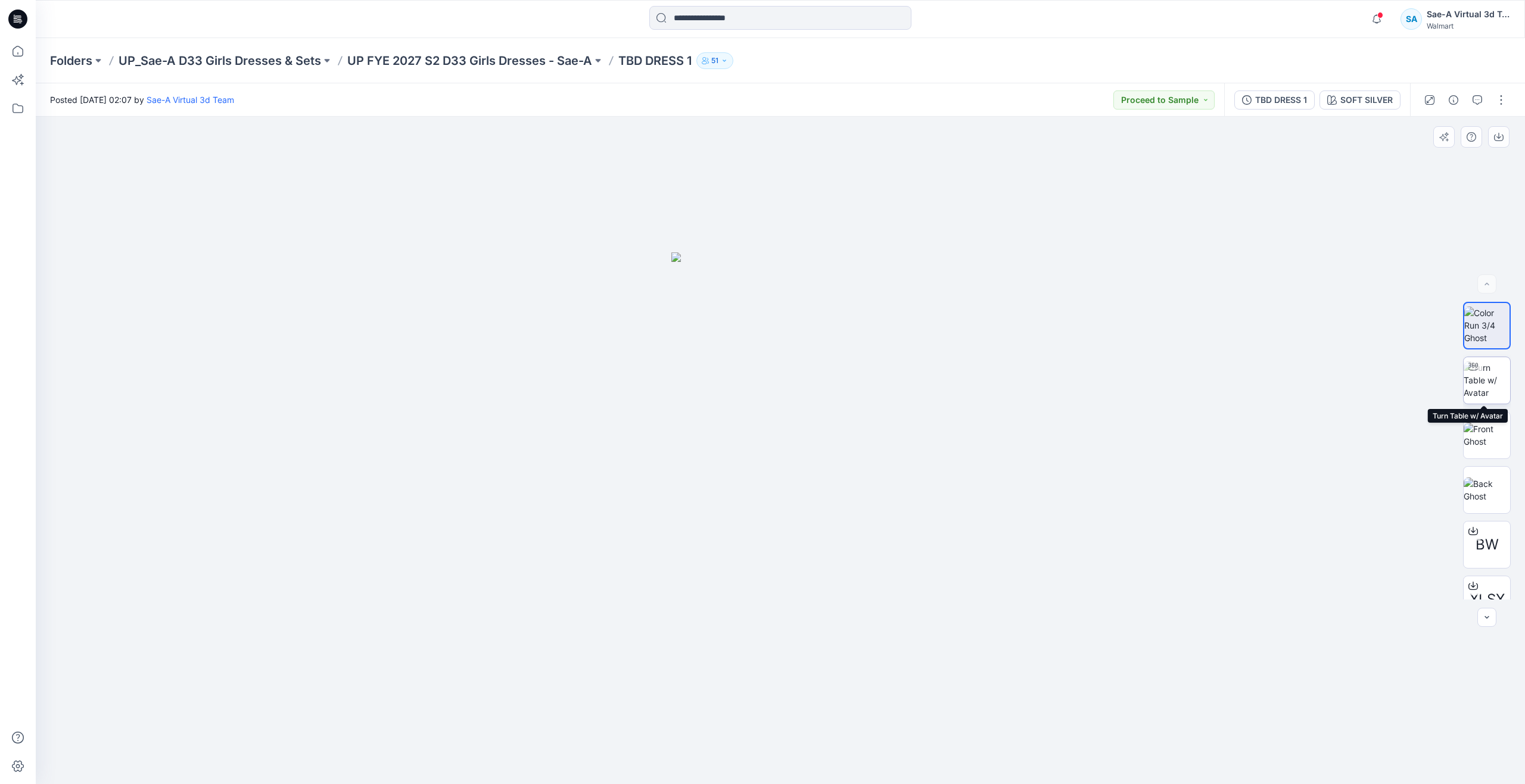
click at [1486, 389] on img at bounding box center [1486, 380] width 47 height 37
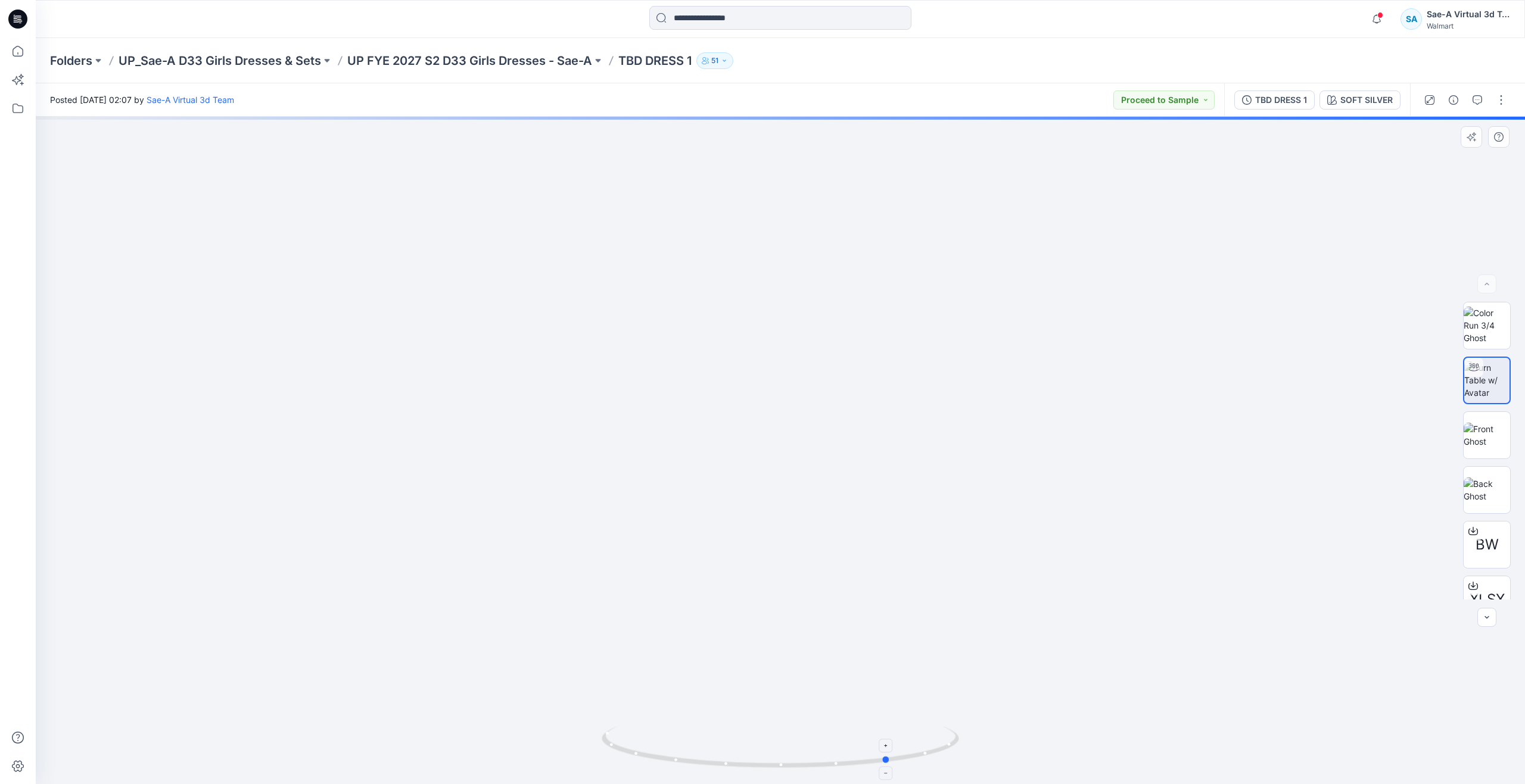
drag, startPoint x: 782, startPoint y: 764, endPoint x: 892, endPoint y: 733, distance: 114.3
click at [892, 733] on icon at bounding box center [782, 748] width 361 height 45
drag, startPoint x: 901, startPoint y: 636, endPoint x: 898, endPoint y: 656, distance: 20.2
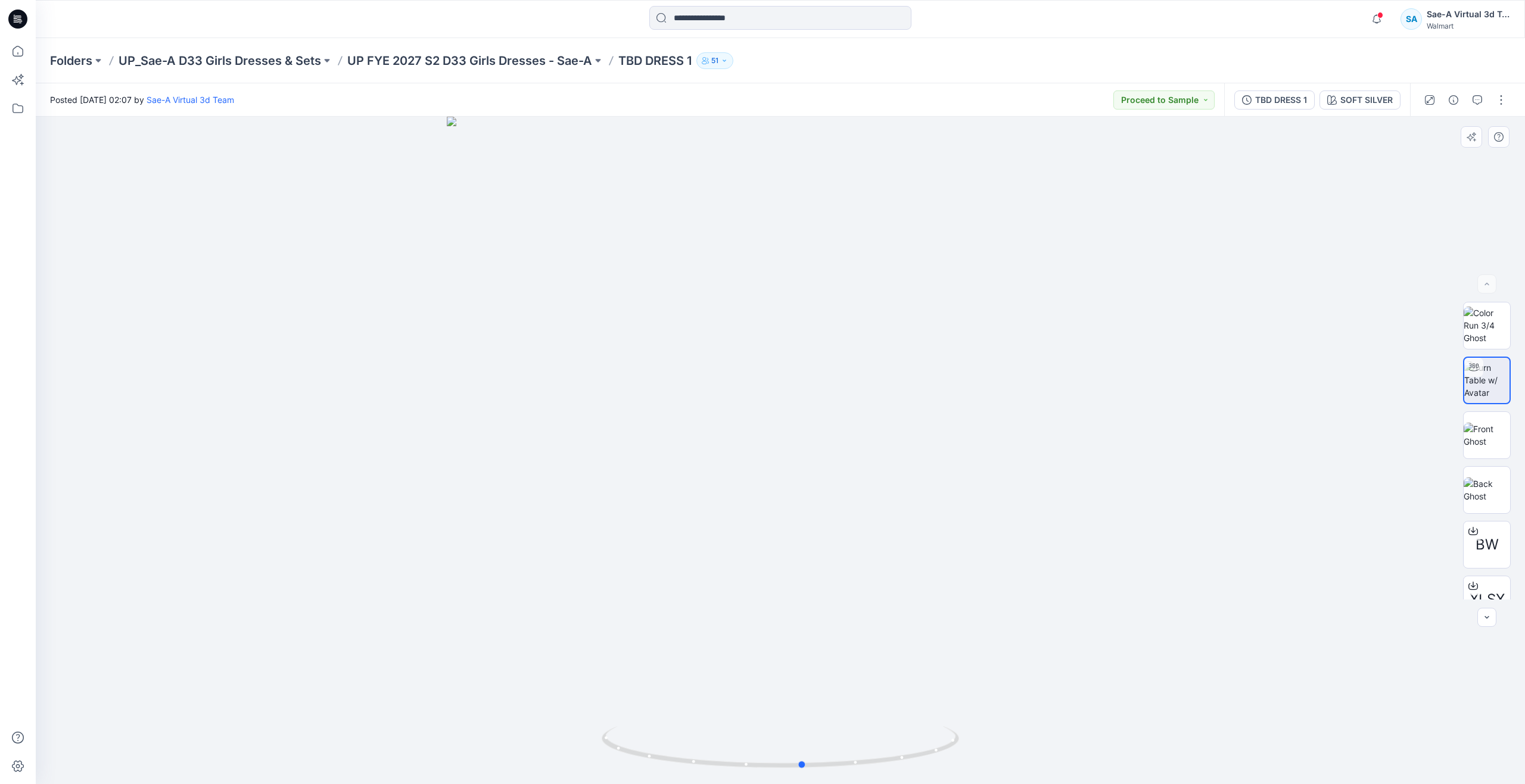
drag, startPoint x: 882, startPoint y: 763, endPoint x: 438, endPoint y: 642, distance: 460.2
click at [438, 642] on div at bounding box center [780, 450] width 1489 height 668
click at [428, 58] on p "UP FYE 2027 S2 D33 Girls Dresses - Sae-A" at bounding box center [469, 61] width 245 height 17
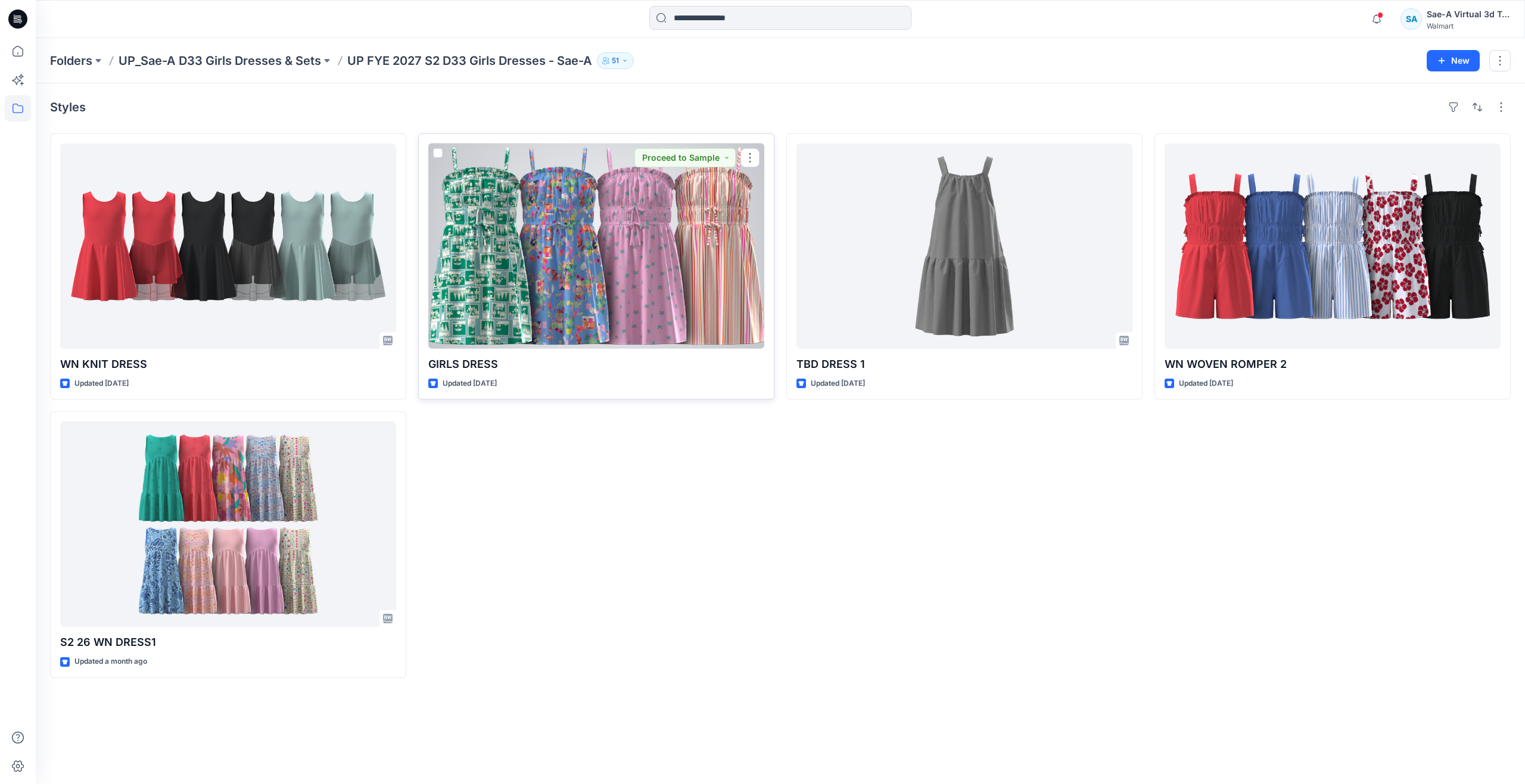
click at [600, 267] on div at bounding box center [596, 246] width 336 height 206
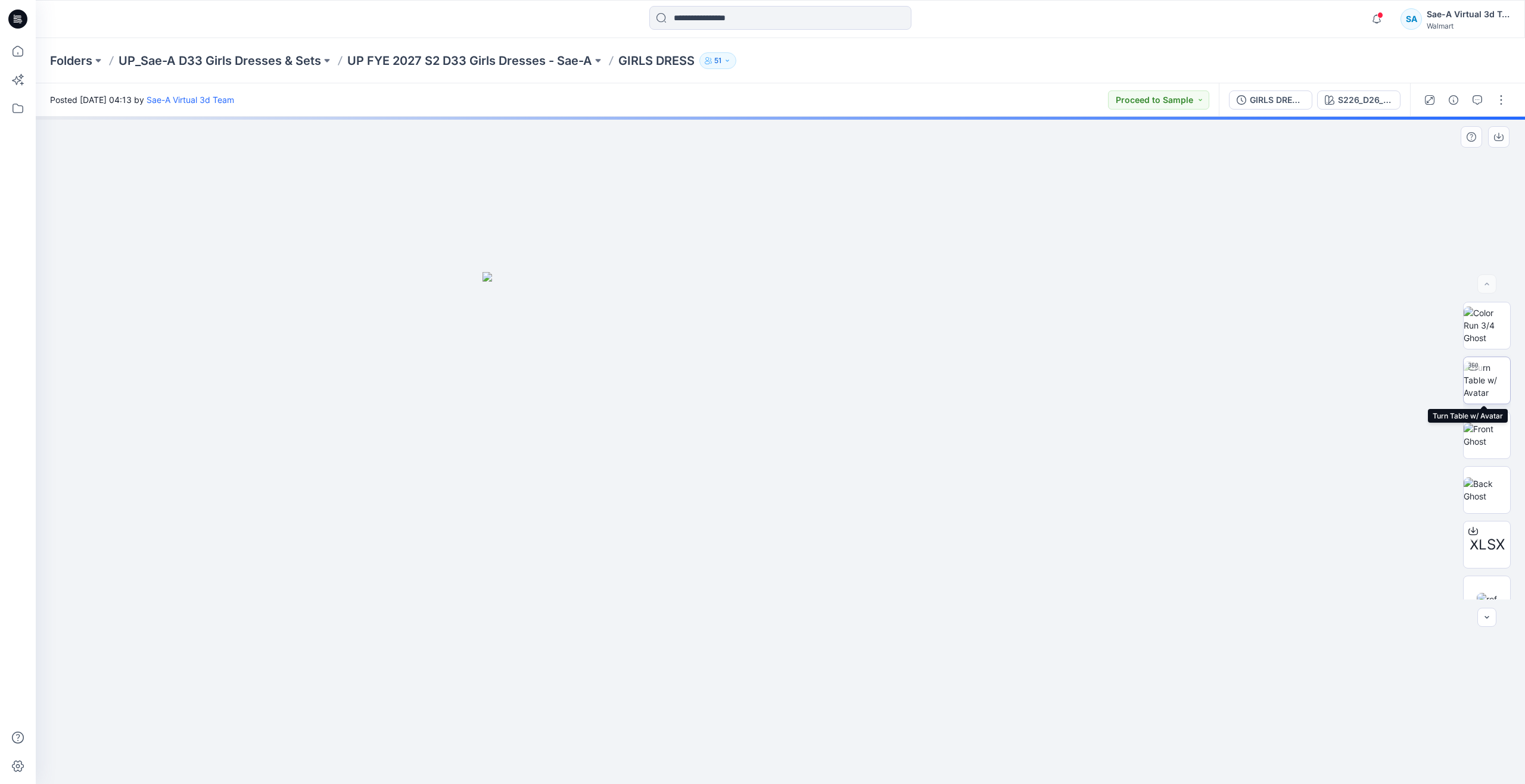
click at [1487, 387] on img at bounding box center [1486, 380] width 47 height 37
drag, startPoint x: 857, startPoint y: 642, endPoint x: 855, endPoint y: 627, distance: 15.1
drag, startPoint x: 789, startPoint y: 765, endPoint x: 817, endPoint y: 686, distance: 83.8
click at [817, 725] on div at bounding box center [780, 754] width 357 height 59
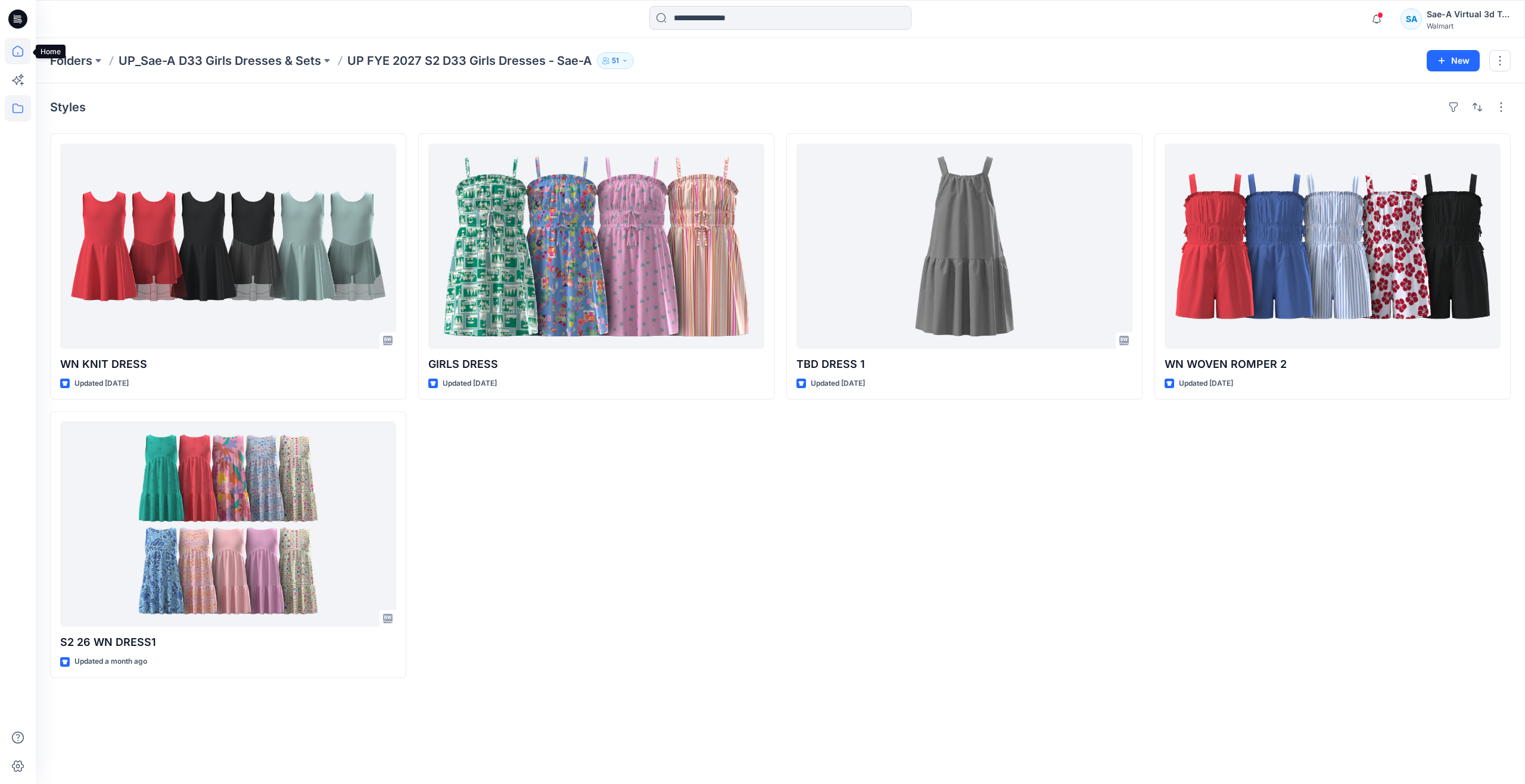
click at [21, 52] on icon at bounding box center [18, 51] width 26 height 26
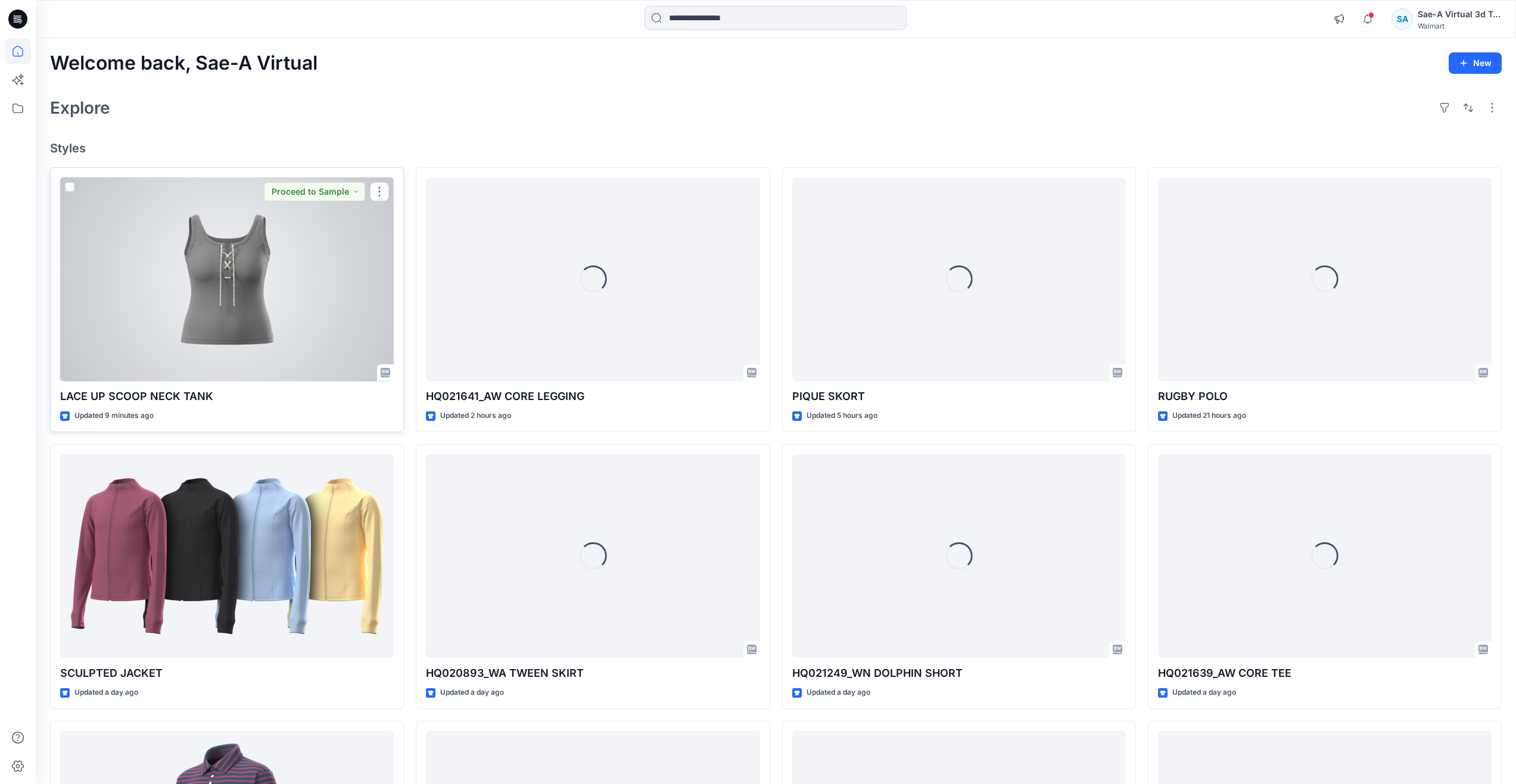
click at [207, 323] on div at bounding box center [227, 279] width 334 height 204
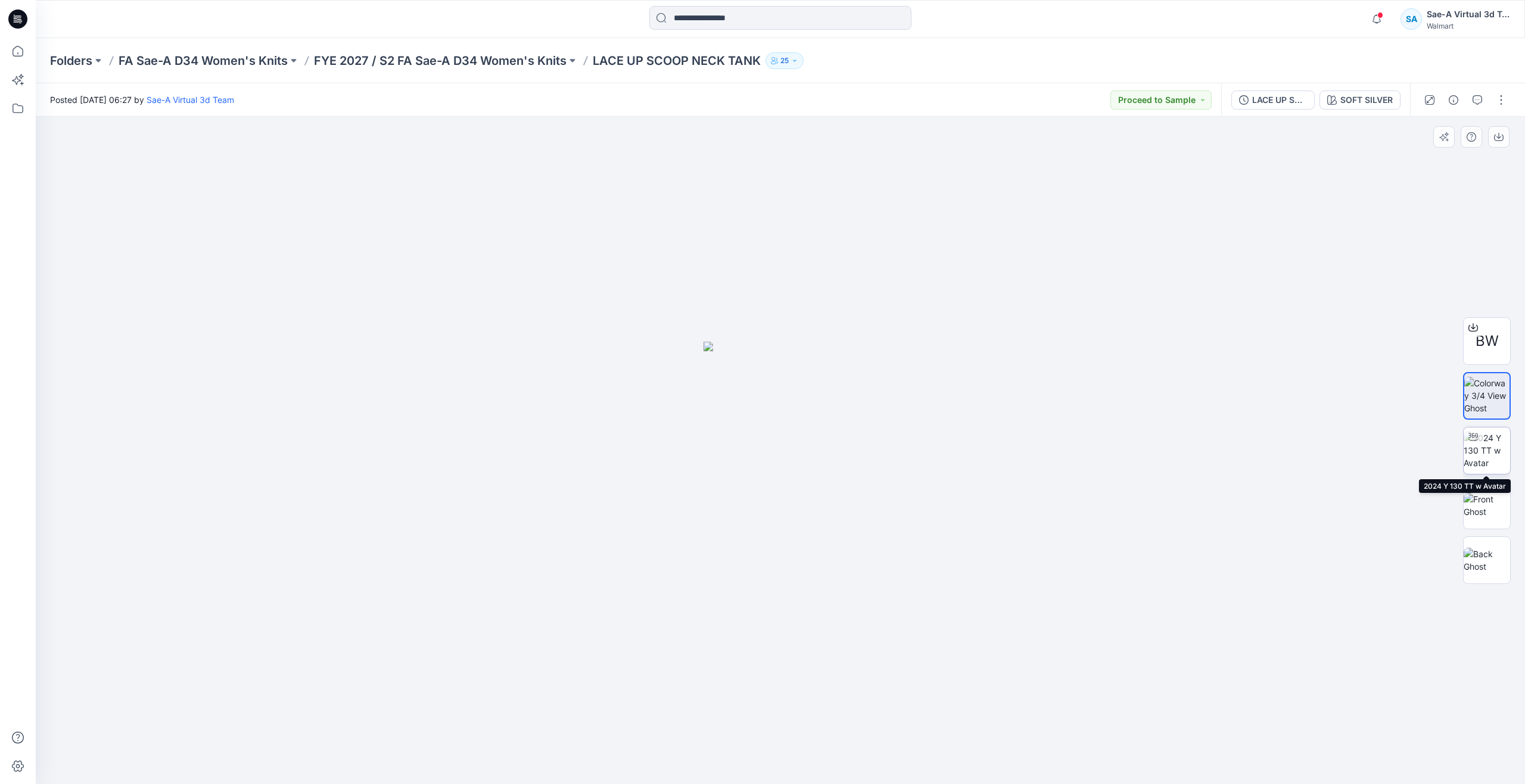
click at [1470, 442] on div at bounding box center [1473, 437] width 19 height 19
drag, startPoint x: 788, startPoint y: 770, endPoint x: 454, endPoint y: 650, distance: 354.9
click at [454, 650] on div at bounding box center [780, 450] width 1489 height 668
click at [19, 41] on icon at bounding box center [18, 51] width 26 height 26
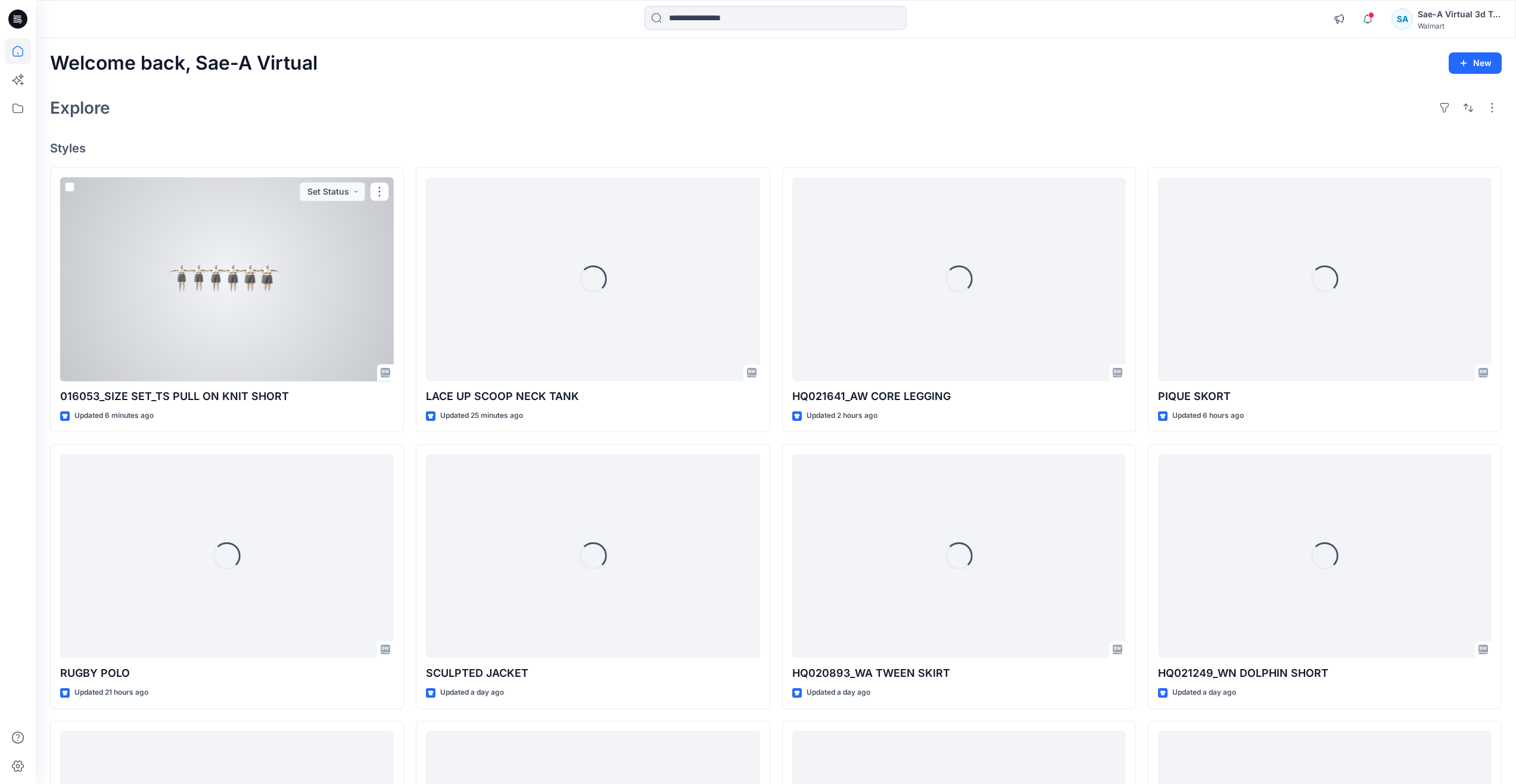
click at [210, 284] on div at bounding box center [227, 279] width 334 height 204
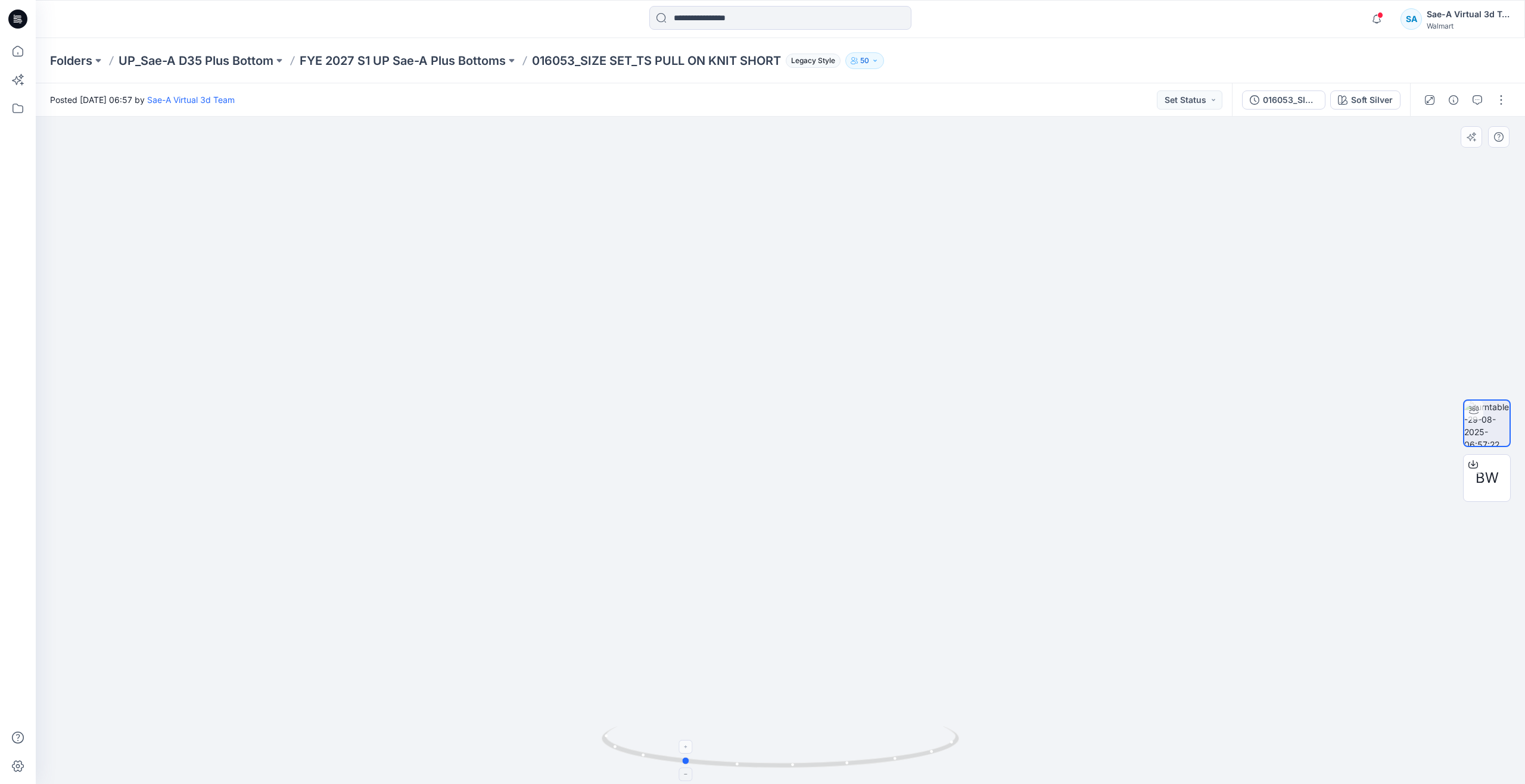
drag, startPoint x: 786, startPoint y: 764, endPoint x: 688, endPoint y: 748, distance: 99.3
click at [688, 748] on icon at bounding box center [782, 748] width 361 height 45
drag, startPoint x: 690, startPoint y: 756, endPoint x: 809, endPoint y: 709, distance: 127.9
click at [809, 709] on div at bounding box center [780, 450] width 1489 height 668
drag, startPoint x: 808, startPoint y: 768, endPoint x: 544, endPoint y: 715, distance: 269.3
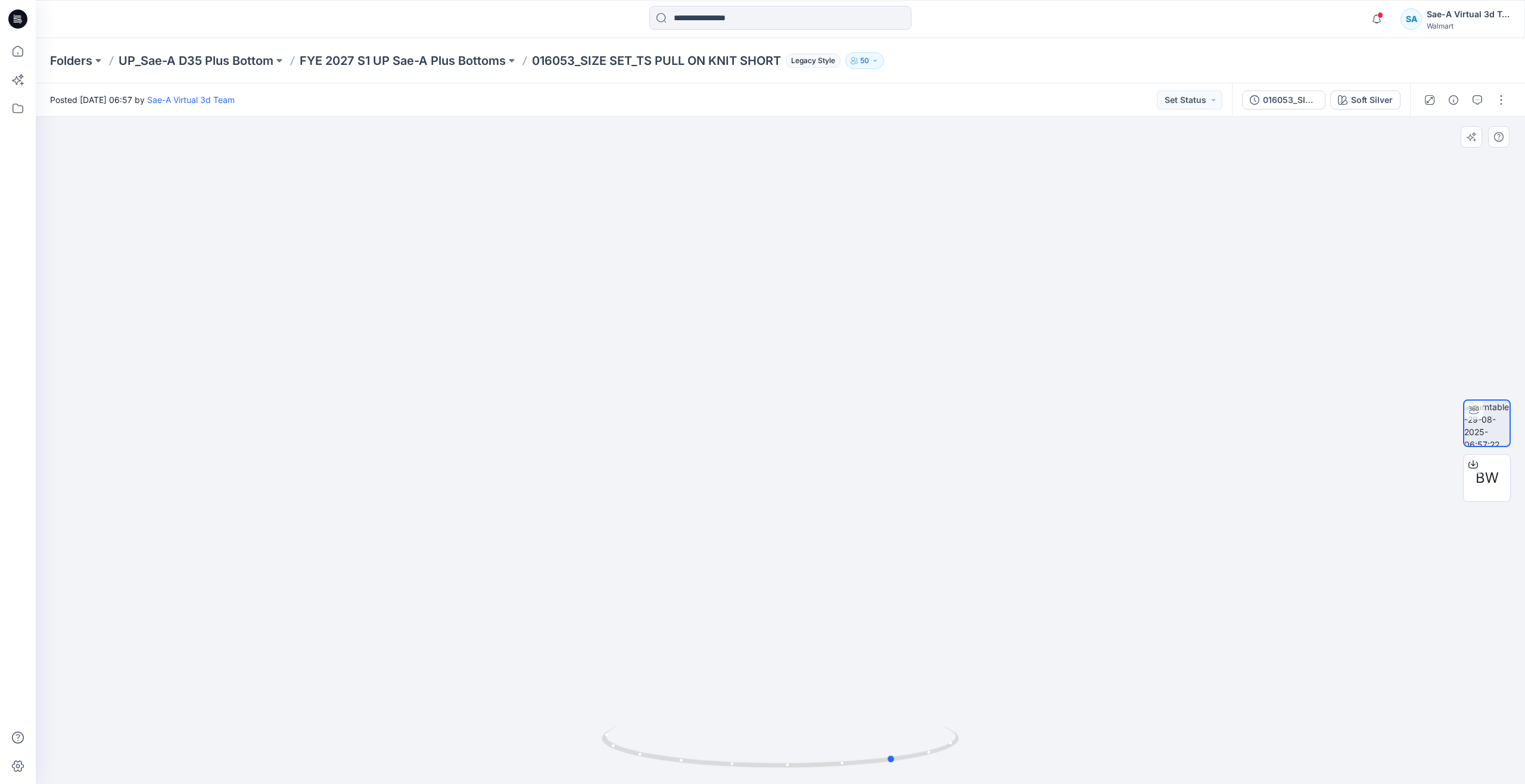
click at [544, 715] on div at bounding box center [780, 450] width 1489 height 668
drag, startPoint x: 895, startPoint y: 761, endPoint x: 778, endPoint y: 692, distance: 135.8
click at [778, 692] on div at bounding box center [780, 450] width 1489 height 668
drag, startPoint x: 783, startPoint y: 764, endPoint x: 455, endPoint y: 692, distance: 335.8
click at [455, 692] on div at bounding box center [780, 450] width 1489 height 668
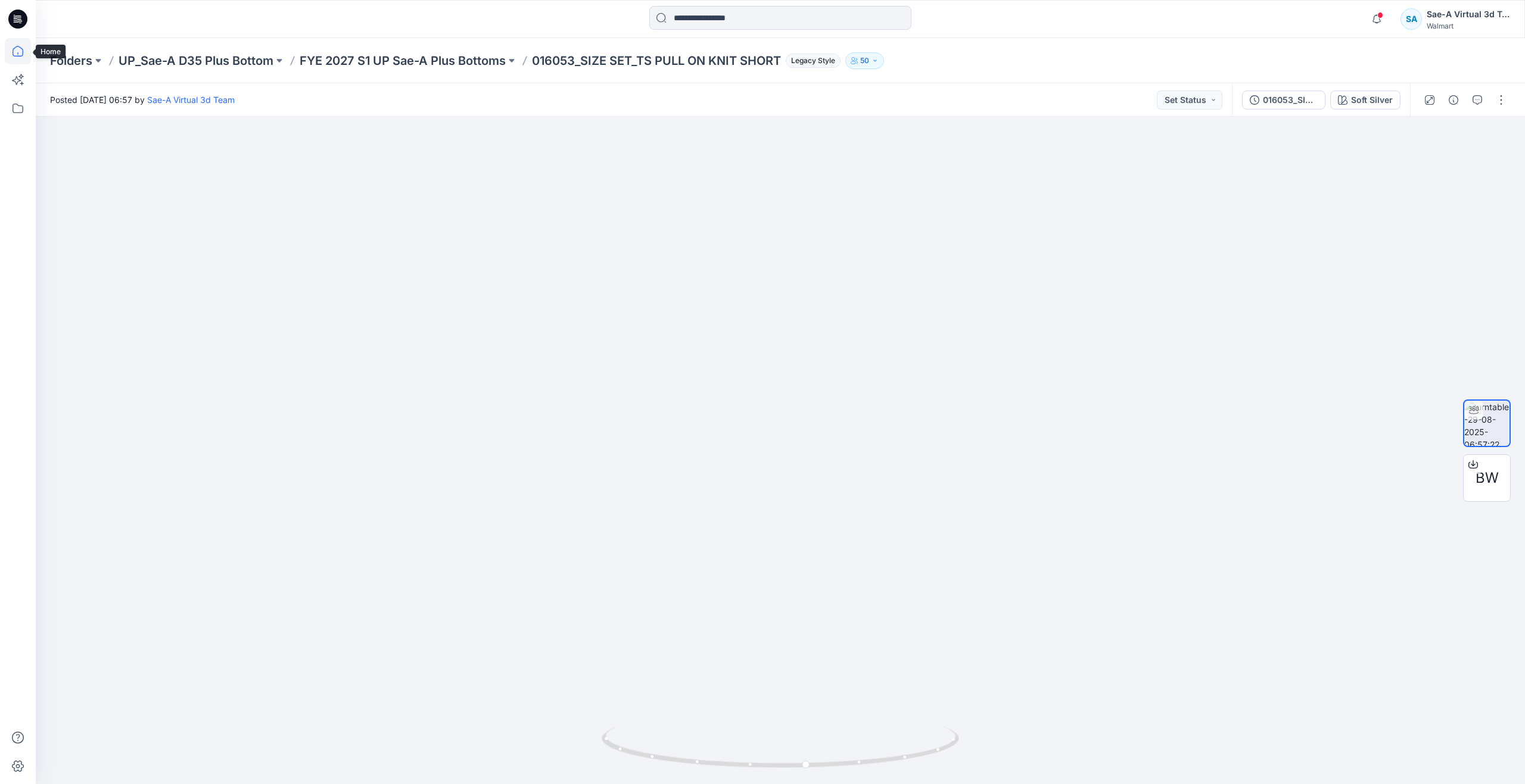
click at [30, 47] on icon at bounding box center [18, 51] width 26 height 26
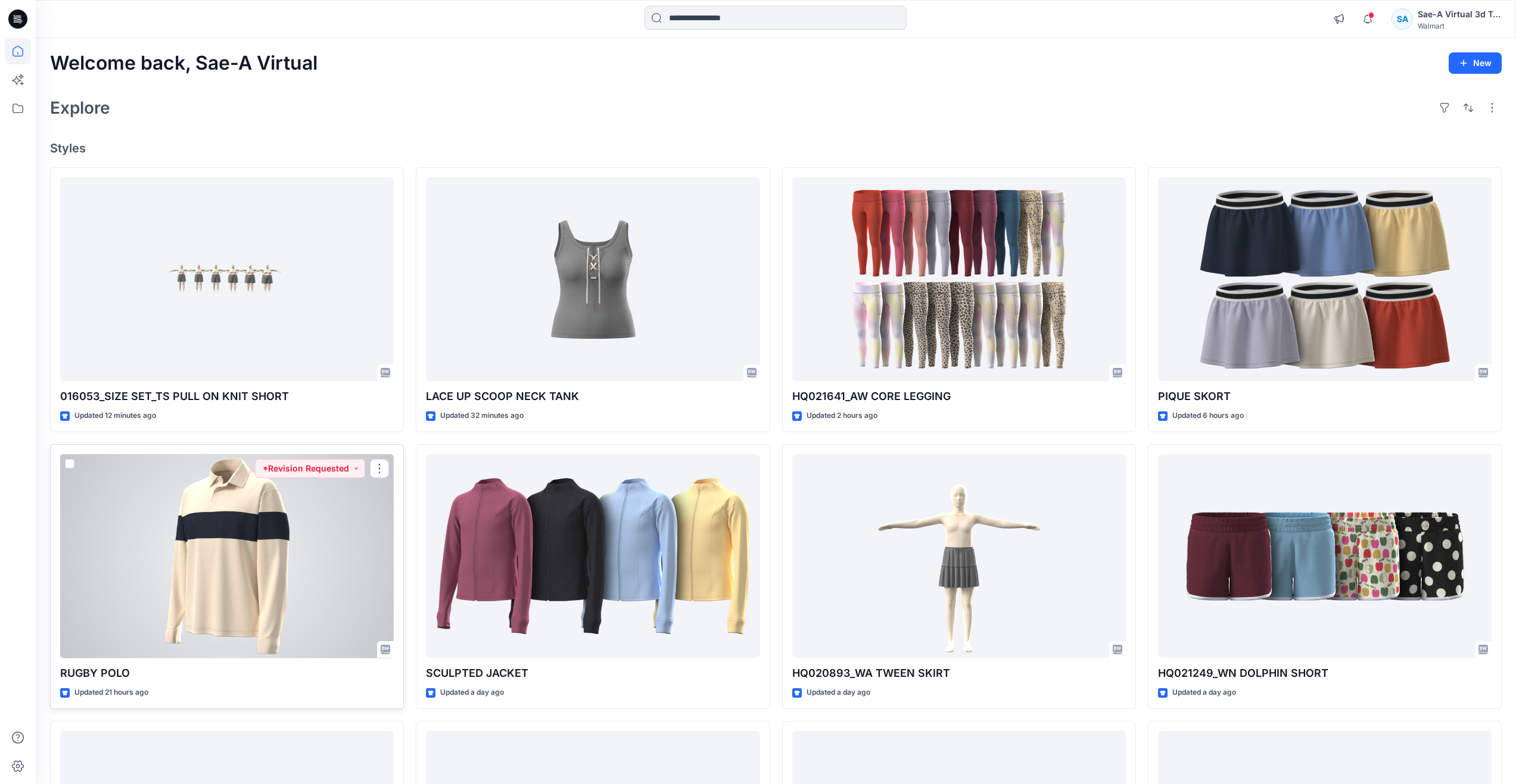
click at [288, 566] on div at bounding box center [227, 556] width 334 height 204
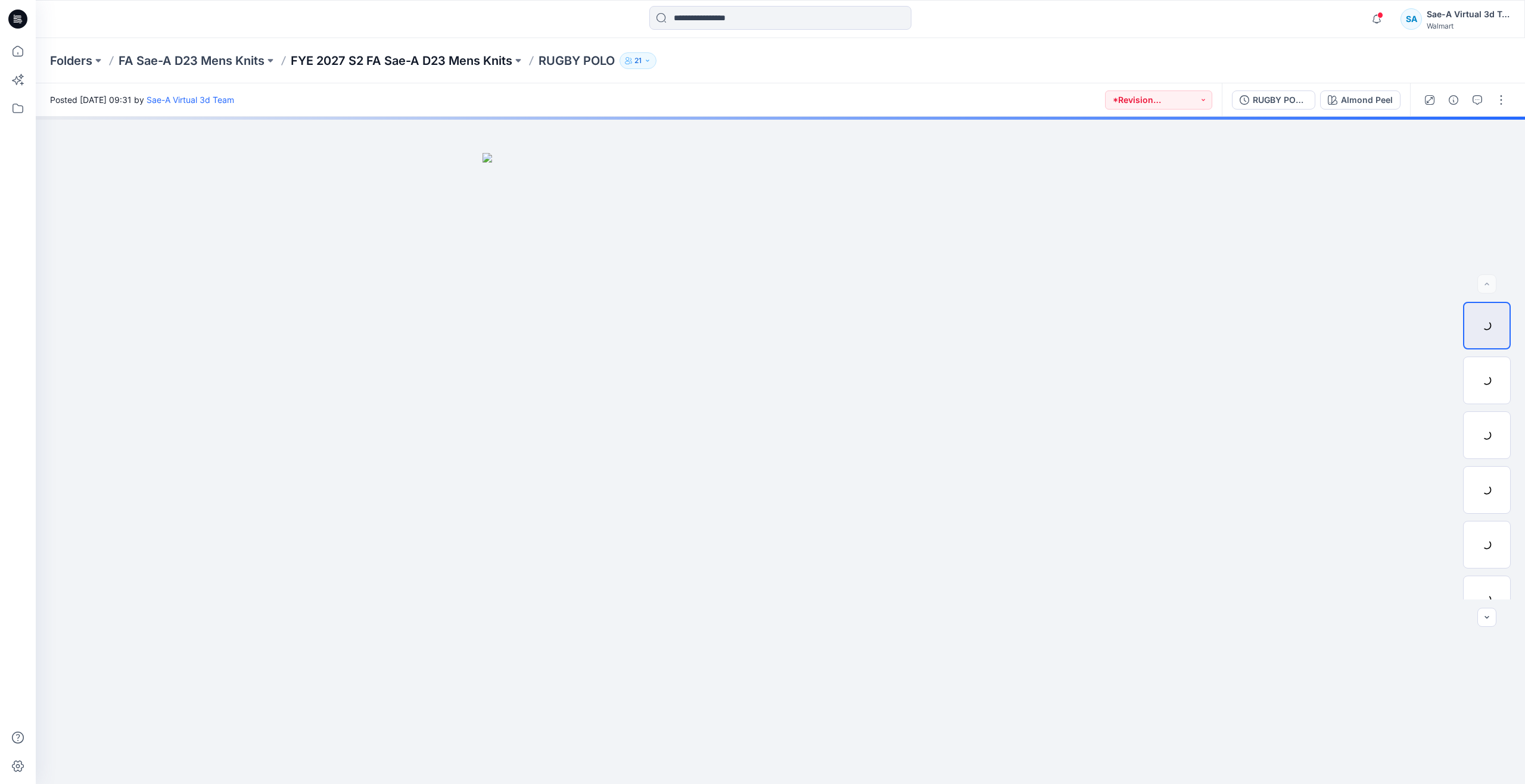
click at [389, 62] on p "FYE 2027 S2 FA Sae-A D23 Mens Knits" at bounding box center [401, 61] width 222 height 17
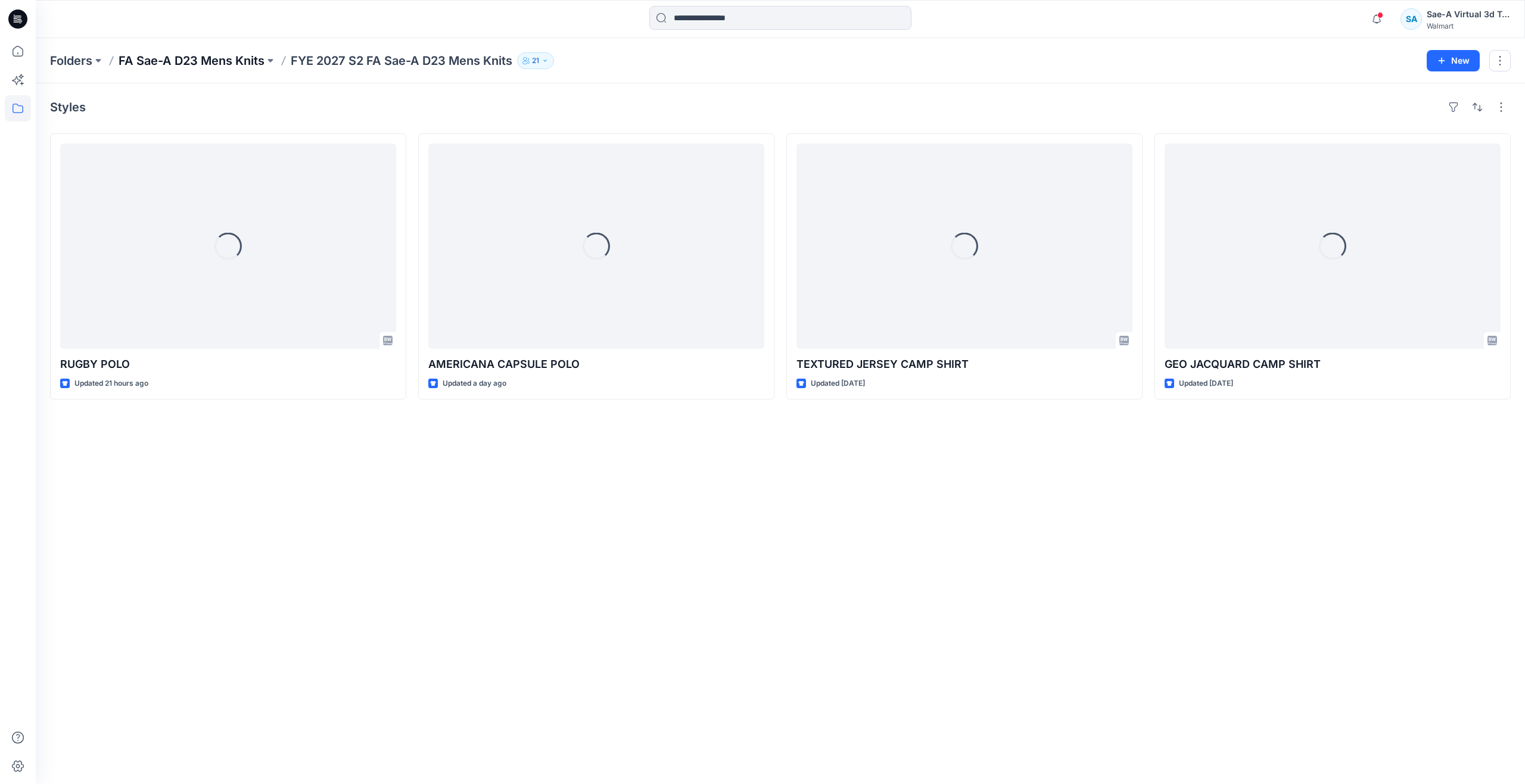
click at [193, 61] on p "FA Sae-A D23 Mens Knits" at bounding box center [191, 61] width 146 height 17
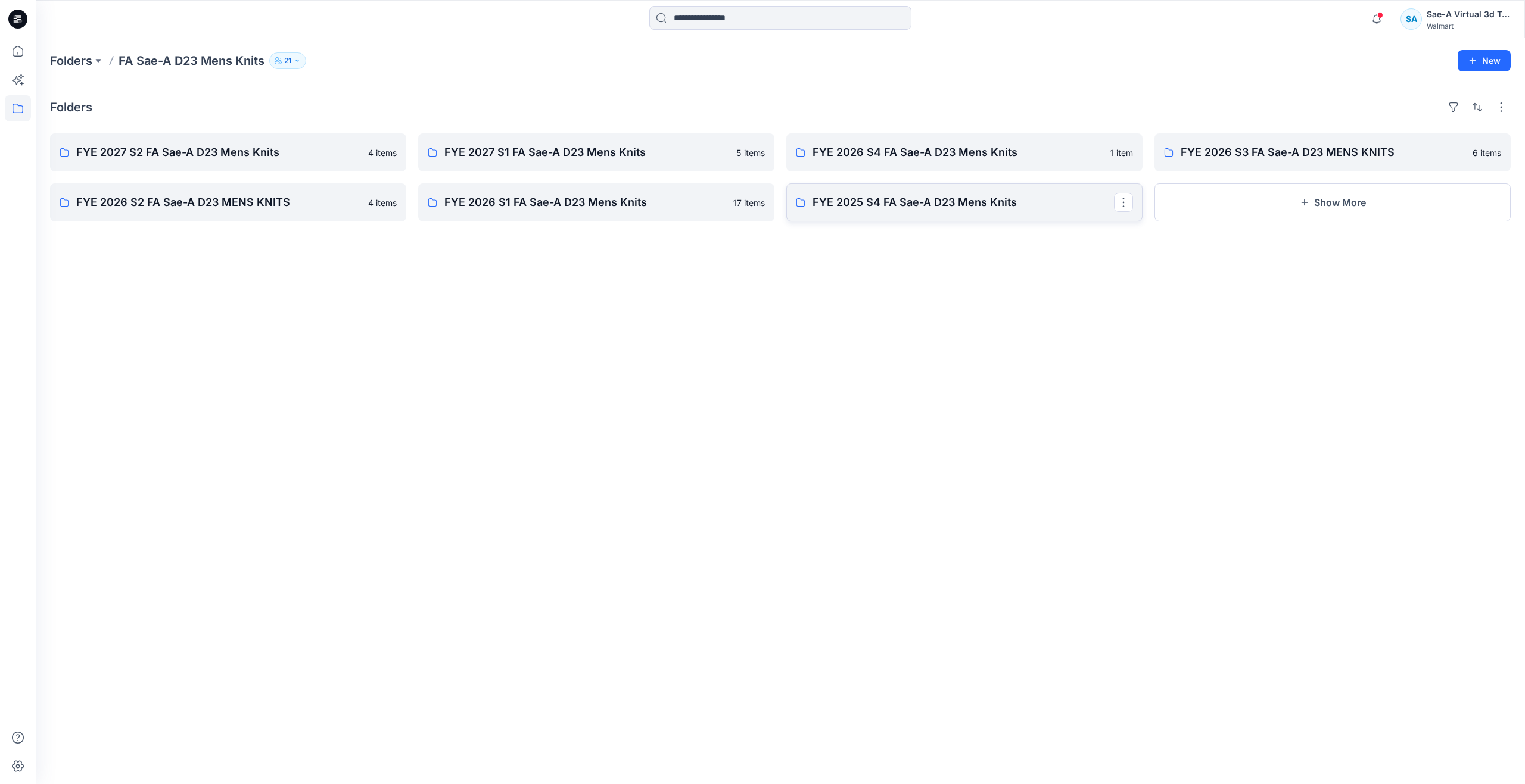
click at [881, 212] on link "FYE 2025 S4 FA Sae-A D23 Mens Knits" at bounding box center [964, 202] width 356 height 38
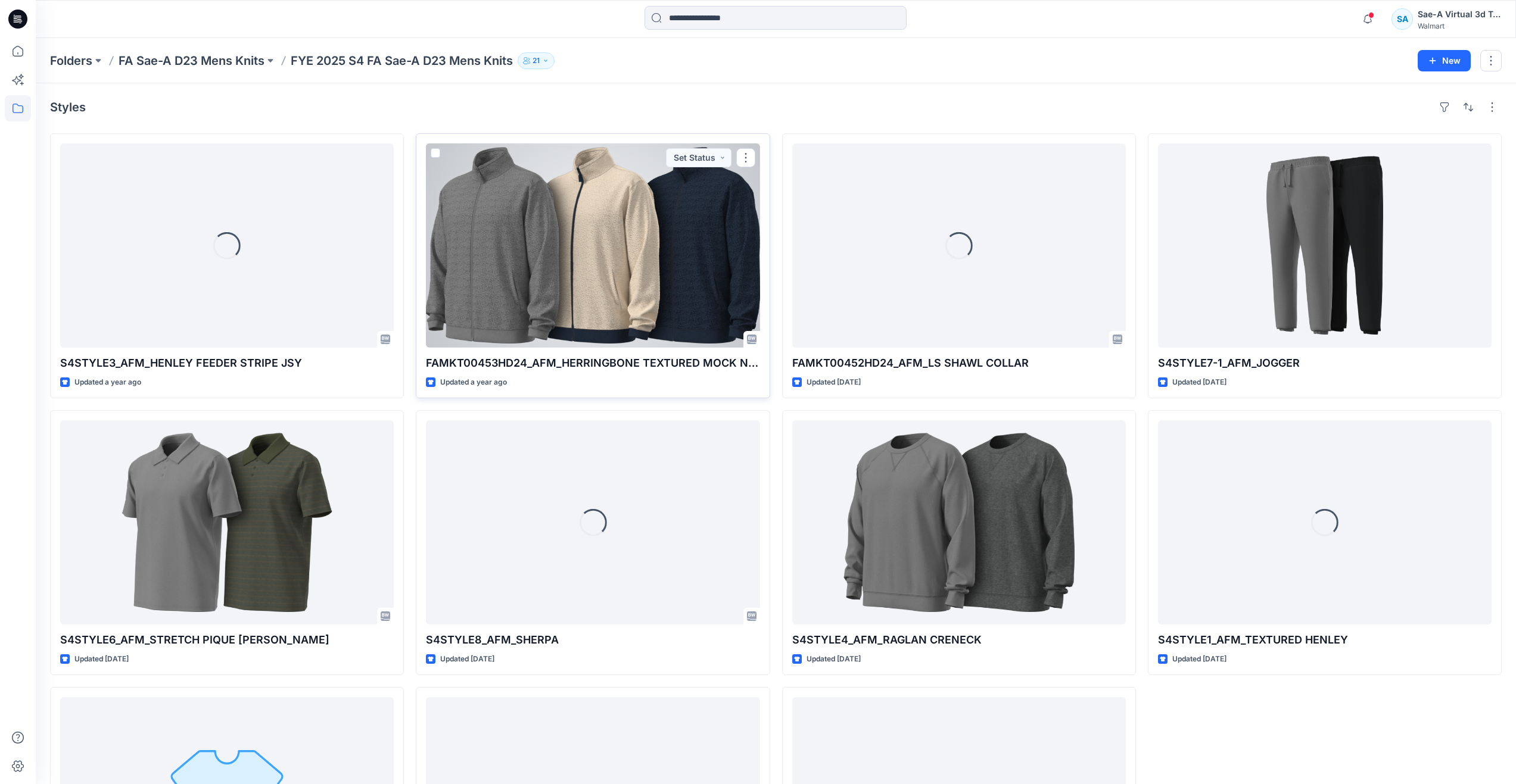
click at [570, 301] on div at bounding box center [593, 246] width 334 height 204
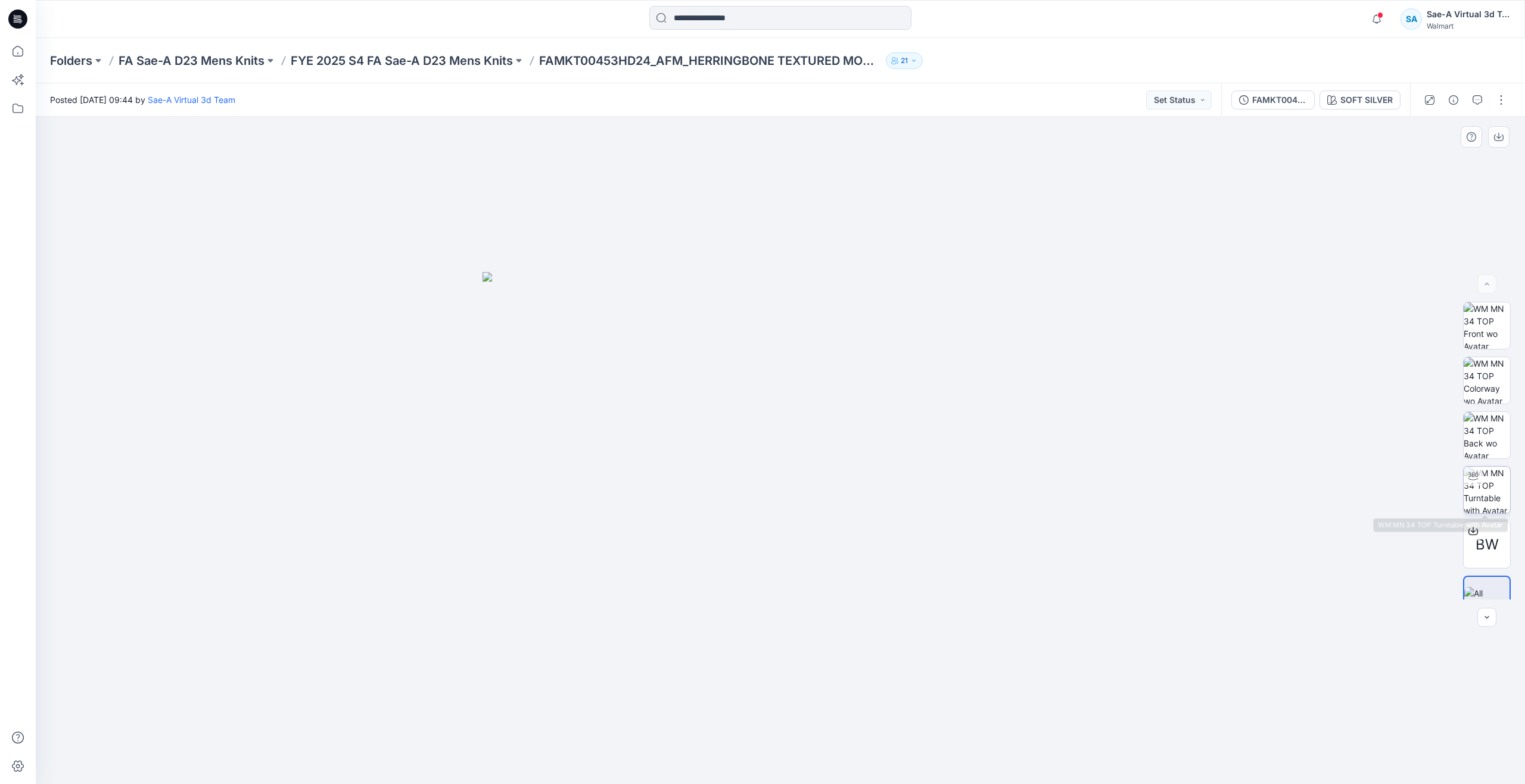
click at [1482, 494] on img at bounding box center [1486, 489] width 47 height 47
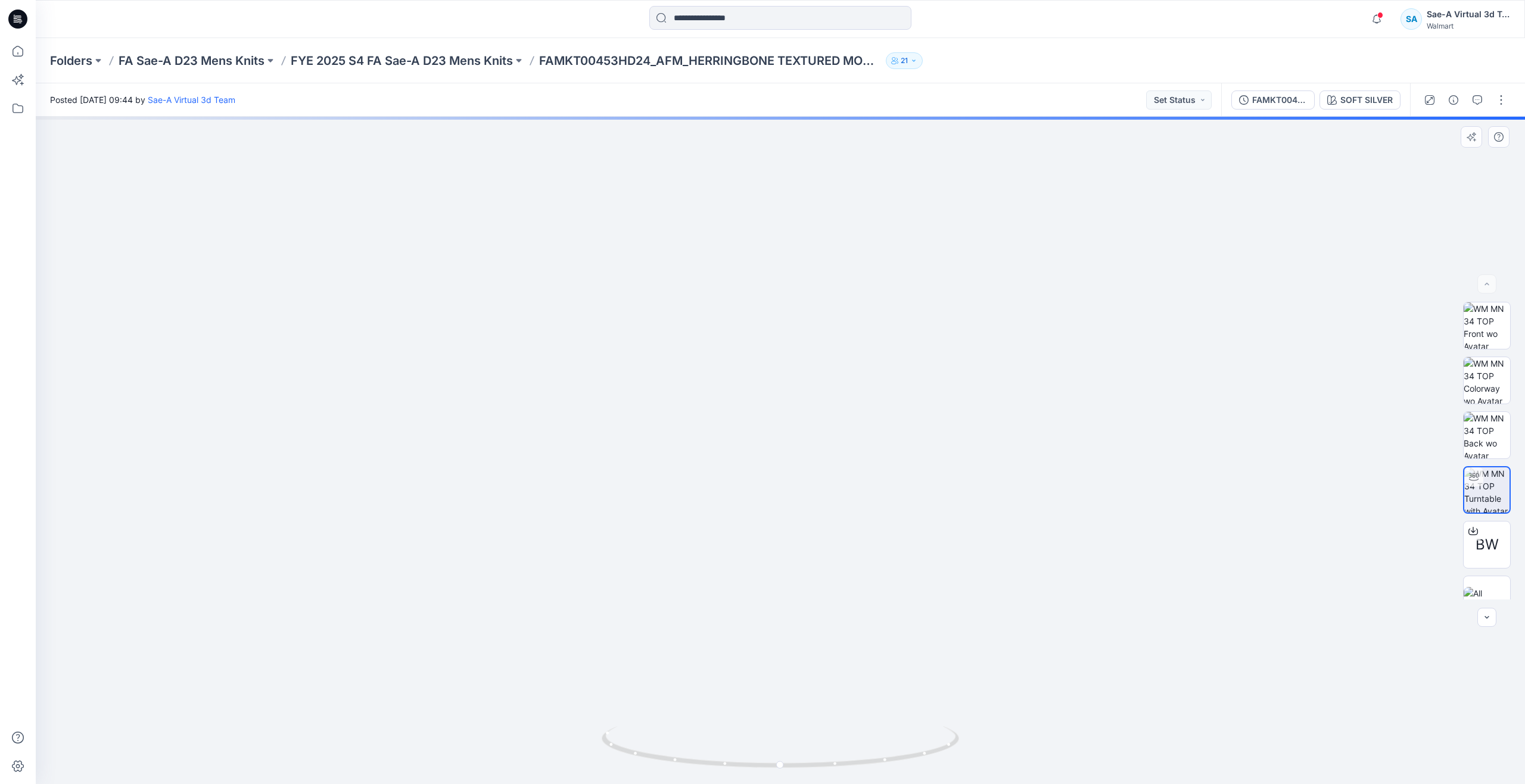
drag, startPoint x: 804, startPoint y: 335, endPoint x: 806, endPoint y: 509, distance: 174.0
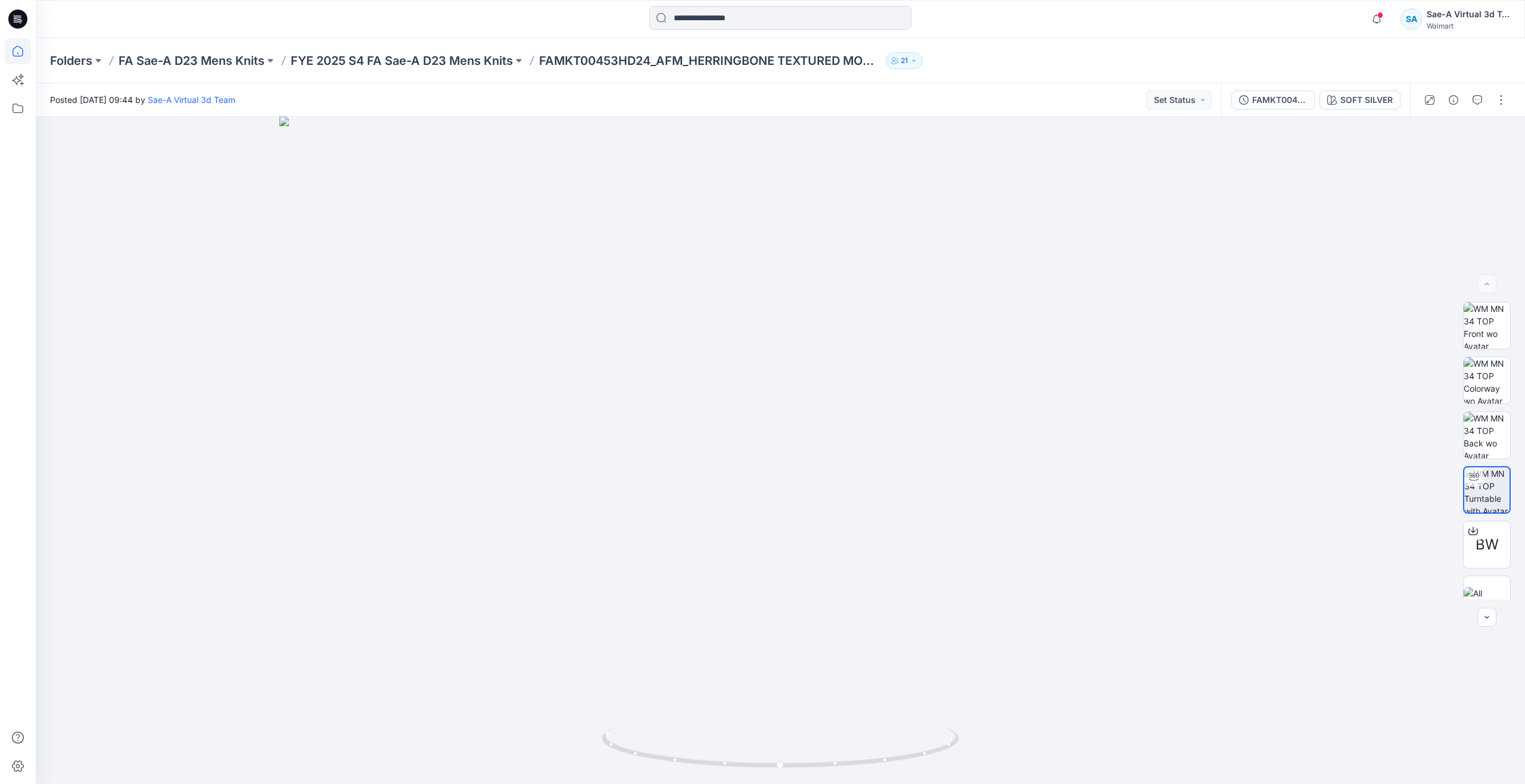
click at [7, 51] on icon at bounding box center [18, 51] width 26 height 26
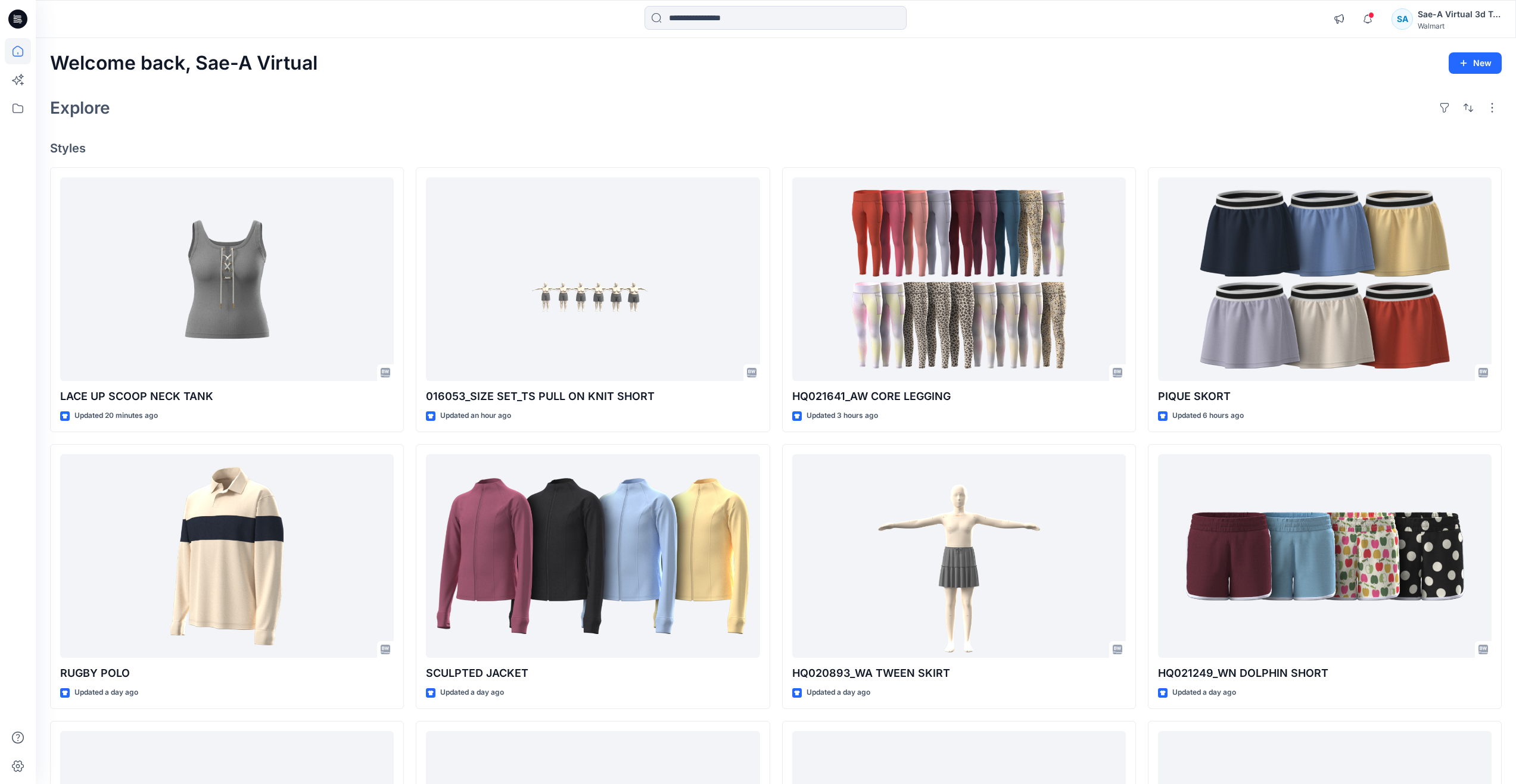
click at [386, 83] on div "Welcome back, Sae-A Virtual New Explore Styles LACE UP SCOOP NECK TANK Updated …" at bounding box center [776, 540] width 1480 height 1005
